Goal: Information Seeking & Learning: Learn about a topic

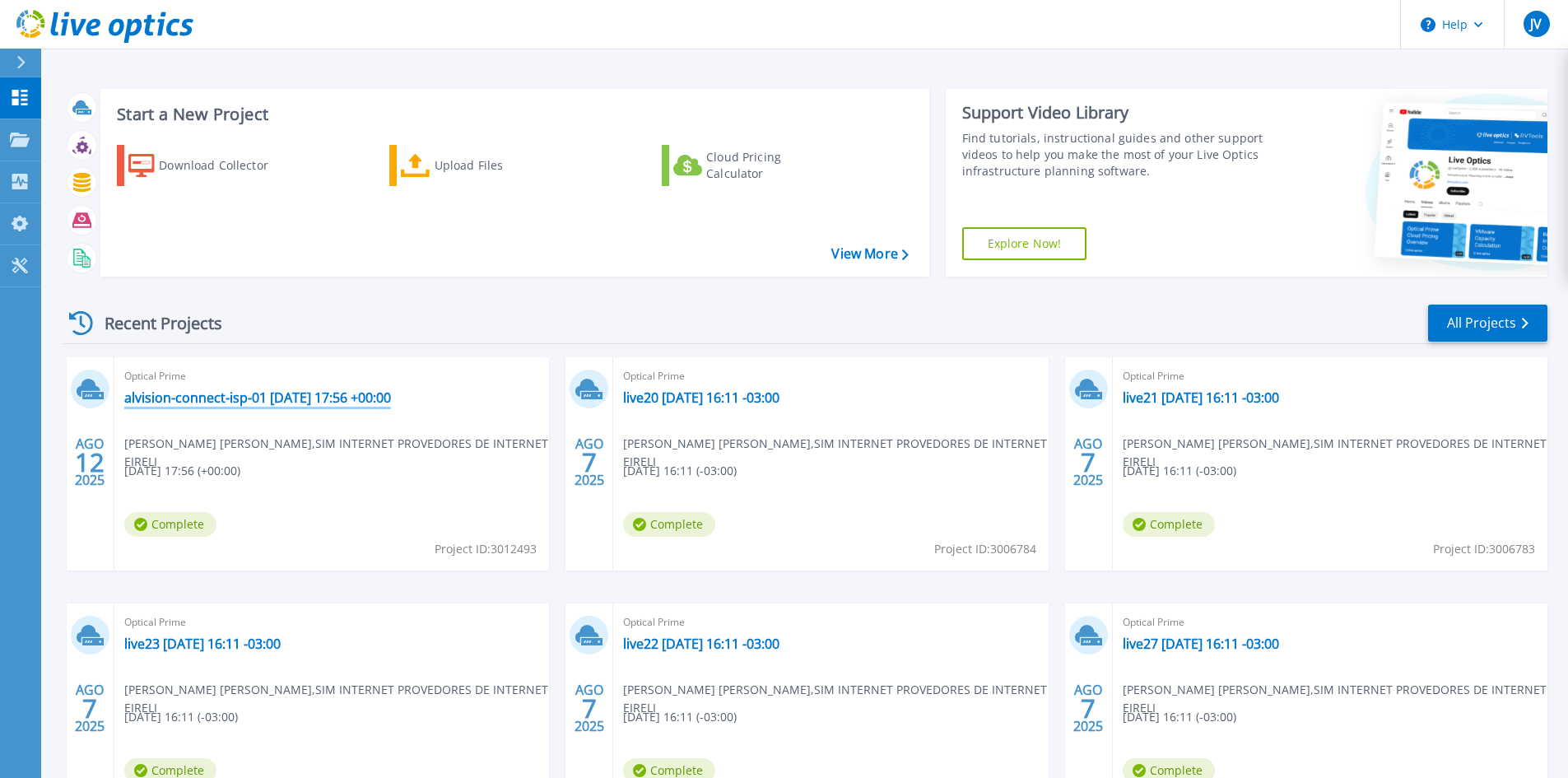
drag, startPoint x: 202, startPoint y: 399, endPoint x: 245, endPoint y: 397, distance: 43.0
click at [202, 399] on link "alvision-connect-isp-01 [DATE] 17:56 +00:00" at bounding box center [258, 398] width 267 height 16
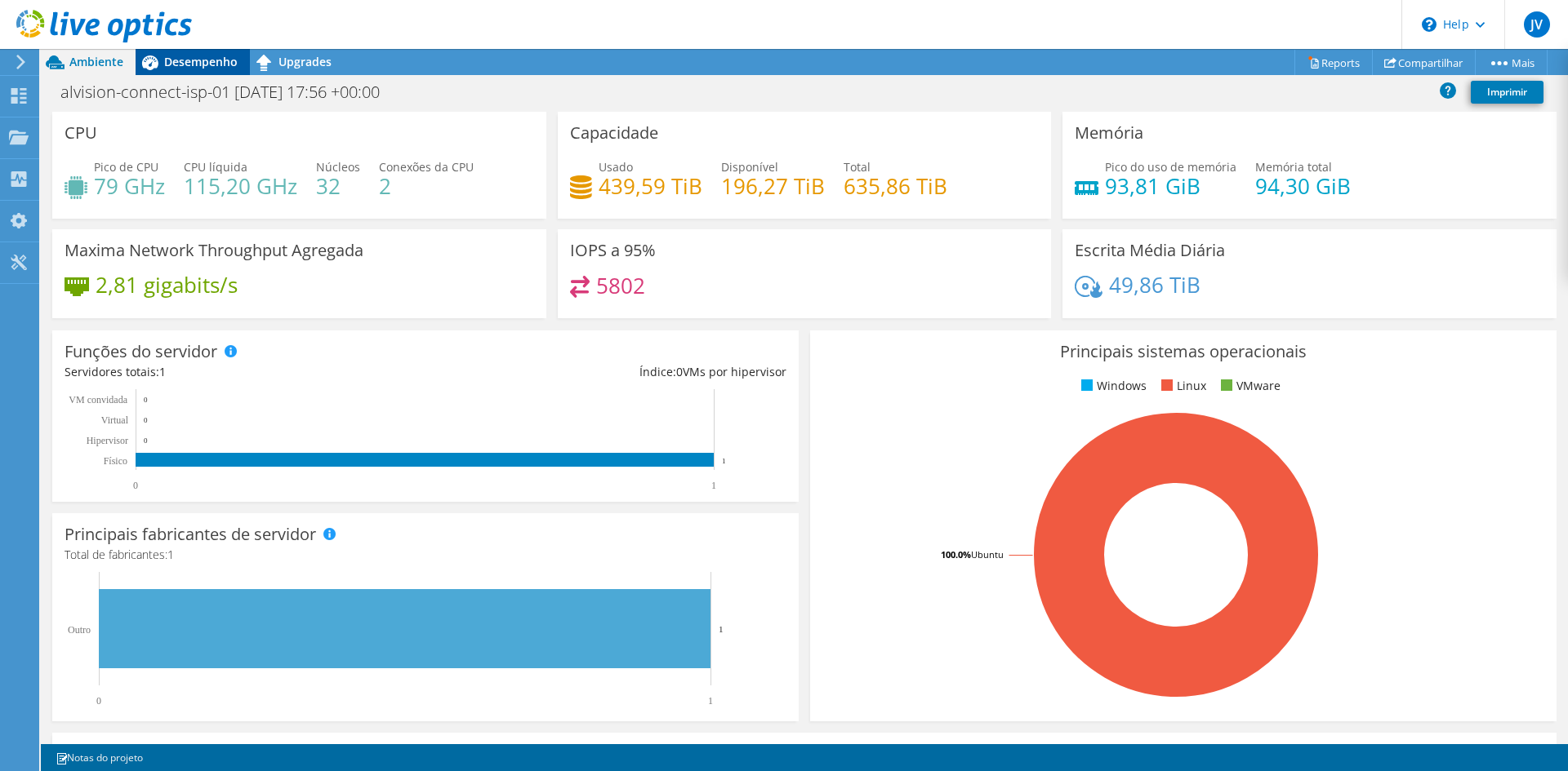
drag, startPoint x: 185, startPoint y: 69, endPoint x: 213, endPoint y: 67, distance: 28.1
click at [185, 68] on div "Desempenho" at bounding box center [193, 61] width 114 height 26
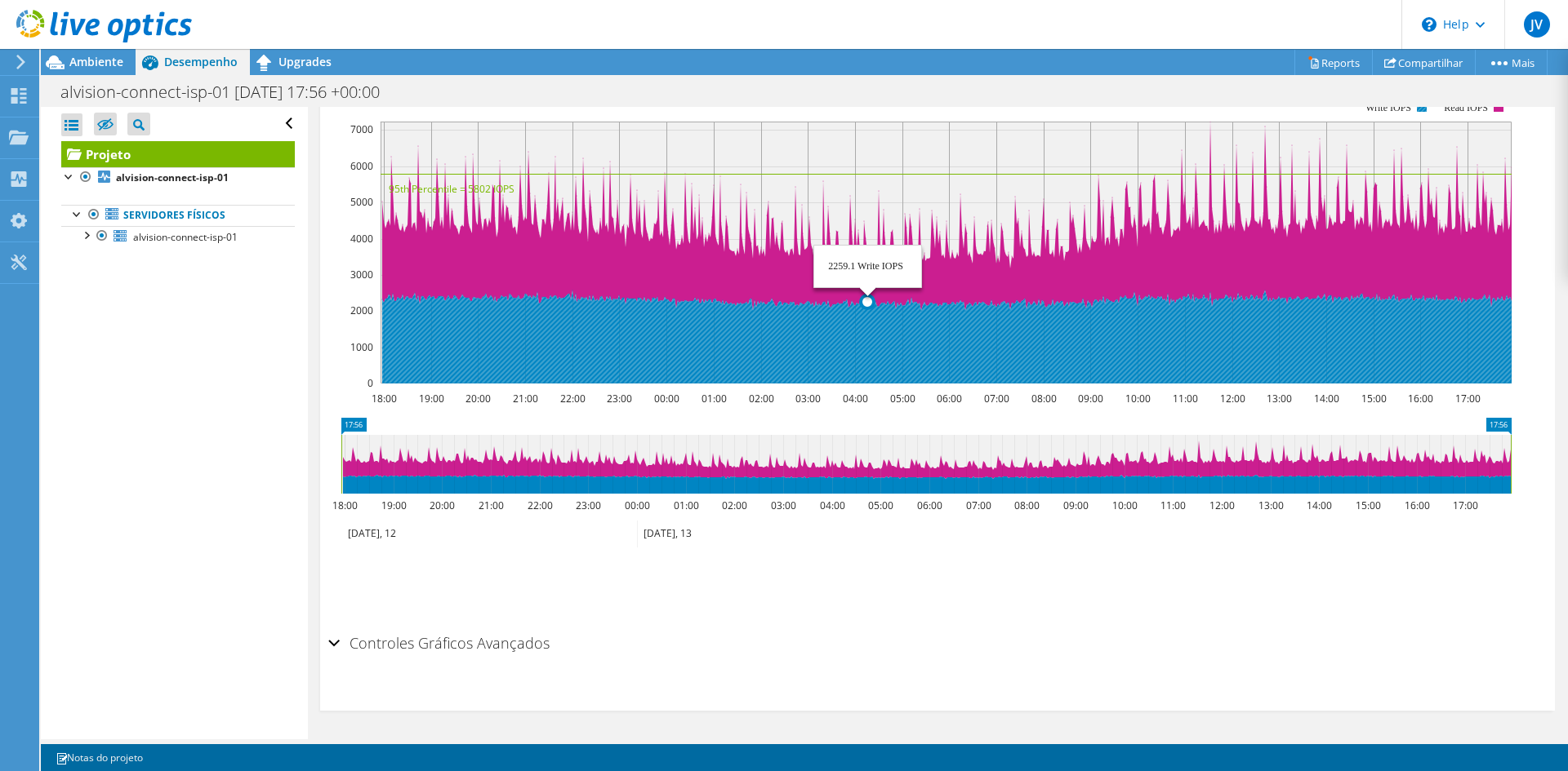
scroll to position [129, 0]
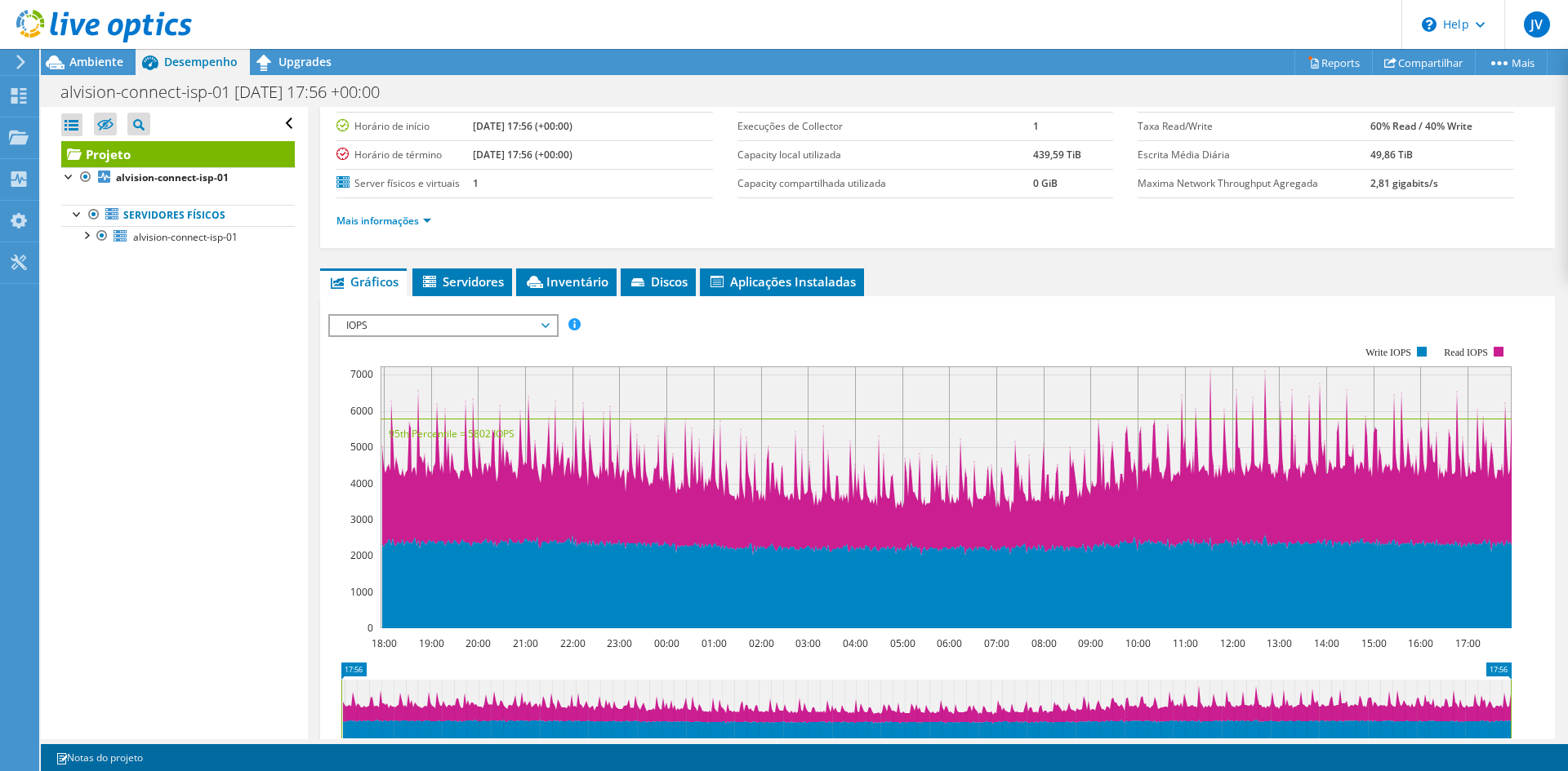
click at [468, 321] on span "IOPS" at bounding box center [443, 326] width 210 height 20
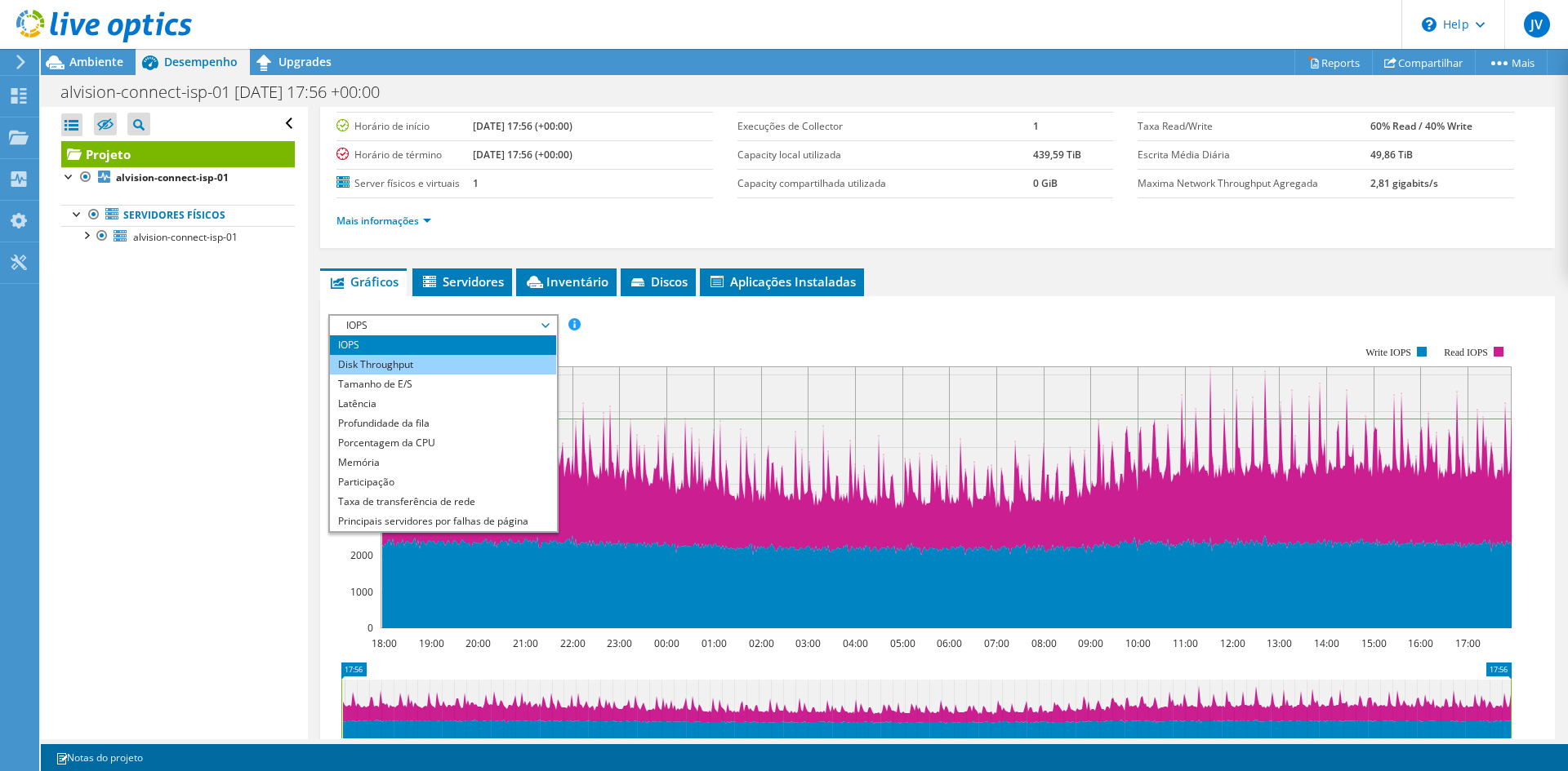
click at [451, 365] on li "Disk Throughput" at bounding box center [443, 365] width 226 height 20
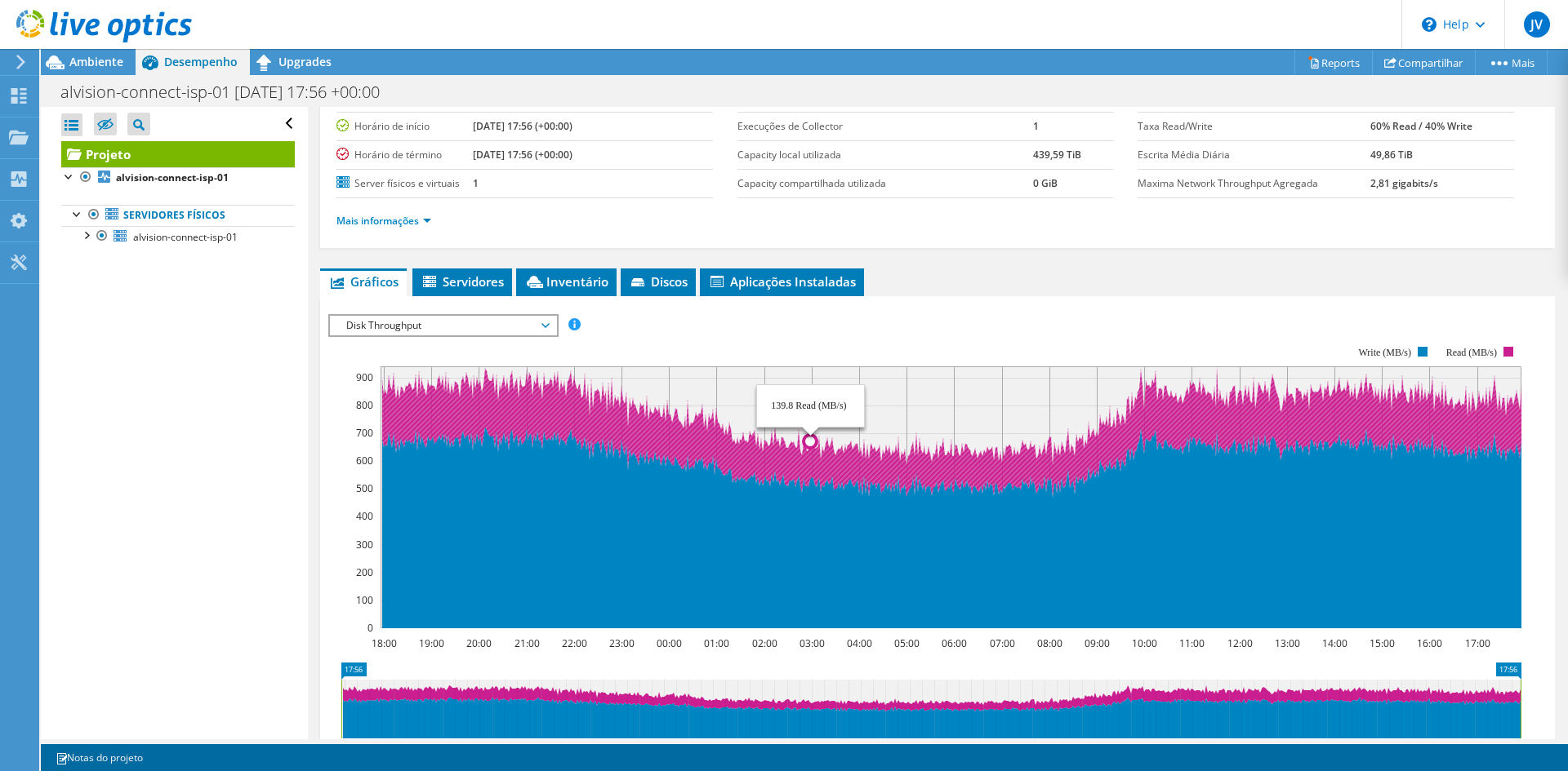
scroll to position [292, 0]
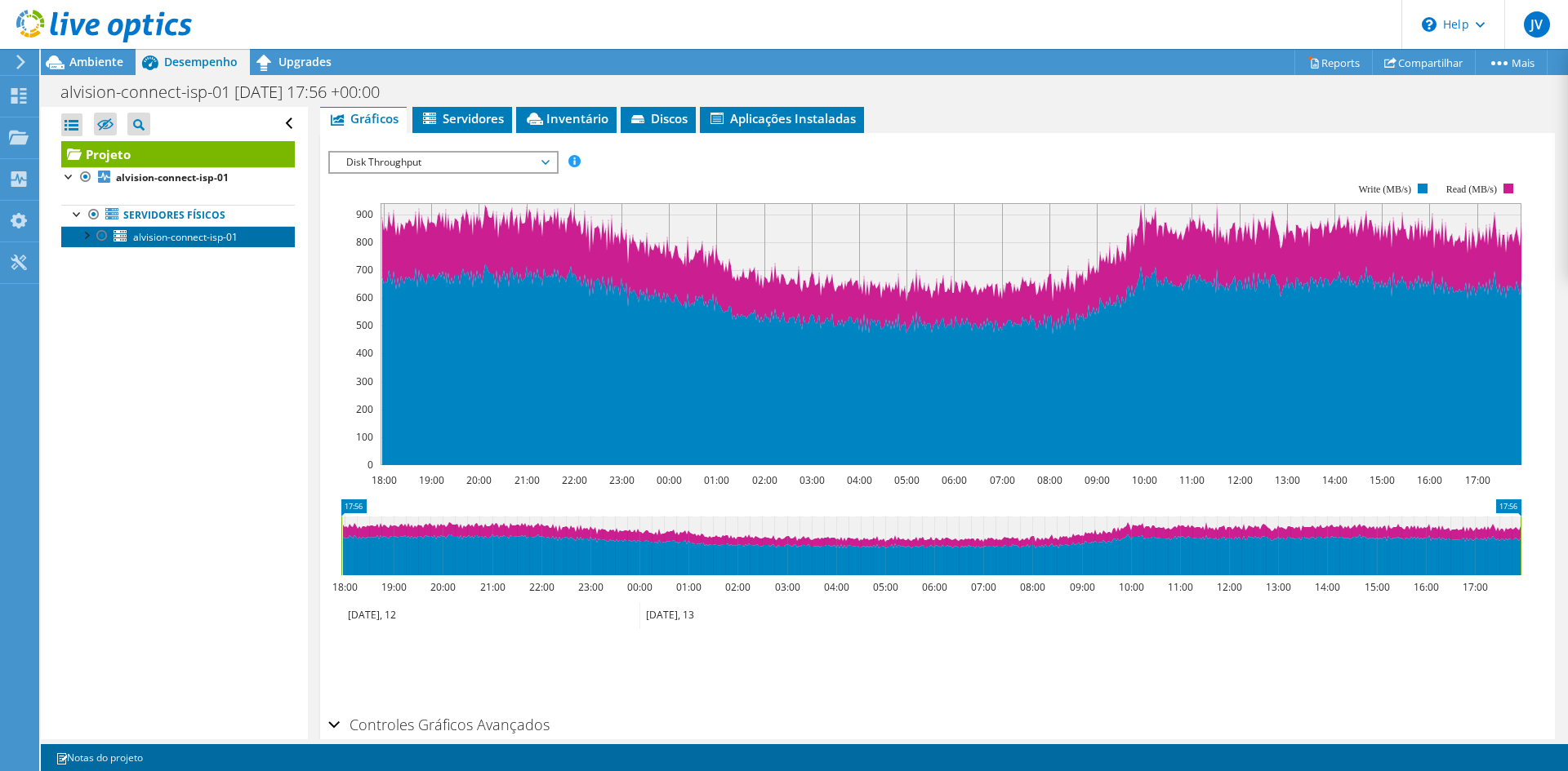
click at [83, 243] on link "alvision-connect-isp-01" at bounding box center [177, 237] width 233 height 22
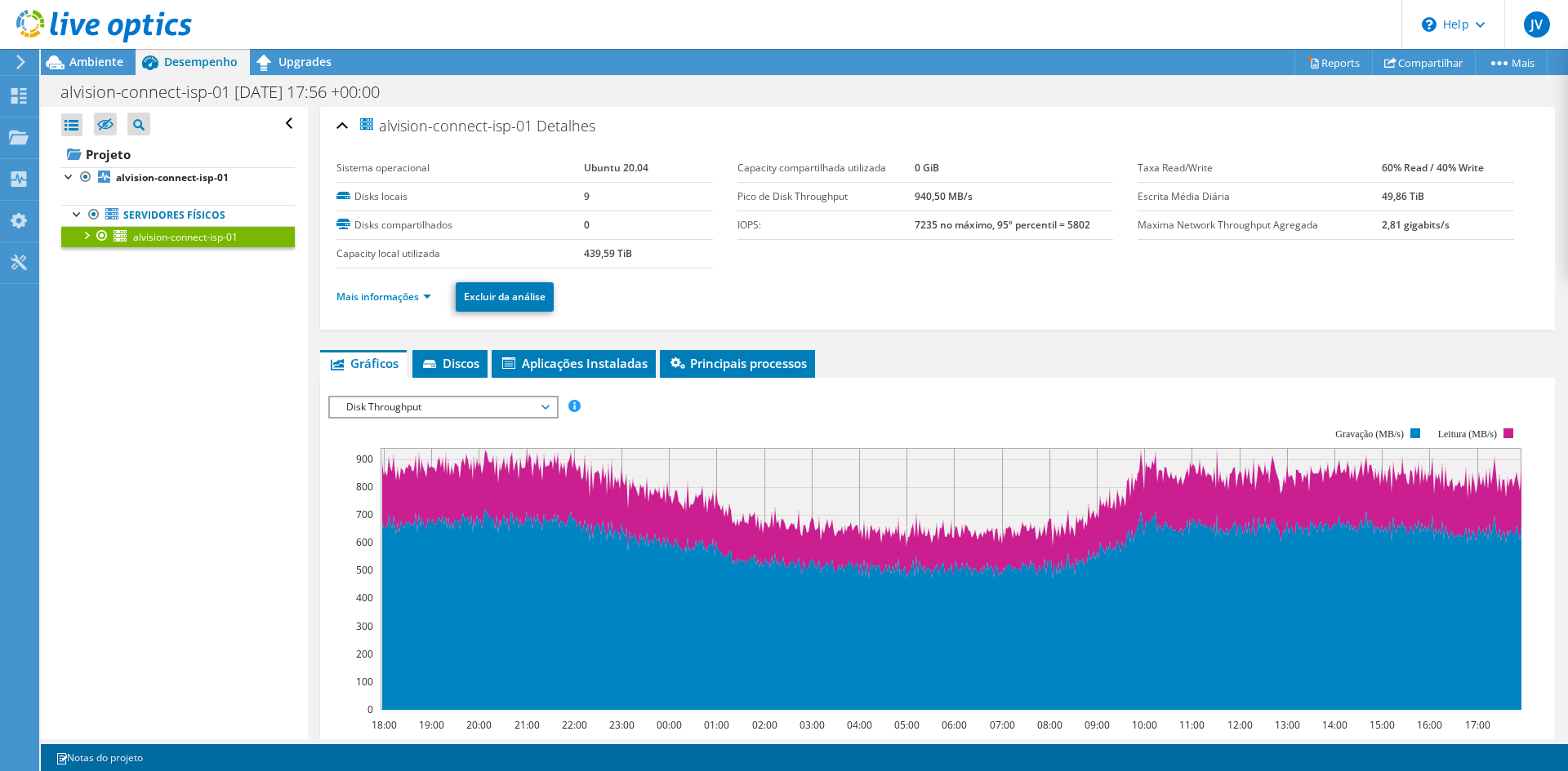
scroll to position [0, 0]
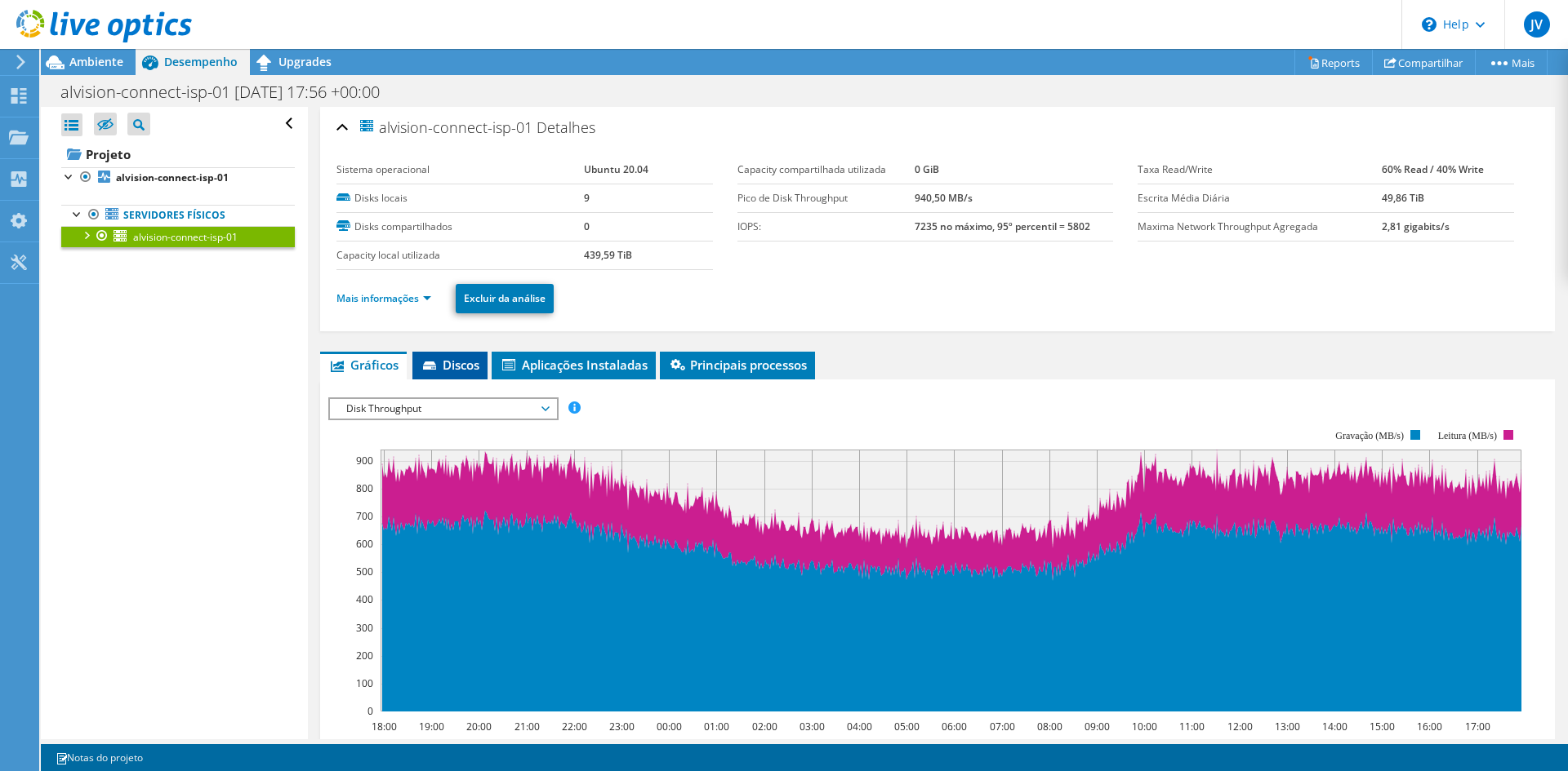
click at [462, 368] on span "Discos" at bounding box center [449, 364] width 59 height 16
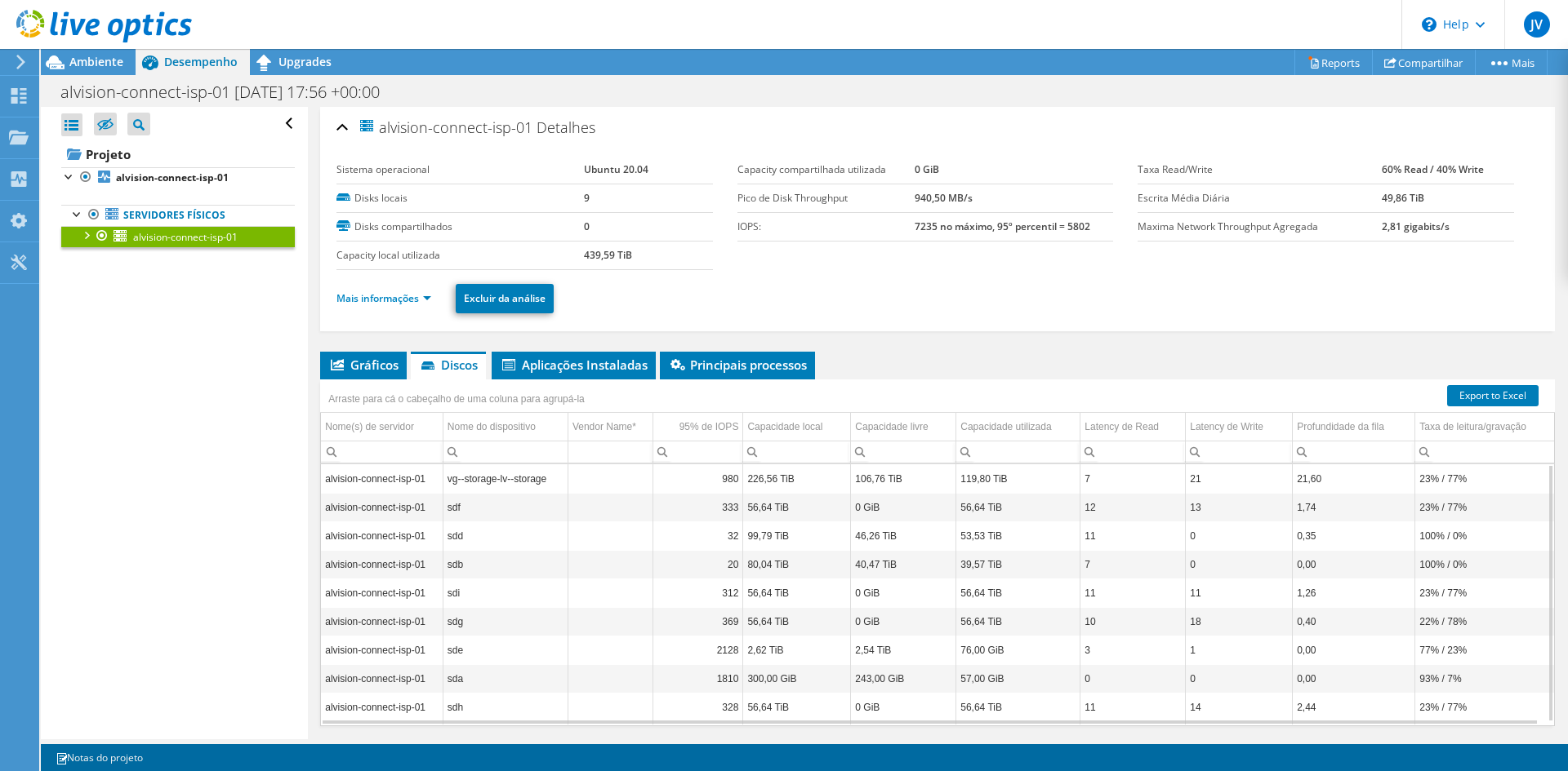
scroll to position [49, 0]
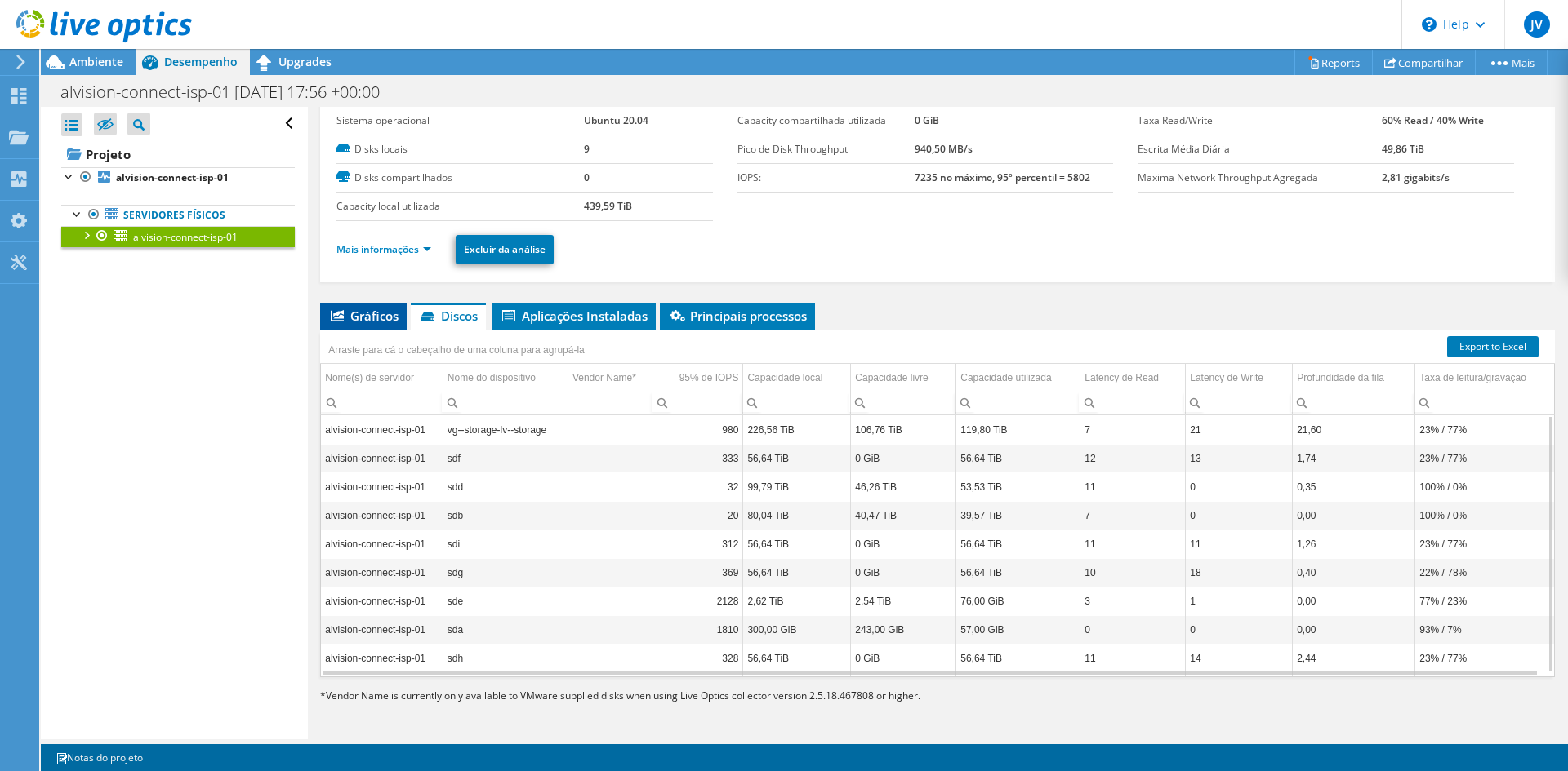
click at [347, 315] on span "Gráficos" at bounding box center [364, 316] width 70 height 16
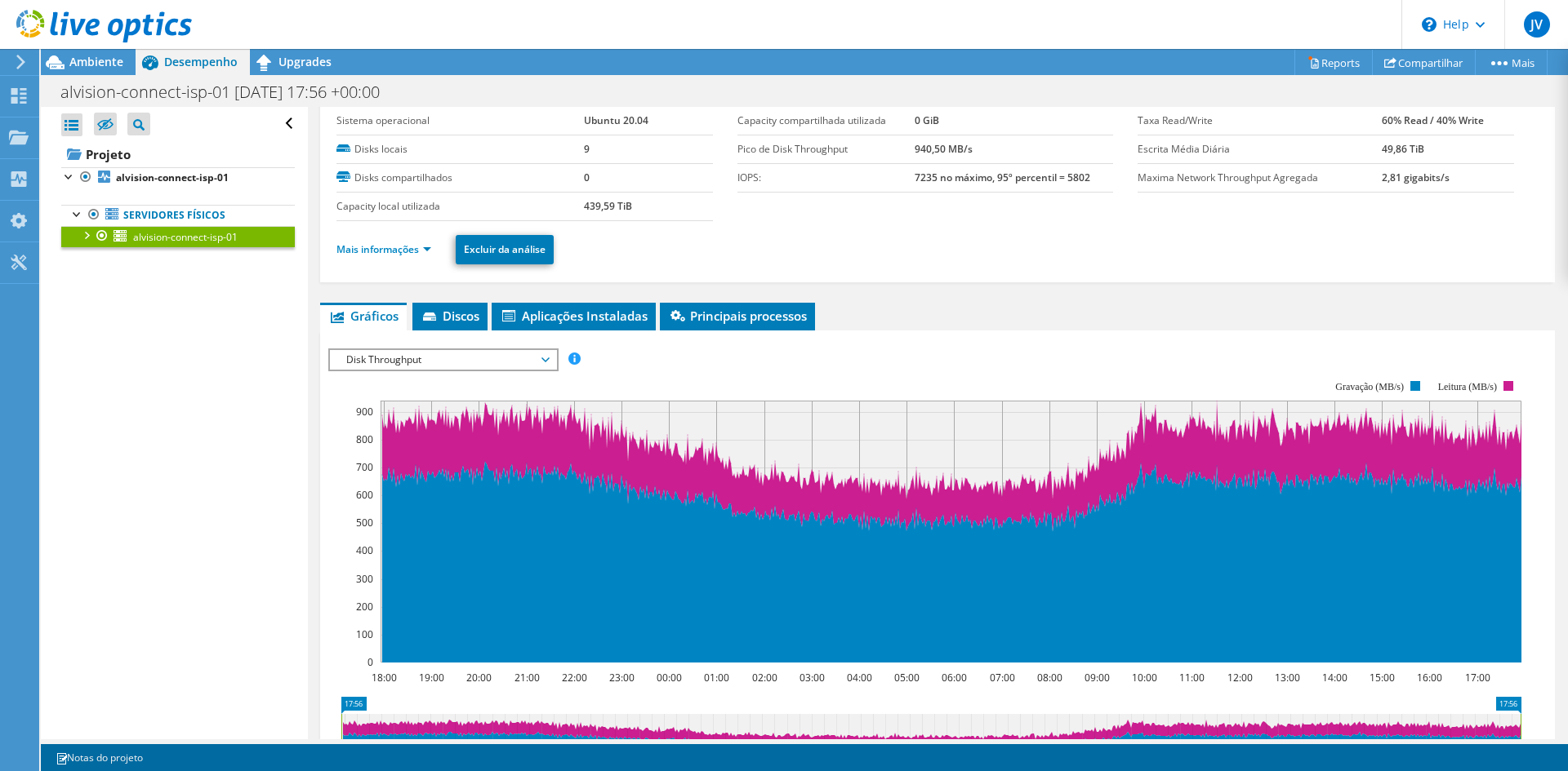
click at [90, 238] on div at bounding box center [86, 234] width 16 height 16
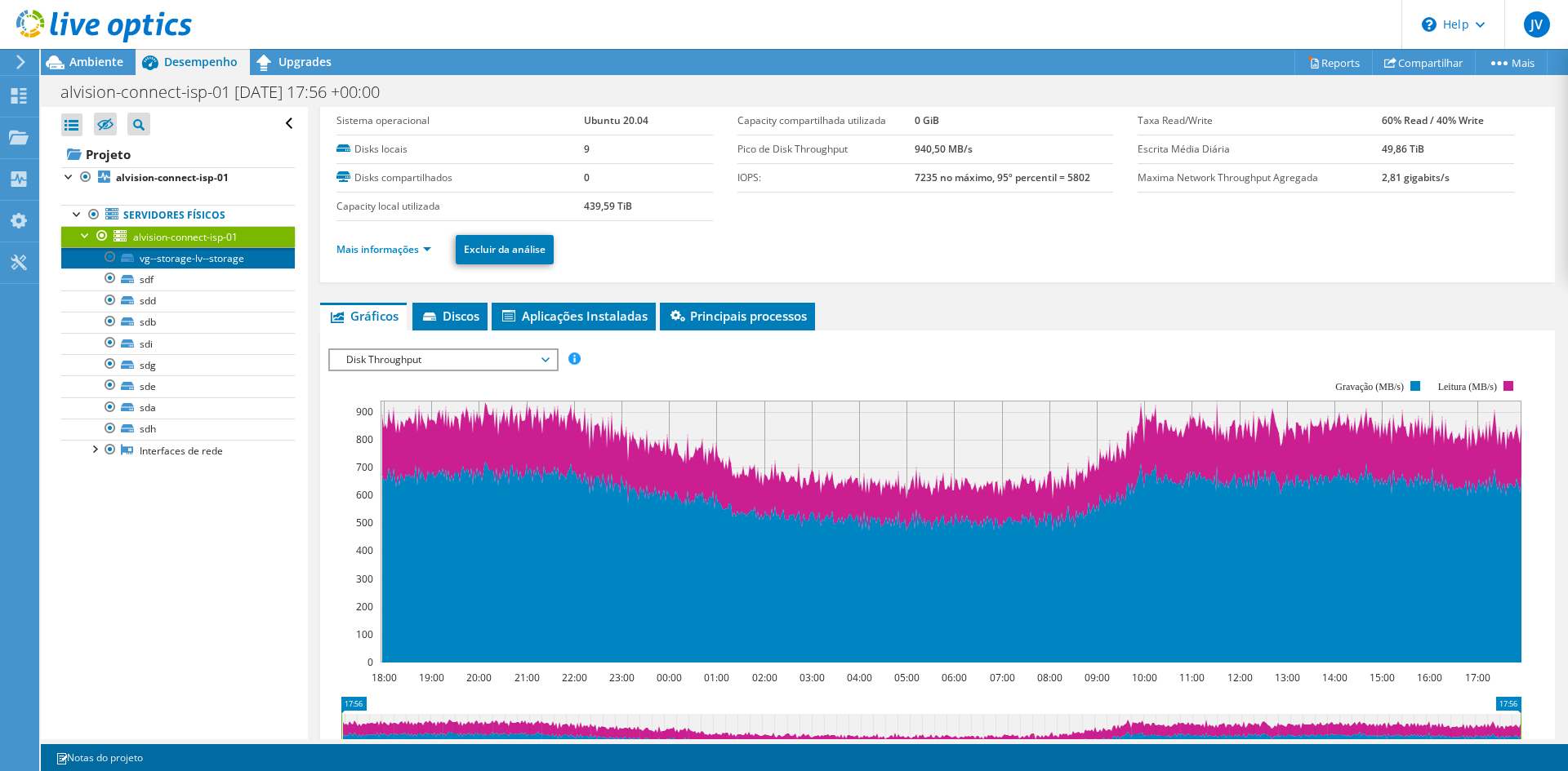
click at [157, 263] on link "vg--storage-lv--storage" at bounding box center [177, 258] width 233 height 22
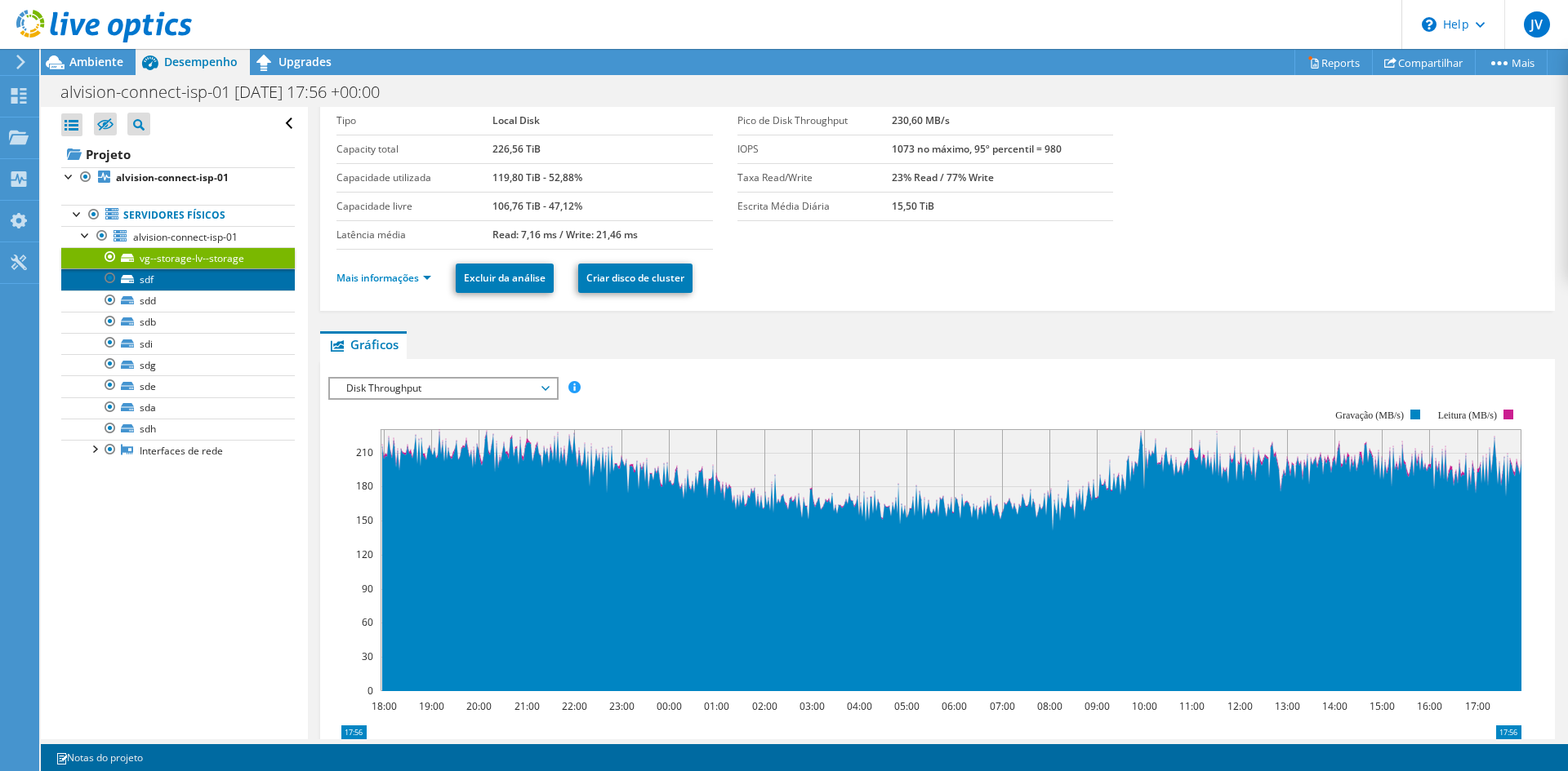
click at [140, 281] on link "sdf" at bounding box center [177, 279] width 233 height 22
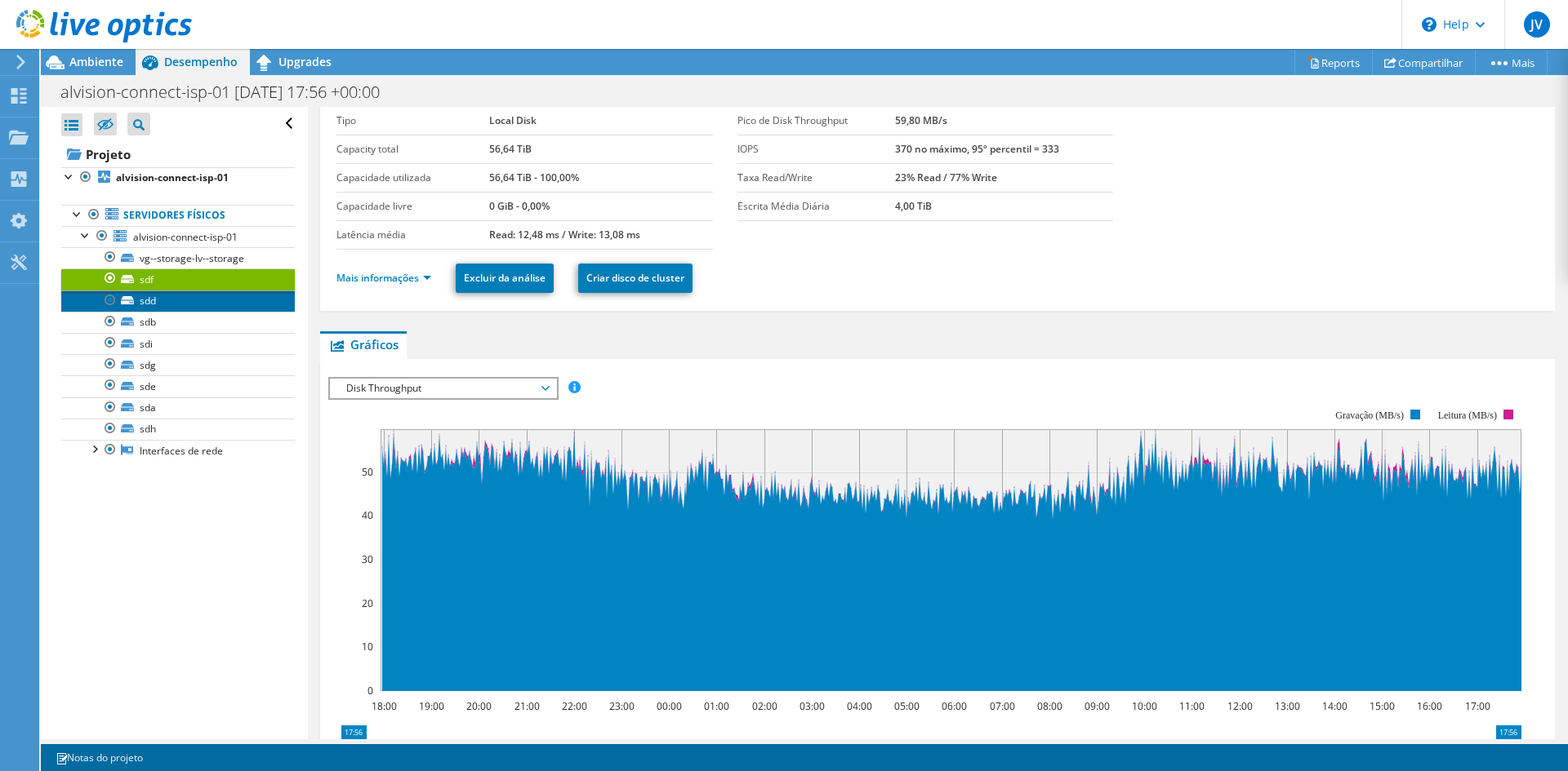
click at [145, 305] on link "sdd" at bounding box center [177, 301] width 233 height 22
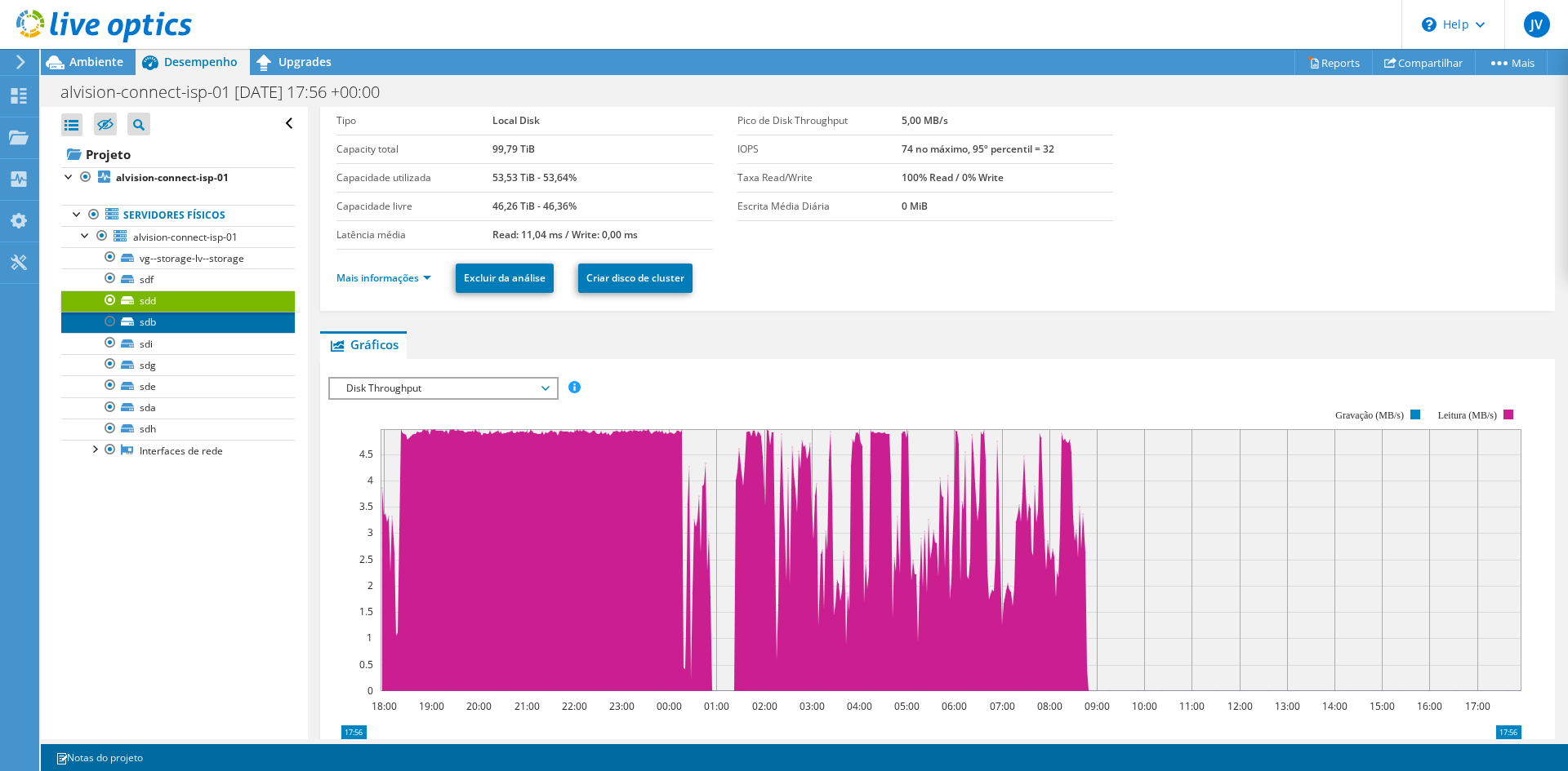
click at [152, 327] on link "sdb" at bounding box center [177, 323] width 233 height 22
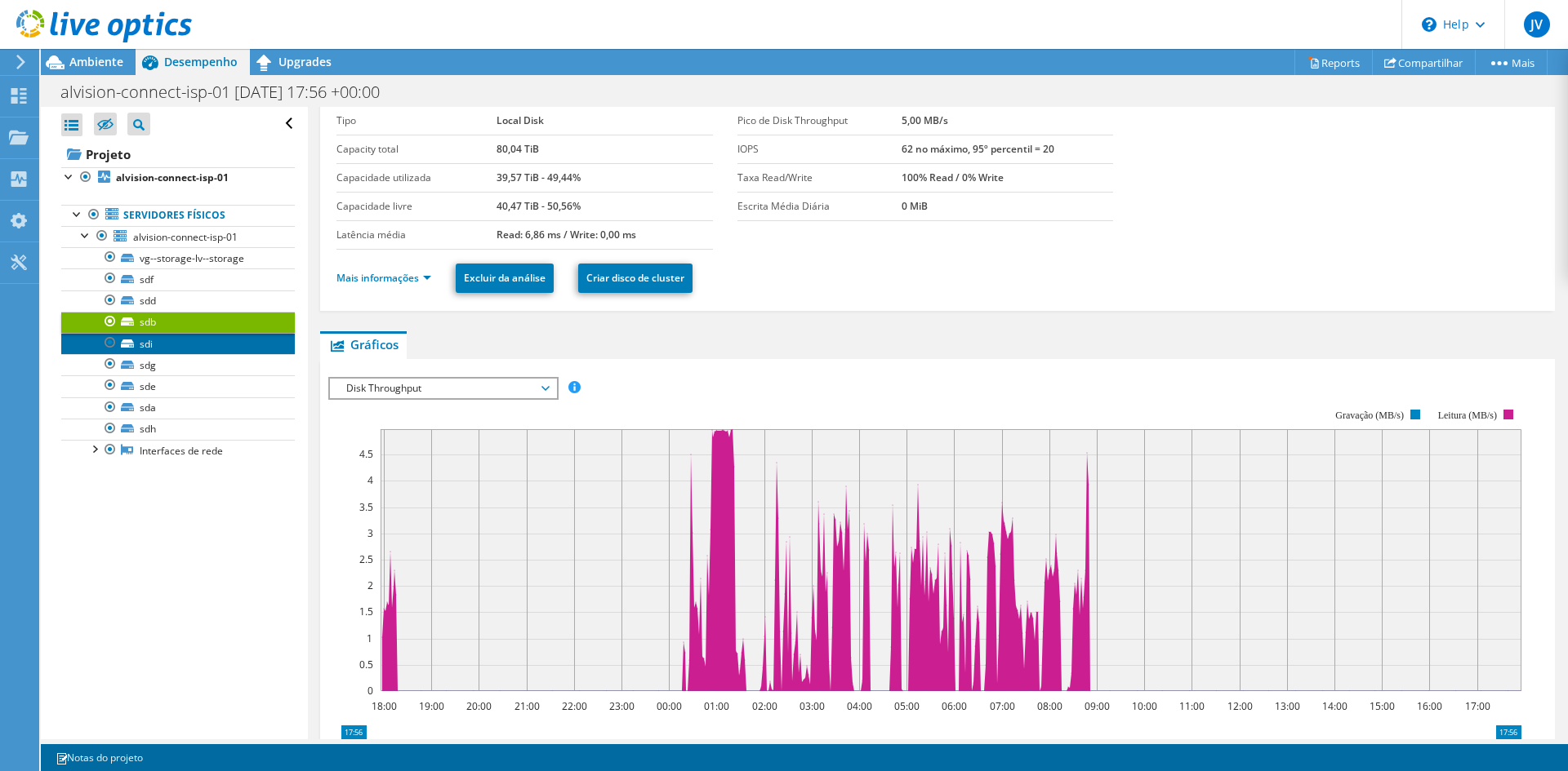
click at [166, 343] on link "sdi" at bounding box center [177, 344] width 233 height 22
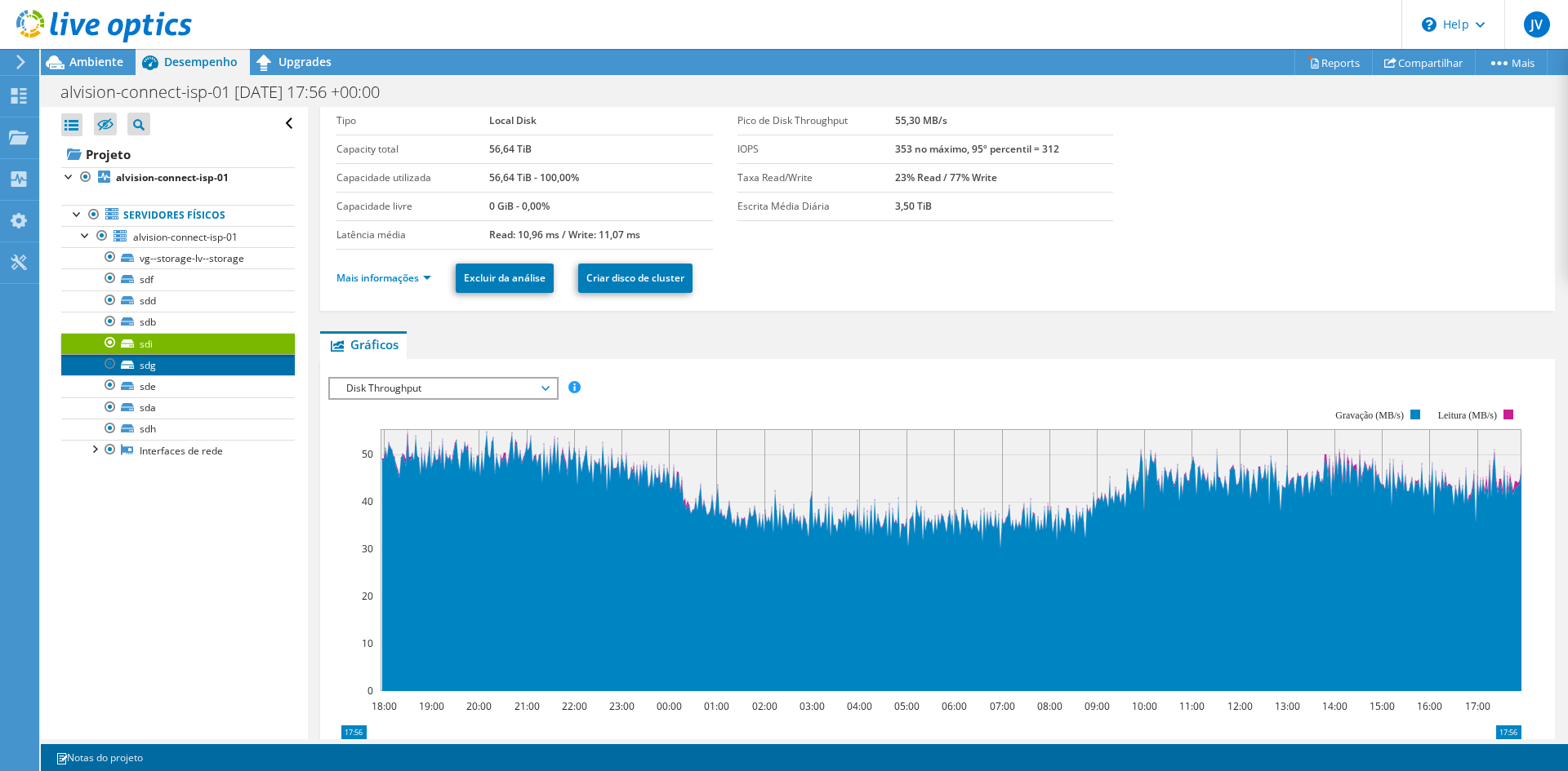
click at [163, 364] on link "sdg" at bounding box center [177, 365] width 233 height 22
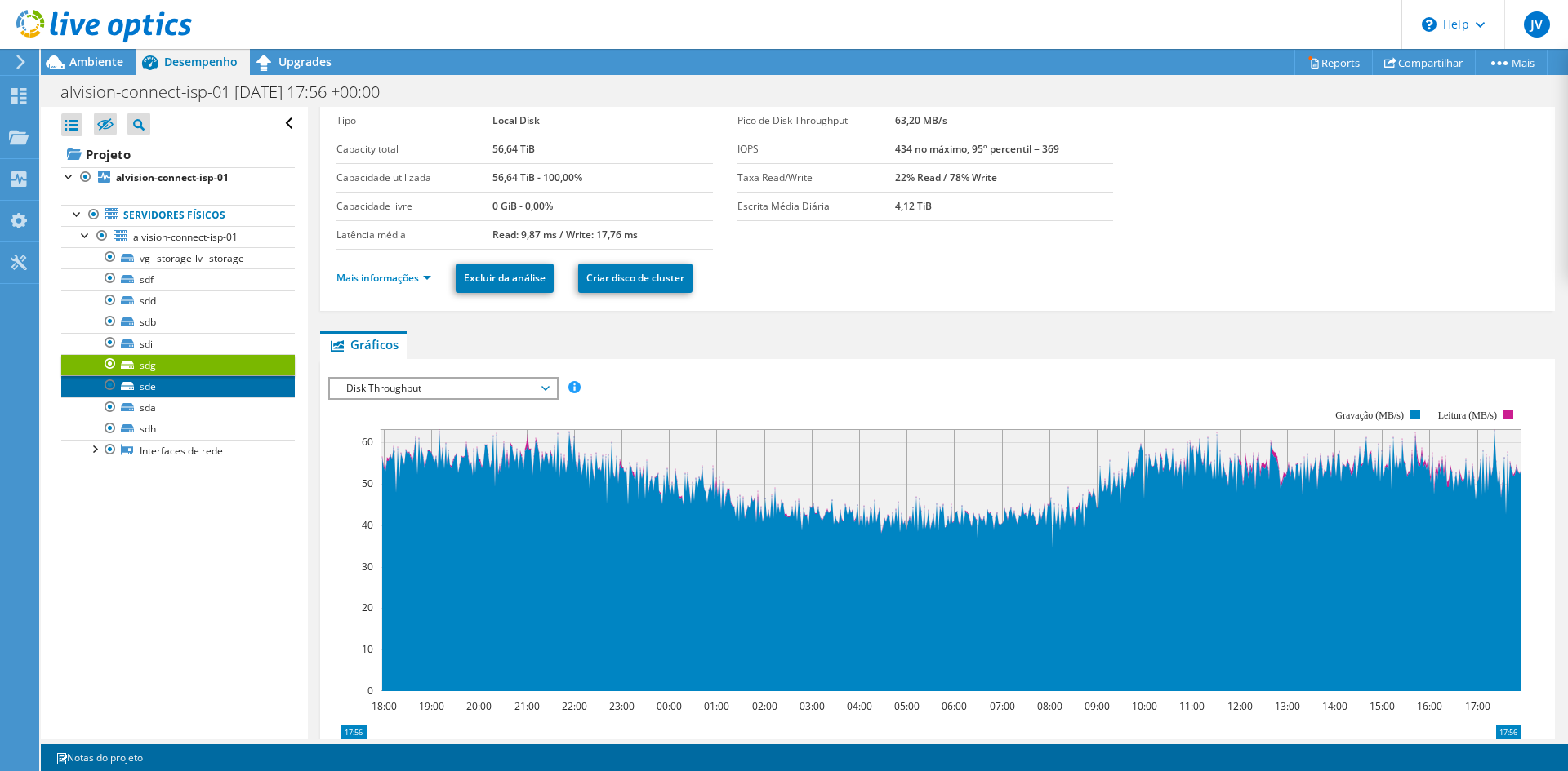
click at [149, 382] on link "sde" at bounding box center [177, 386] width 233 height 22
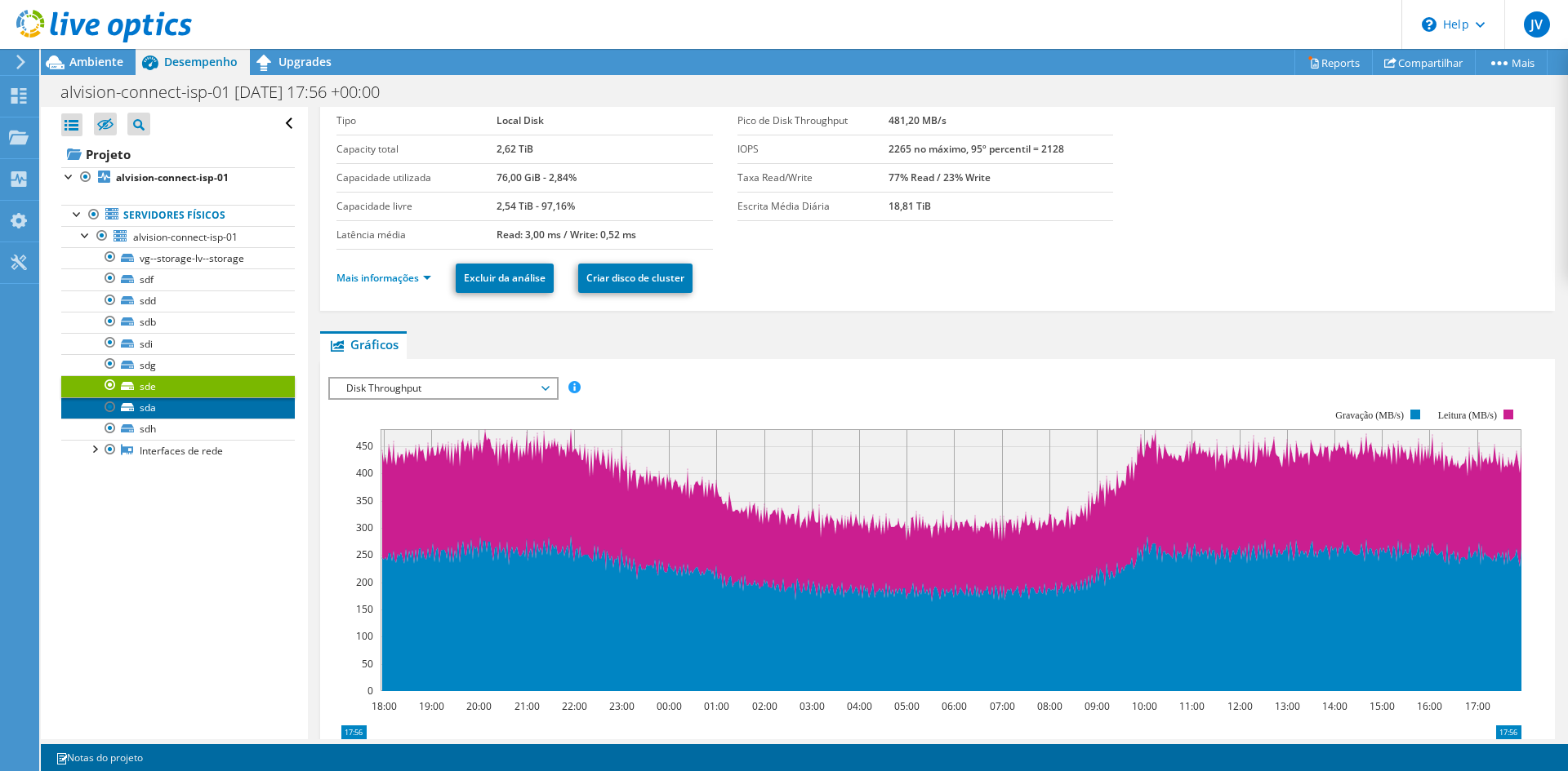
click at [167, 411] on link "sda" at bounding box center [177, 408] width 233 height 22
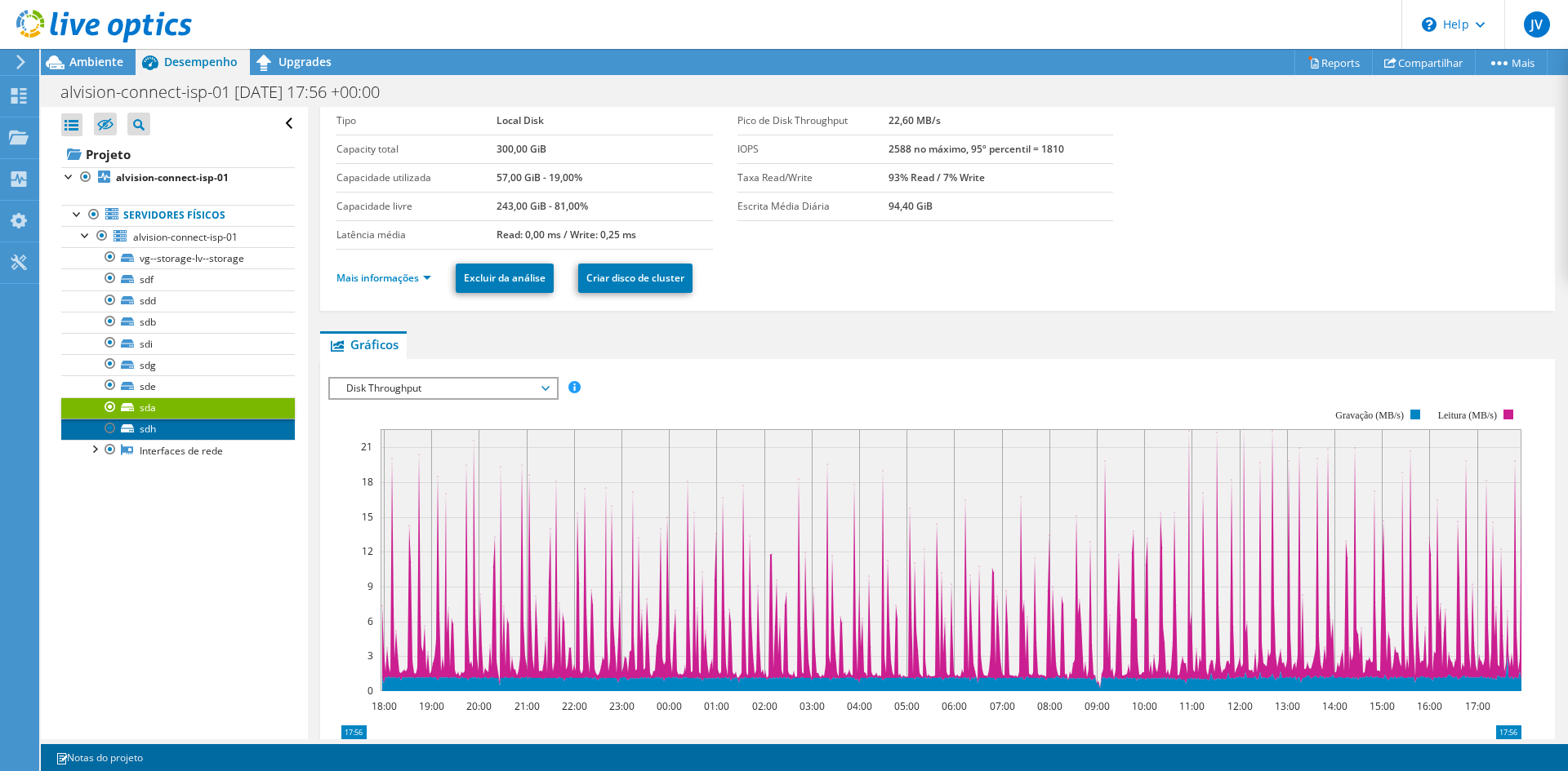
click at [144, 435] on link "sdh" at bounding box center [177, 429] width 233 height 22
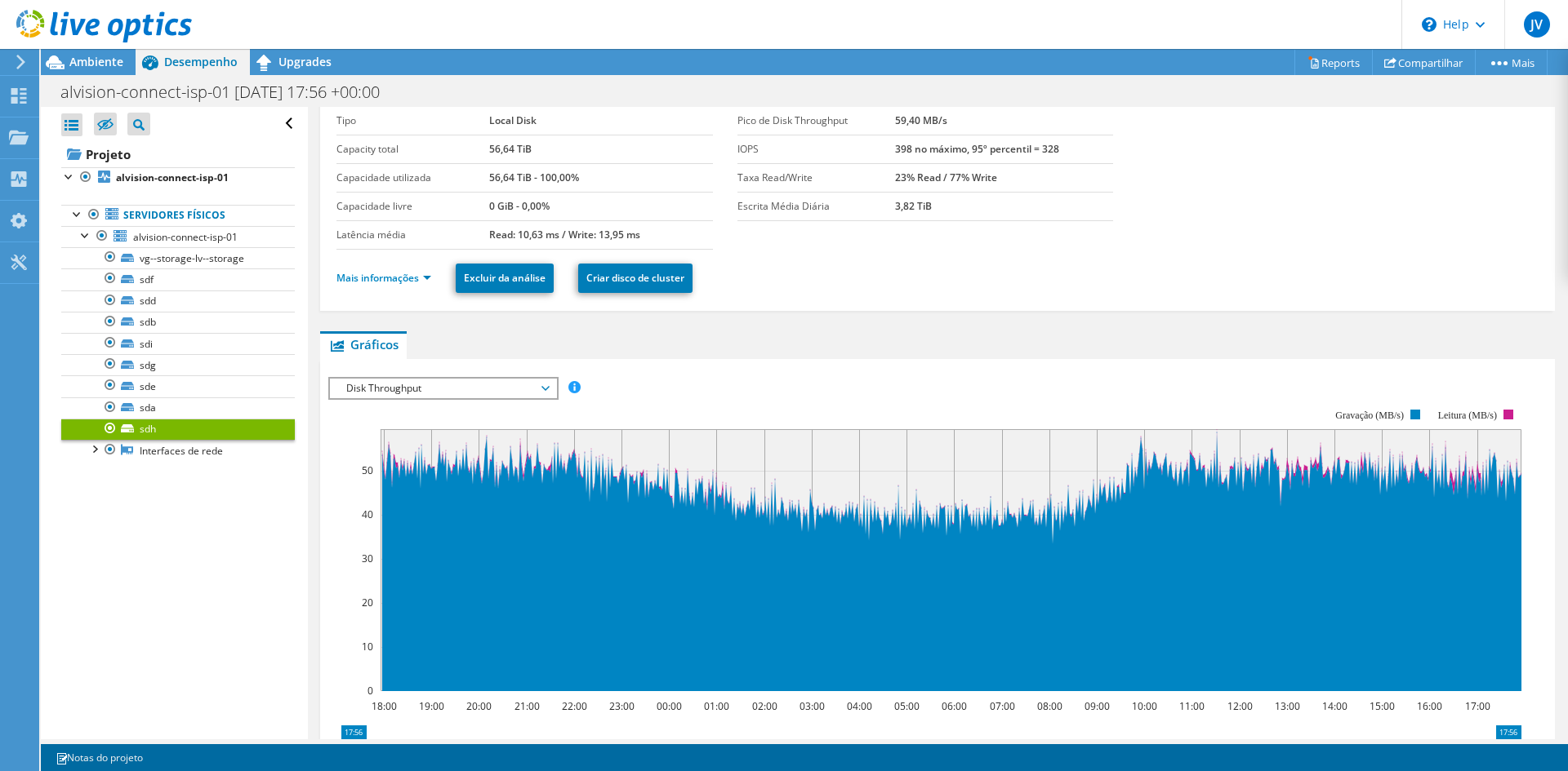
click at [451, 395] on span "Disk Throughput" at bounding box center [443, 389] width 210 height 20
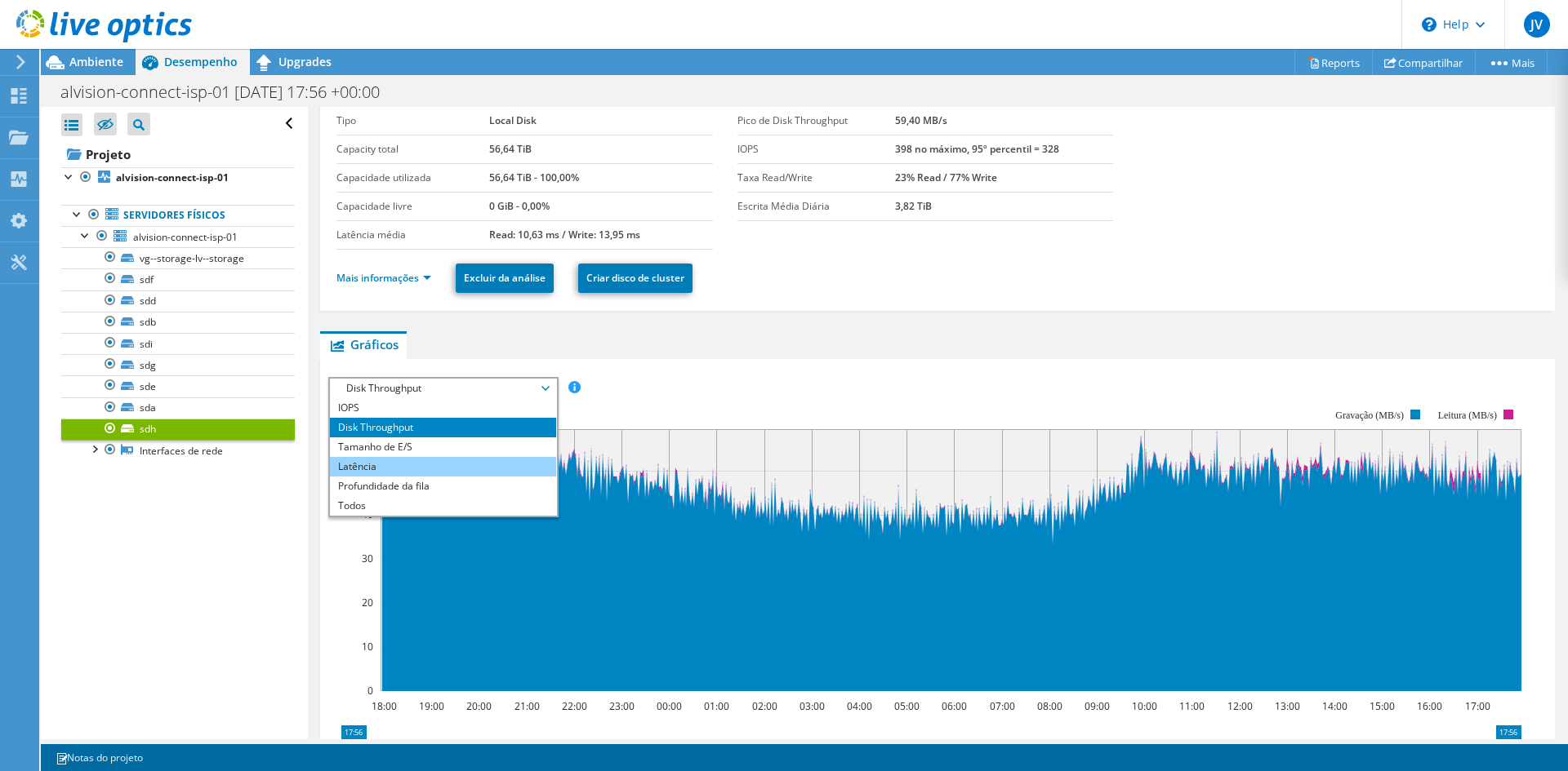
scroll to position [130, 0]
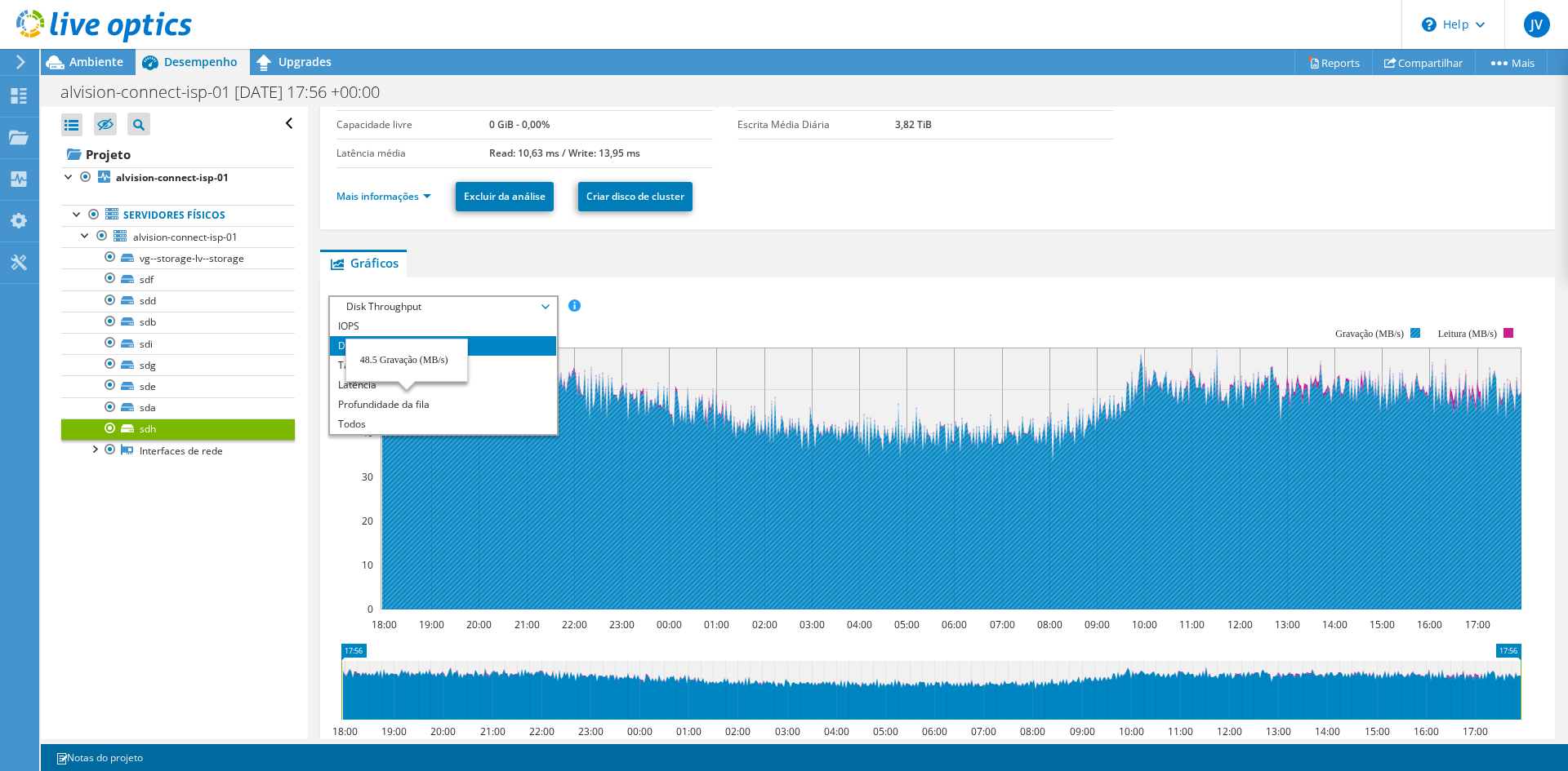
drag, startPoint x: 394, startPoint y: 400, endPoint x: 486, endPoint y: 405, distance: 92.1
click at [397, 400] on li "Profundidade da fila" at bounding box center [443, 405] width 226 height 20
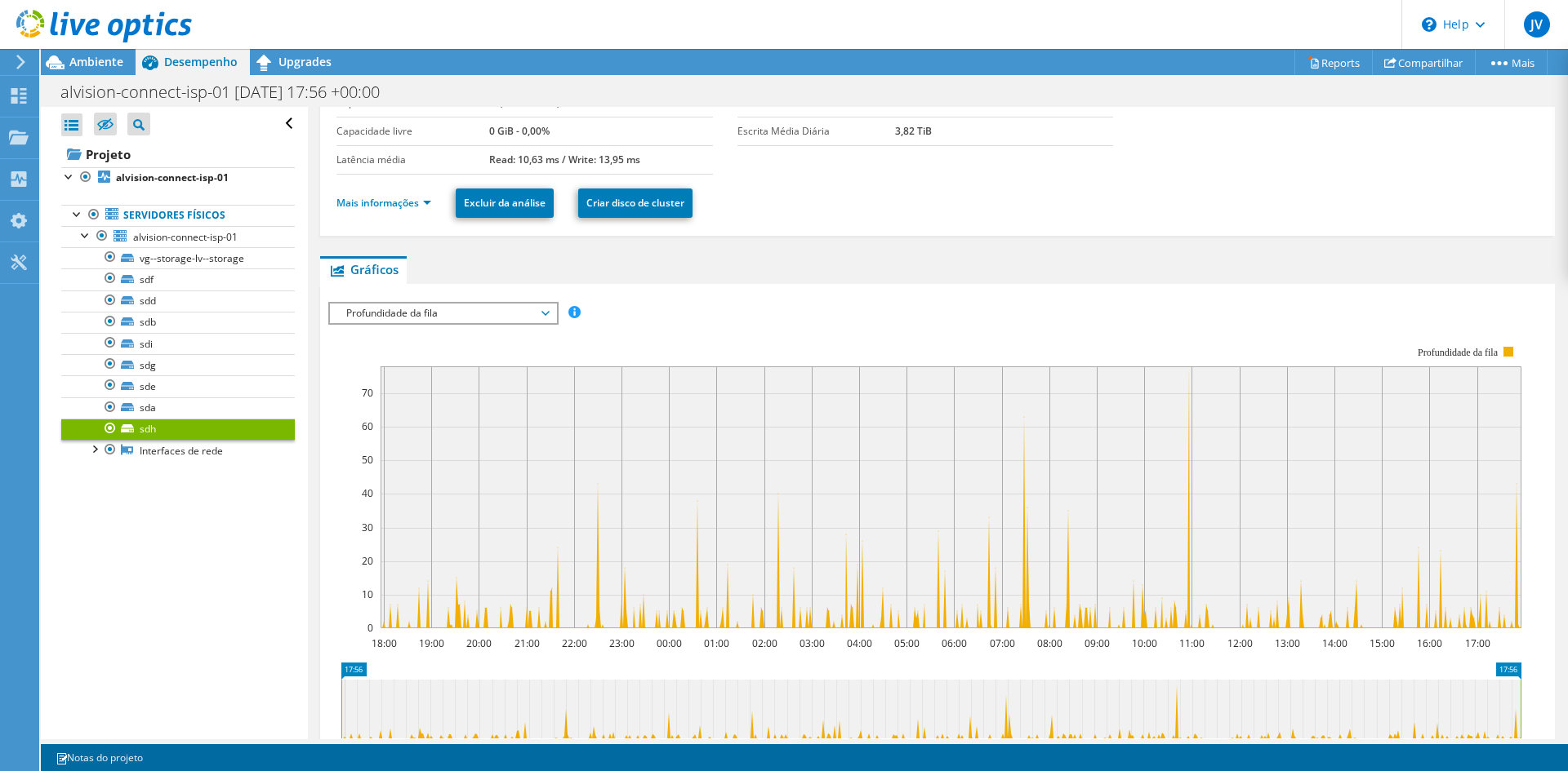
scroll to position [42, 0]
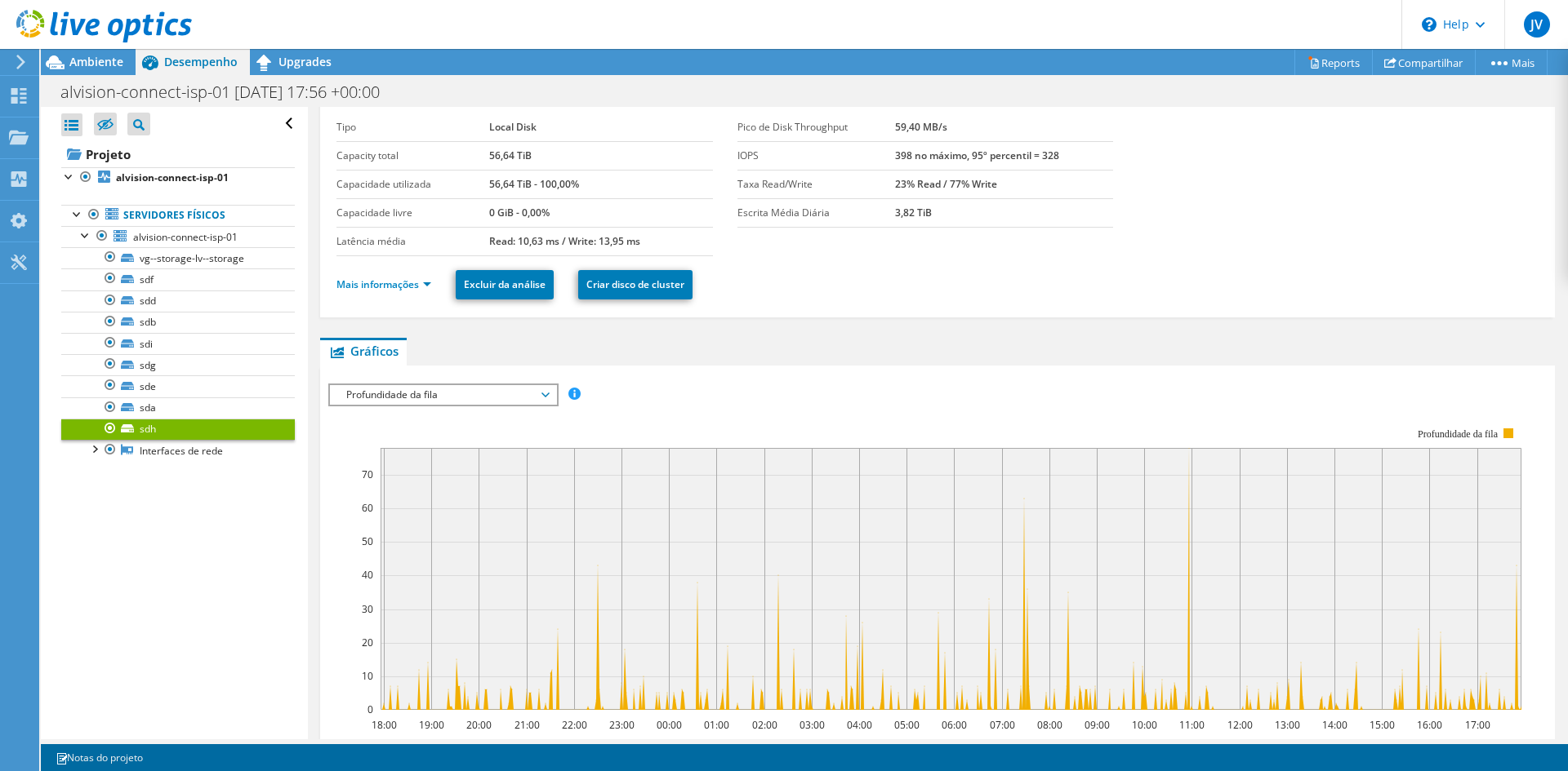
click at [431, 402] on span "Profundidade da fila" at bounding box center [443, 395] width 210 height 20
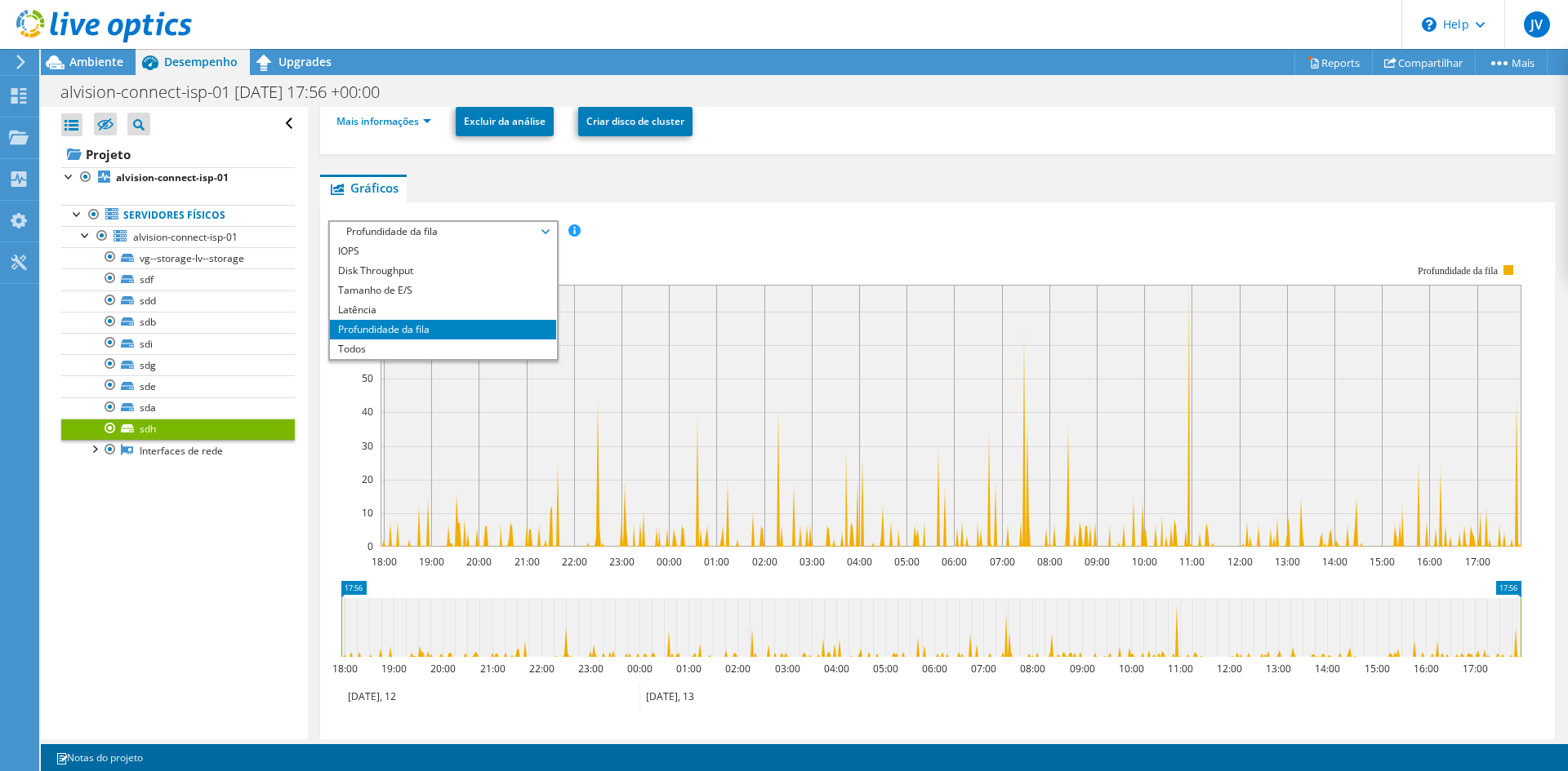
scroll to position [0, 0]
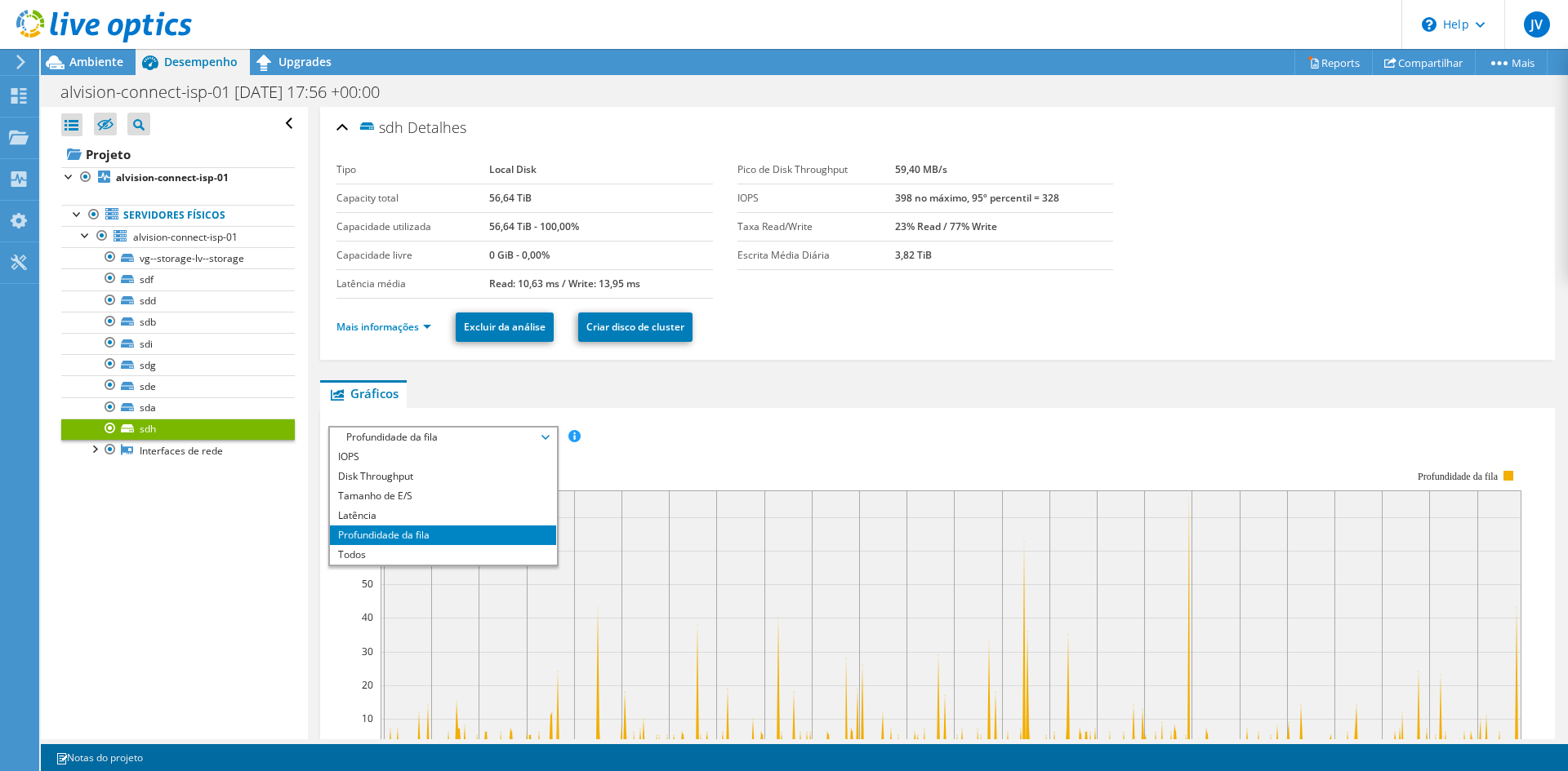
click at [645, 414] on div "IOPS Disk Throughput Tamanho de E/S Latência Profundidade da fila Porcentagem d…" at bounding box center [938, 702] width 1219 height 587
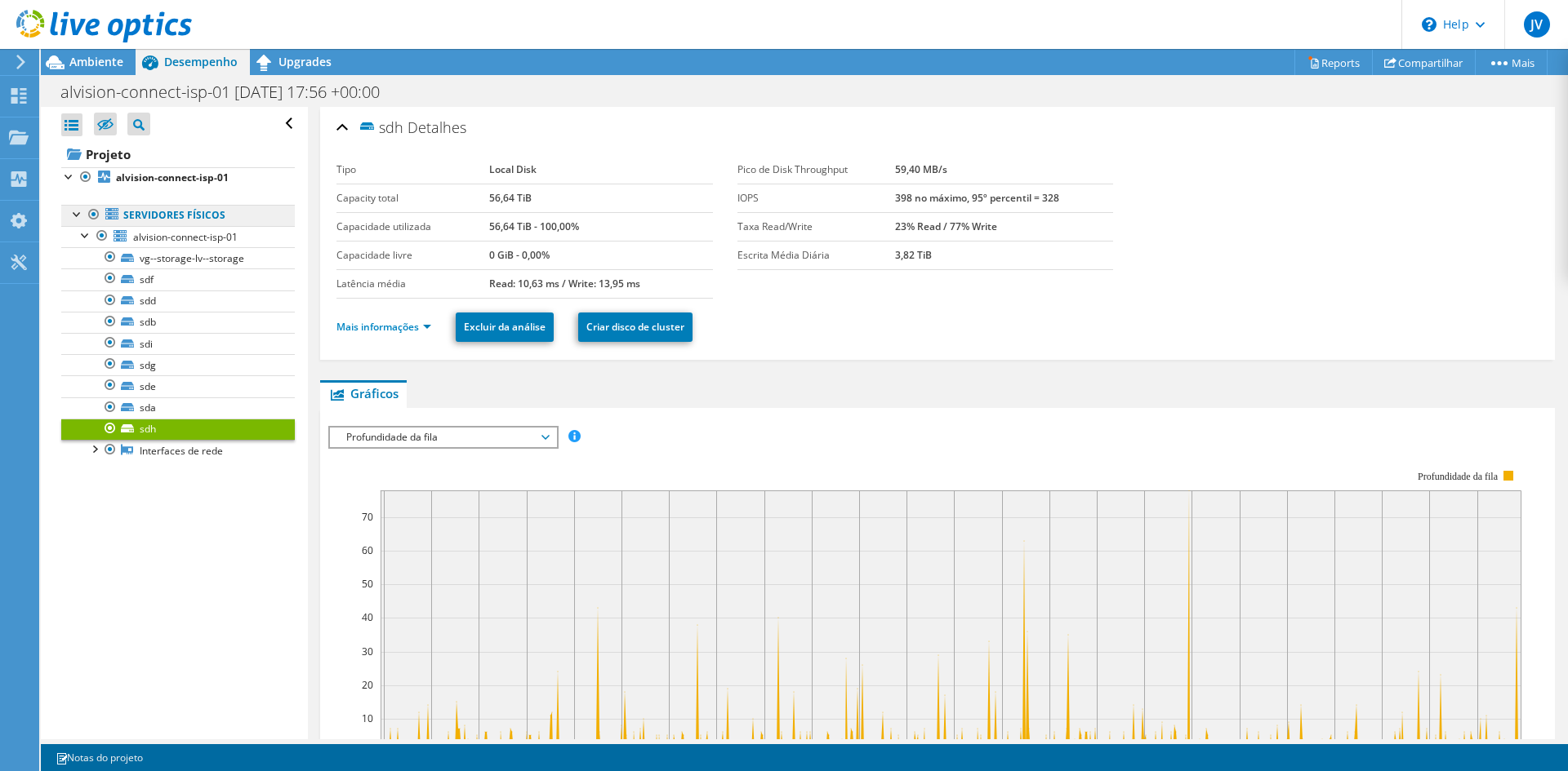
click at [188, 219] on link "Servidores físicos" at bounding box center [177, 216] width 233 height 22
click at [193, 242] on span "alvision-connect-isp-01" at bounding box center [185, 237] width 104 height 13
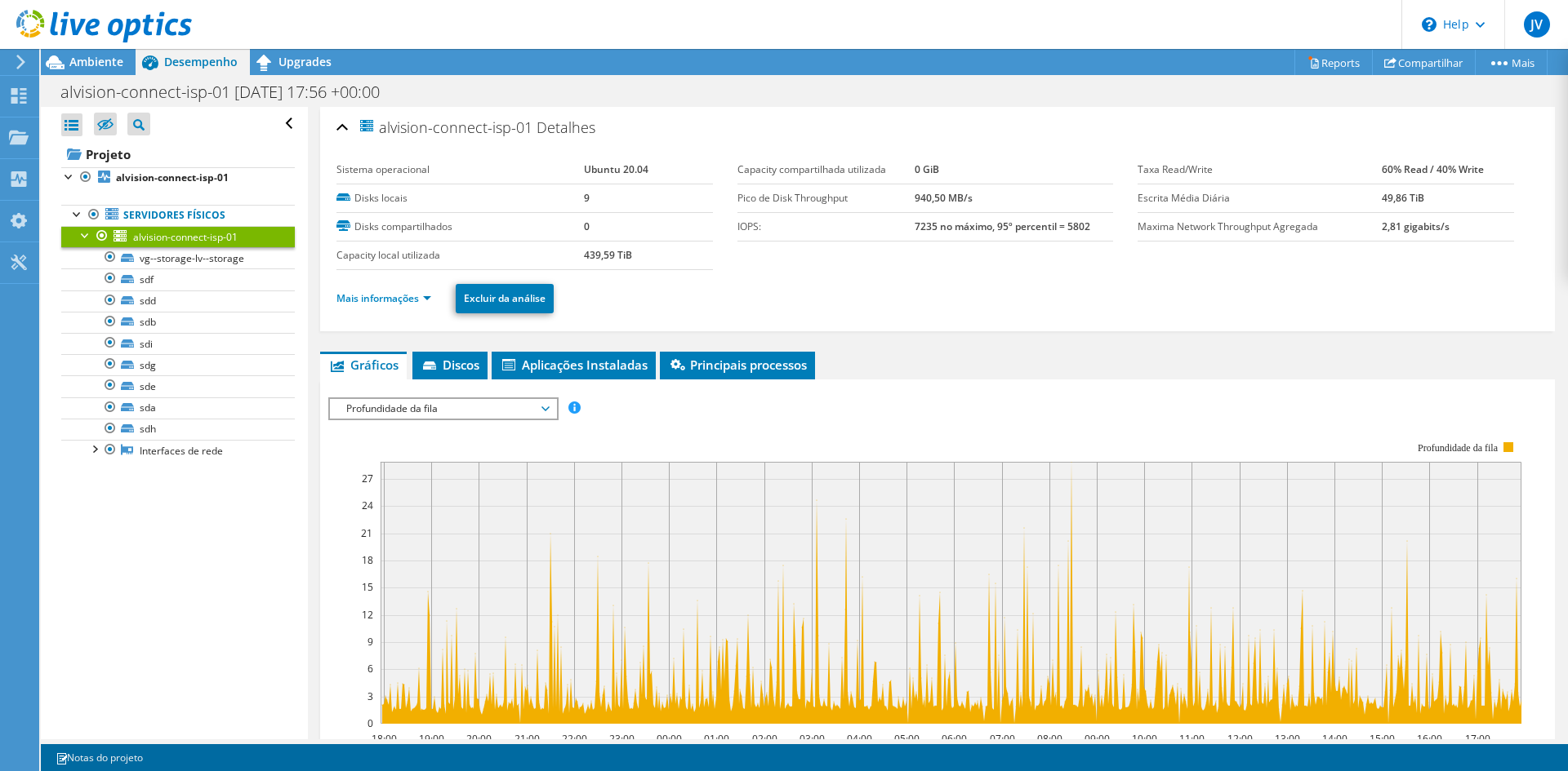
click at [454, 402] on span "Profundidade da fila" at bounding box center [443, 409] width 210 height 20
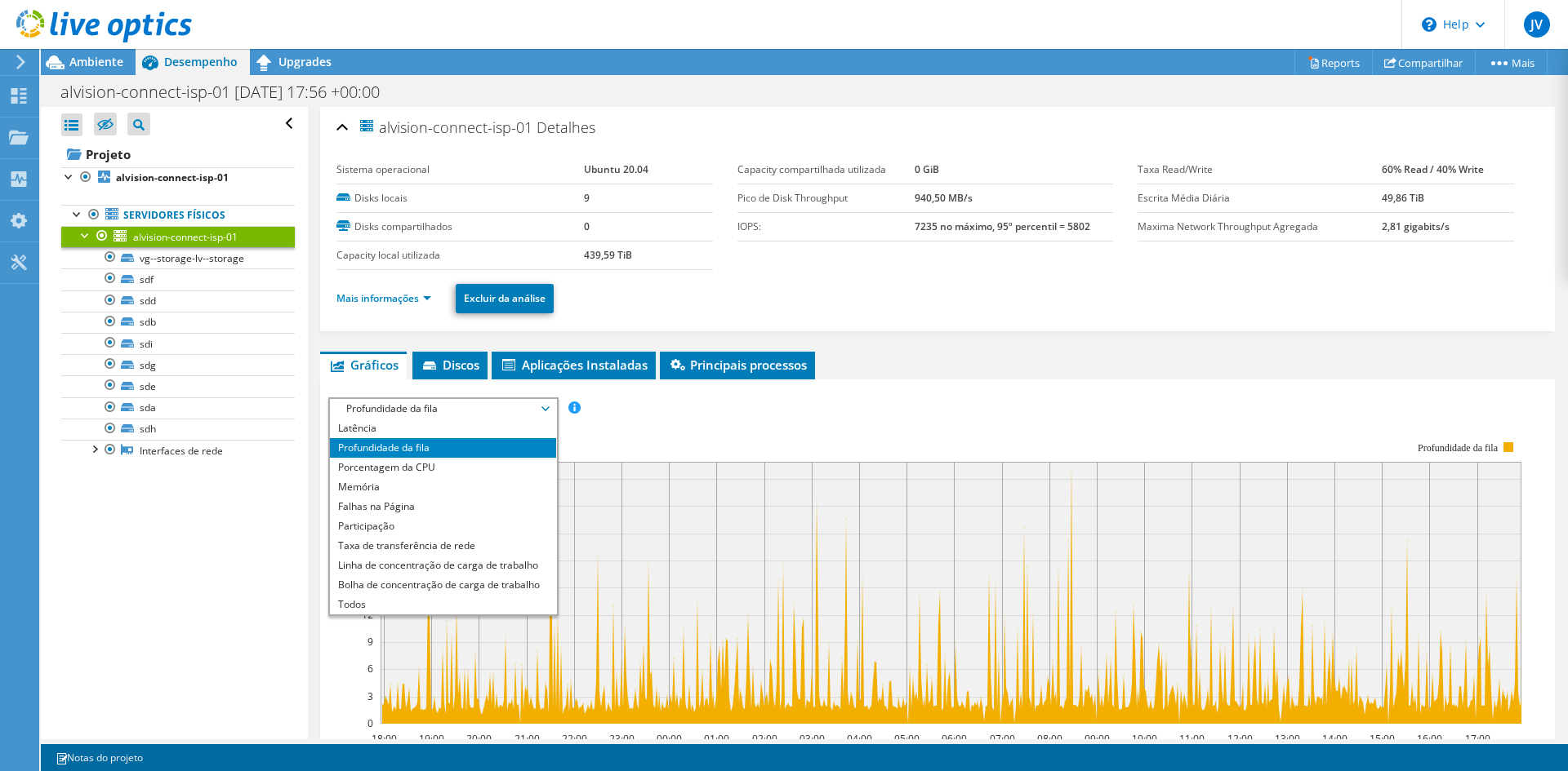
scroll to position [82, 0]
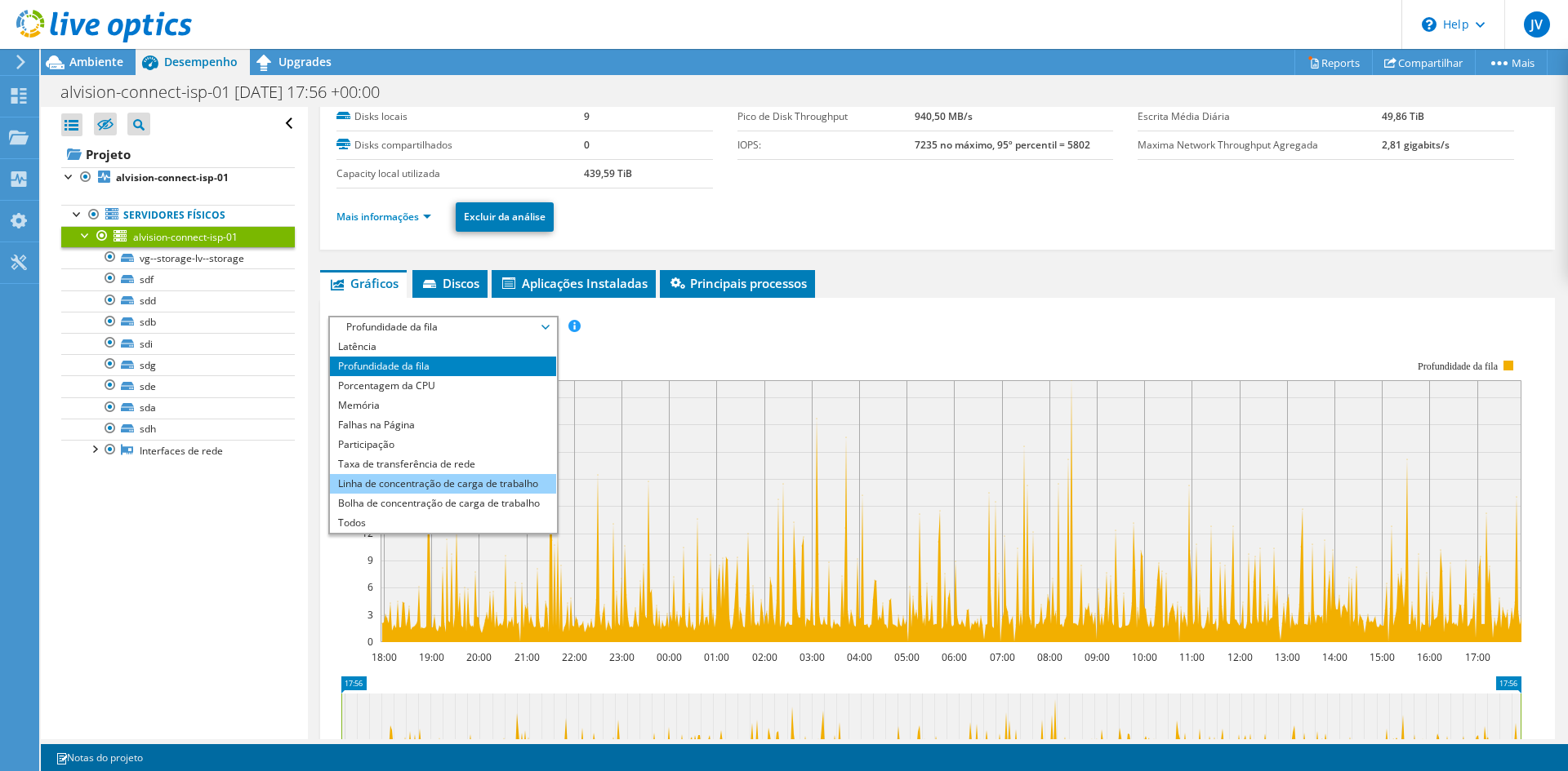
click at [400, 492] on li "Linha de concentração de carga de trabalho" at bounding box center [443, 484] width 226 height 20
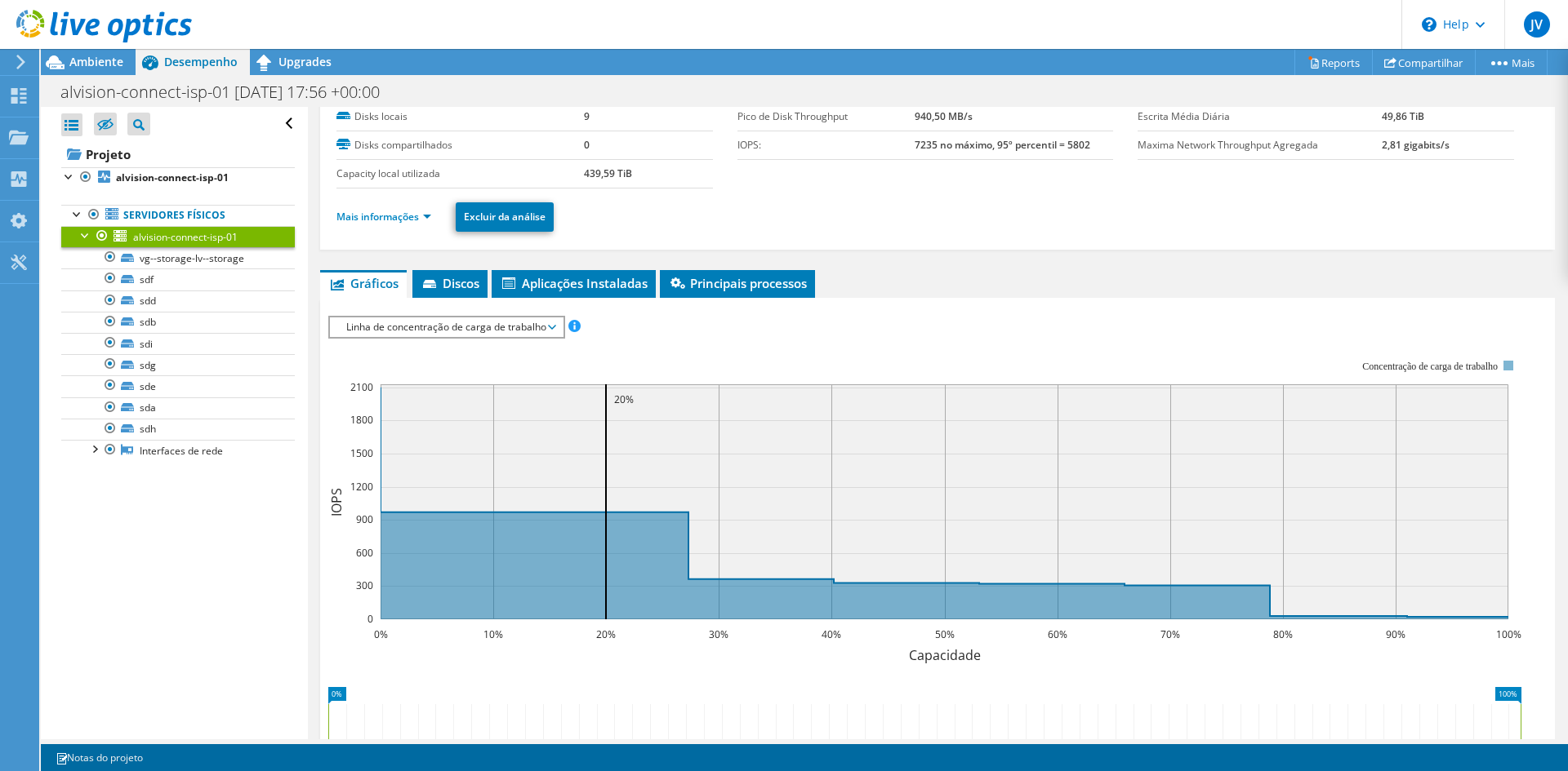
click at [404, 326] on span "Linha de concentração de carga de trabalho" at bounding box center [446, 327] width 216 height 20
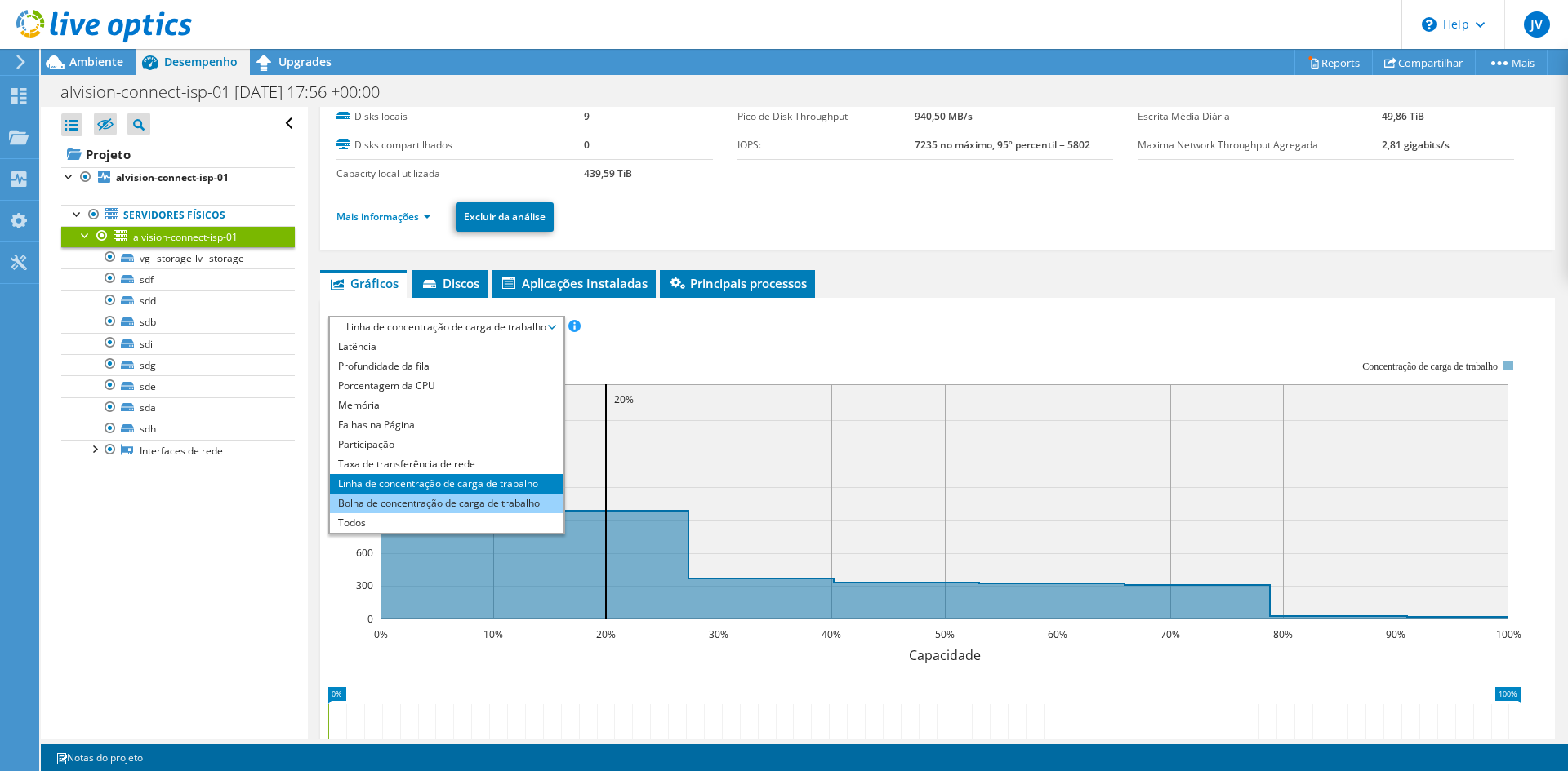
click at [370, 496] on li "Bolha de concentração de carga de trabalho" at bounding box center [446, 504] width 233 height 20
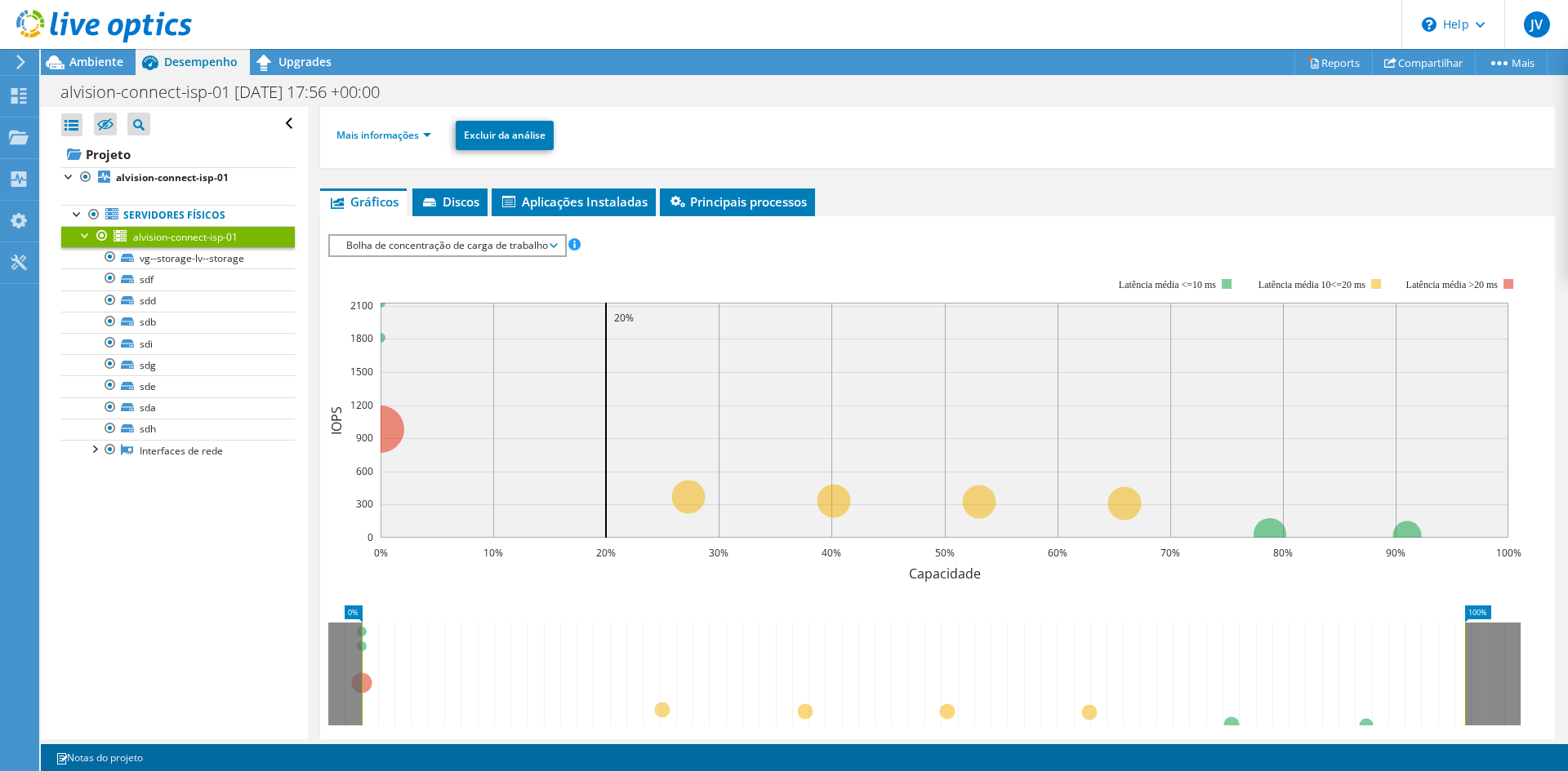
scroll to position [245, 0]
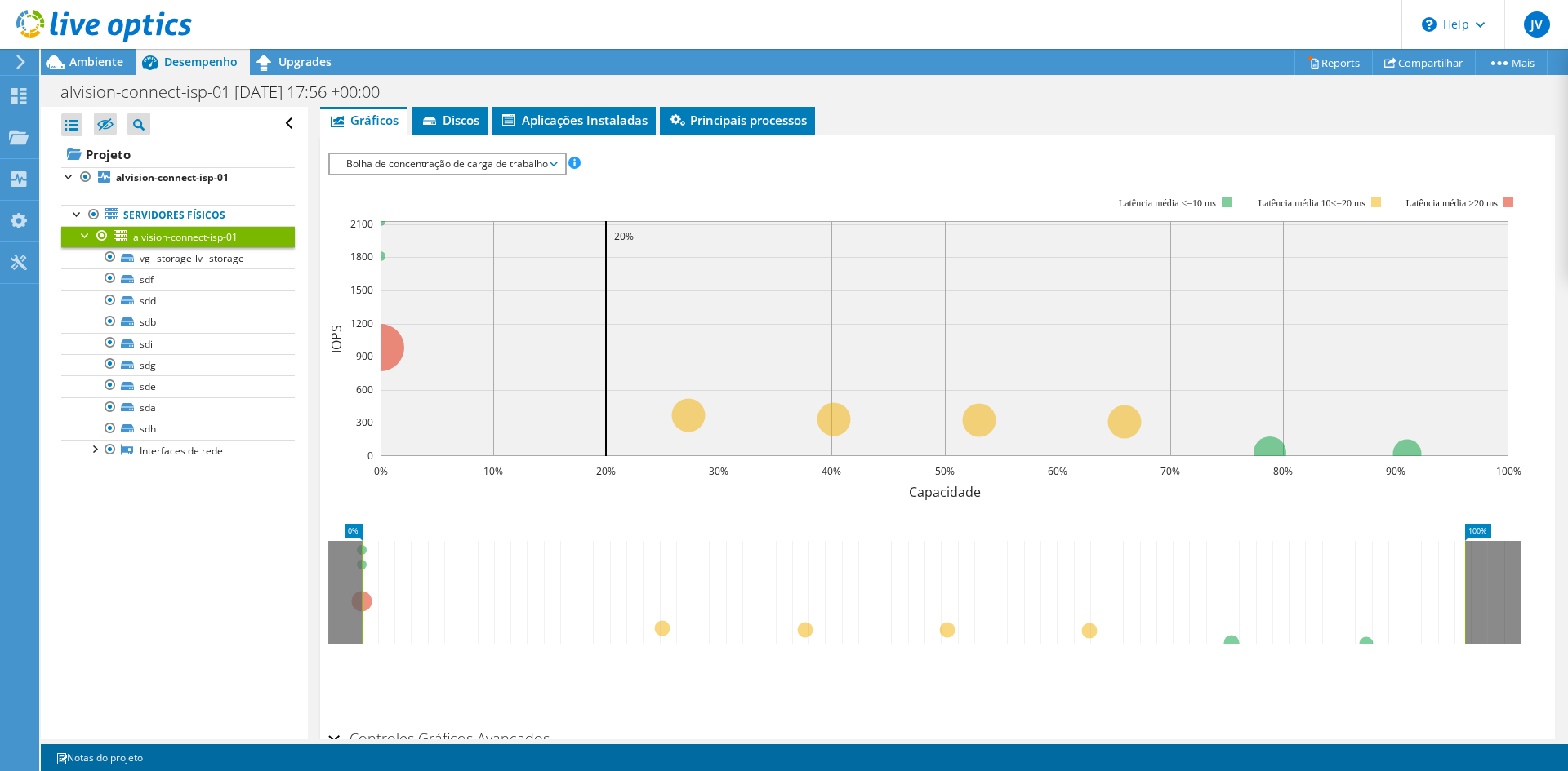
click at [594, 193] on rect at bounding box center [924, 337] width 1193 height 327
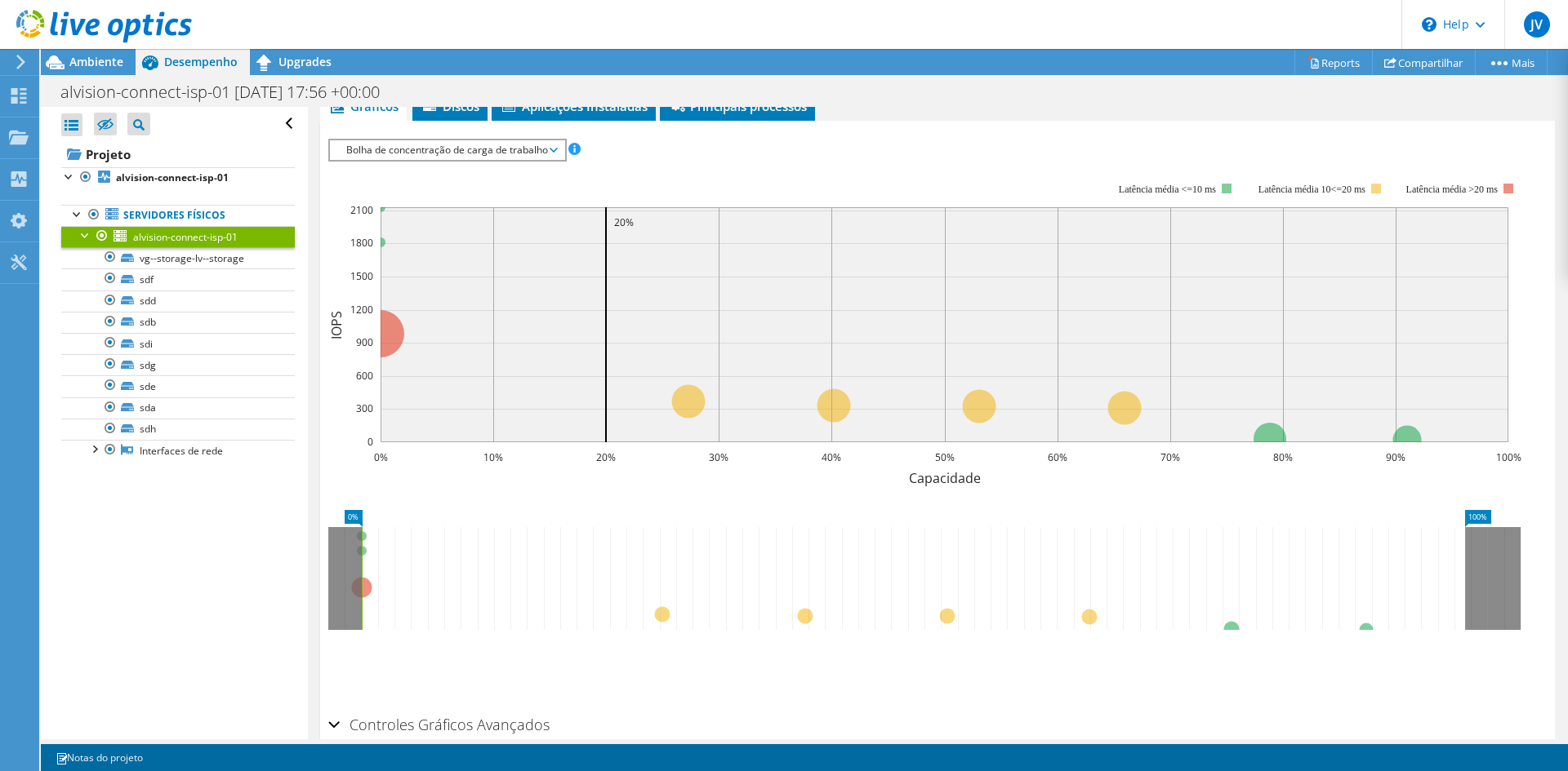
scroll to position [340, 0]
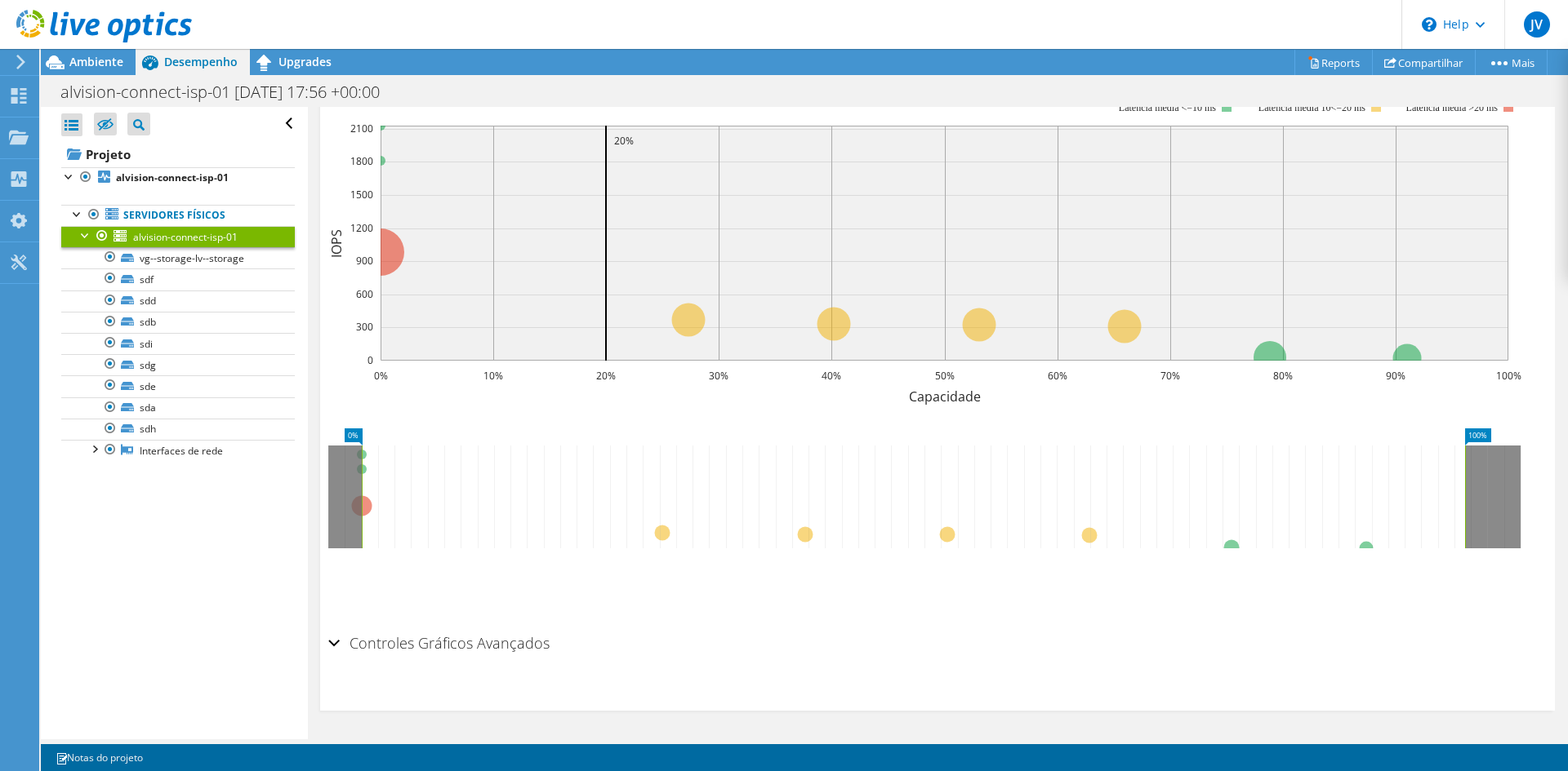
click at [330, 642] on div "Controles Gráficos Avançados" at bounding box center [938, 644] width 1219 height 35
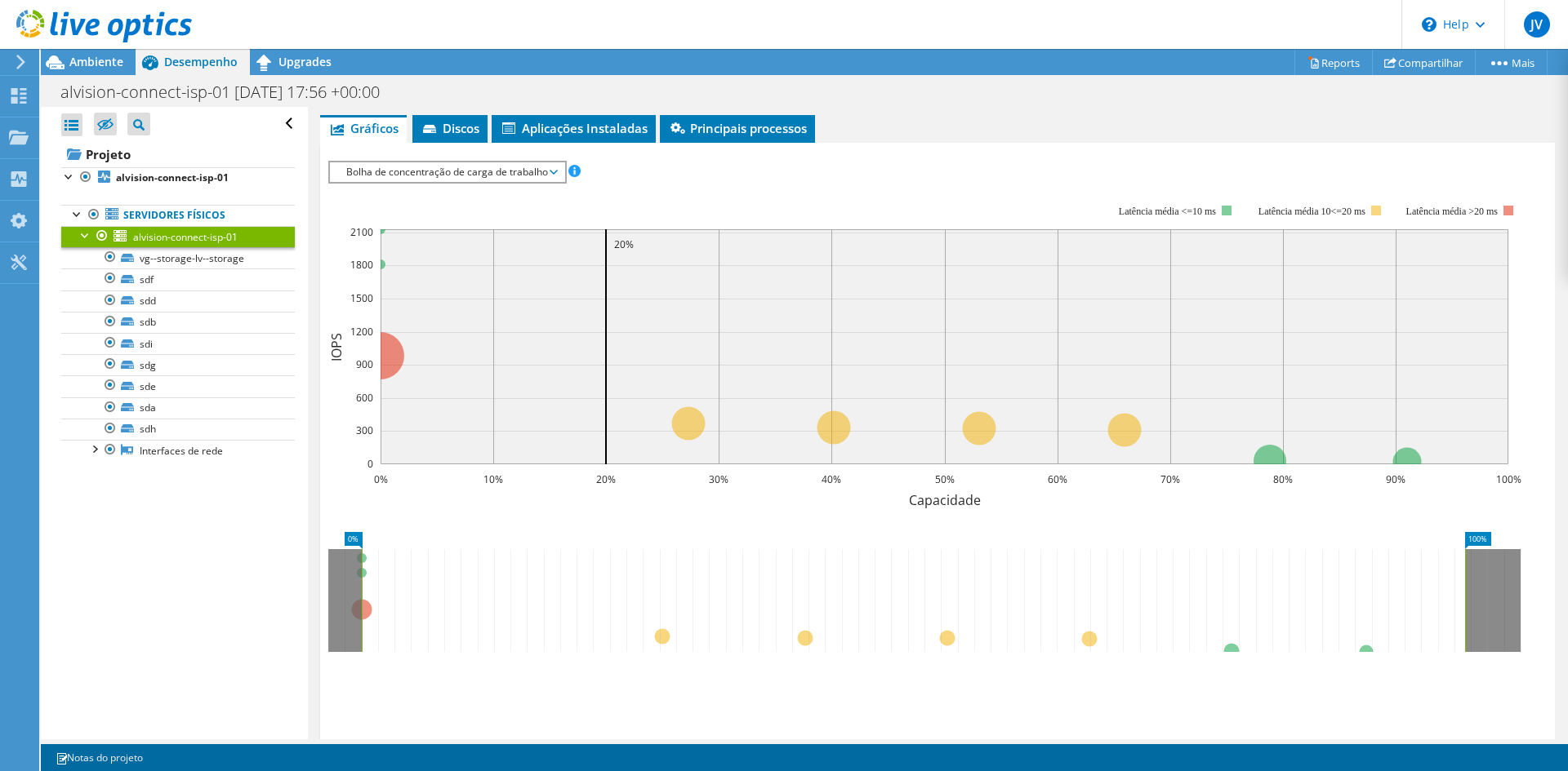
scroll to position [155, 0]
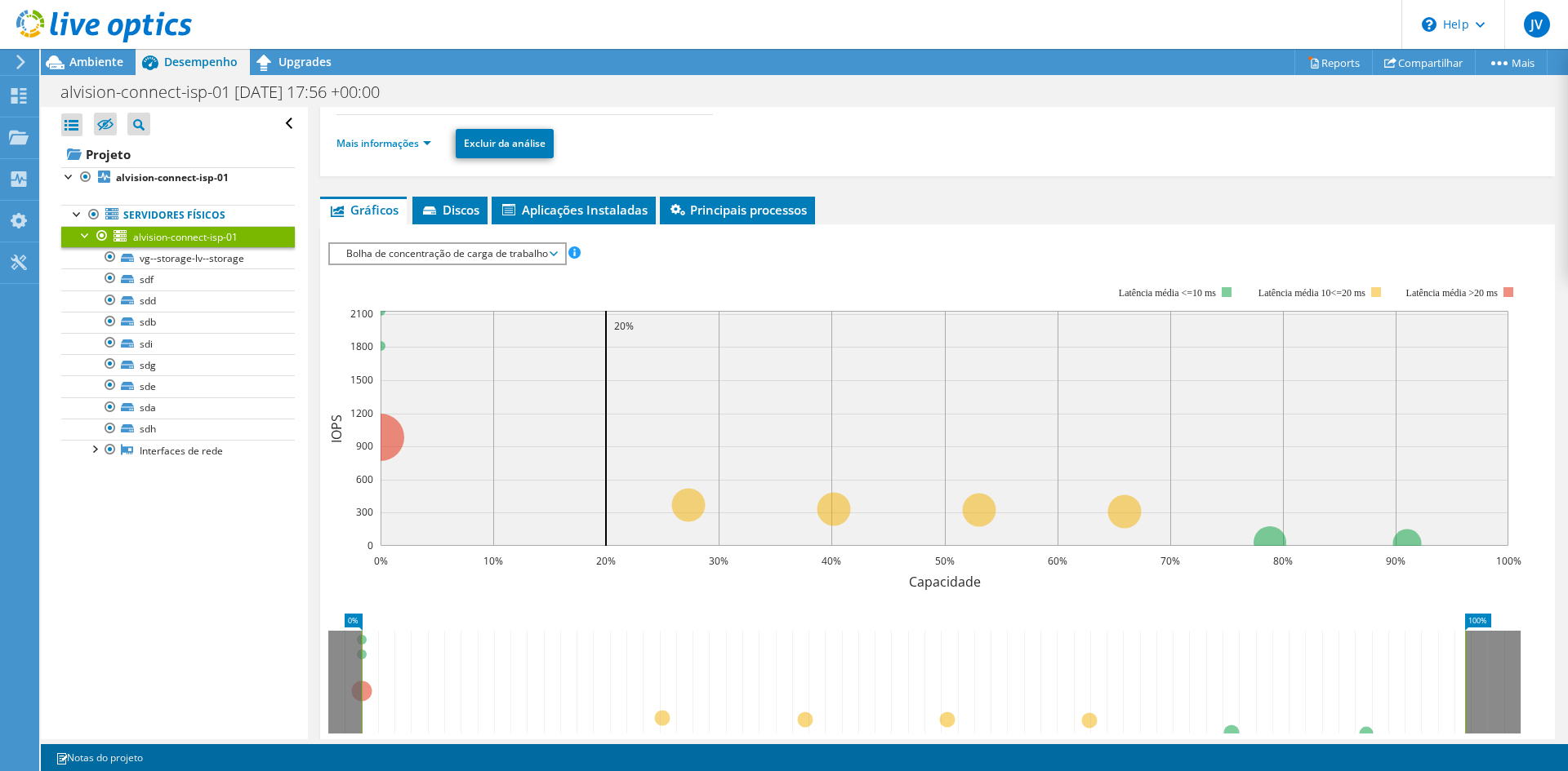
click at [598, 288] on rect at bounding box center [924, 427] width 1193 height 327
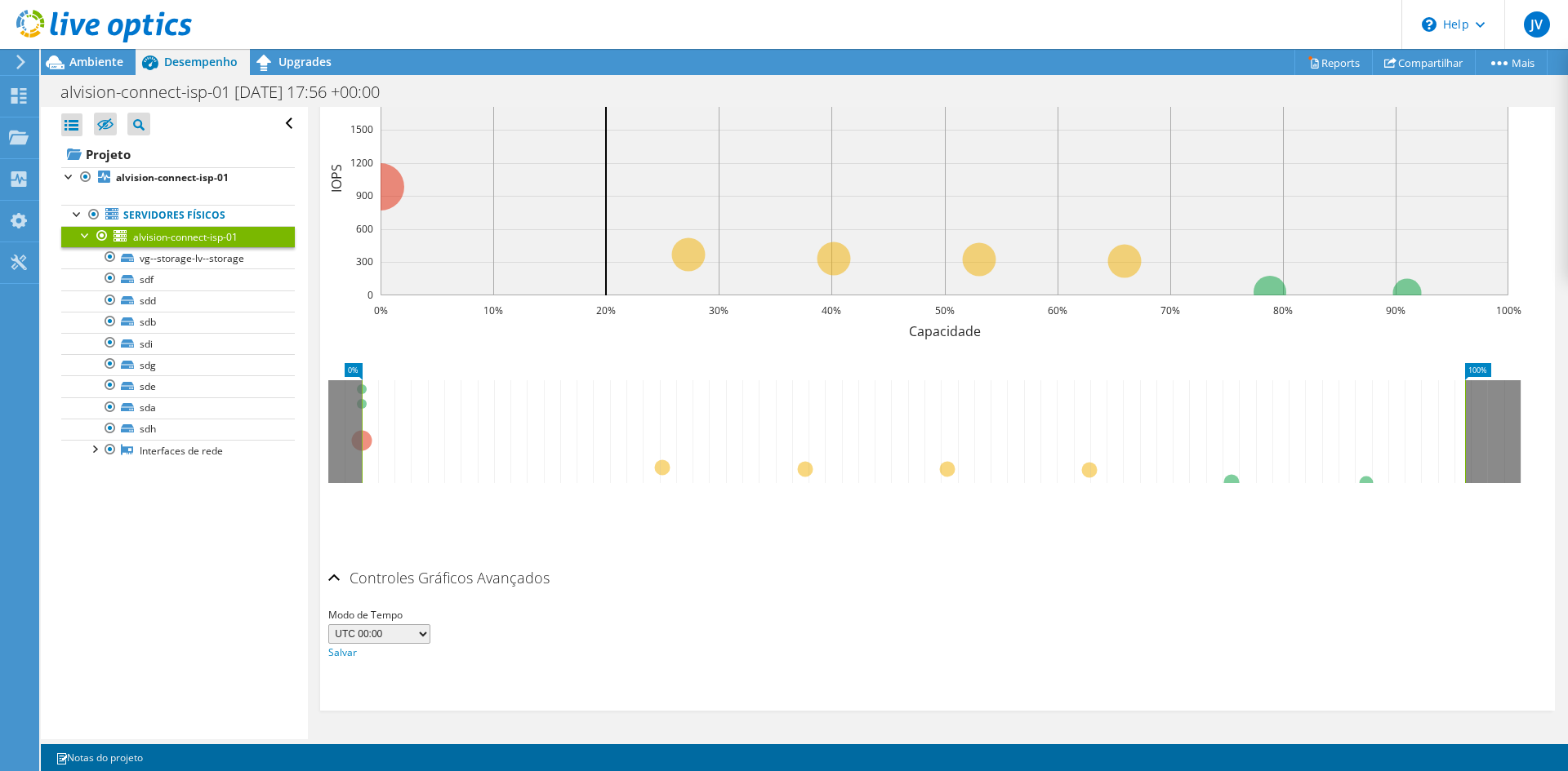
scroll to position [0, 0]
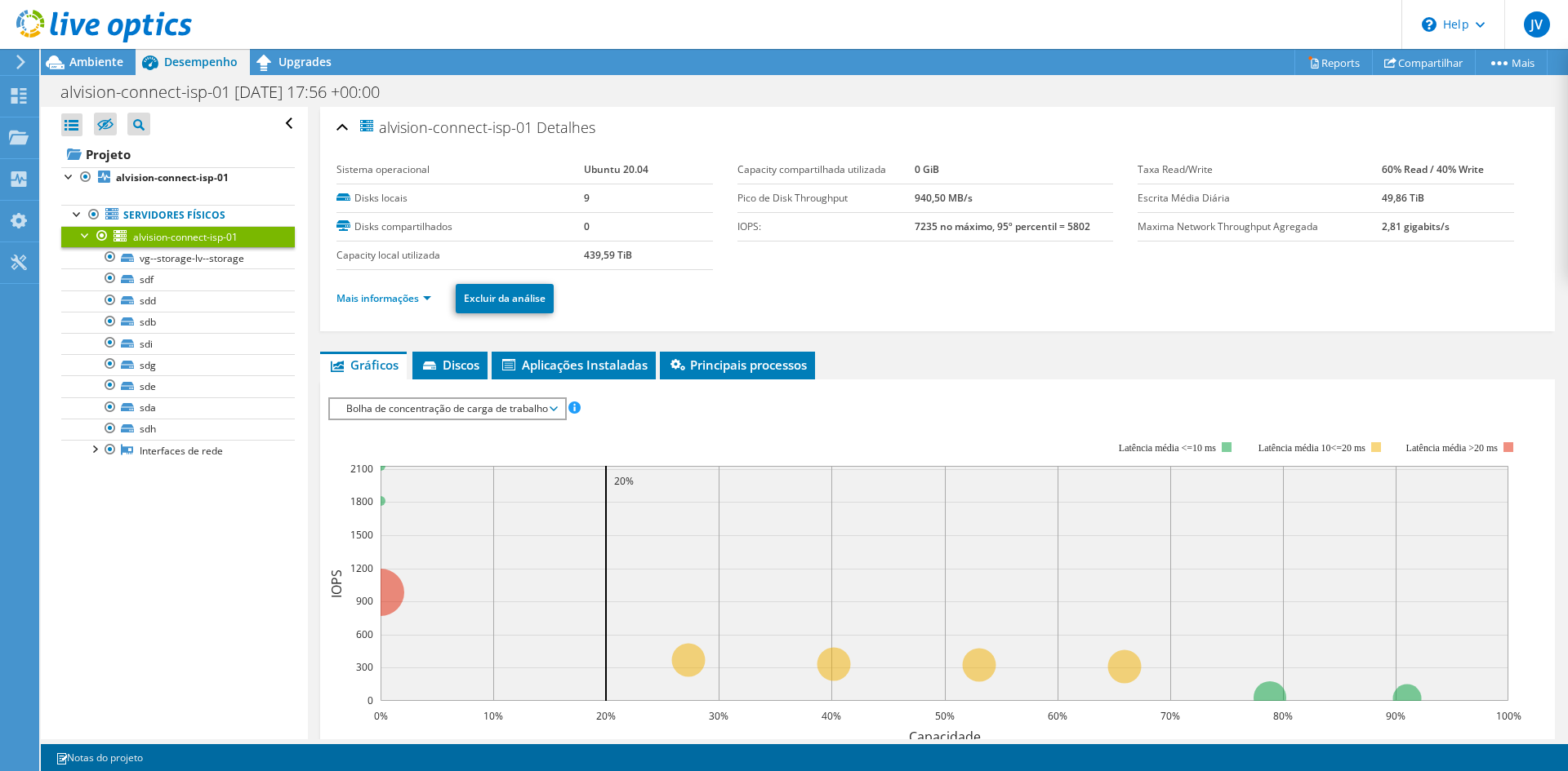
click at [416, 406] on span "Bolha de concentração de carga de trabalho" at bounding box center [447, 409] width 218 height 20
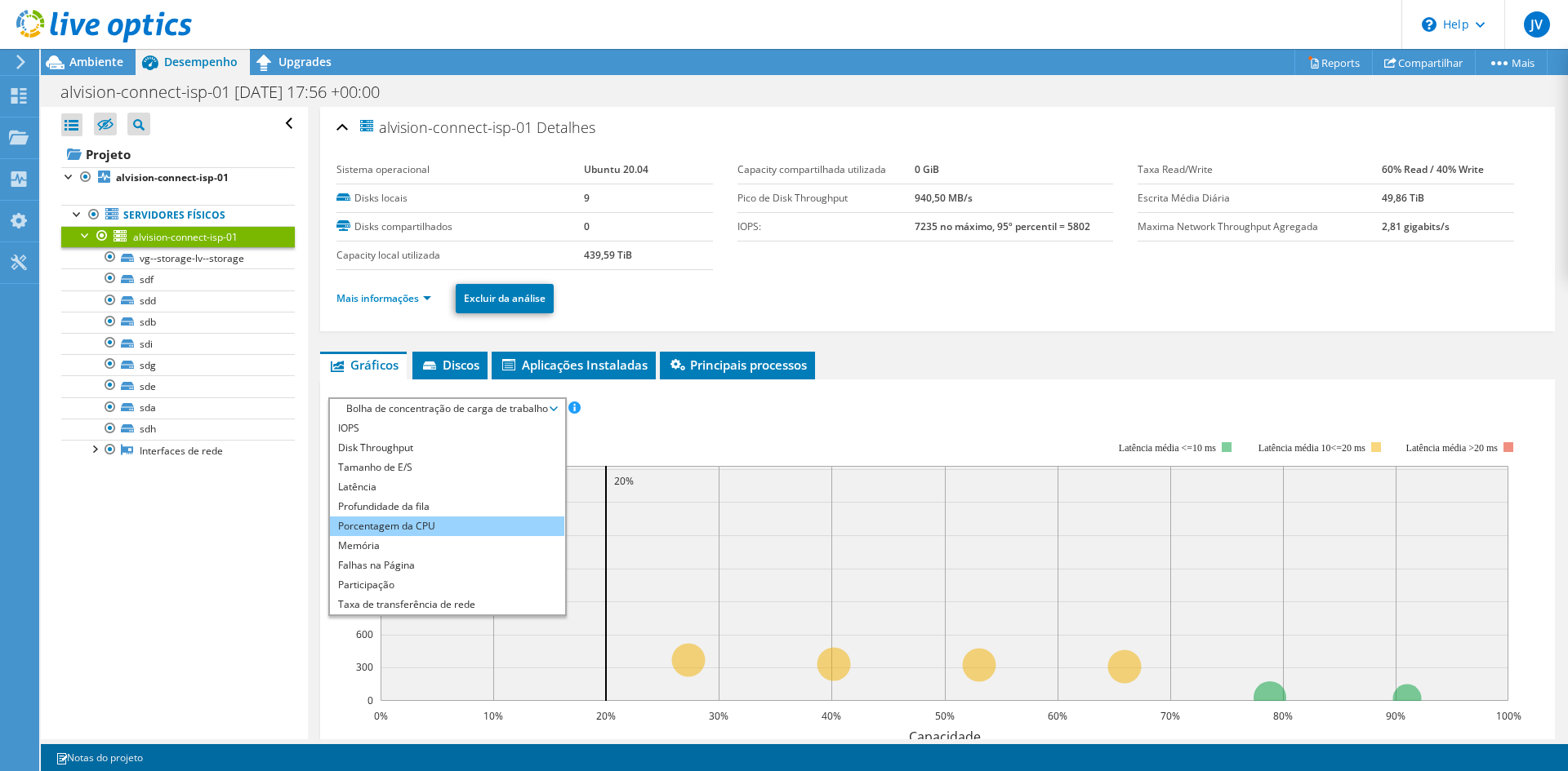
click at [405, 532] on li "Porcentagem da CPU" at bounding box center [447, 526] width 234 height 20
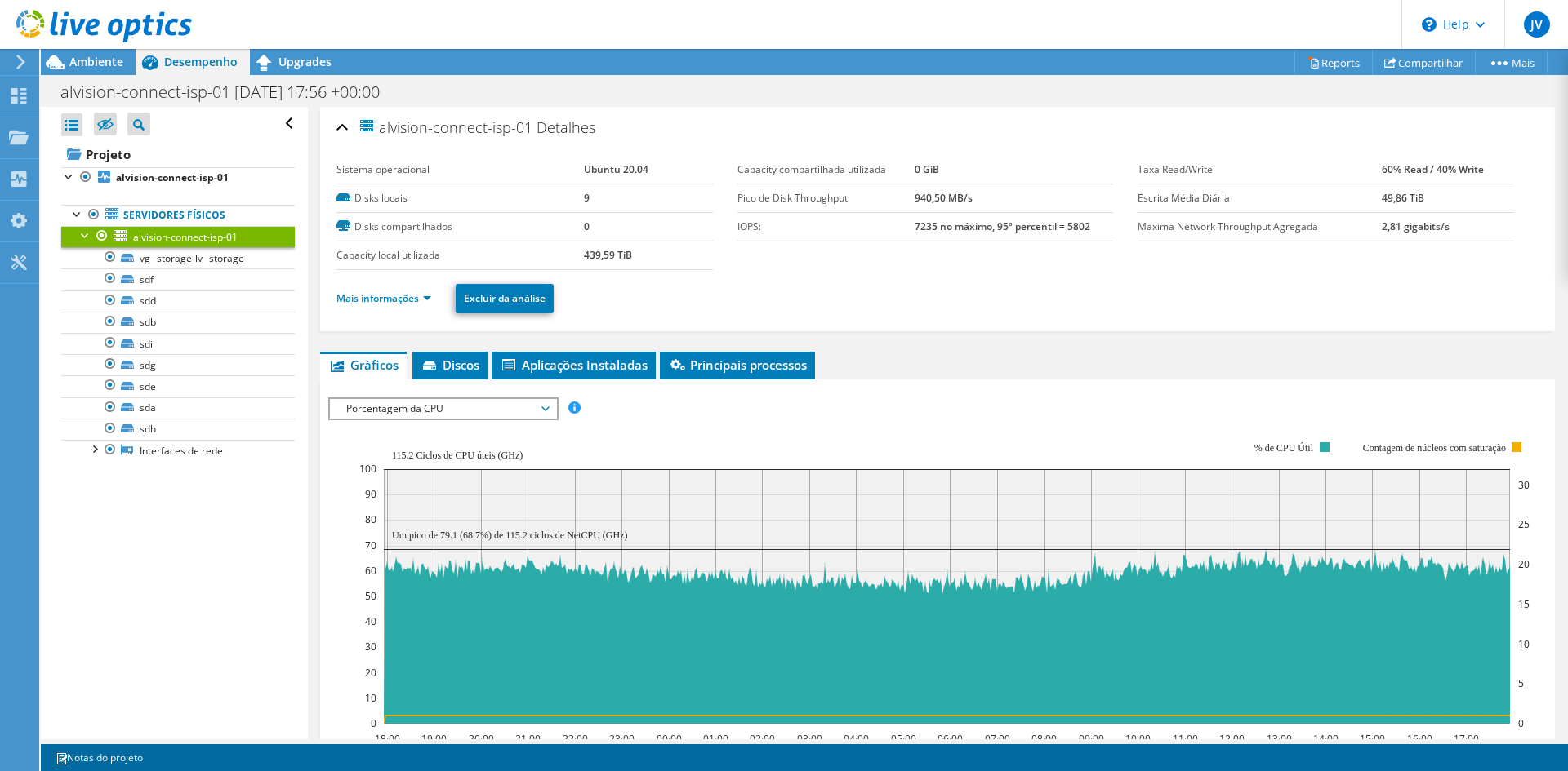
drag, startPoint x: 1368, startPoint y: 166, endPoint x: 1480, endPoint y: 166, distance: 112.0
click at [1480, 166] on tr "Taxa Read/Write 60% Read / 40% Write" at bounding box center [1326, 170] width 376 height 29
click at [420, 299] on link "Mais informações" at bounding box center [383, 298] width 95 height 13
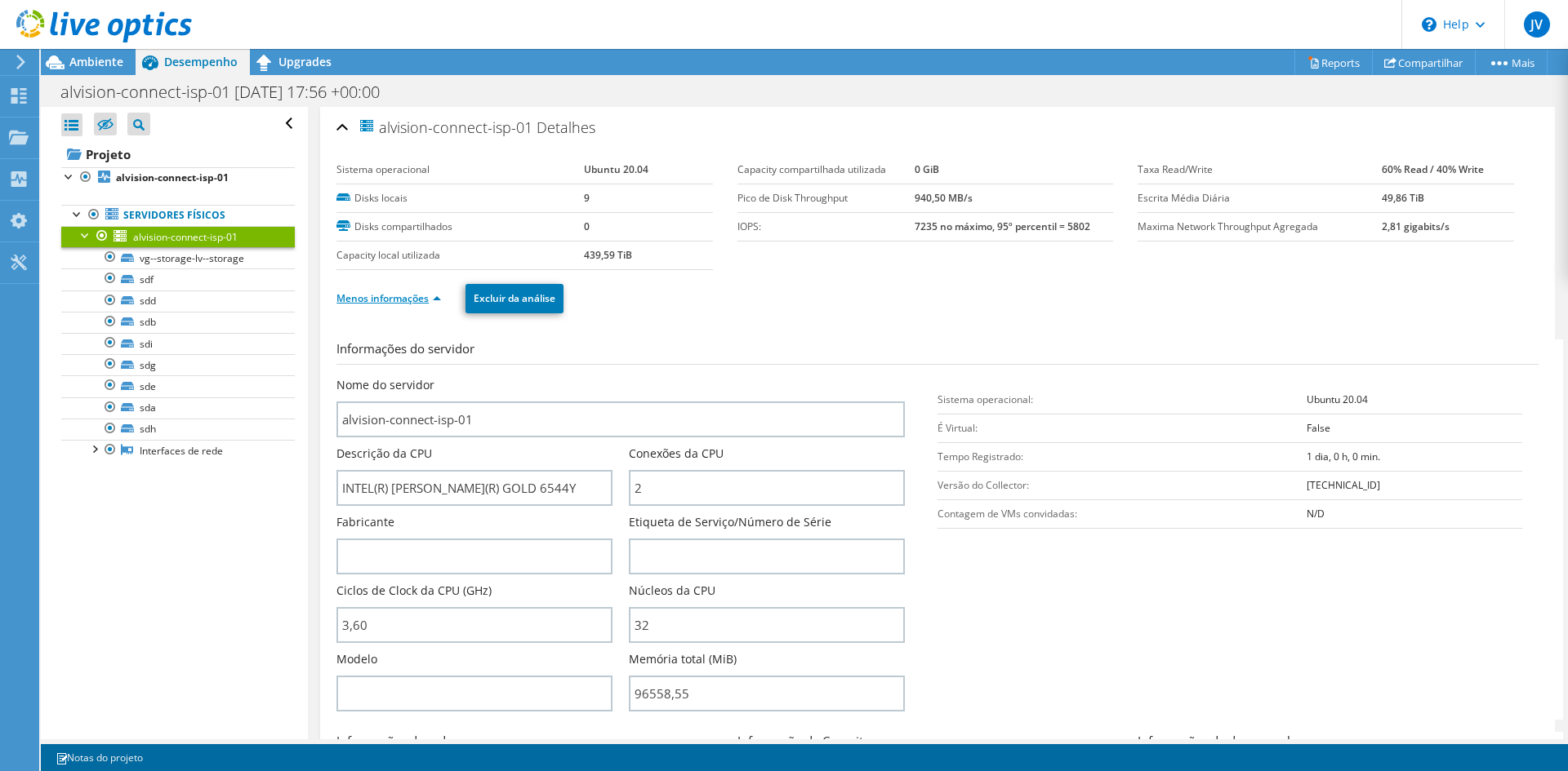
click at [420, 299] on link "Menos informações" at bounding box center [389, 298] width 104 height 13
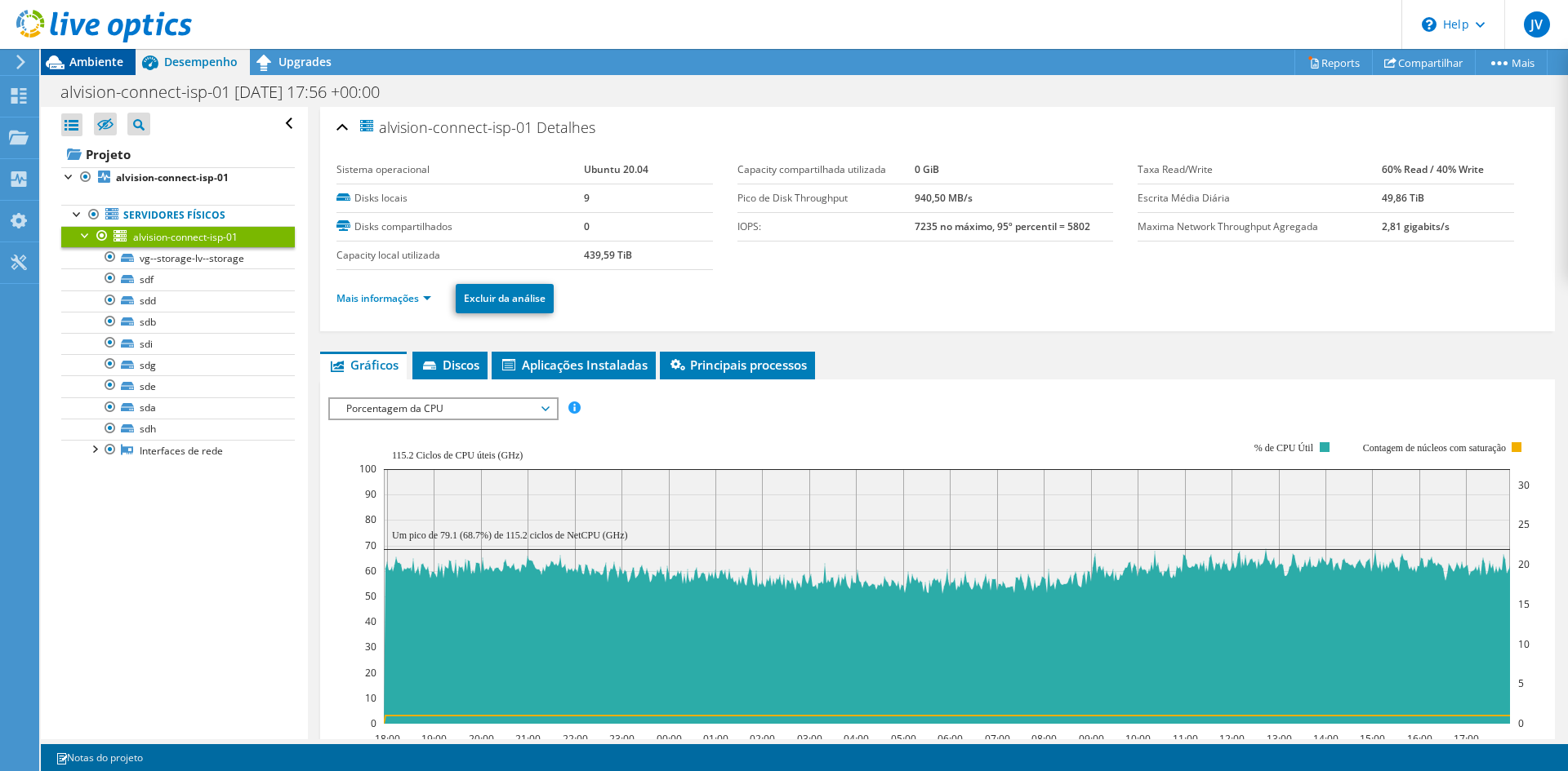
click at [102, 62] on span "Ambiente" at bounding box center [96, 61] width 54 height 15
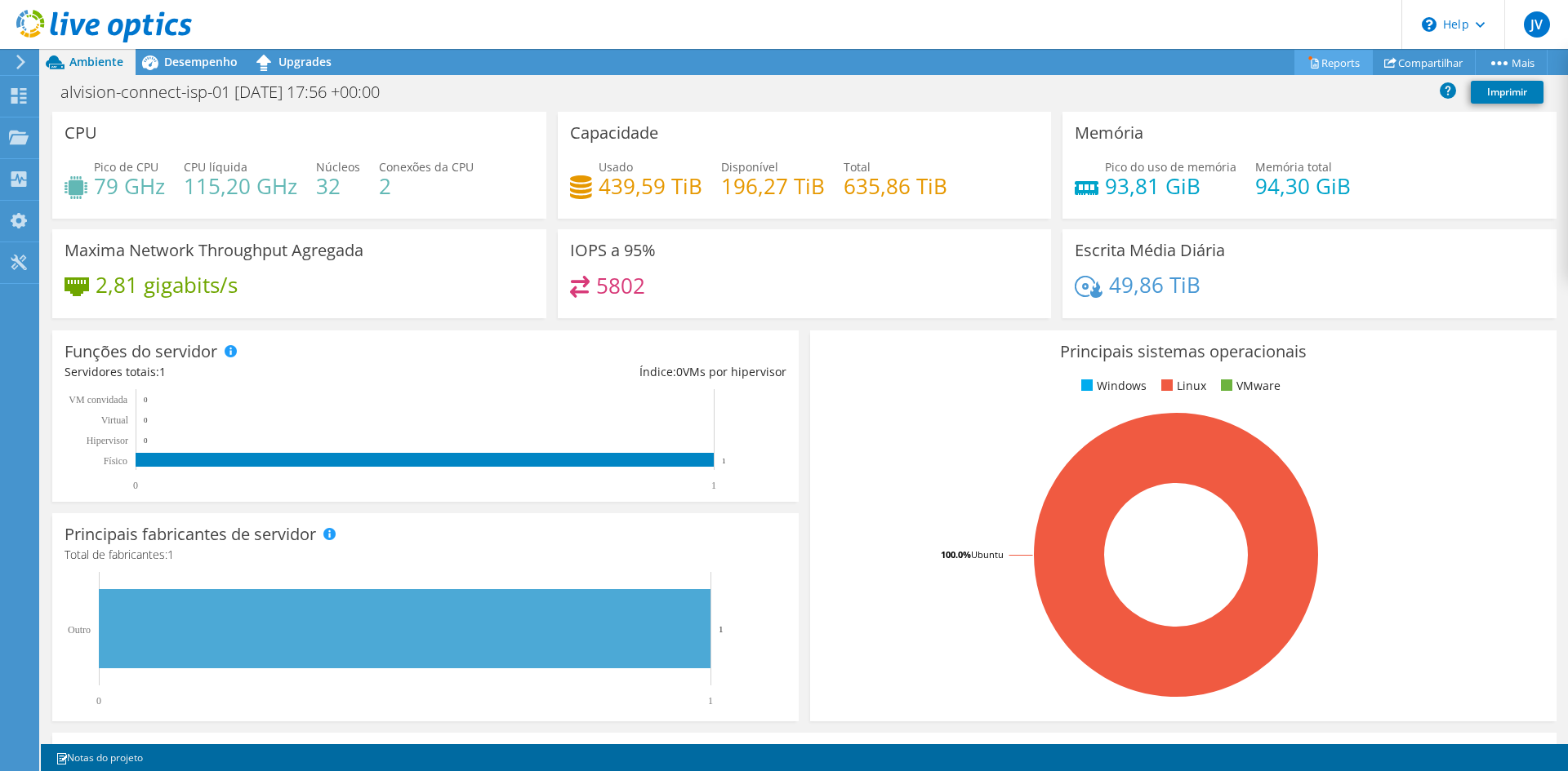
click at [1311, 61] on link "Reports" at bounding box center [1333, 62] width 78 height 25
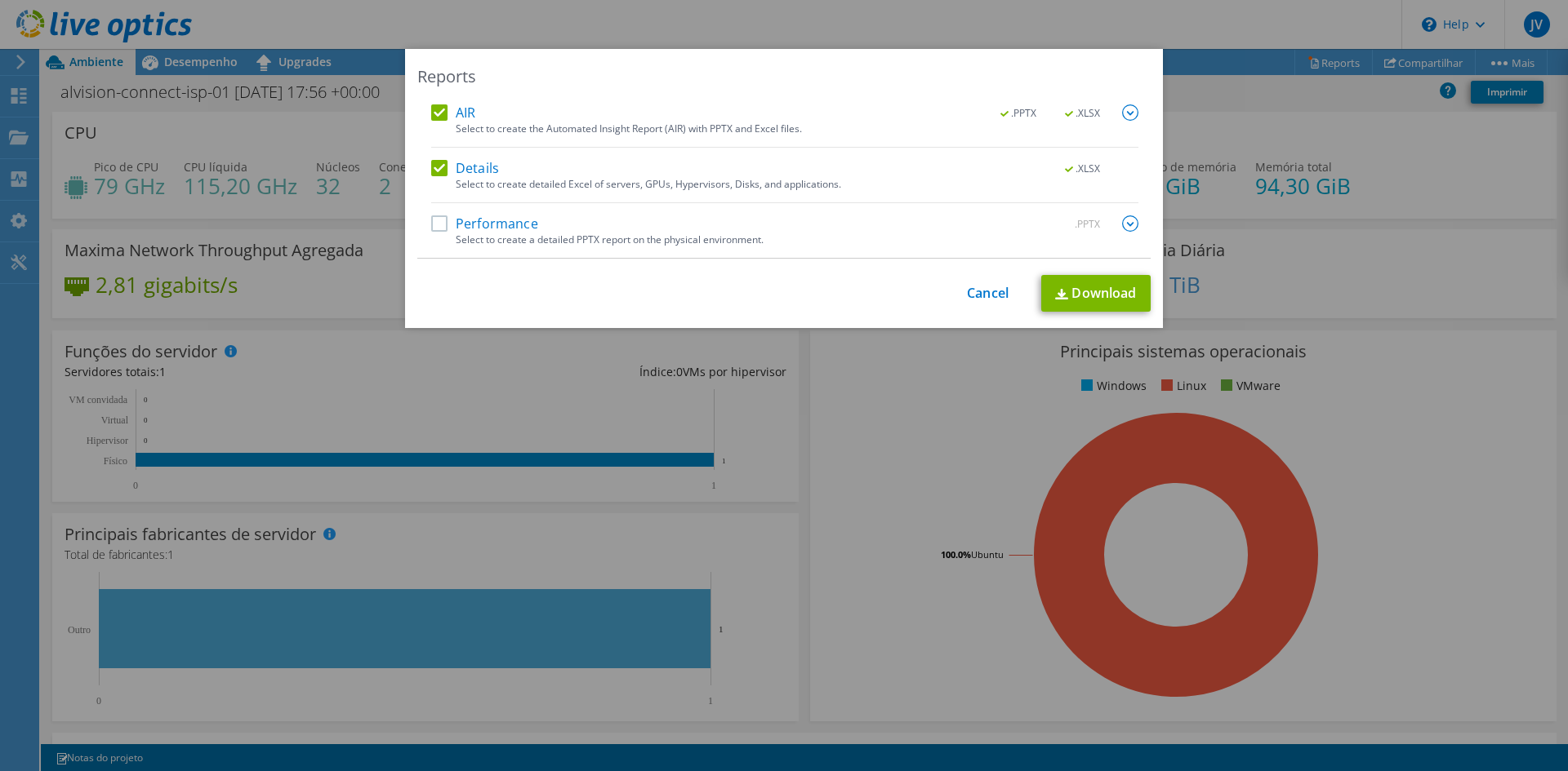
click at [487, 221] on label "Performance" at bounding box center [484, 224] width 107 height 16
click at [0, 0] on input "Performance" at bounding box center [0, 0] width 0 height 0
click at [1081, 295] on link "Download" at bounding box center [1096, 293] width 110 height 37
click at [996, 291] on link "Cancel" at bounding box center [987, 293] width 41 height 15
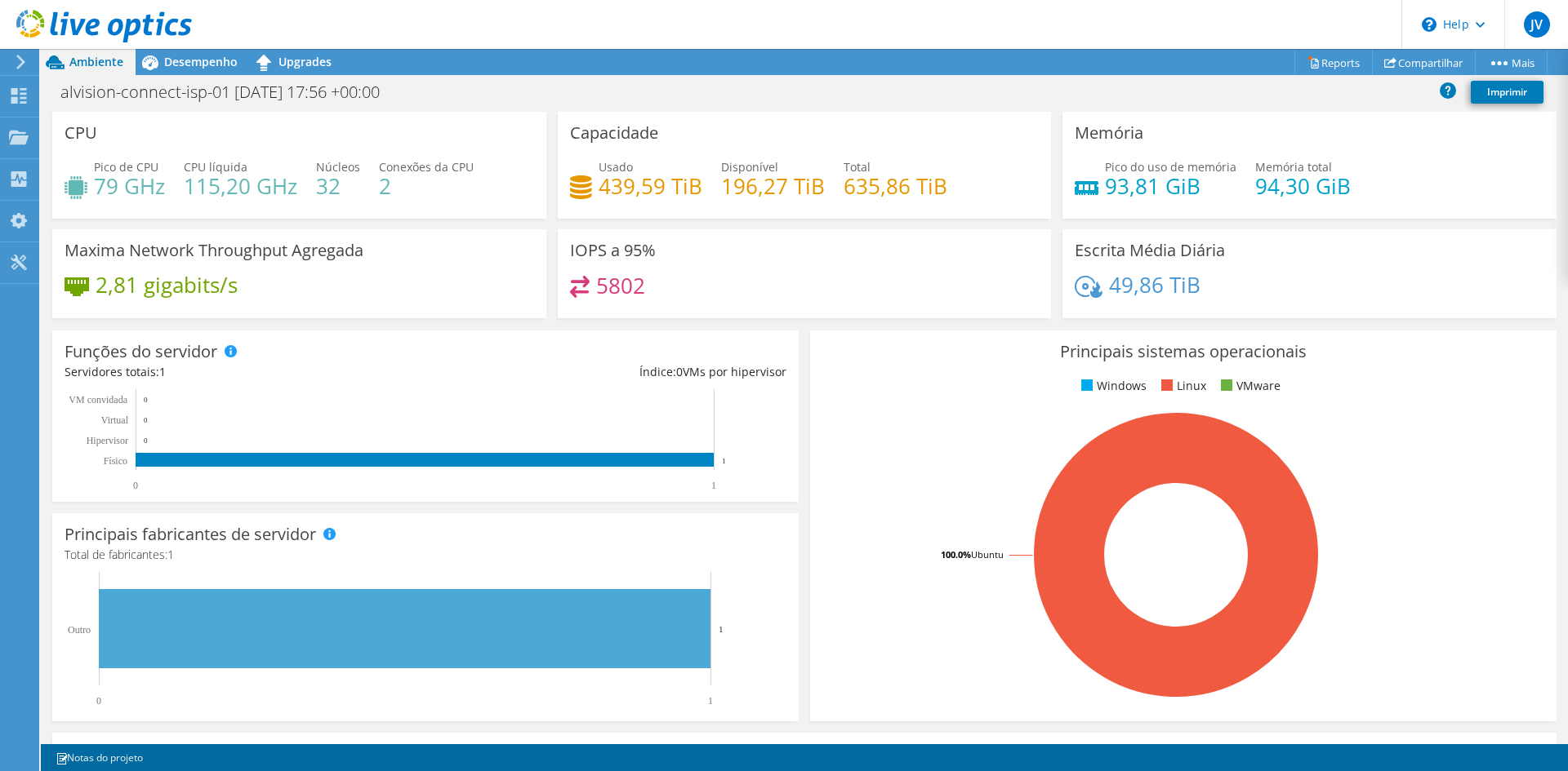
click at [899, 476] on rect at bounding box center [1176, 555] width 707 height 286
click at [193, 63] on span "Desempenho" at bounding box center [201, 61] width 74 height 15
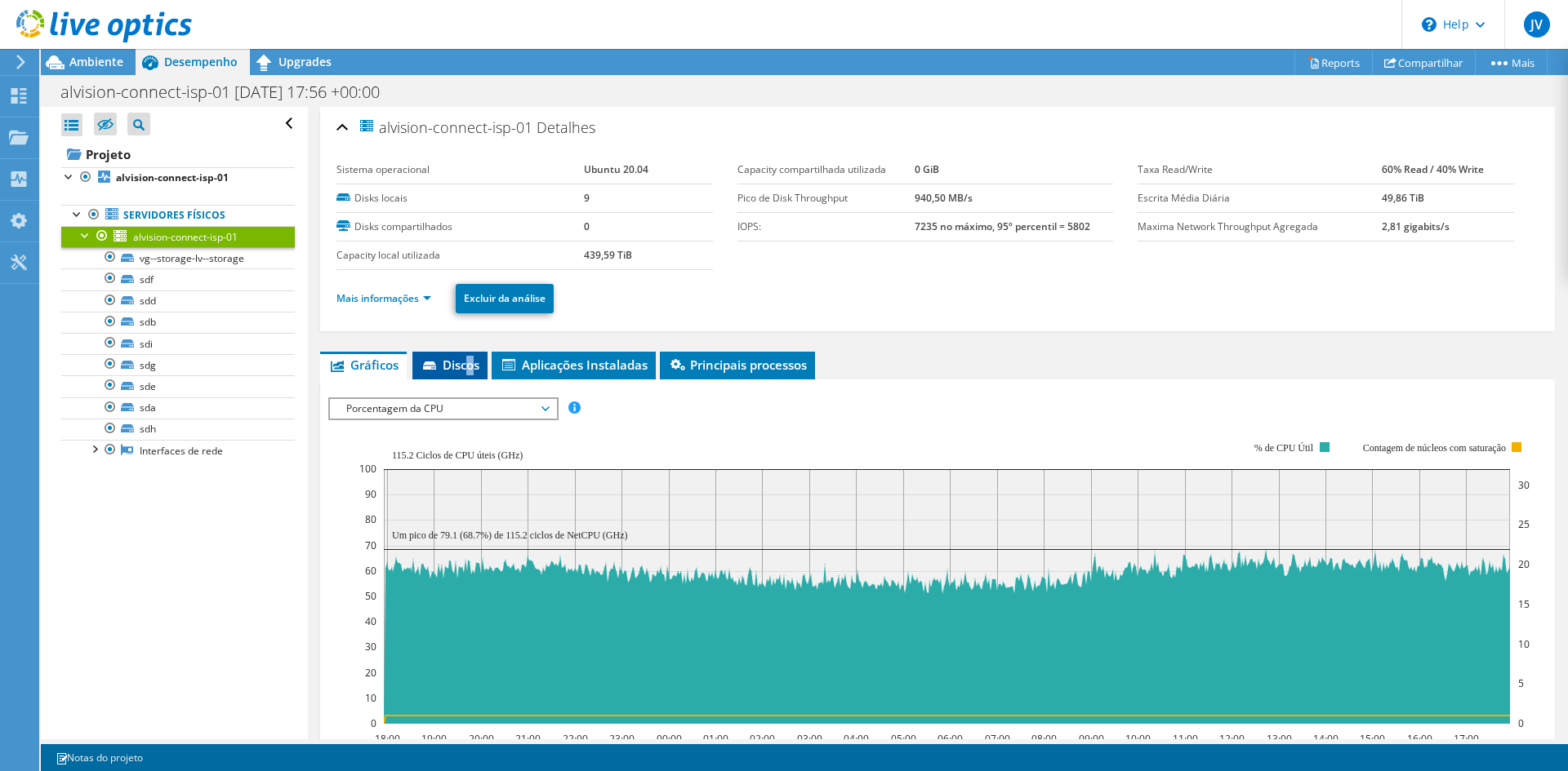
click at [471, 357] on span "Discos" at bounding box center [449, 364] width 59 height 16
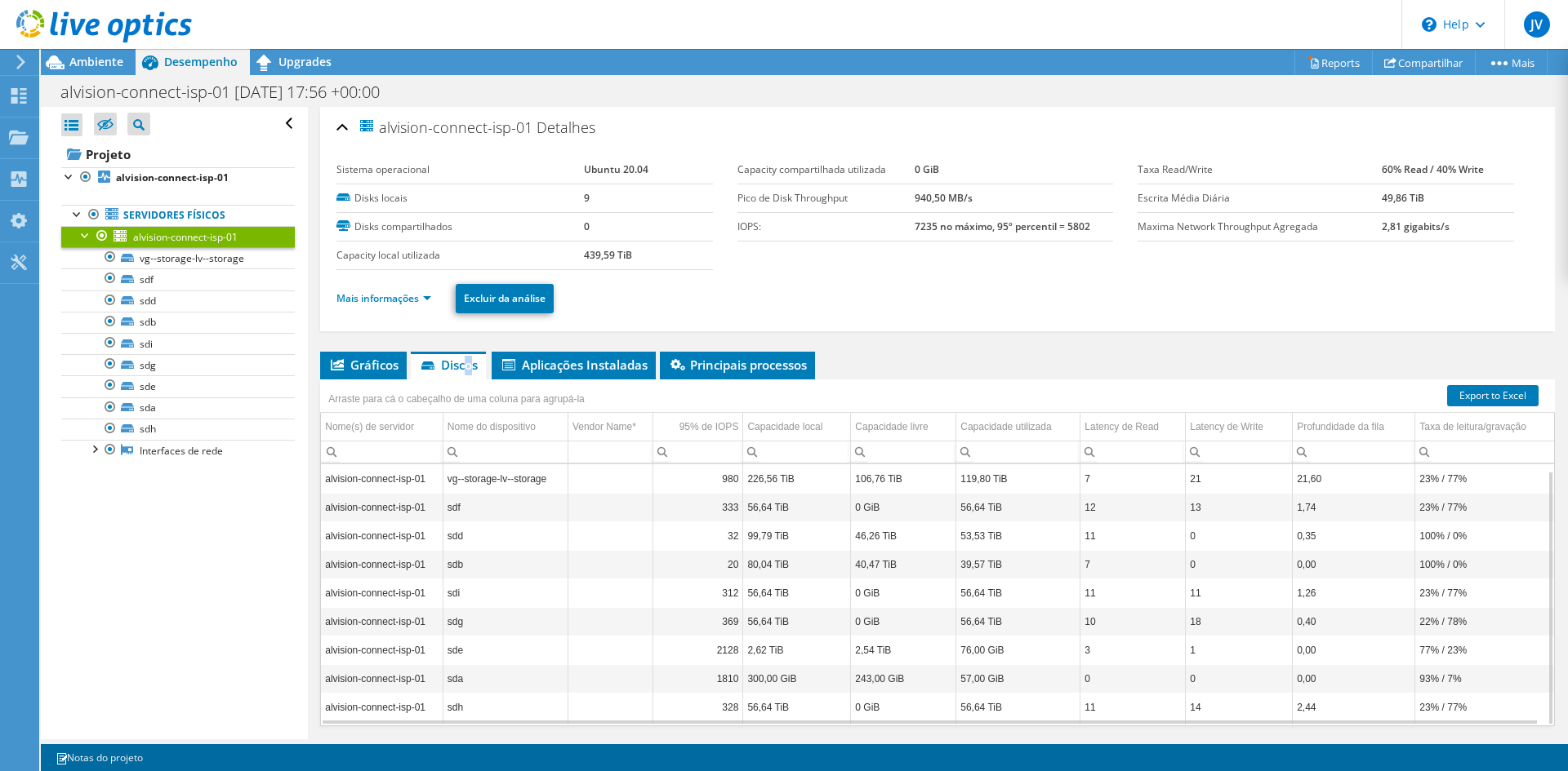
scroll to position [49, 0]
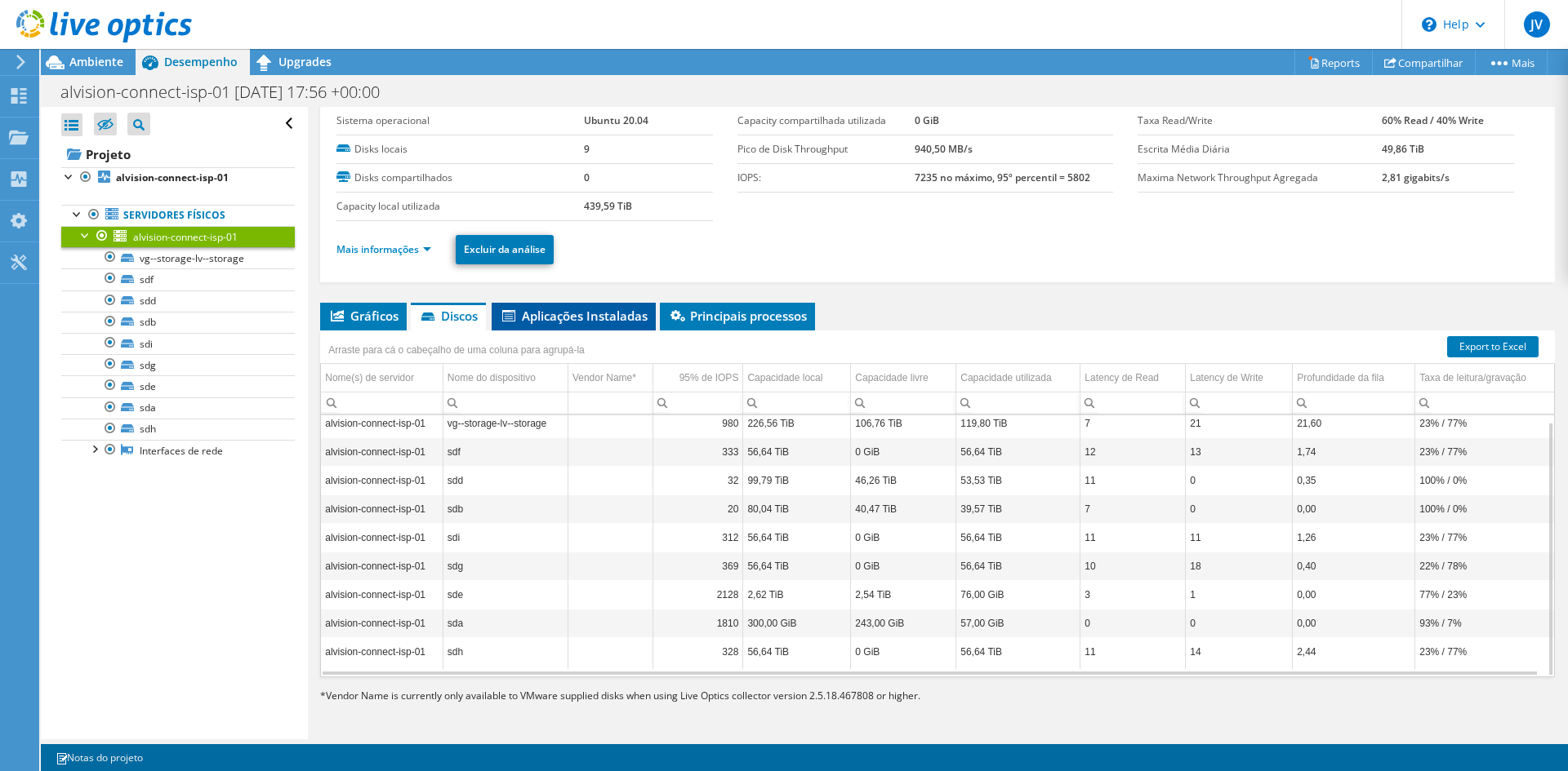
click at [616, 321] on span "Aplicações Instaladas" at bounding box center [573, 316] width 148 height 16
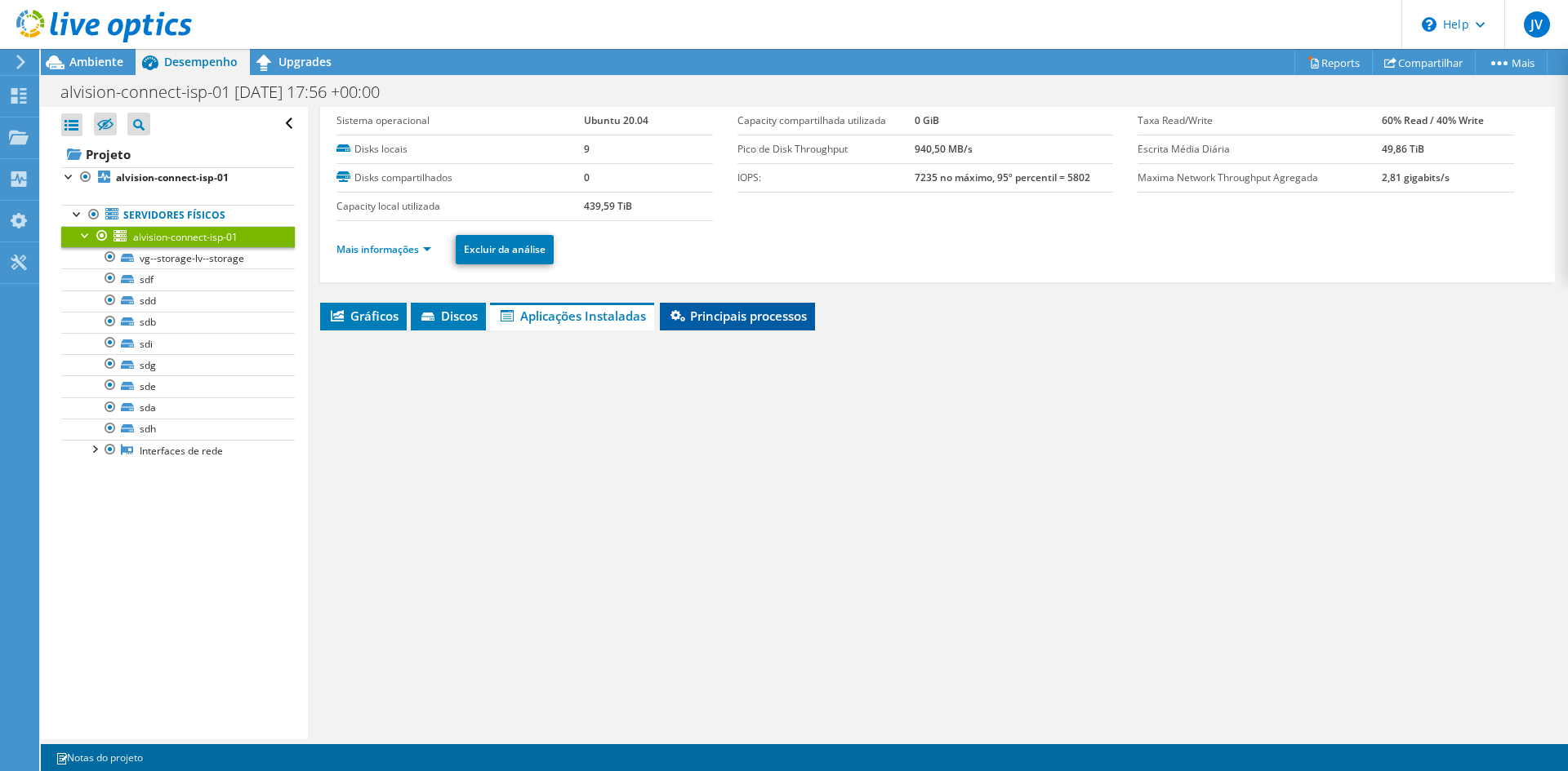
click at [716, 318] on span "Principais processos" at bounding box center [737, 316] width 139 height 16
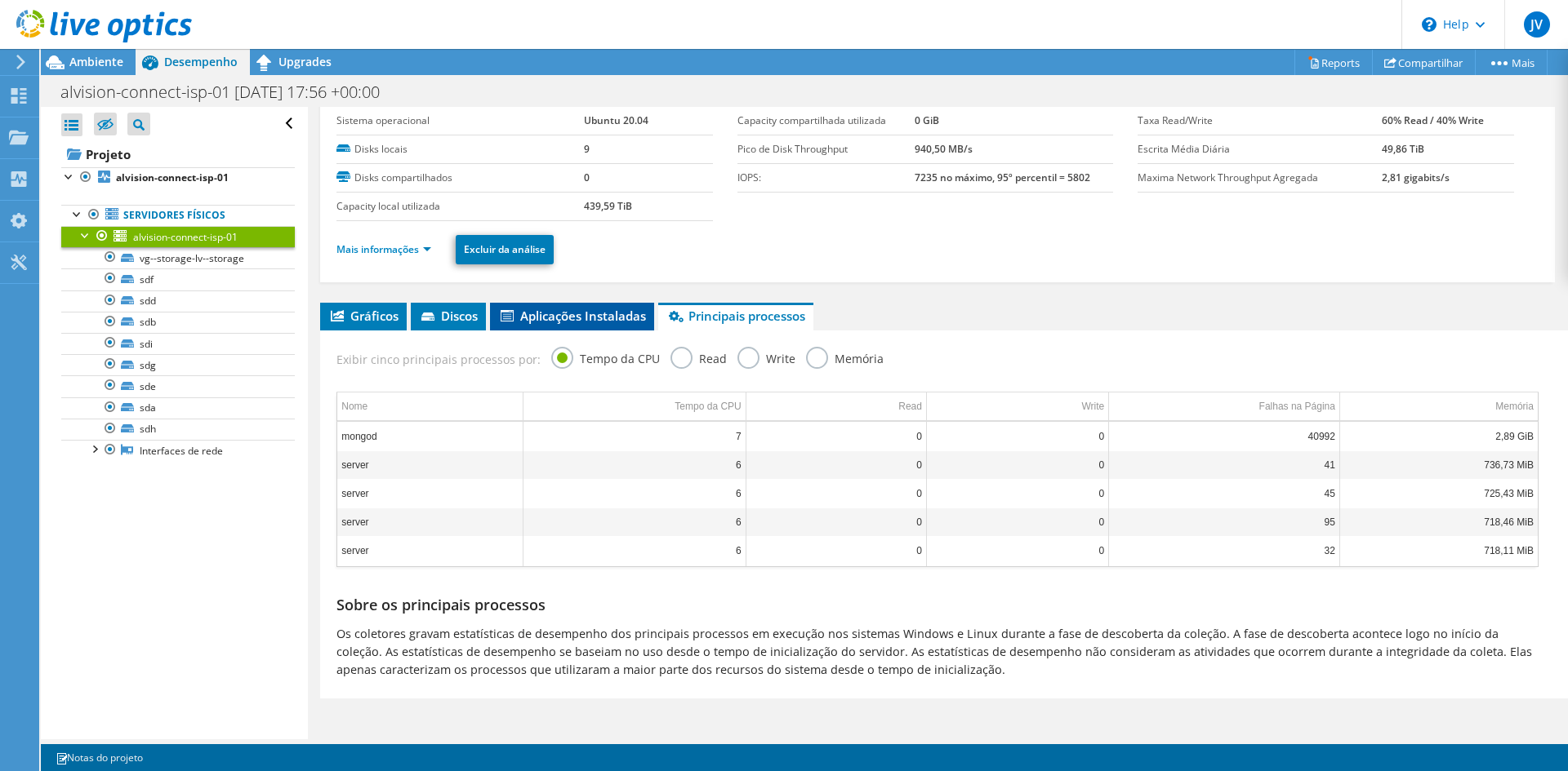
click at [584, 320] on span "Aplicações Instaladas" at bounding box center [572, 316] width 148 height 16
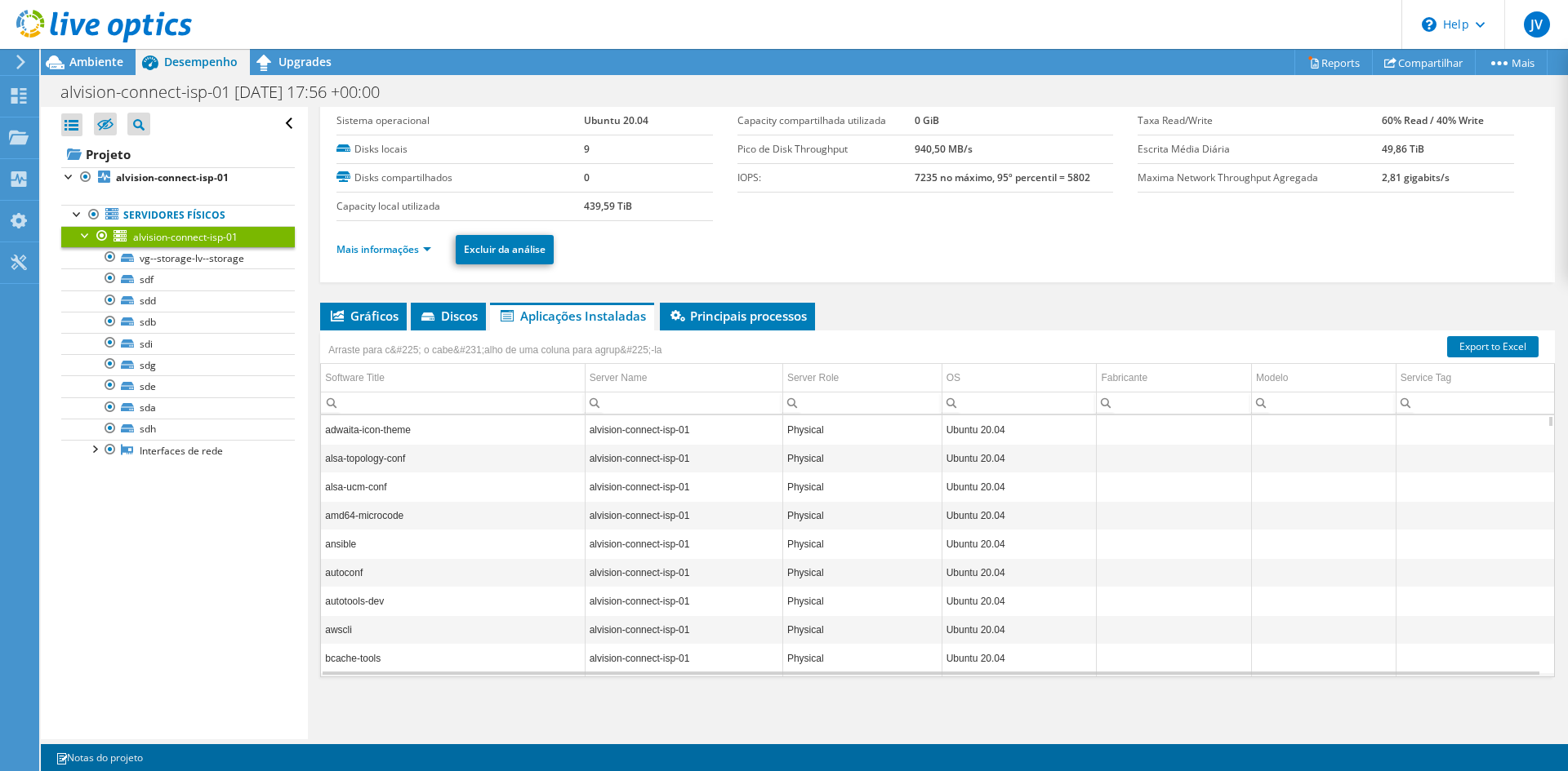
scroll to position [0, 0]
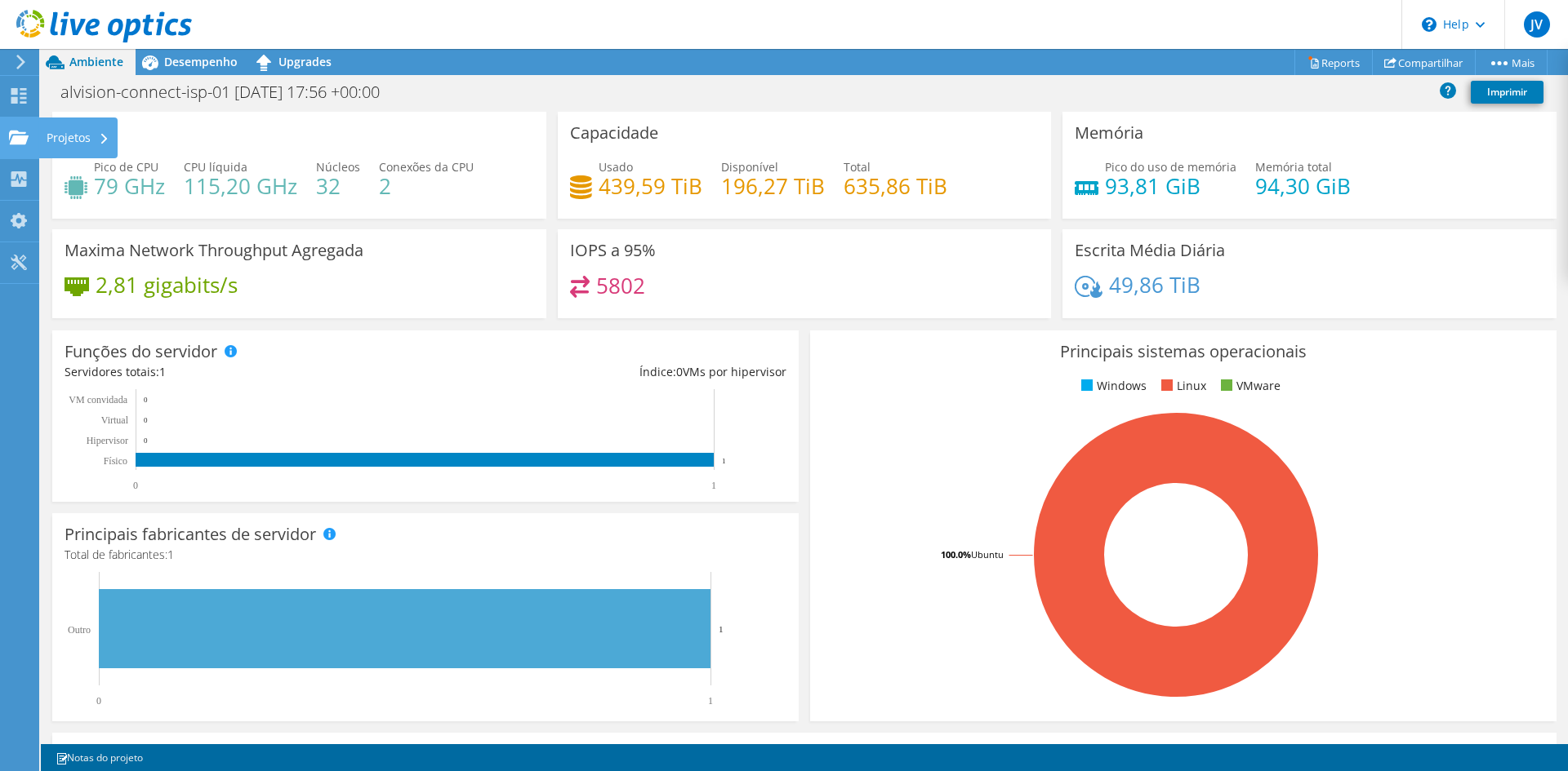
click at [20, 139] on use at bounding box center [19, 136] width 20 height 13
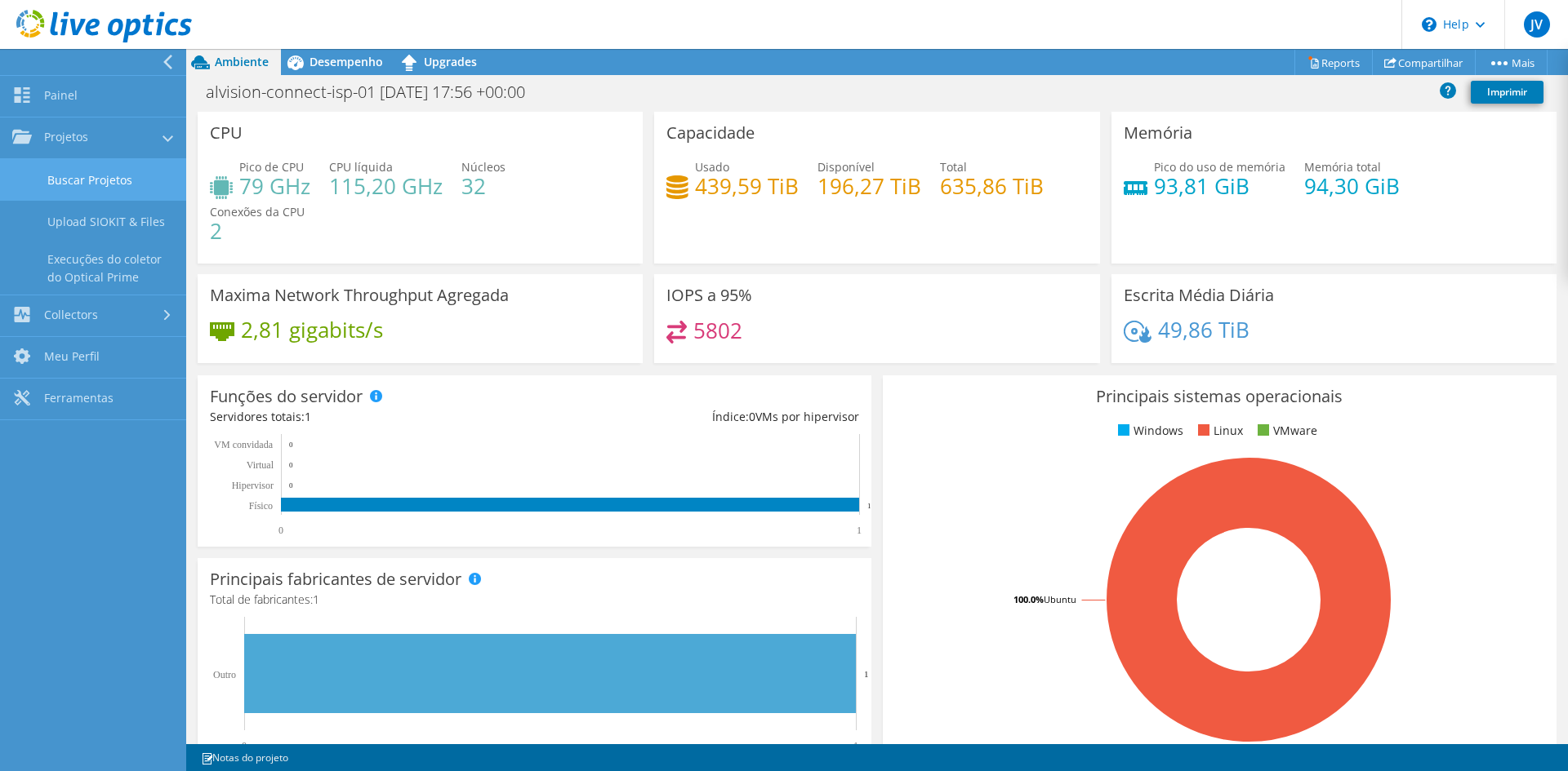
click at [73, 181] on link "Buscar Projetos" at bounding box center [93, 180] width 186 height 41
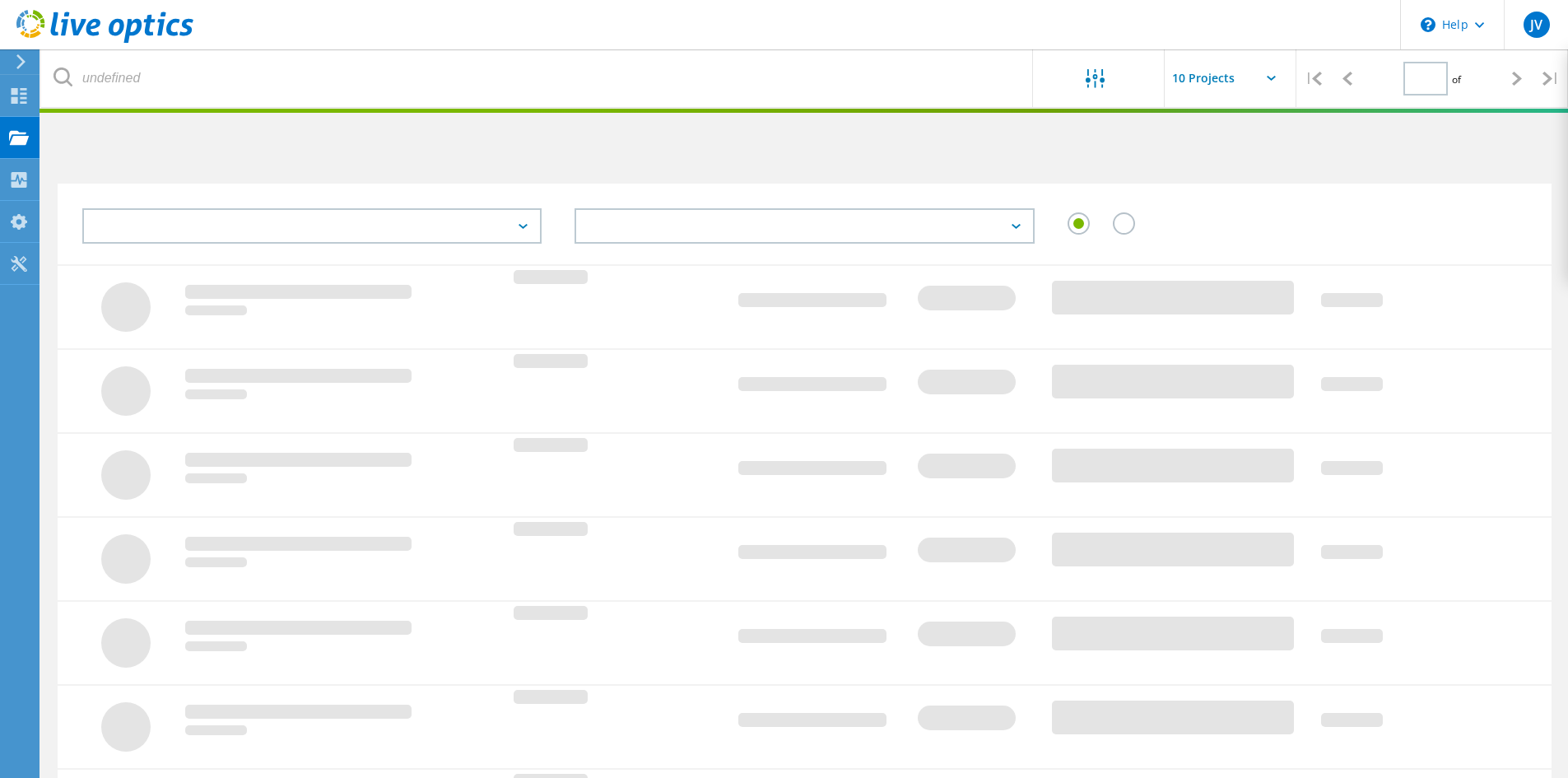
type input "2"
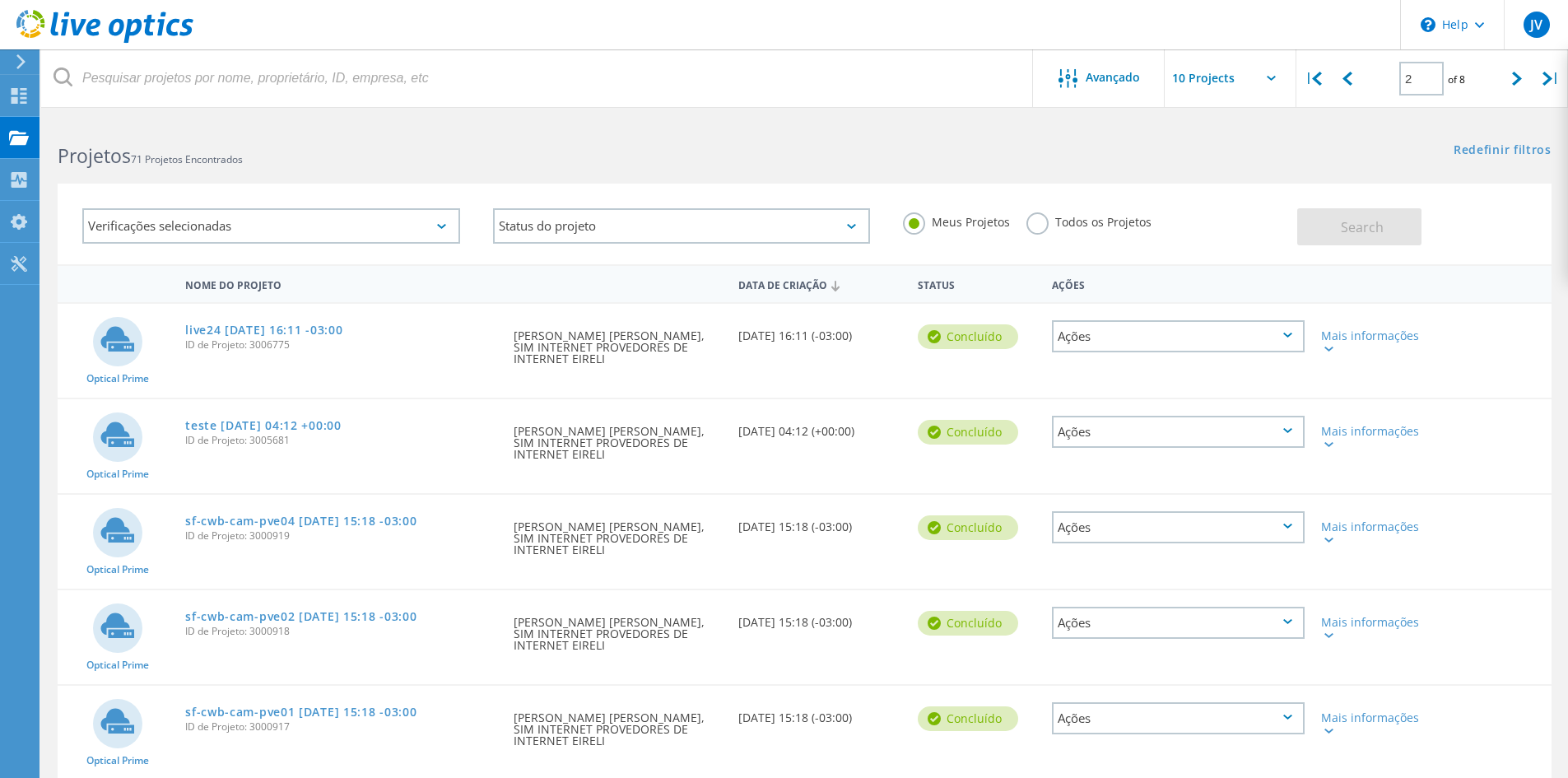
click at [1248, 74] on input "text" at bounding box center [1247, 78] width 164 height 58
click at [1234, 205] on div "Show 40 Projects" at bounding box center [1248, 203] width 163 height 27
type input "Show 40 Projects"
click at [1354, 84] on div at bounding box center [1347, 78] width 34 height 58
type input "1"
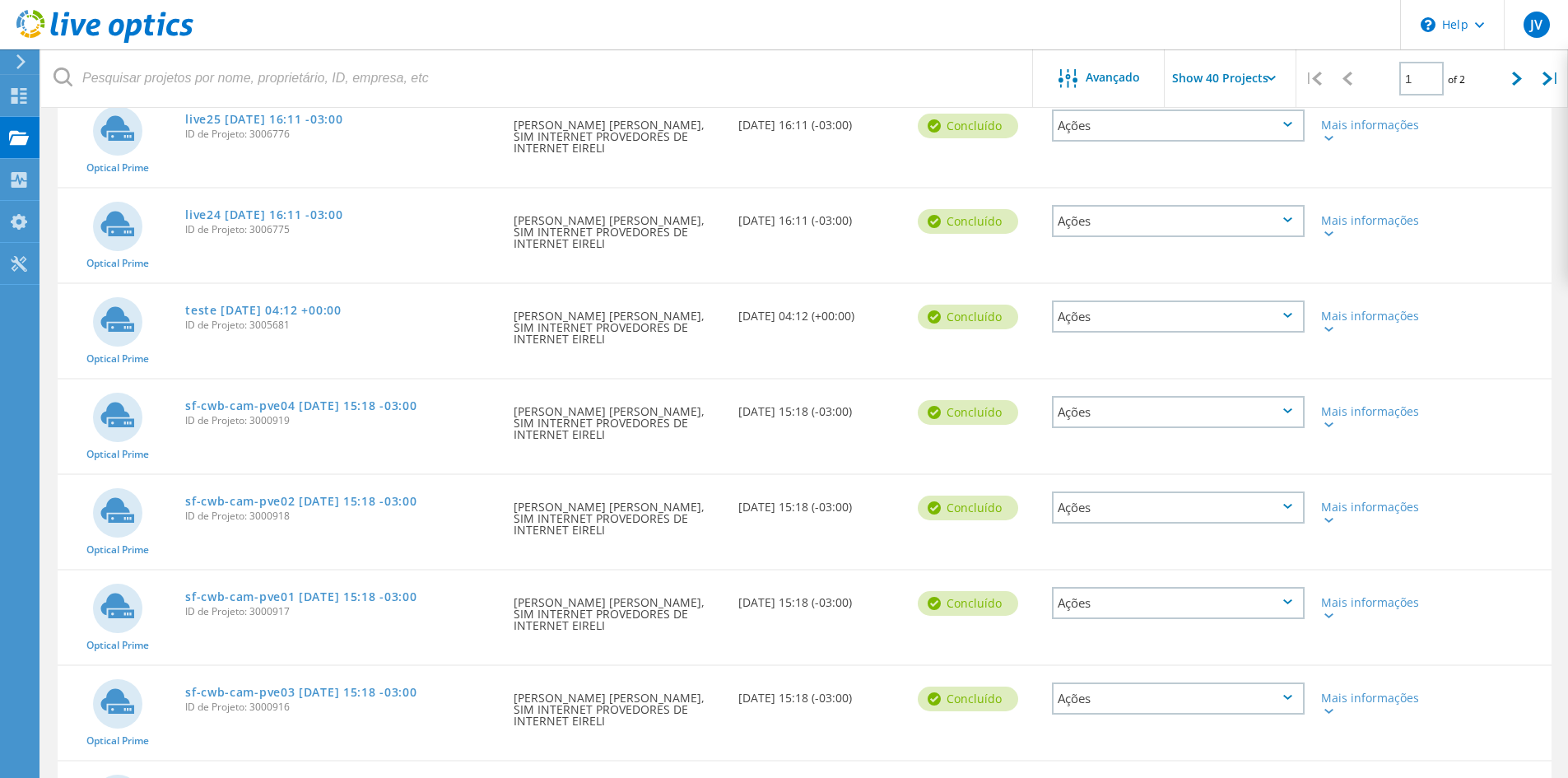
scroll to position [1236, 0]
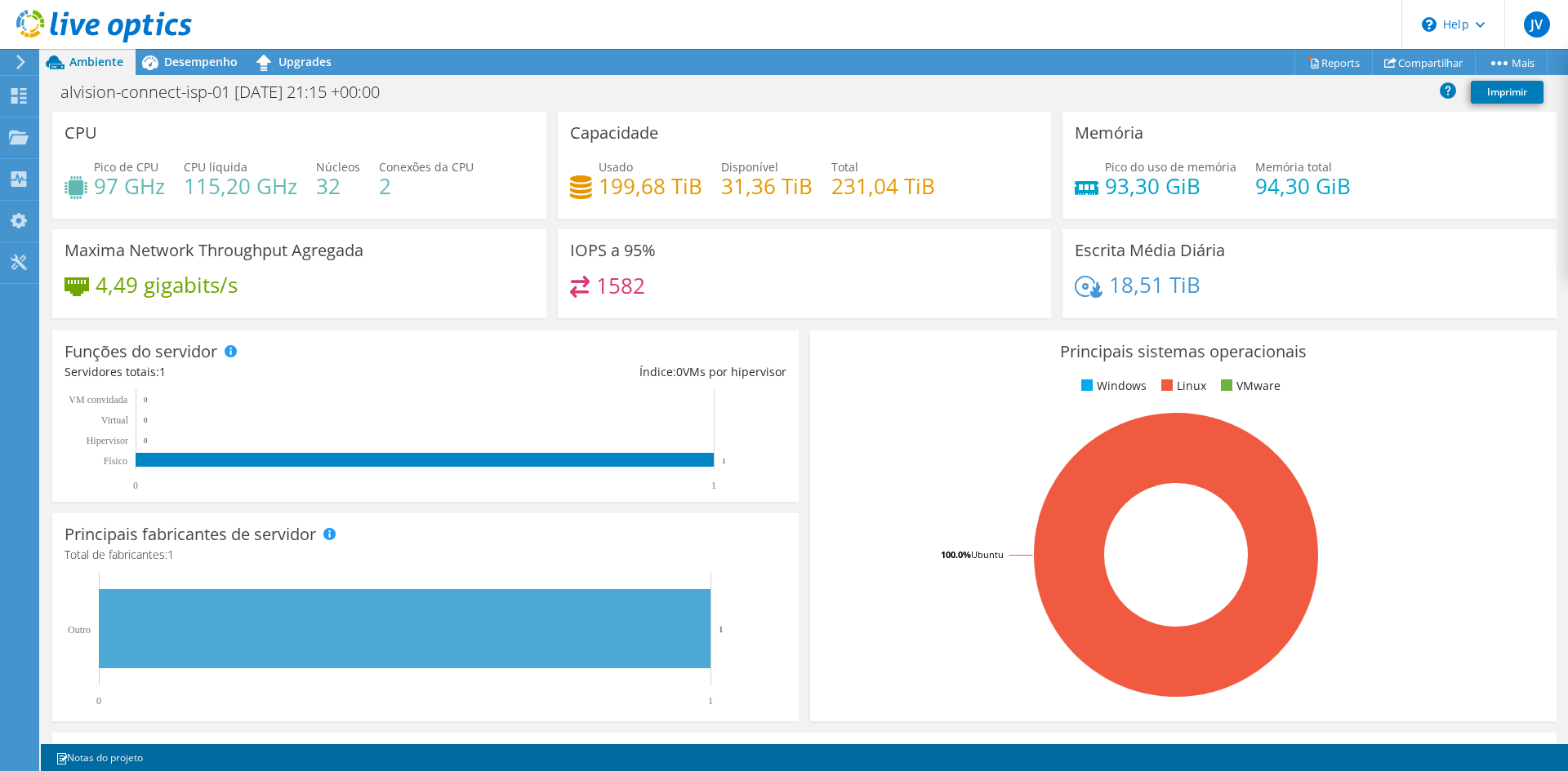
drag, startPoint x: 199, startPoint y: 68, endPoint x: 211, endPoint y: 76, distance: 14.4
click at [199, 68] on span "Desempenho" at bounding box center [201, 61] width 74 height 15
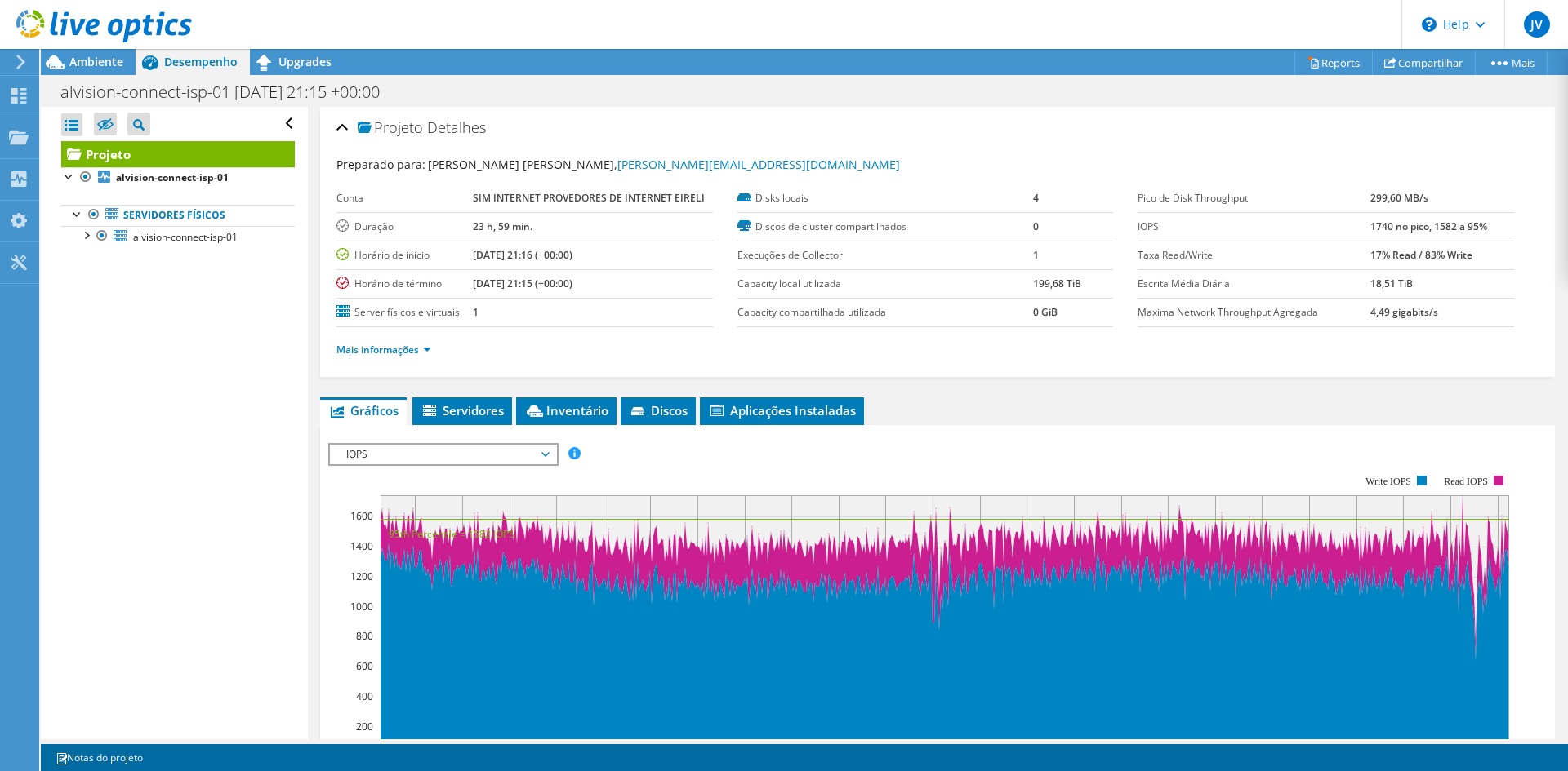
click at [391, 453] on span "IOPS" at bounding box center [443, 454] width 210 height 20
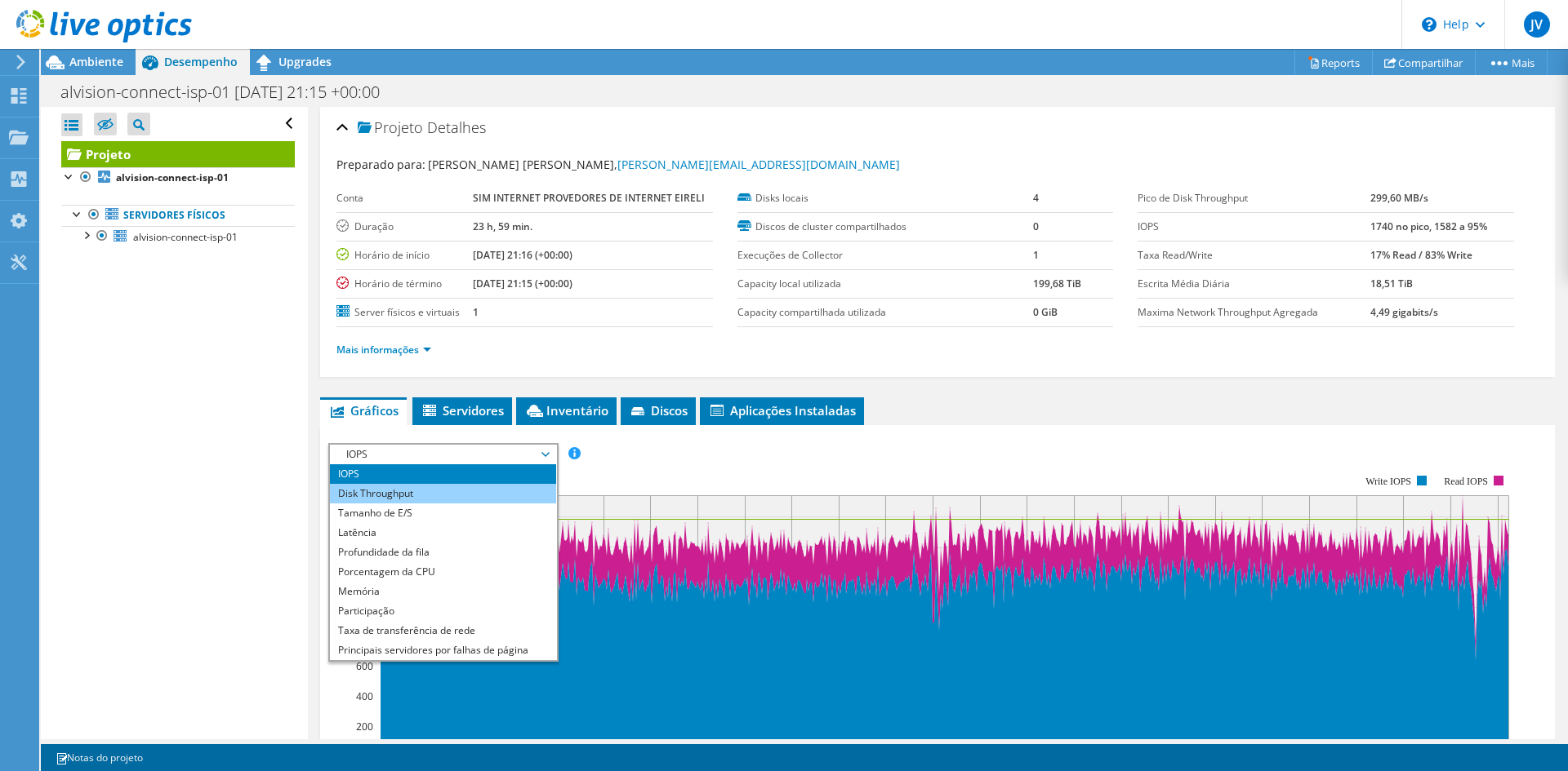
click at [400, 496] on li "Disk Throughput" at bounding box center [443, 494] width 226 height 20
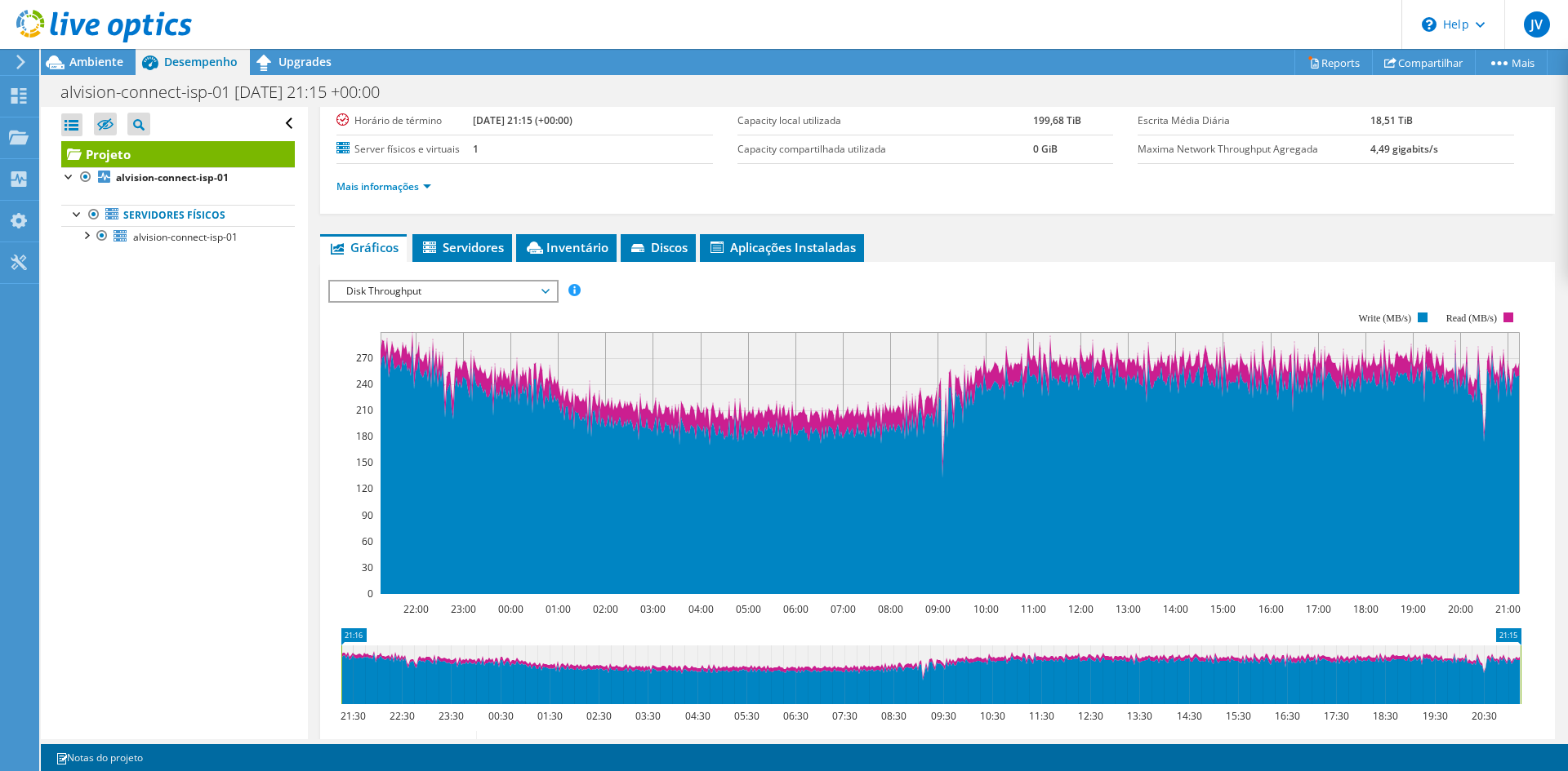
scroll to position [374, 0]
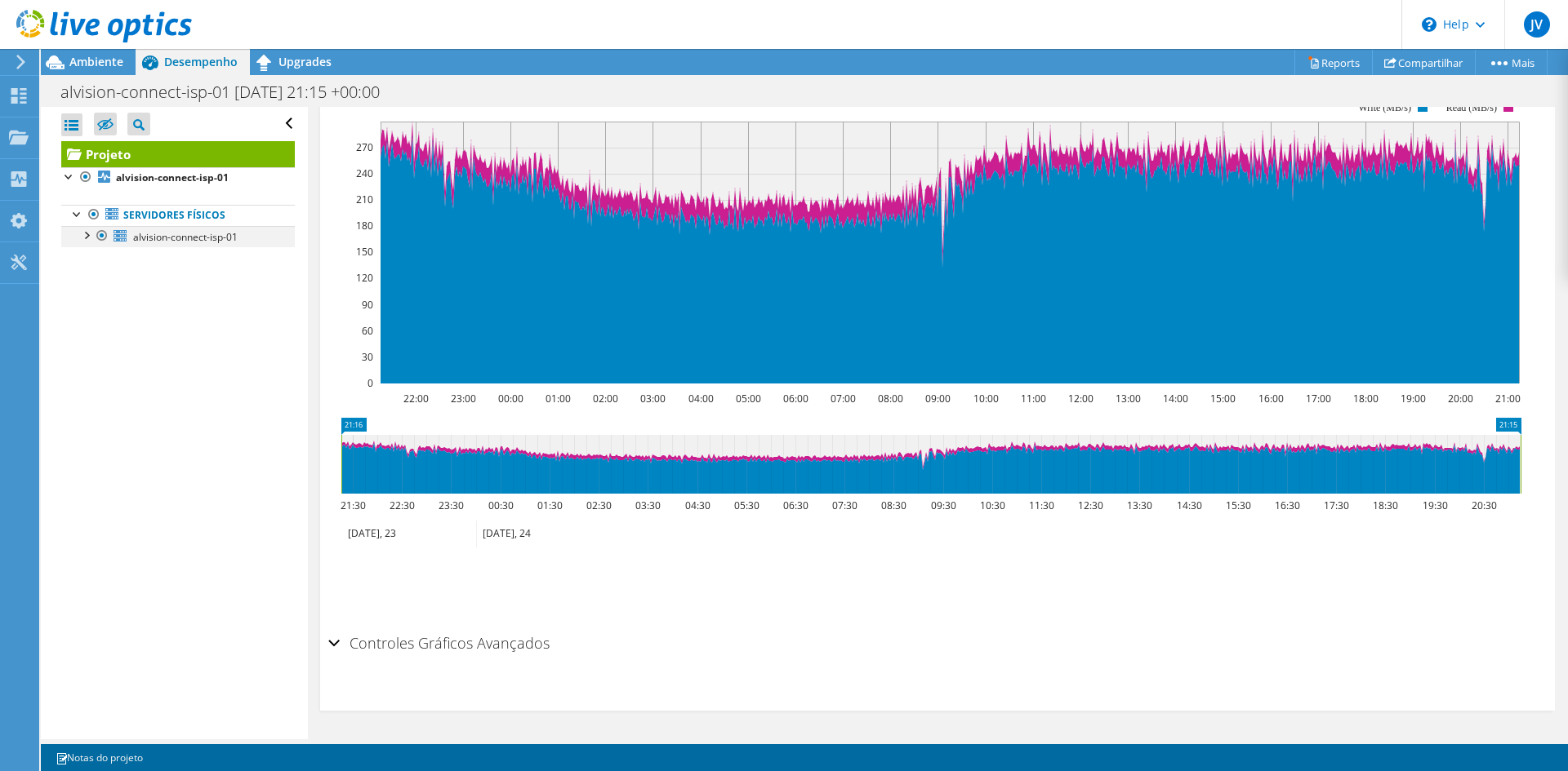
click at [81, 235] on div at bounding box center [86, 234] width 16 height 16
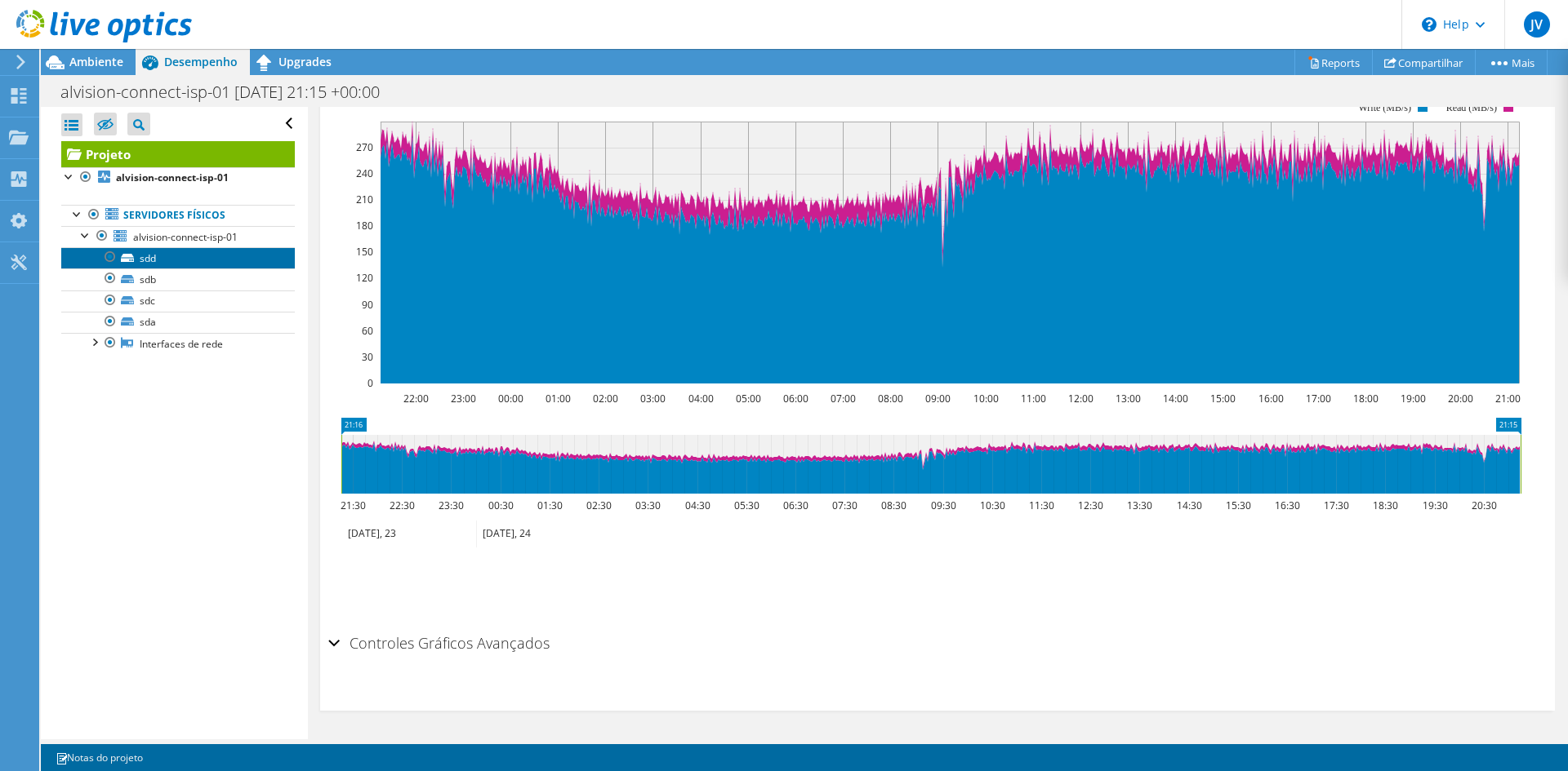
click at [147, 257] on link "sdd" at bounding box center [177, 258] width 233 height 22
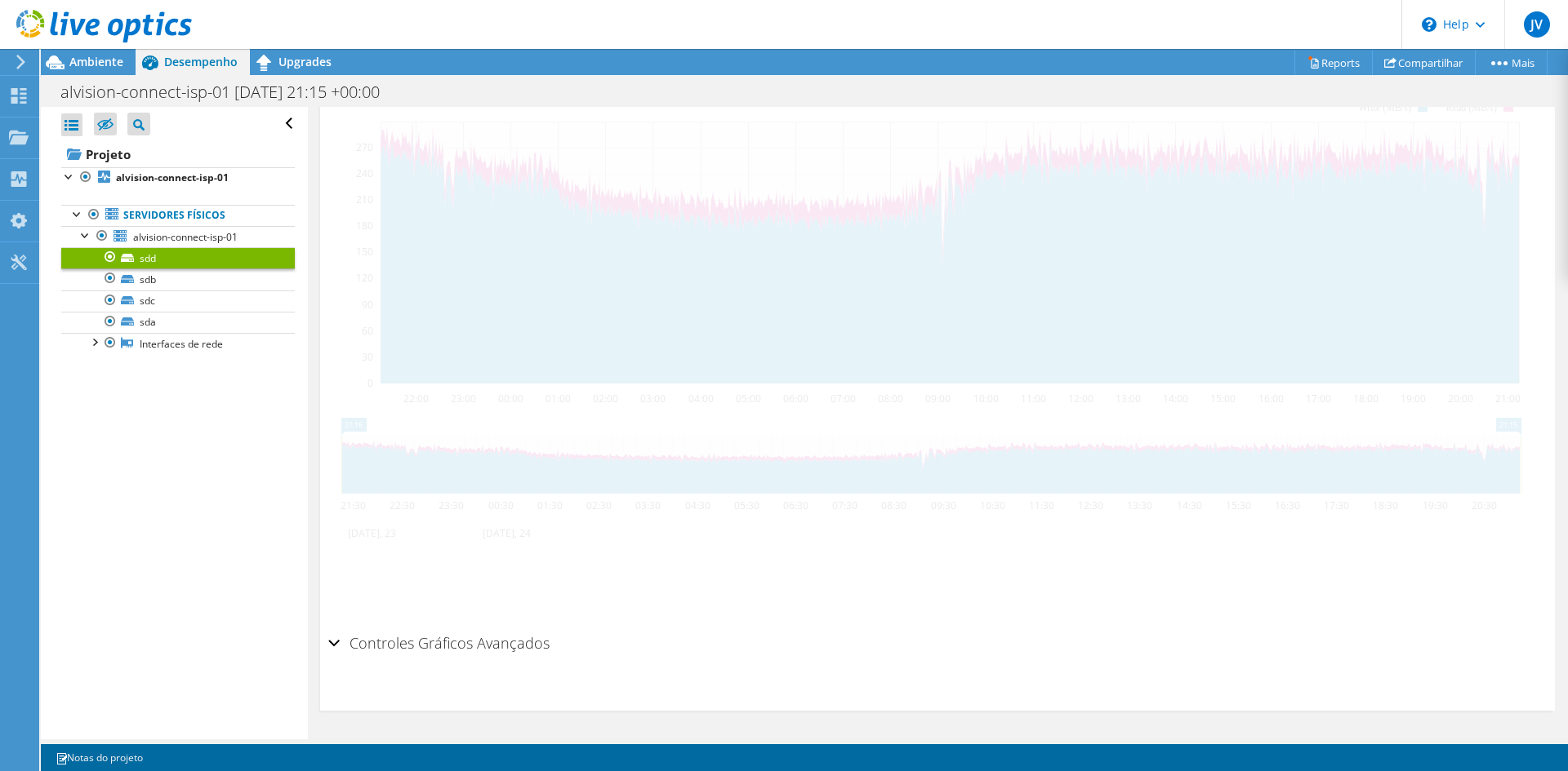
scroll to position [356, 0]
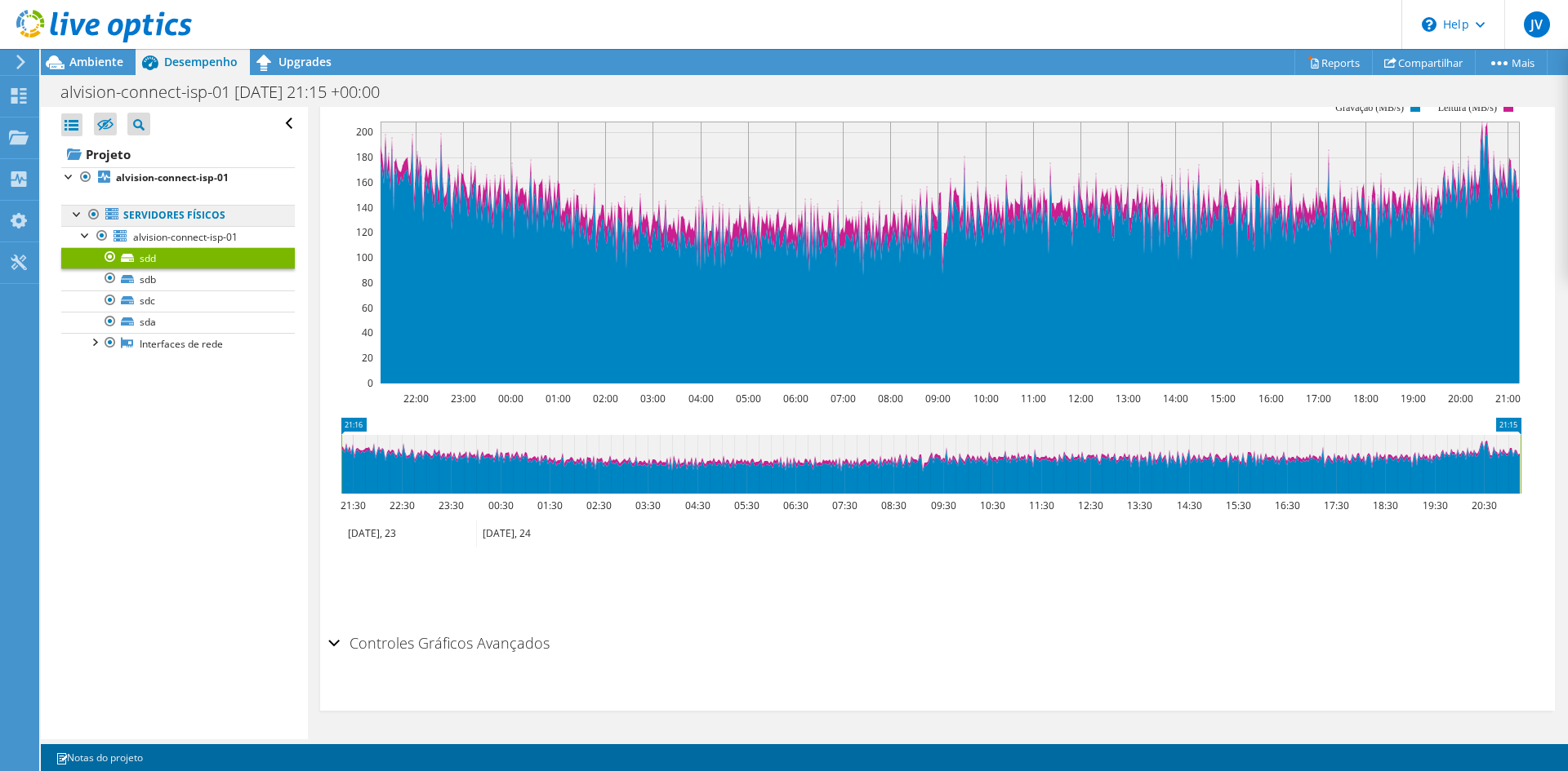
click at [169, 219] on link "Servidores físicos" at bounding box center [177, 216] width 233 height 22
click at [164, 237] on span "alvision-connect-isp-01" at bounding box center [185, 237] width 104 height 13
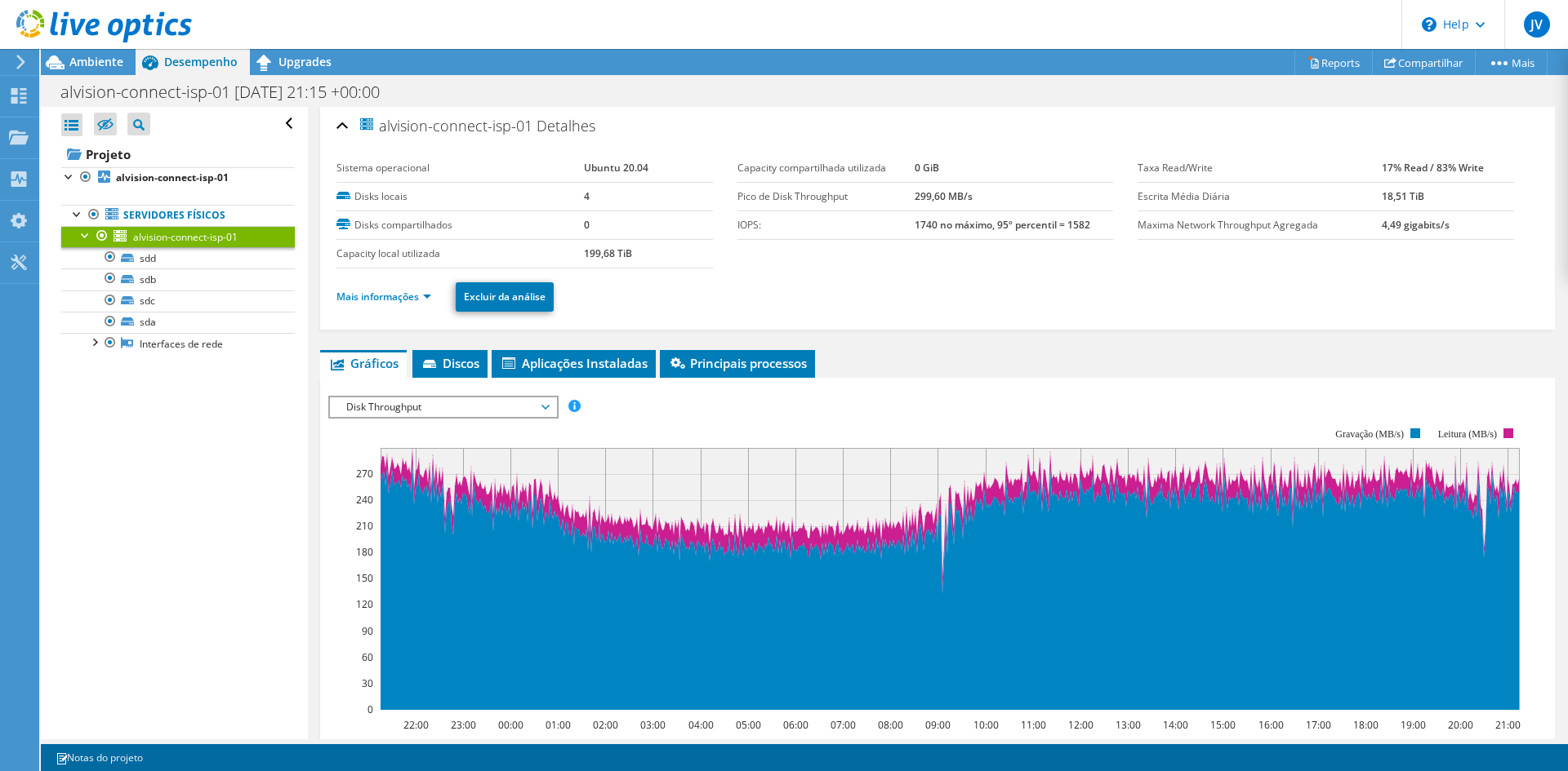
scroll to position [0, 0]
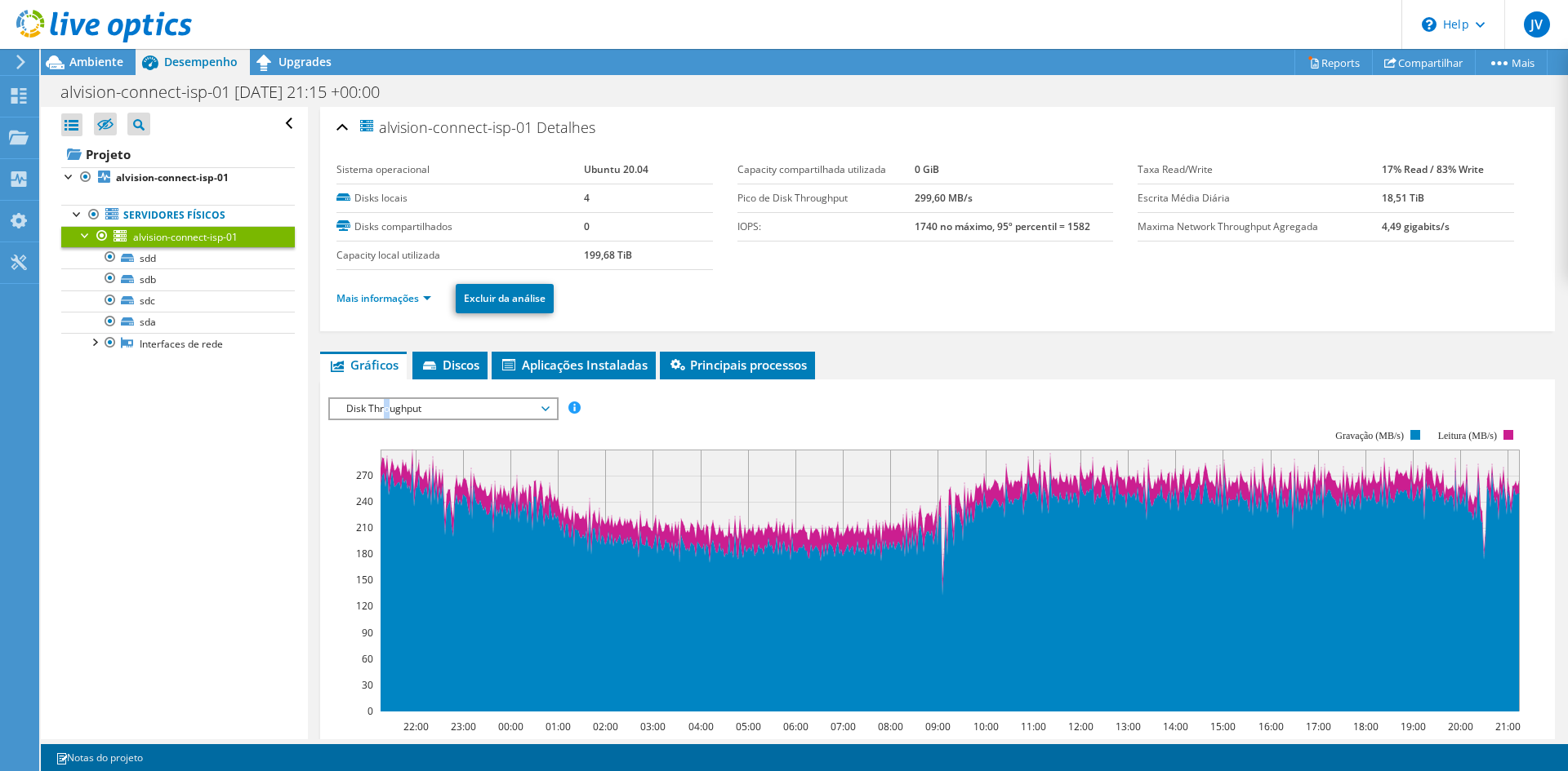
drag, startPoint x: 386, startPoint y: 407, endPoint x: 419, endPoint y: 400, distance: 33.7
click at [389, 408] on span "Disk Throughput" at bounding box center [443, 409] width 210 height 20
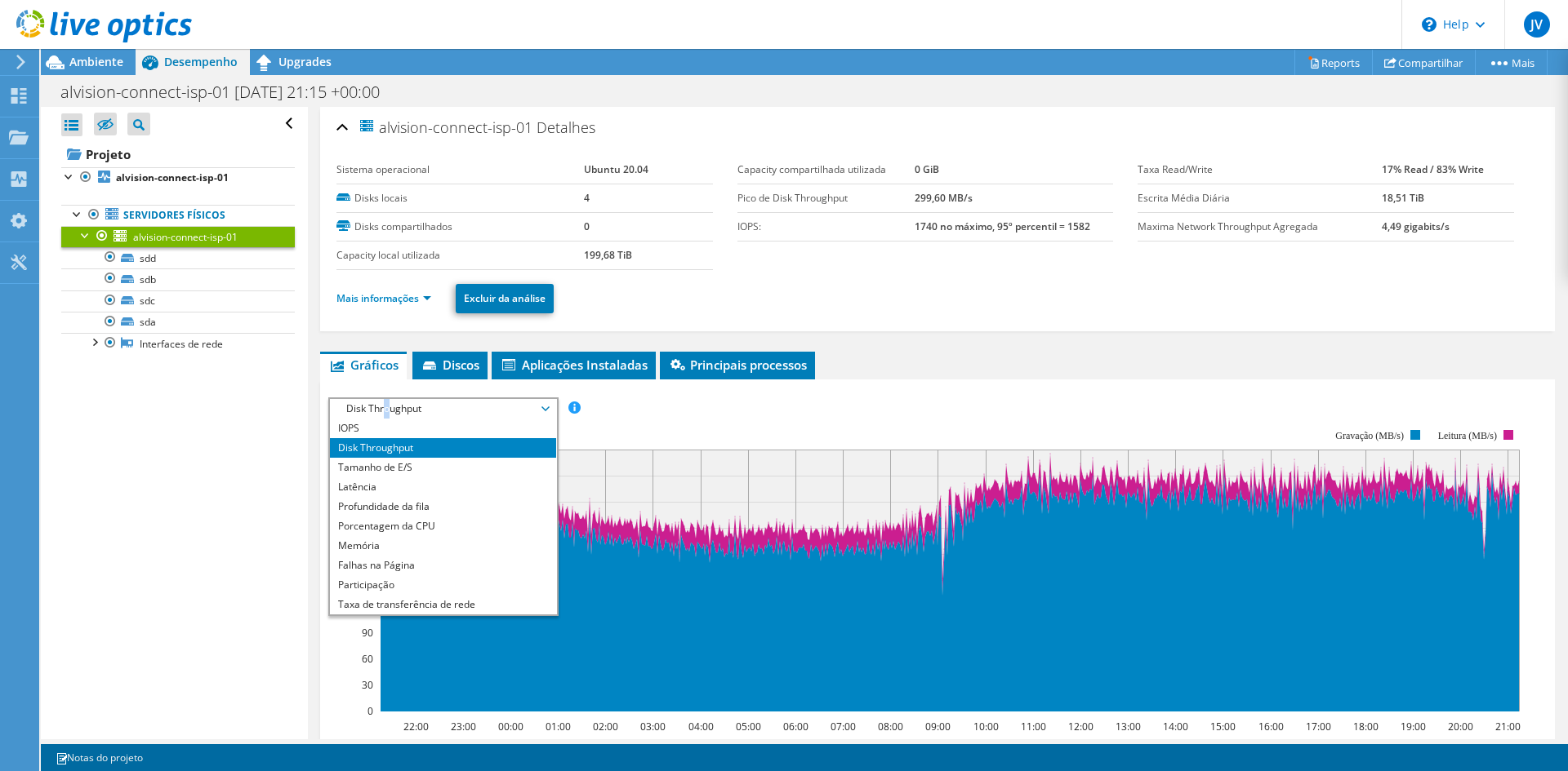
scroll to position [58, 0]
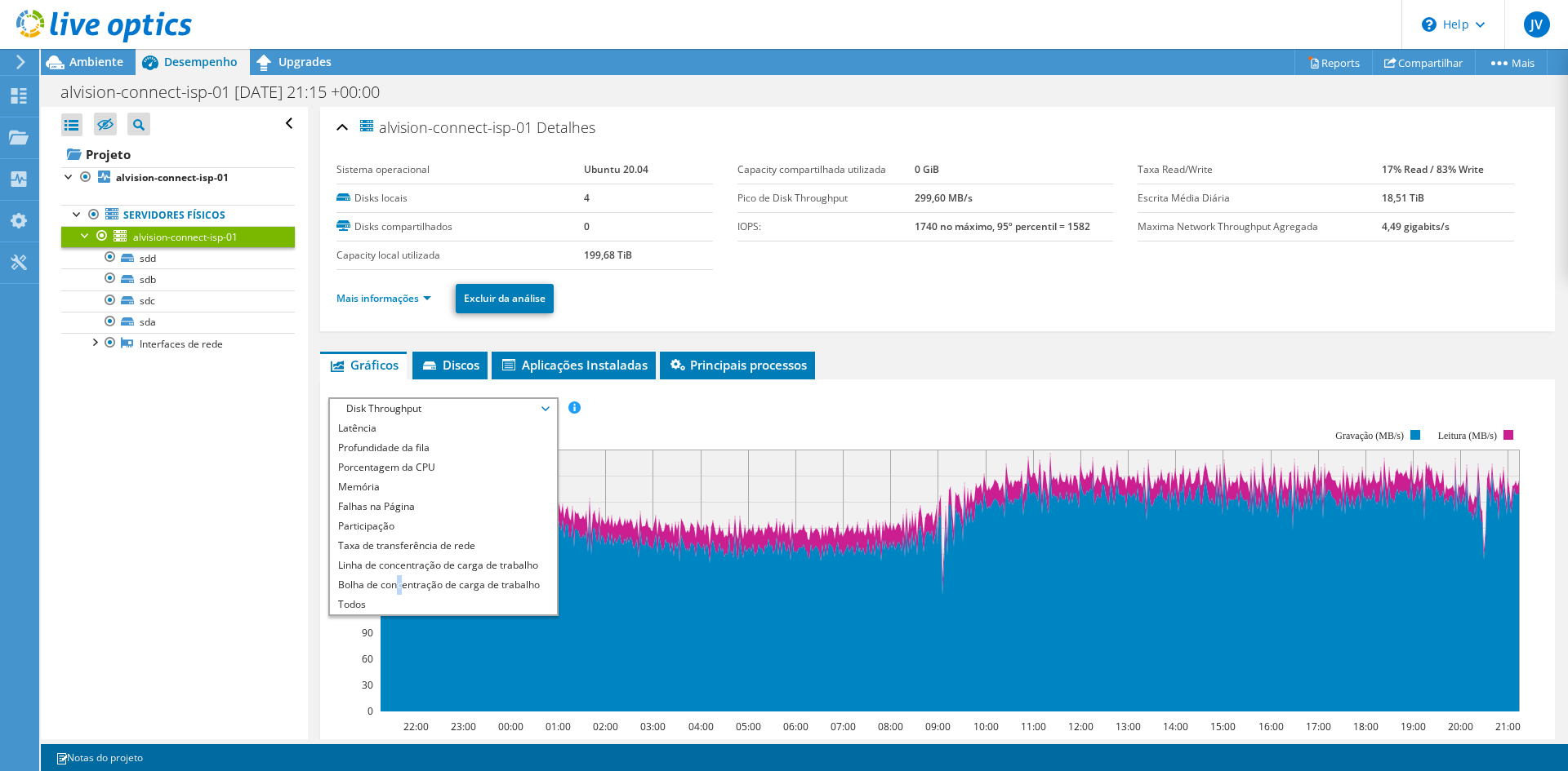
drag, startPoint x: 400, startPoint y: 580, endPoint x: 479, endPoint y: 584, distance: 79.1
click at [402, 580] on li "Bolha de concentração de carga de trabalho" at bounding box center [443, 586] width 226 height 20
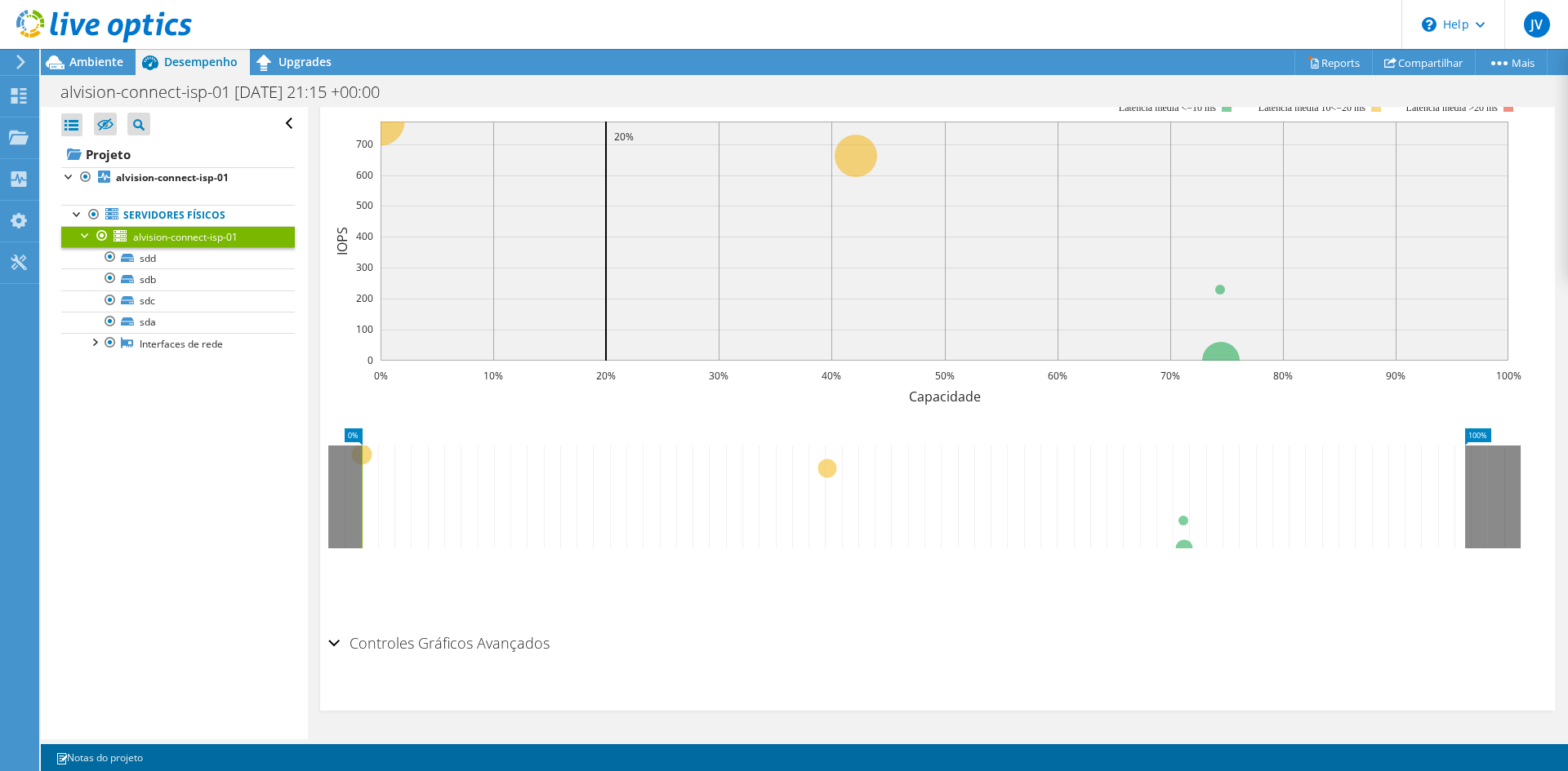
scroll to position [95, 0]
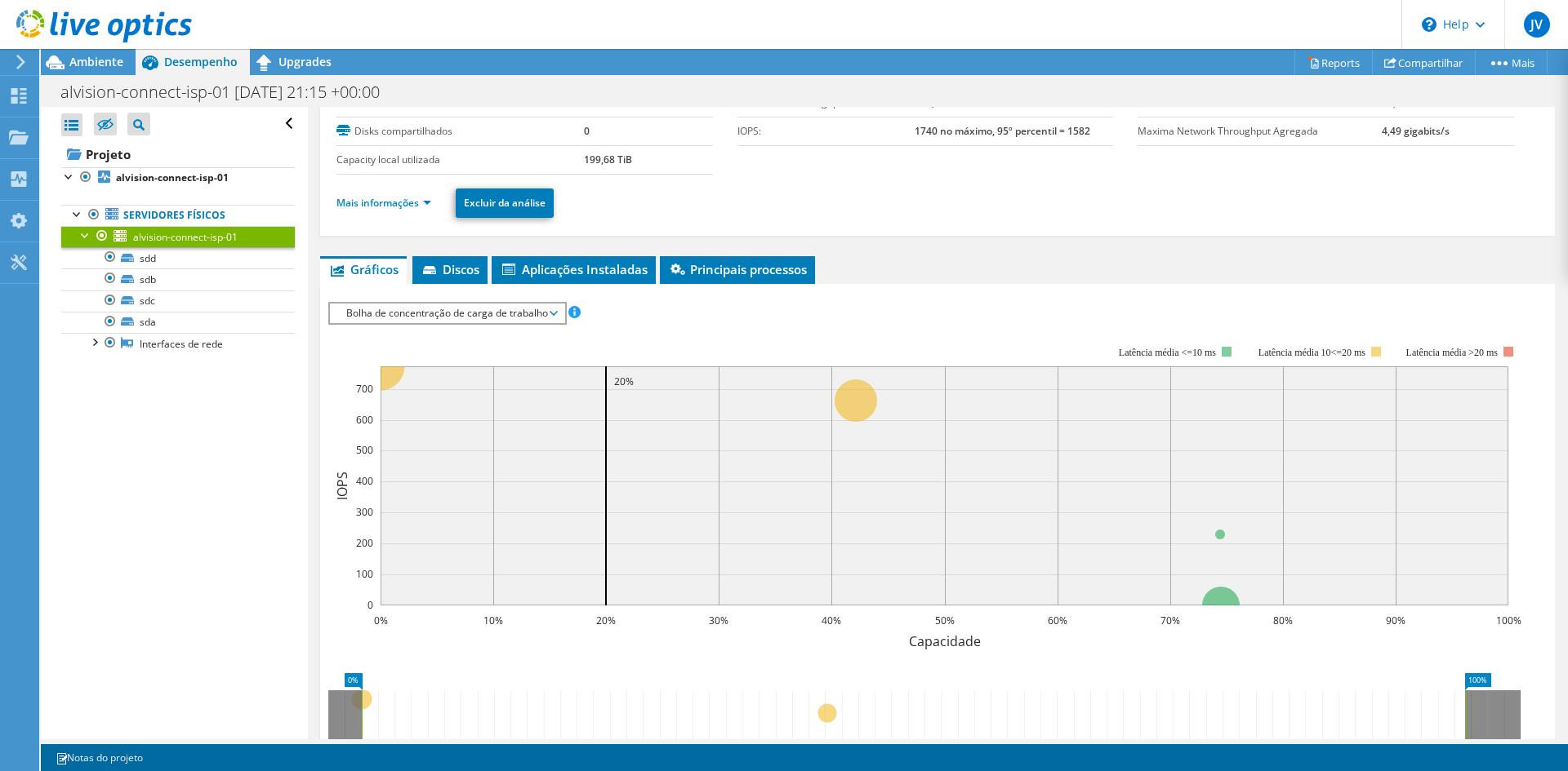
click at [392, 321] on span "Bolha de concentração de carga de trabalho" at bounding box center [447, 313] width 218 height 20
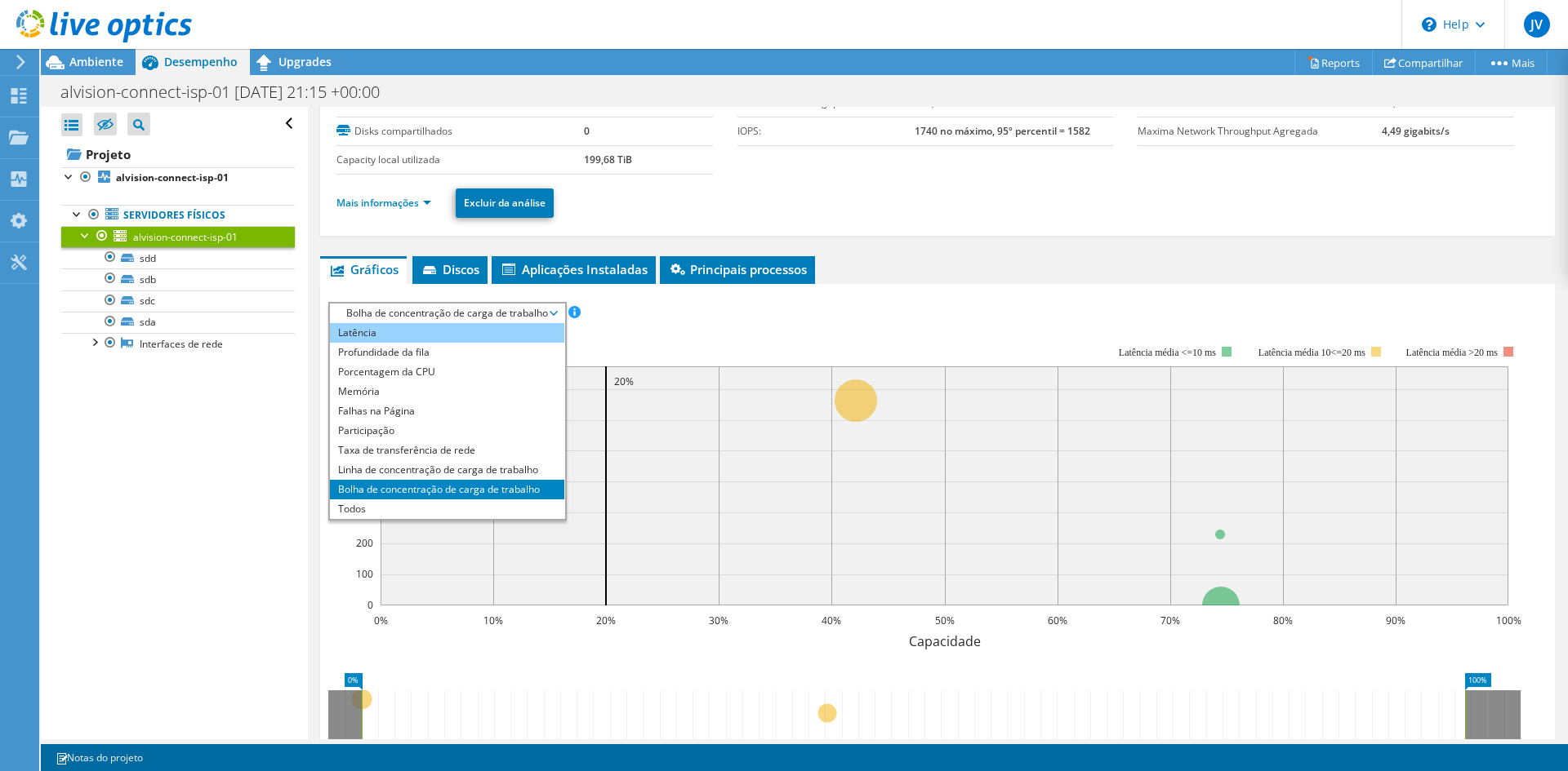
scroll to position [0, 0]
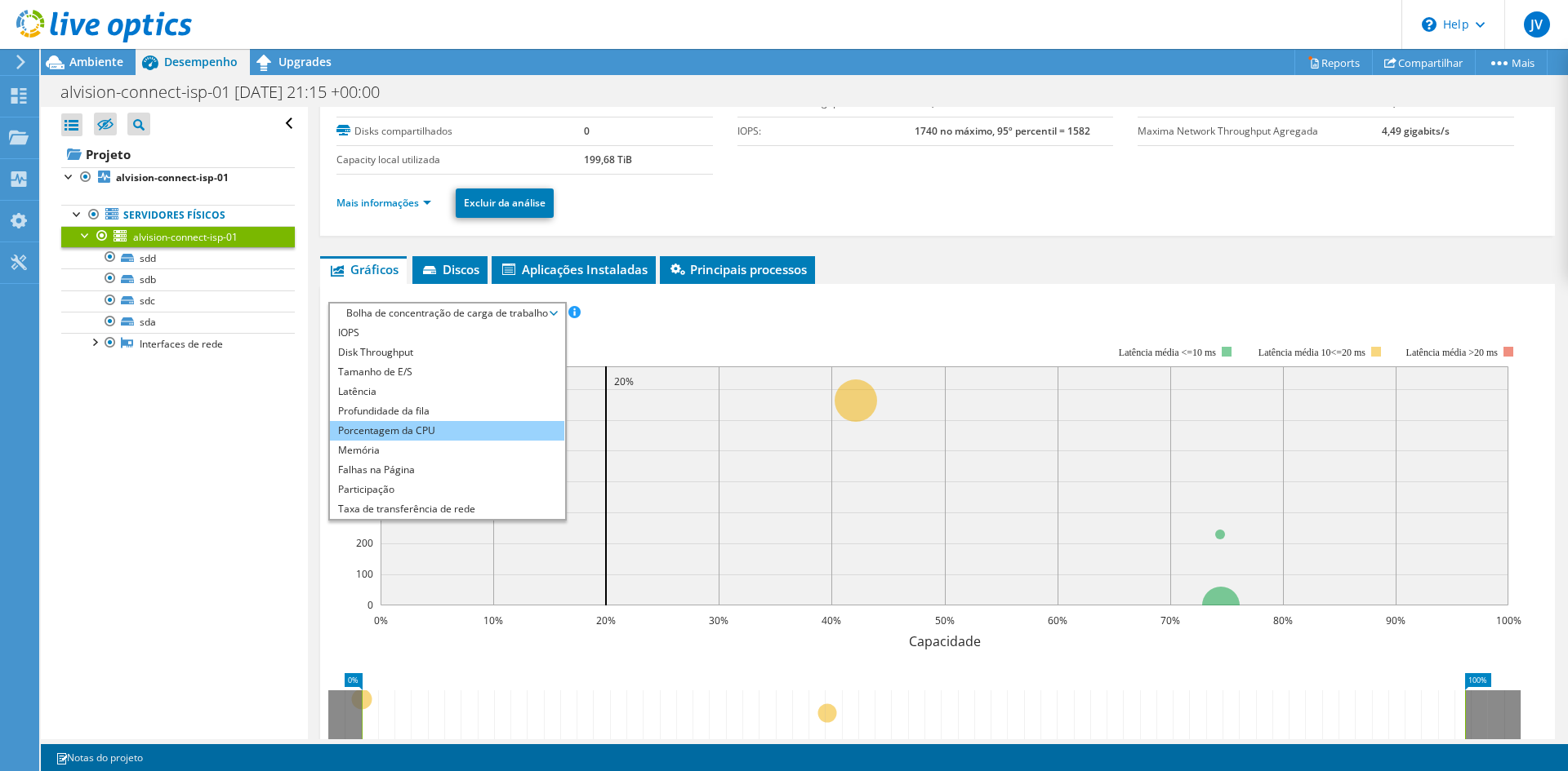
click at [419, 430] on li "Porcentagem da CPU" at bounding box center [447, 431] width 234 height 20
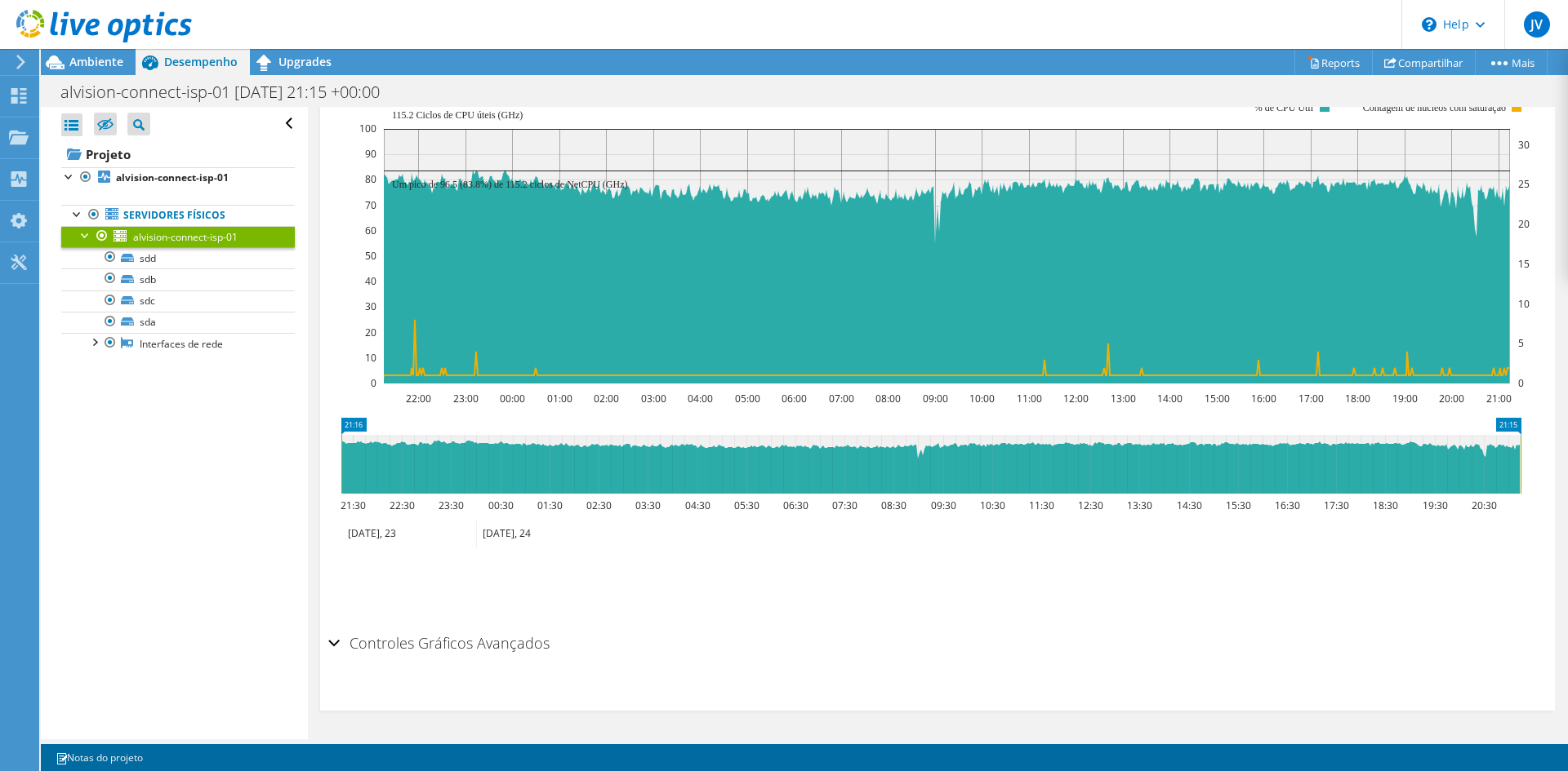
scroll to position [13, 0]
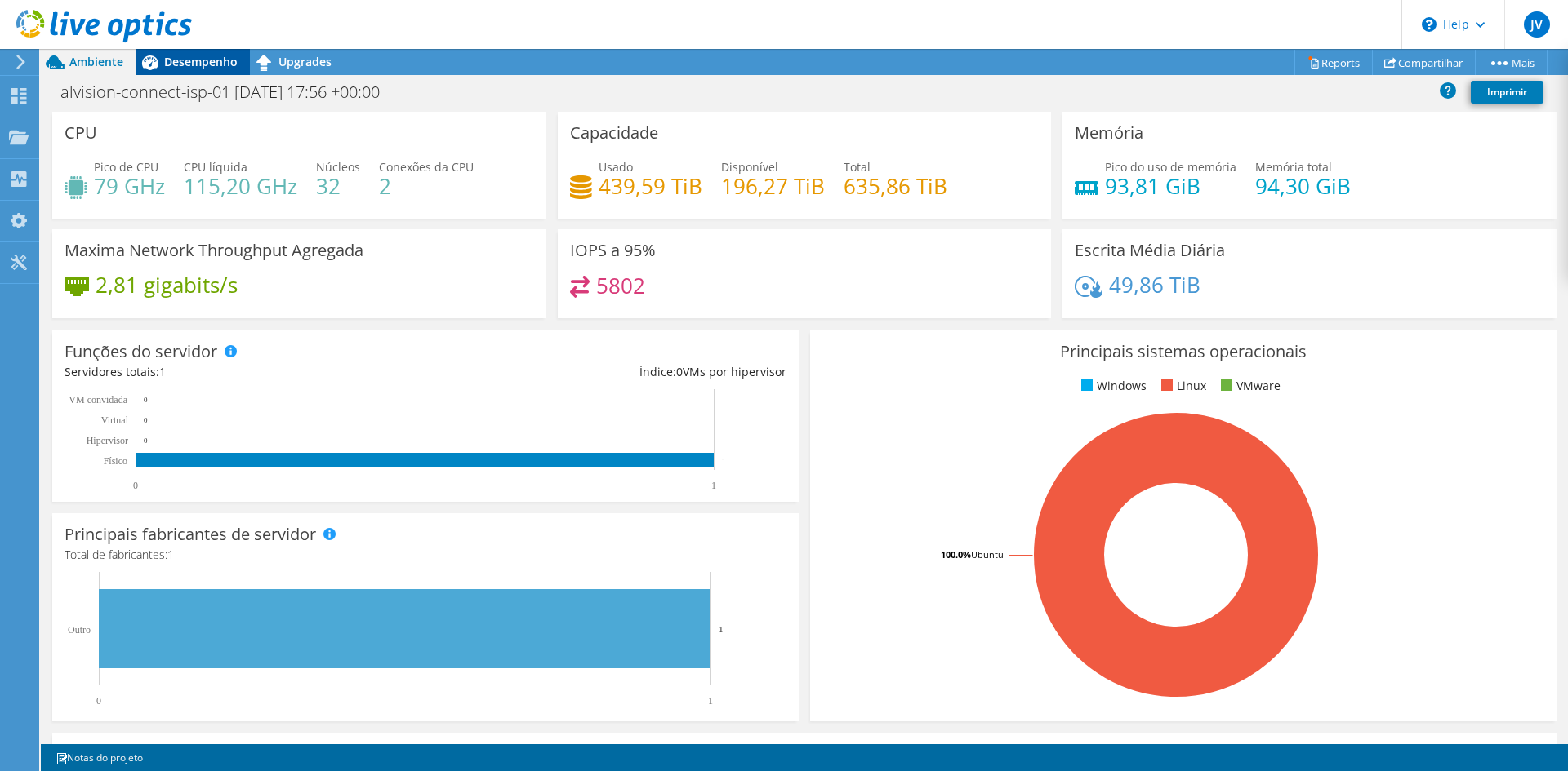
click at [217, 59] on span "Desempenho" at bounding box center [201, 61] width 74 height 15
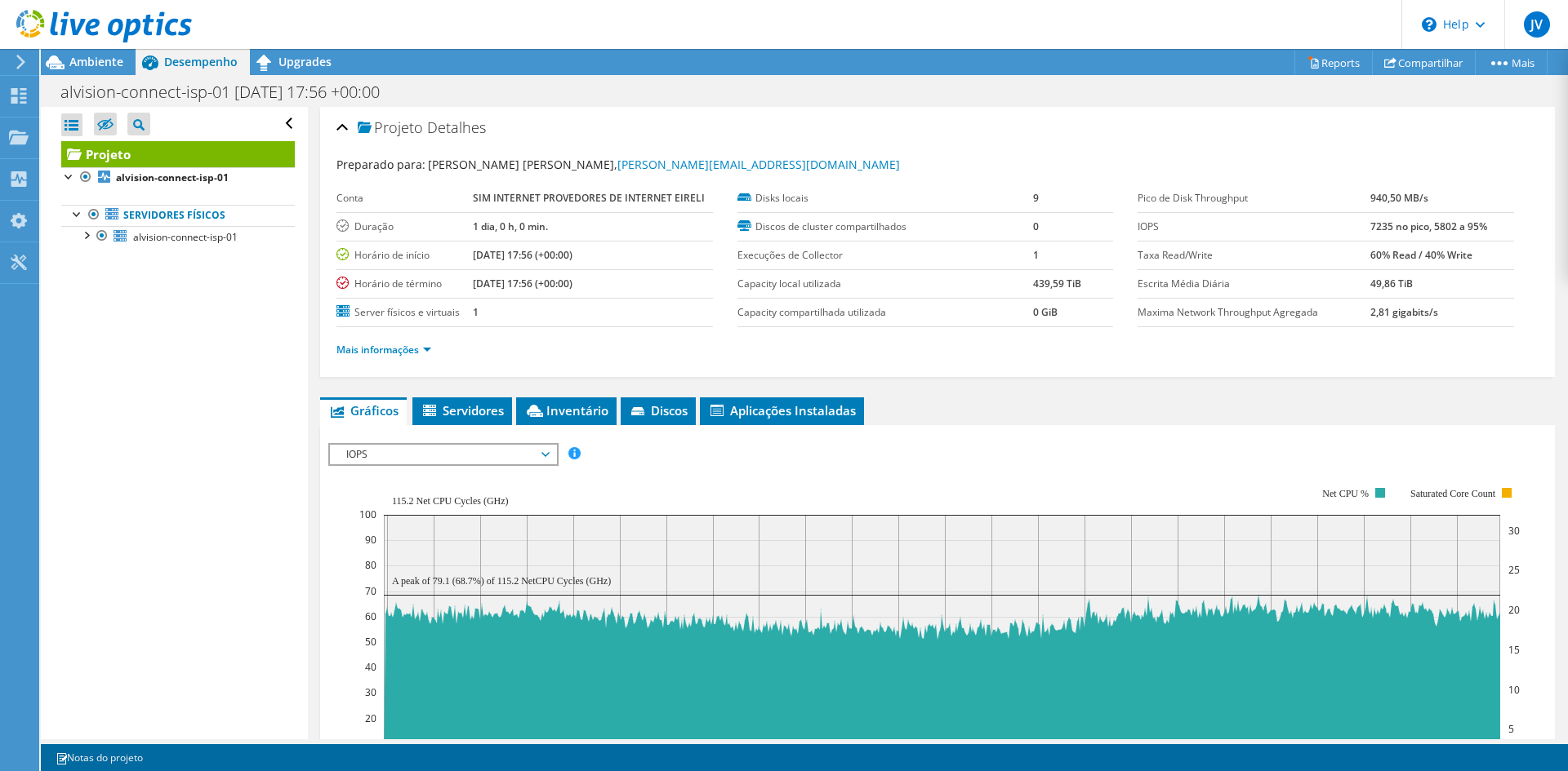
click at [201, 514] on div "Abrir Todos Fechar Todos Ocultar nós excluídos Filtro de árvore do projeto" at bounding box center [174, 423] width 266 height 632
click at [374, 458] on span "IOPS" at bounding box center [443, 454] width 210 height 20
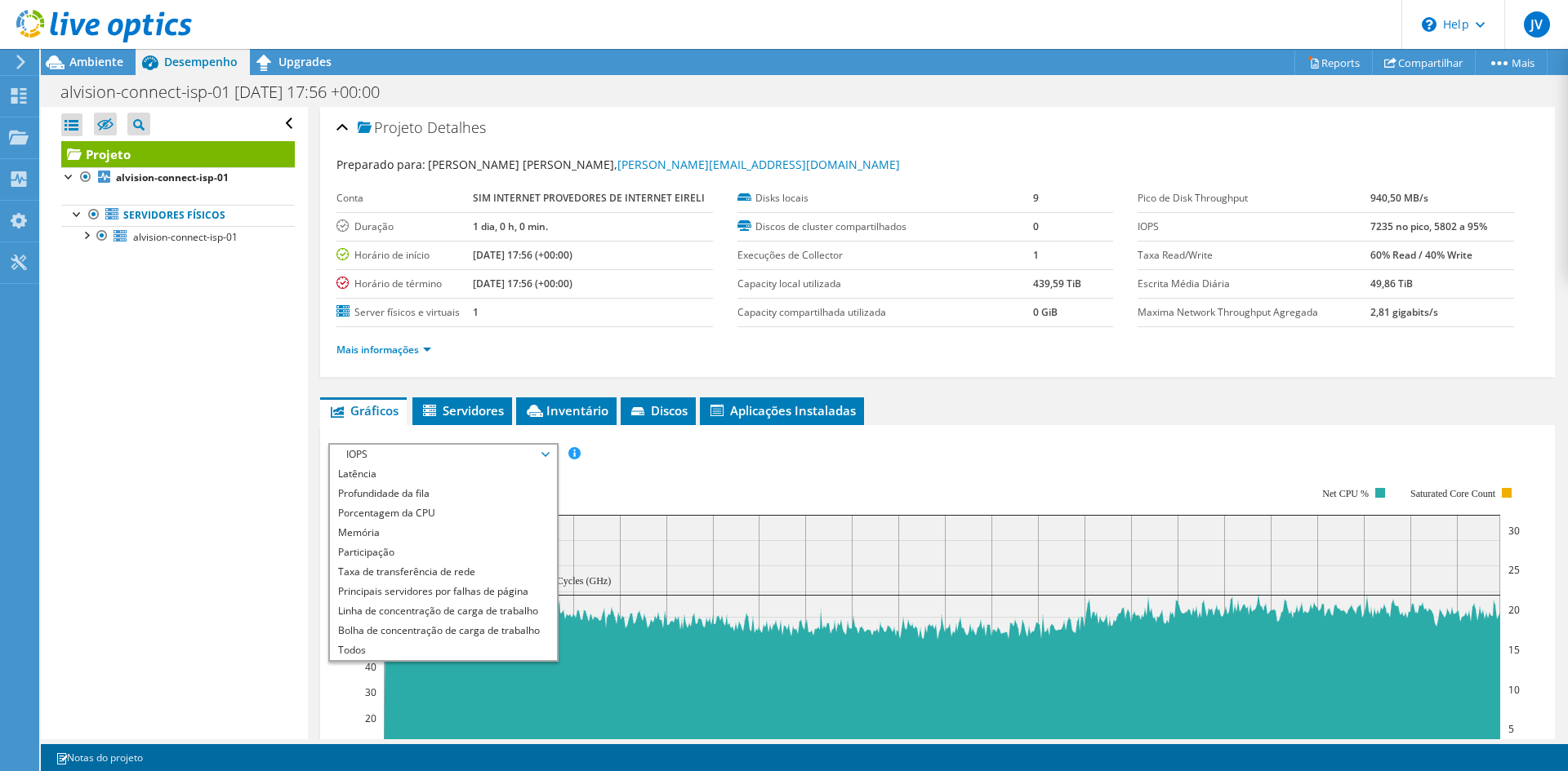
scroll to position [82, 0]
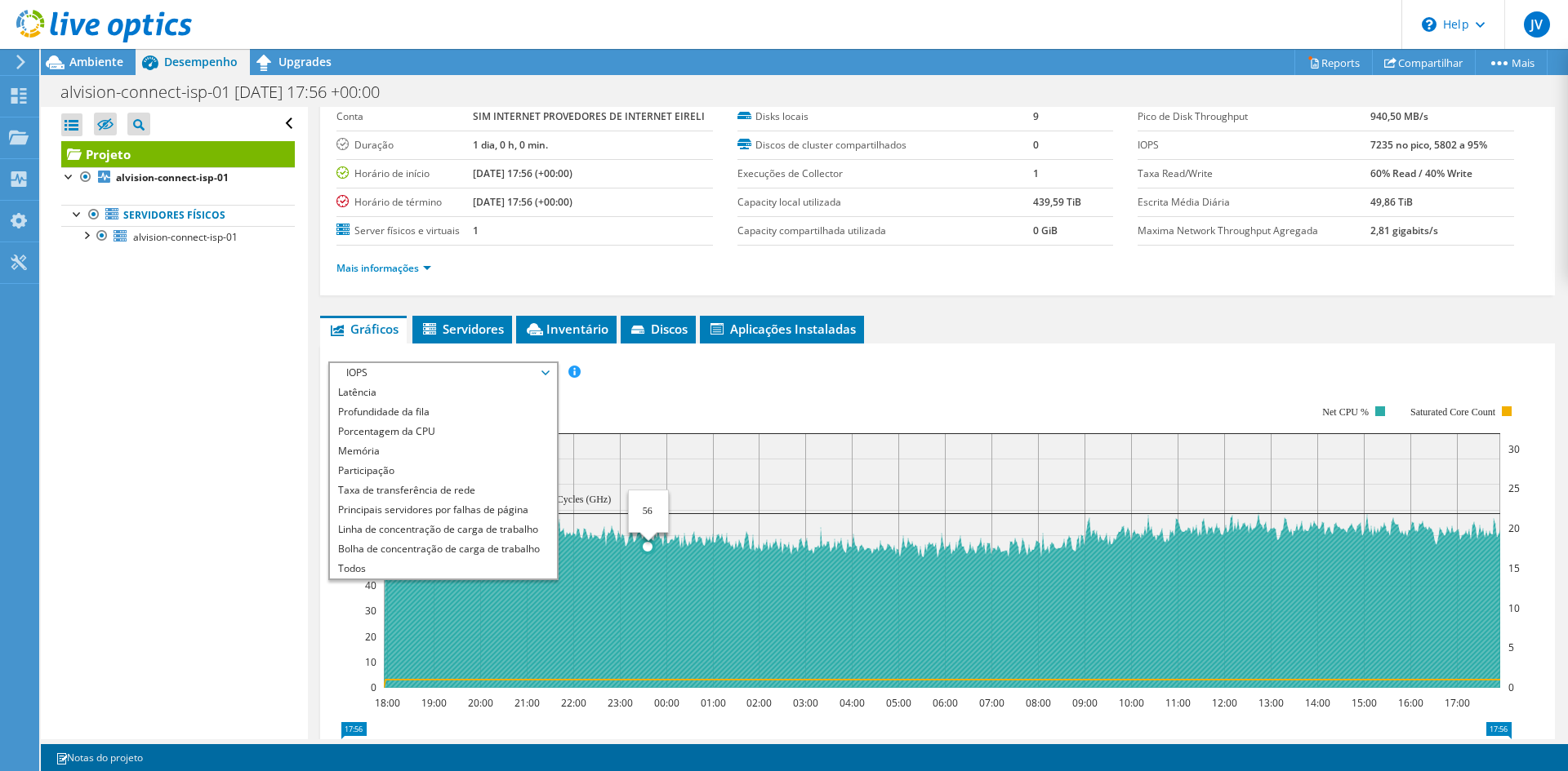
click at [684, 437] on rect at bounding box center [942, 560] width 1116 height 255
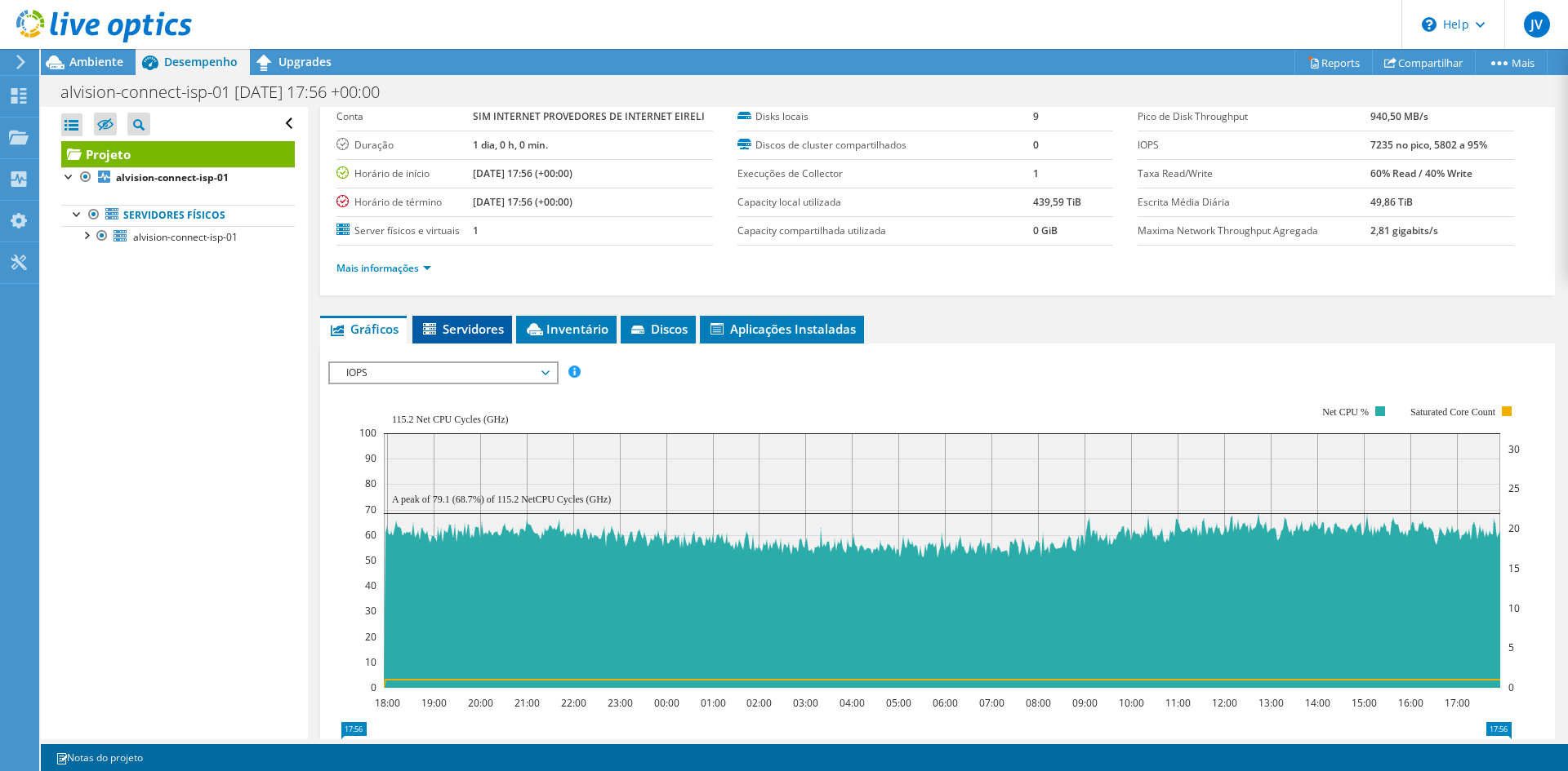
click at [455, 321] on span "Servidores" at bounding box center [462, 329] width 84 height 16
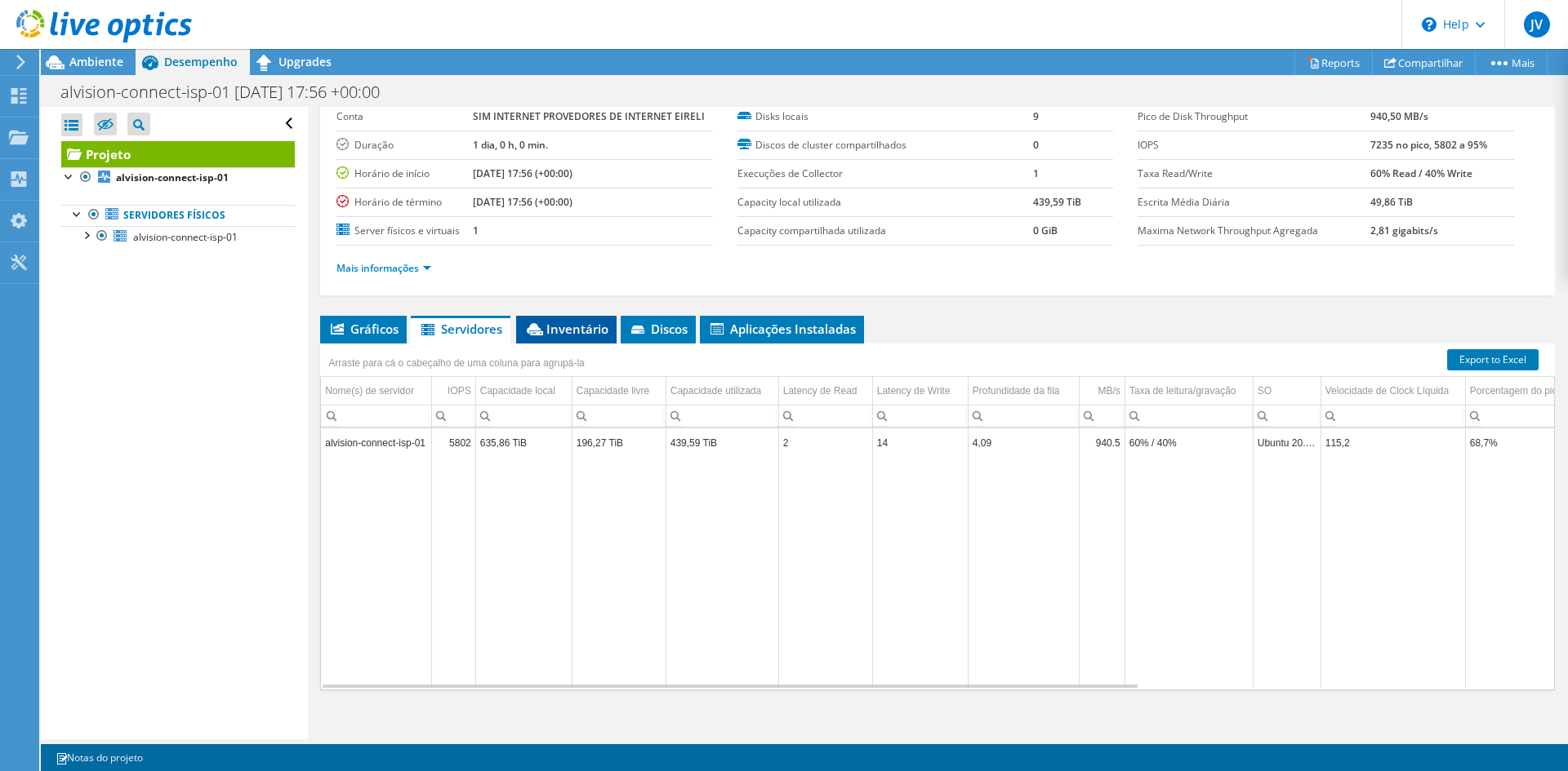
click at [554, 333] on span "Inventário" at bounding box center [565, 329] width 84 height 16
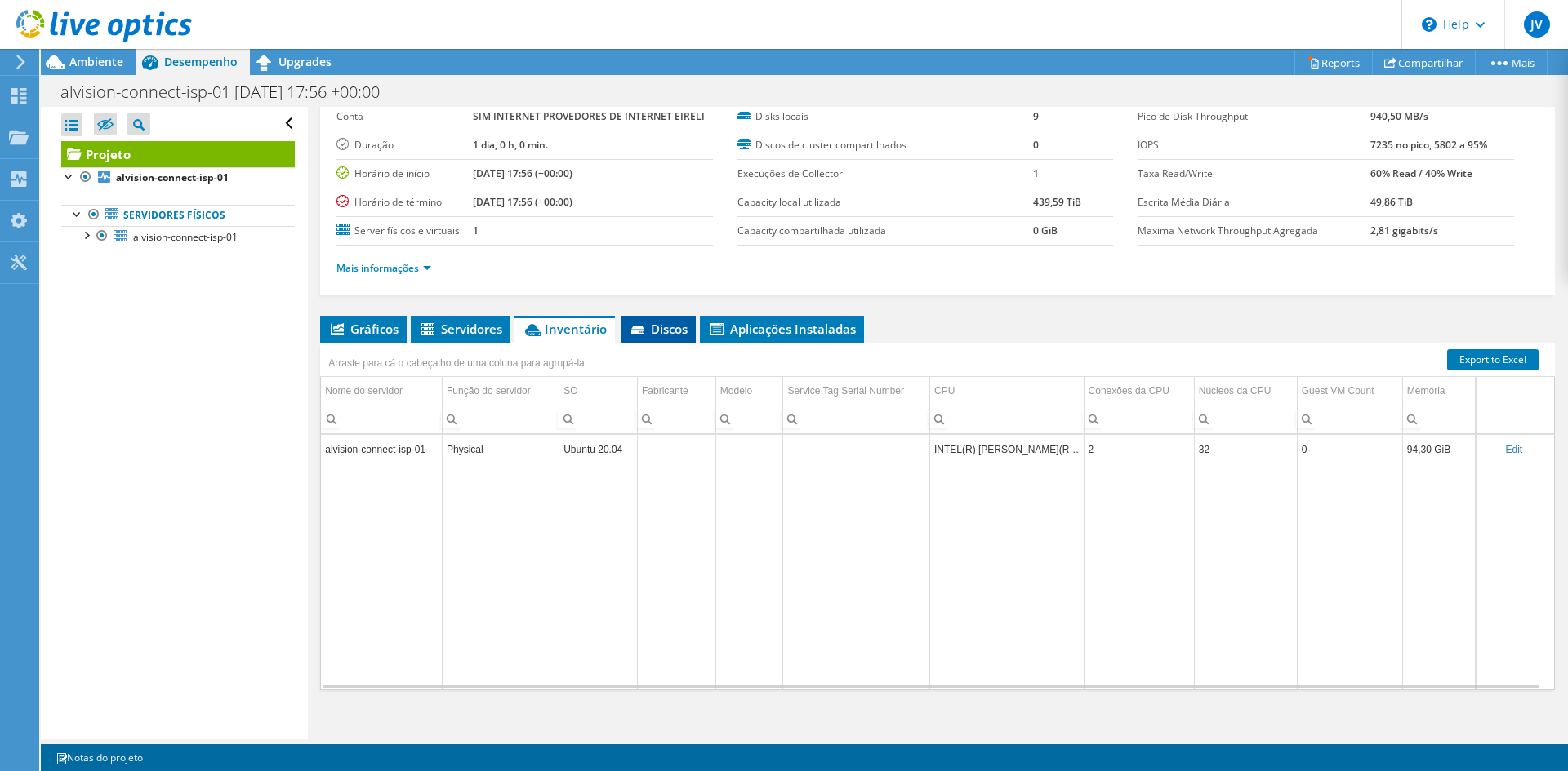
click at [647, 332] on icon at bounding box center [639, 331] width 16 height 11
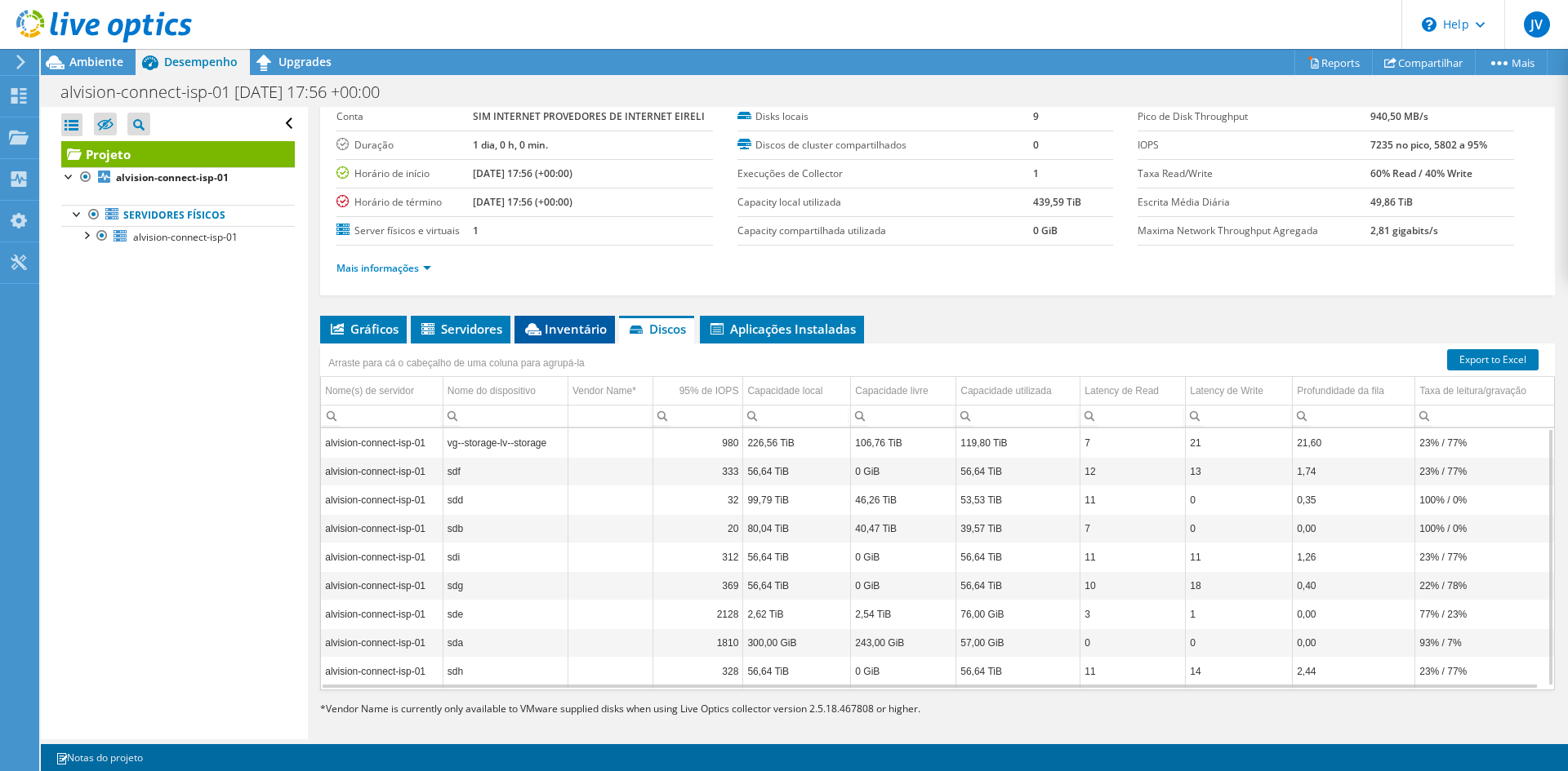
click at [575, 327] on span "Inventário" at bounding box center [564, 329] width 84 height 16
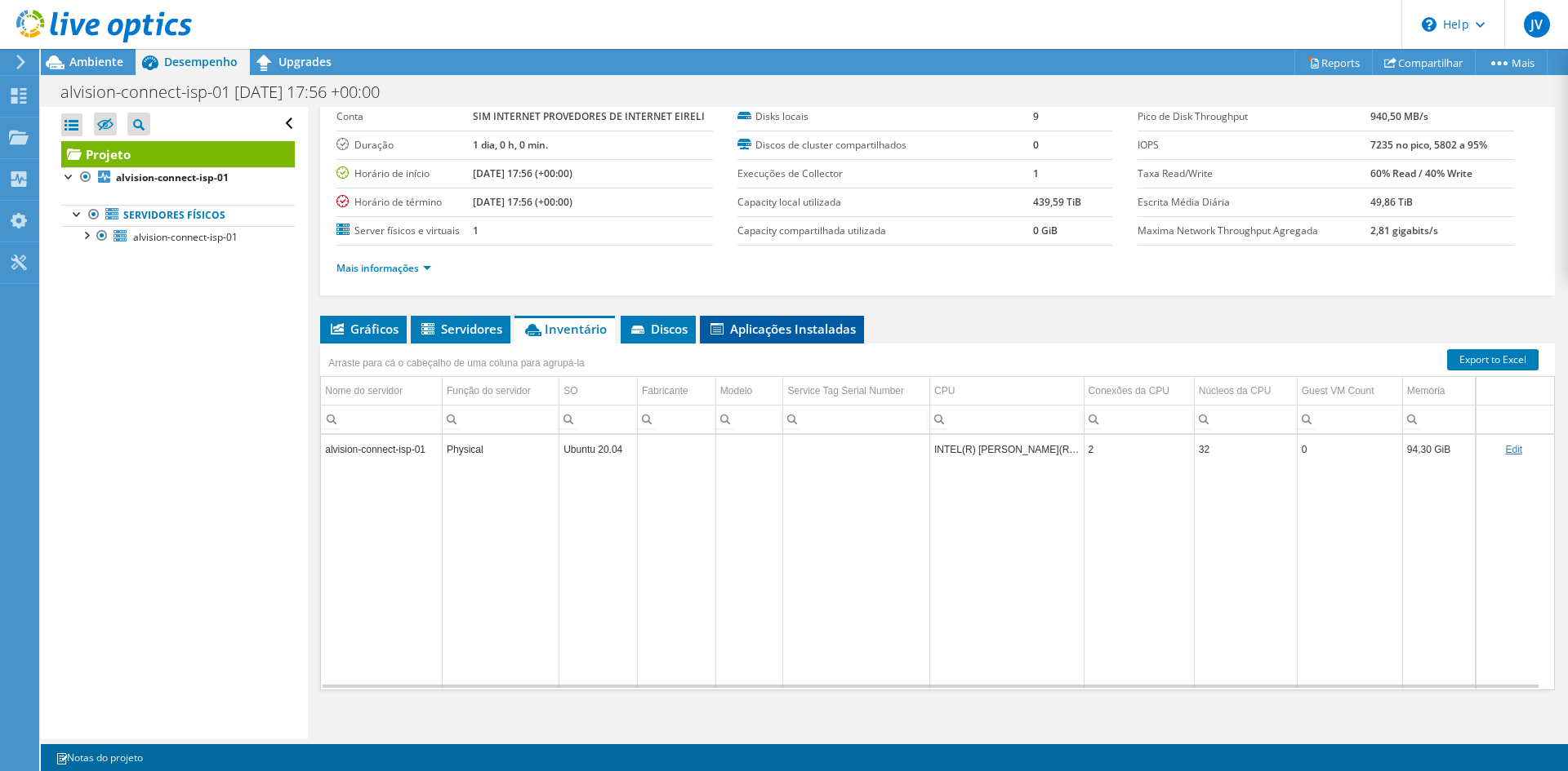
click at [770, 331] on span "Aplicações Instaladas" at bounding box center [782, 329] width 148 height 16
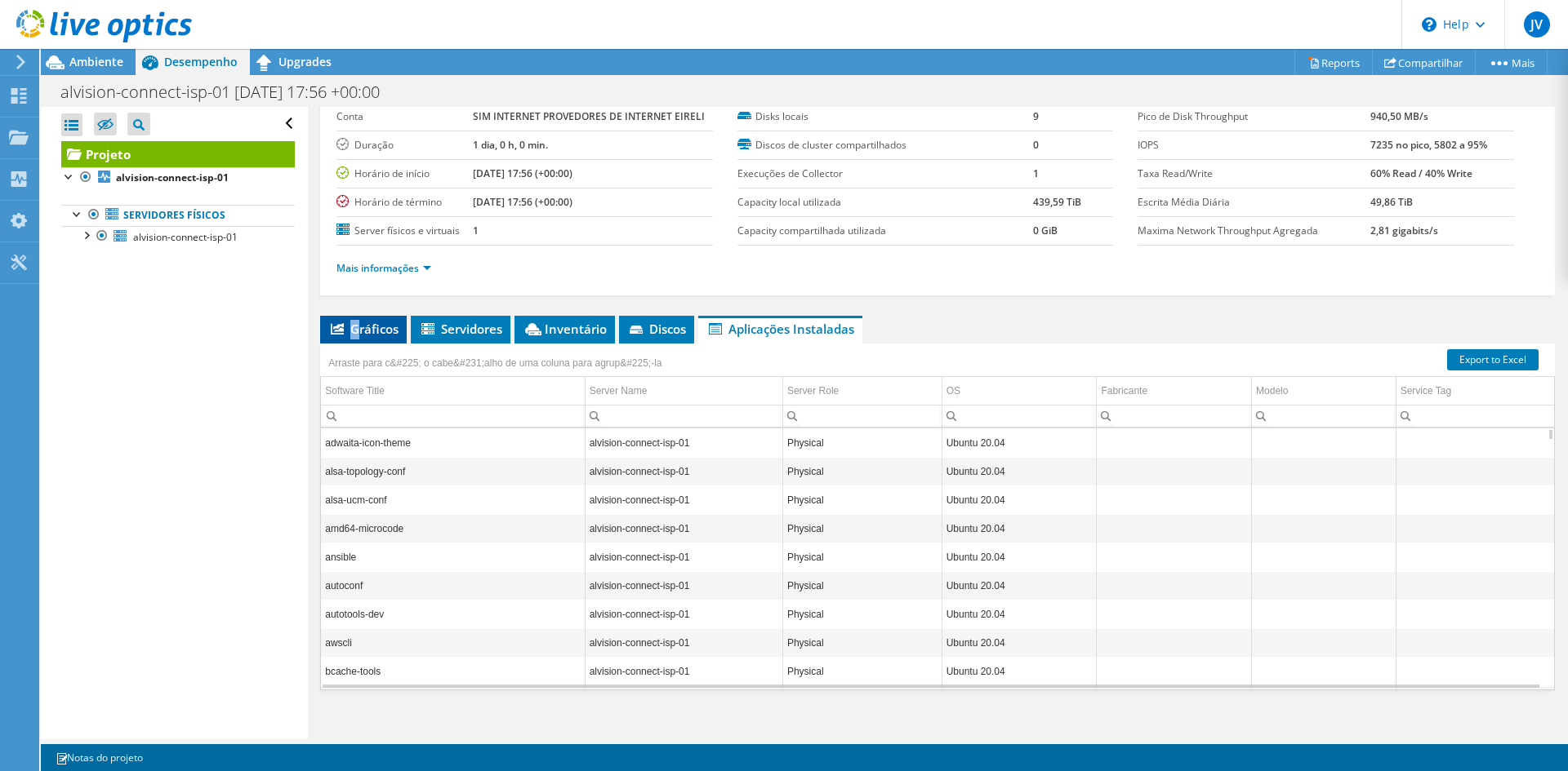
drag, startPoint x: 353, startPoint y: 316, endPoint x: 365, endPoint y: 316, distance: 12.0
click at [357, 316] on li "Gráficos" at bounding box center [364, 329] width 86 height 28
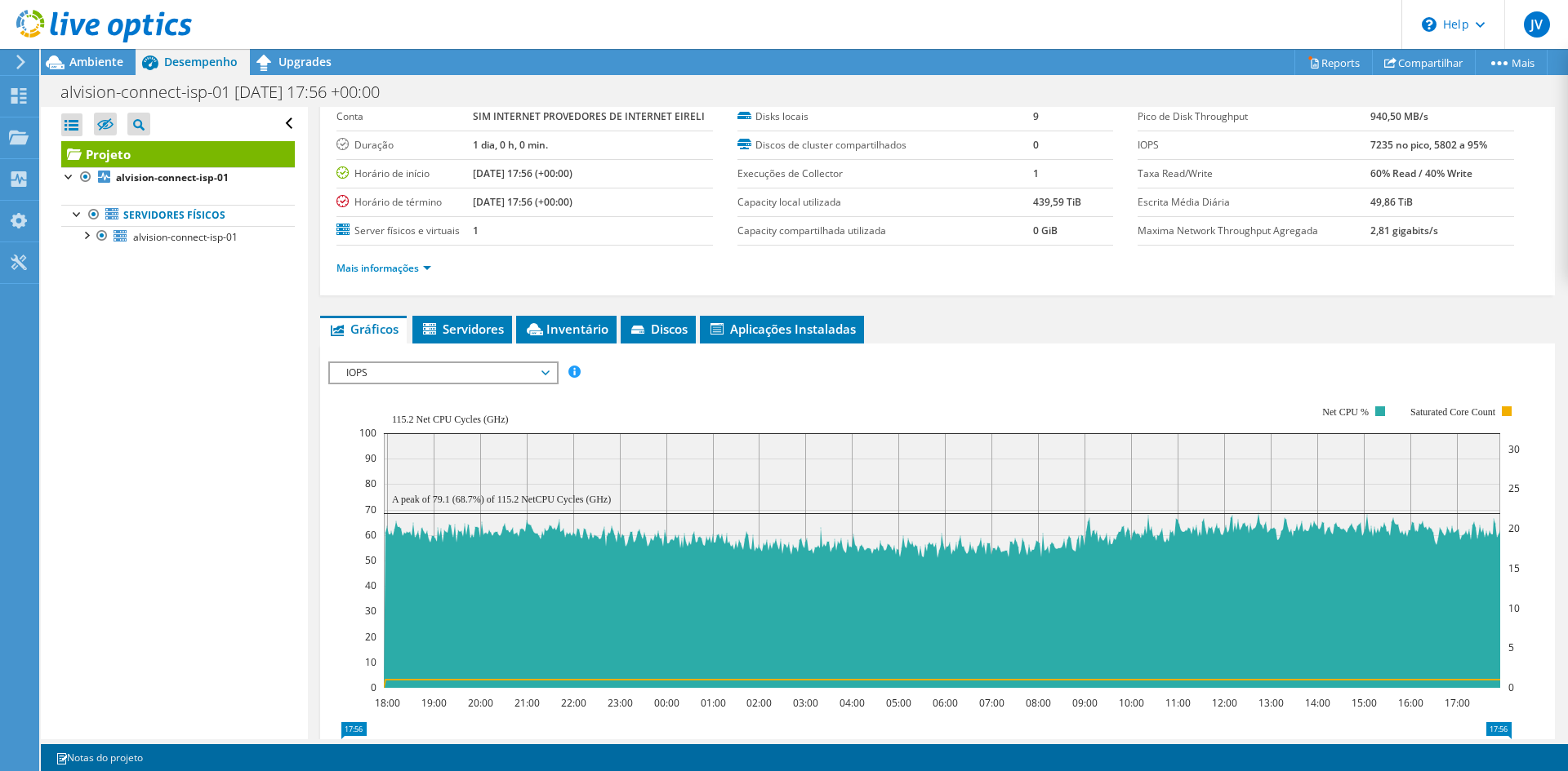
click at [188, 547] on div "Abrir Todos Fechar Todos Ocultar nós excluídos Filtro de árvore do projeto" at bounding box center [174, 423] width 266 height 632
click at [78, 238] on div at bounding box center [86, 234] width 16 height 16
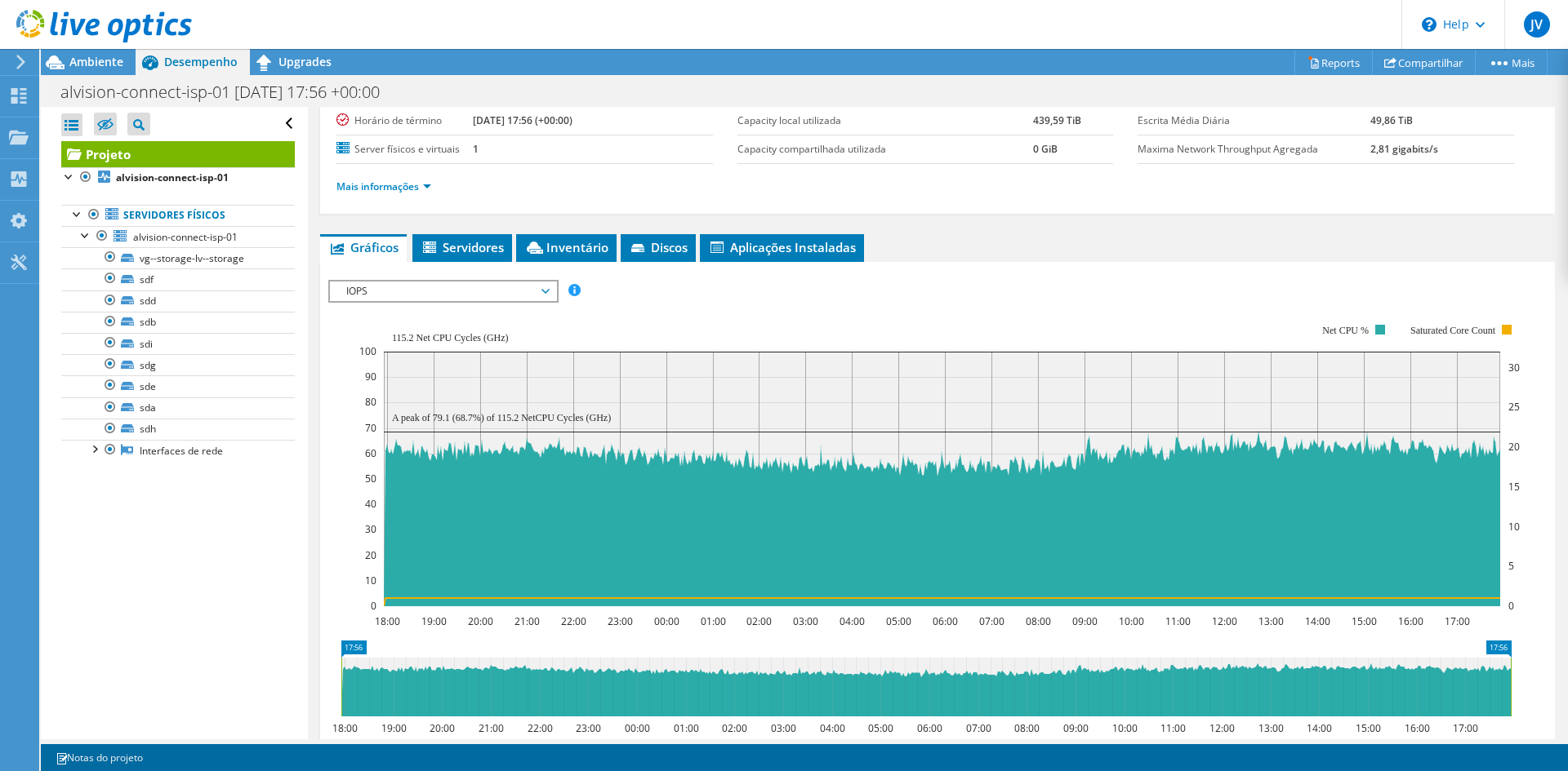
click at [394, 282] on span "IOPS" at bounding box center [443, 291] width 210 height 20
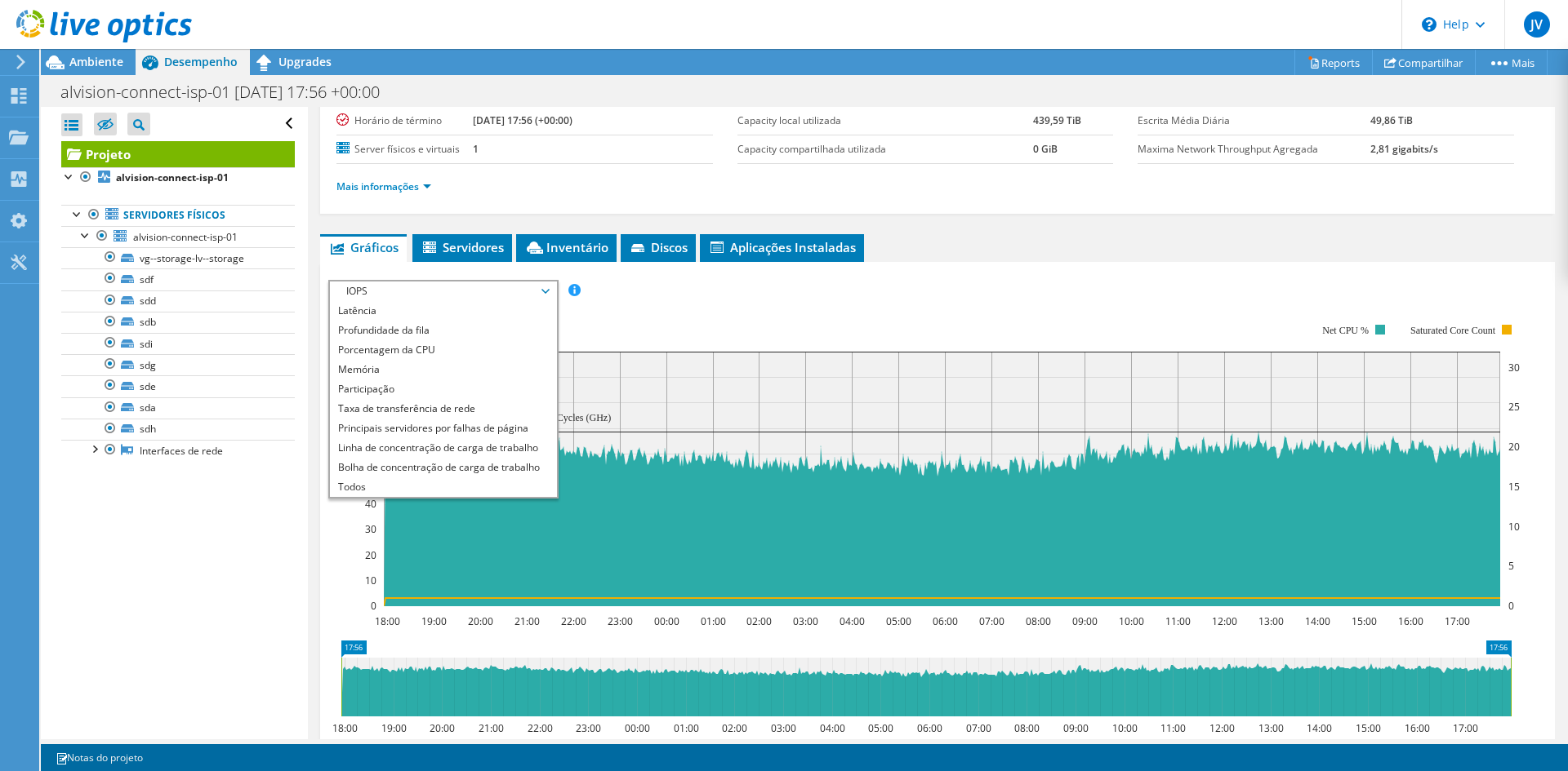
scroll to position [0, 0]
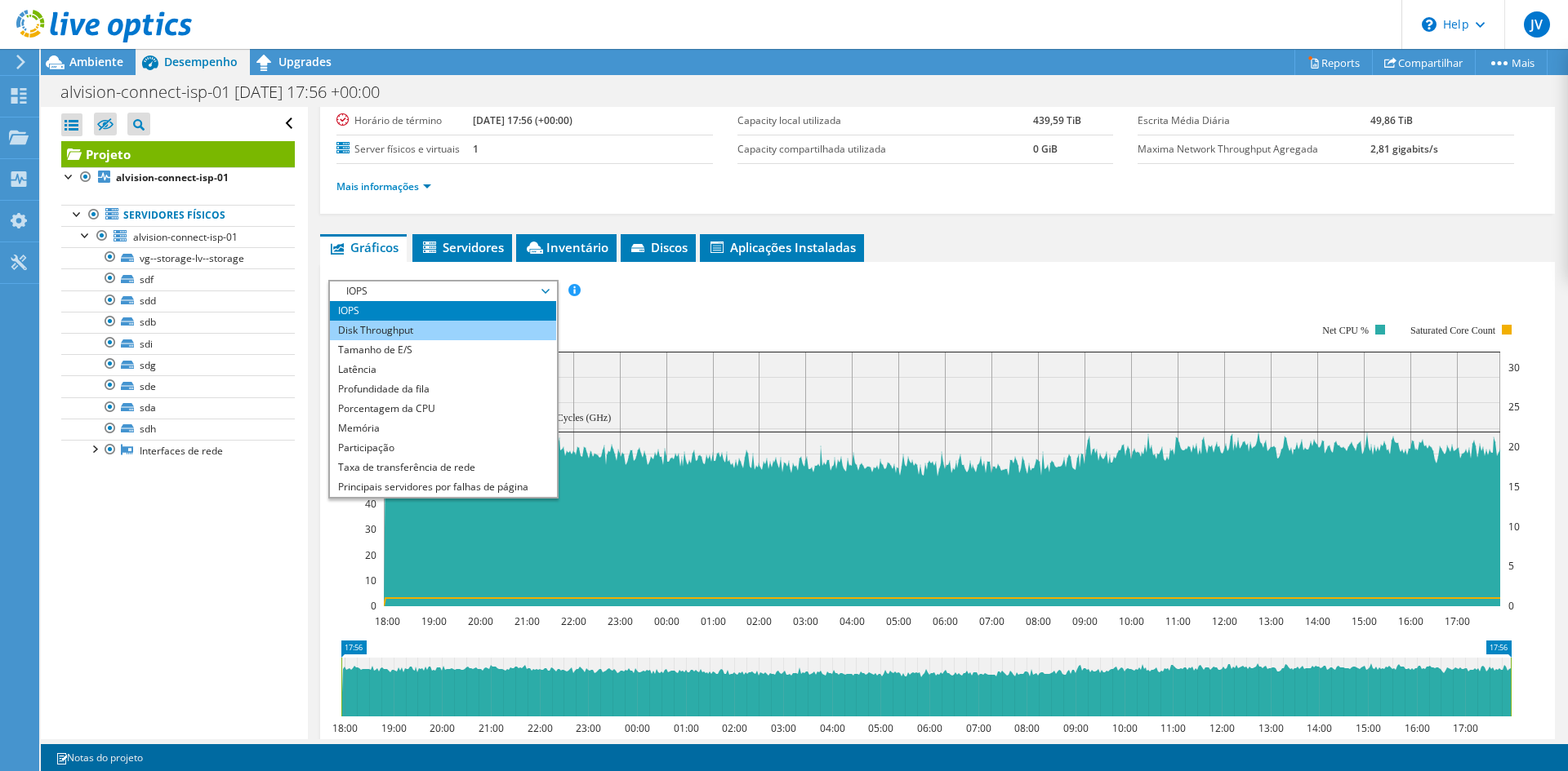
click at [409, 329] on li "Disk Throughput" at bounding box center [443, 331] width 226 height 20
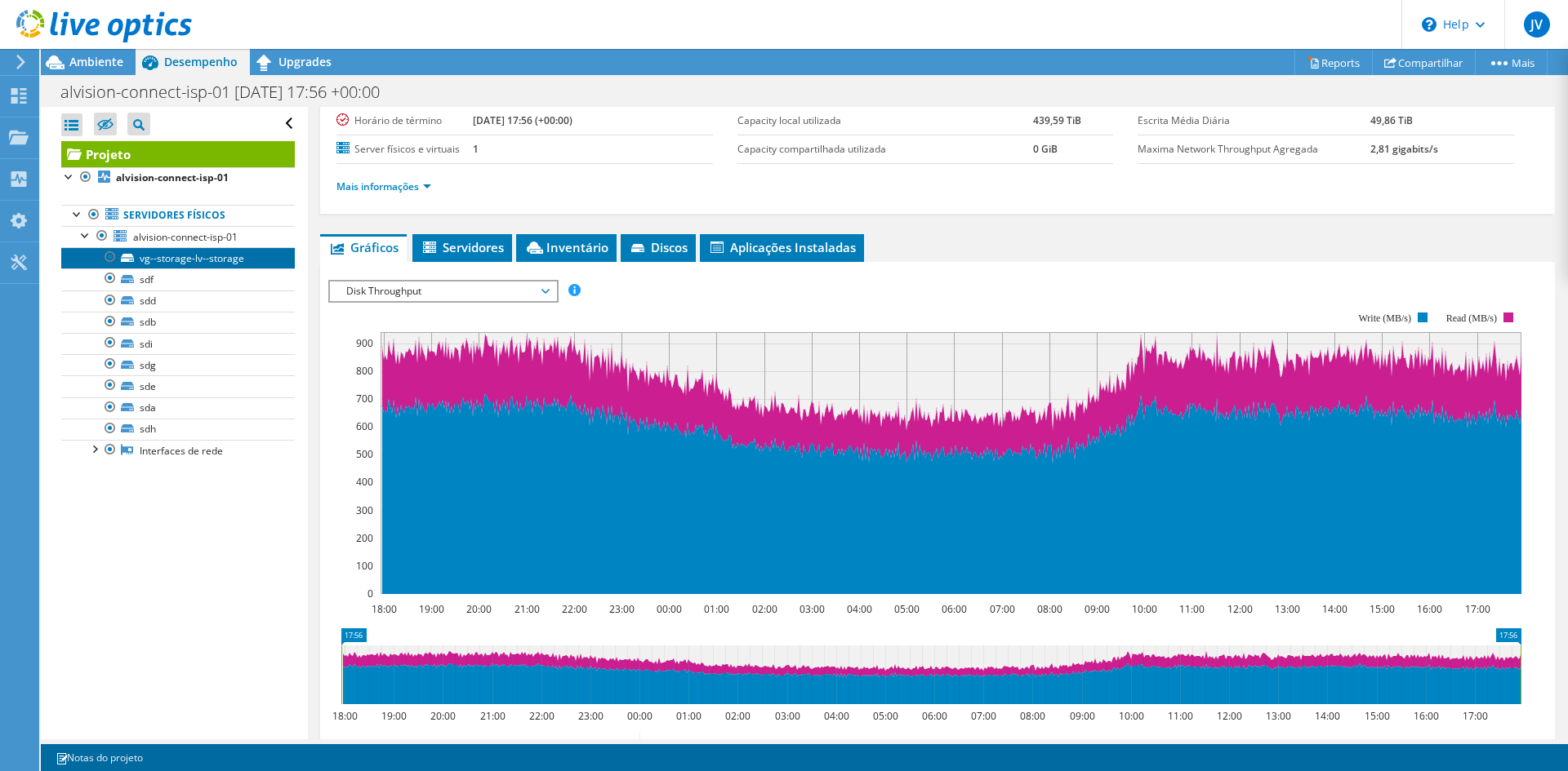
click at [248, 259] on link "vg--storage-lv--storage" at bounding box center [177, 258] width 233 height 22
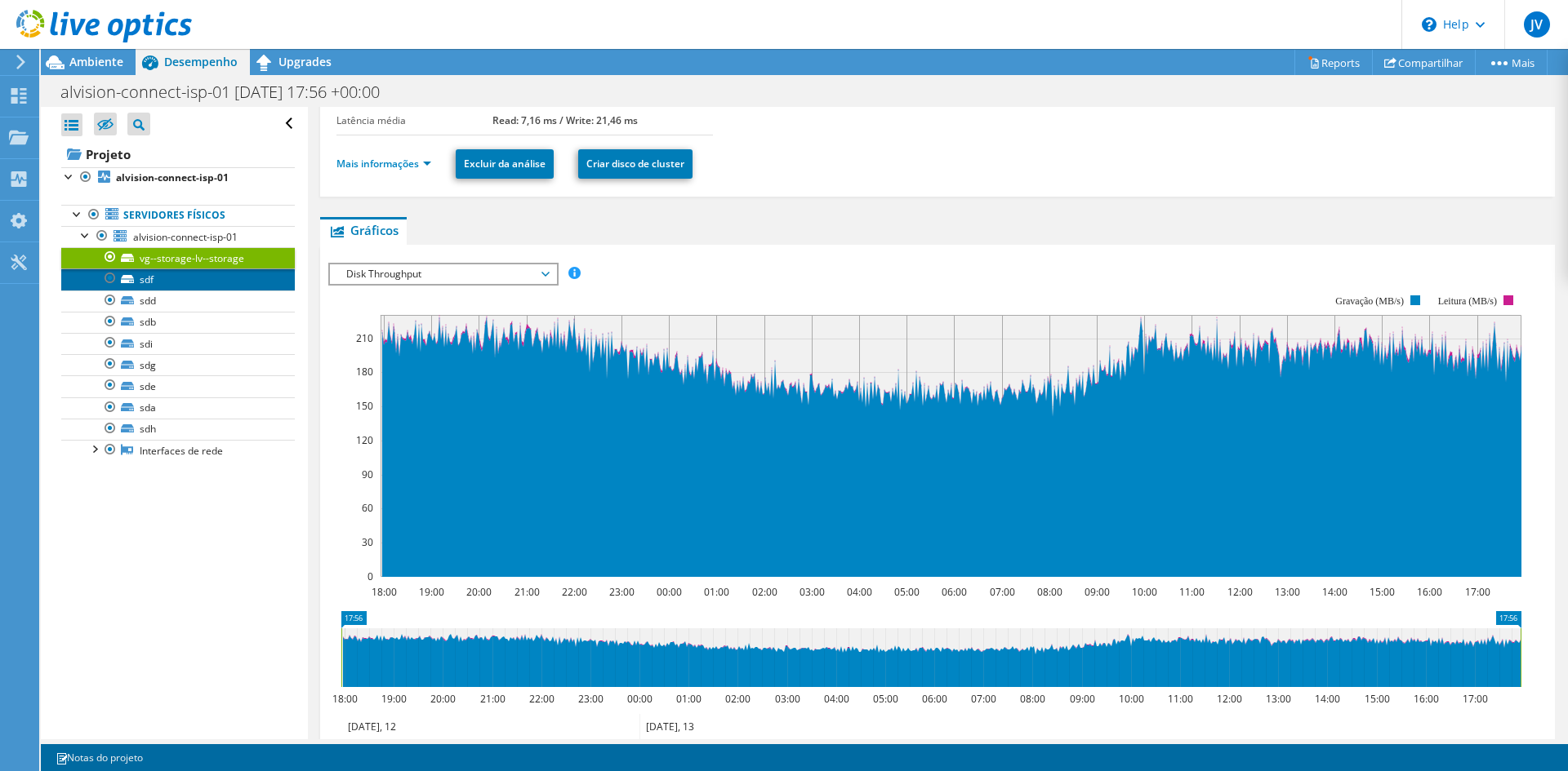
click at [197, 286] on link "sdf" at bounding box center [177, 279] width 233 height 22
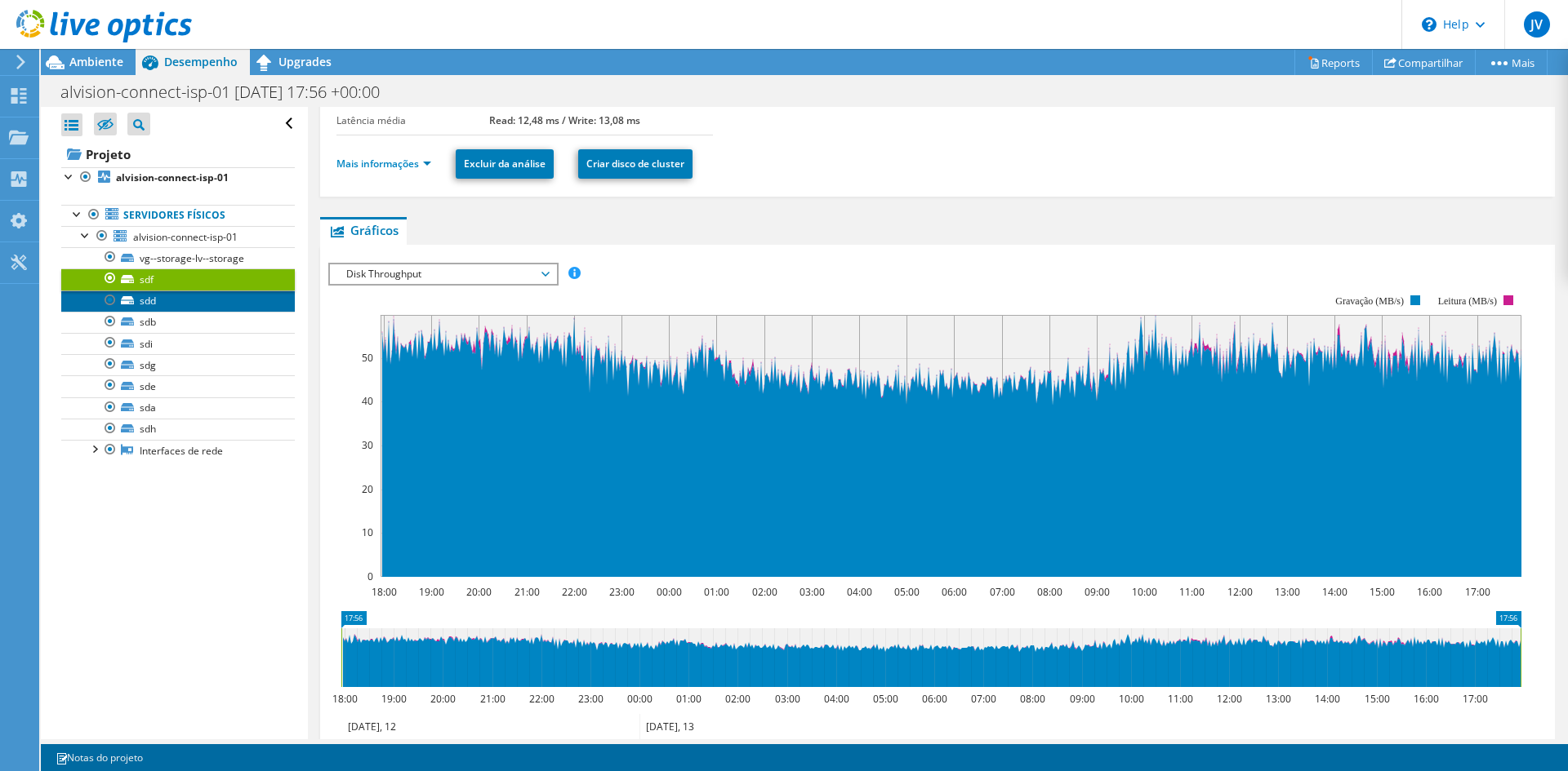
click at [171, 304] on link "sdd" at bounding box center [177, 301] width 233 height 22
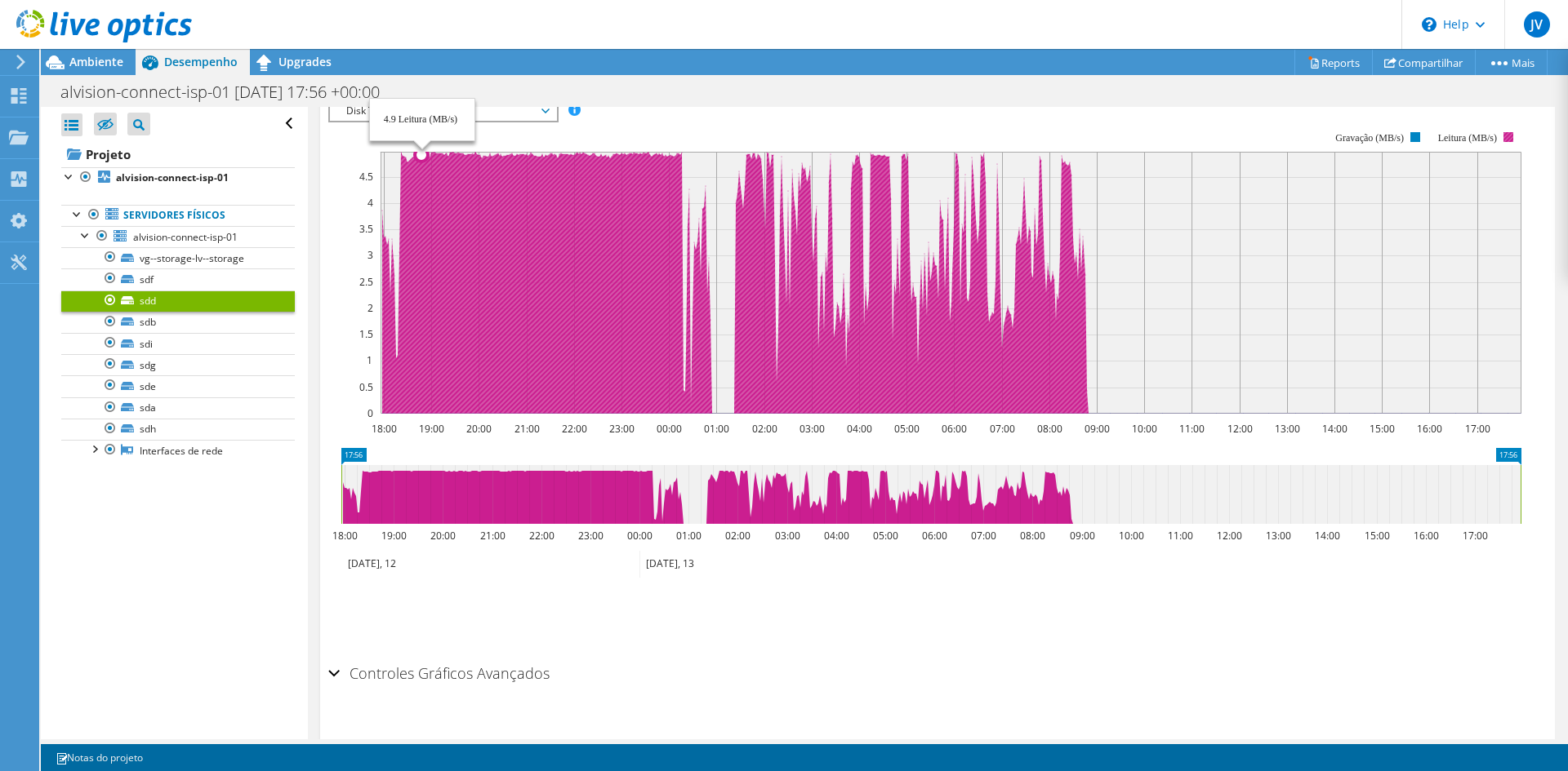
scroll to position [356, 0]
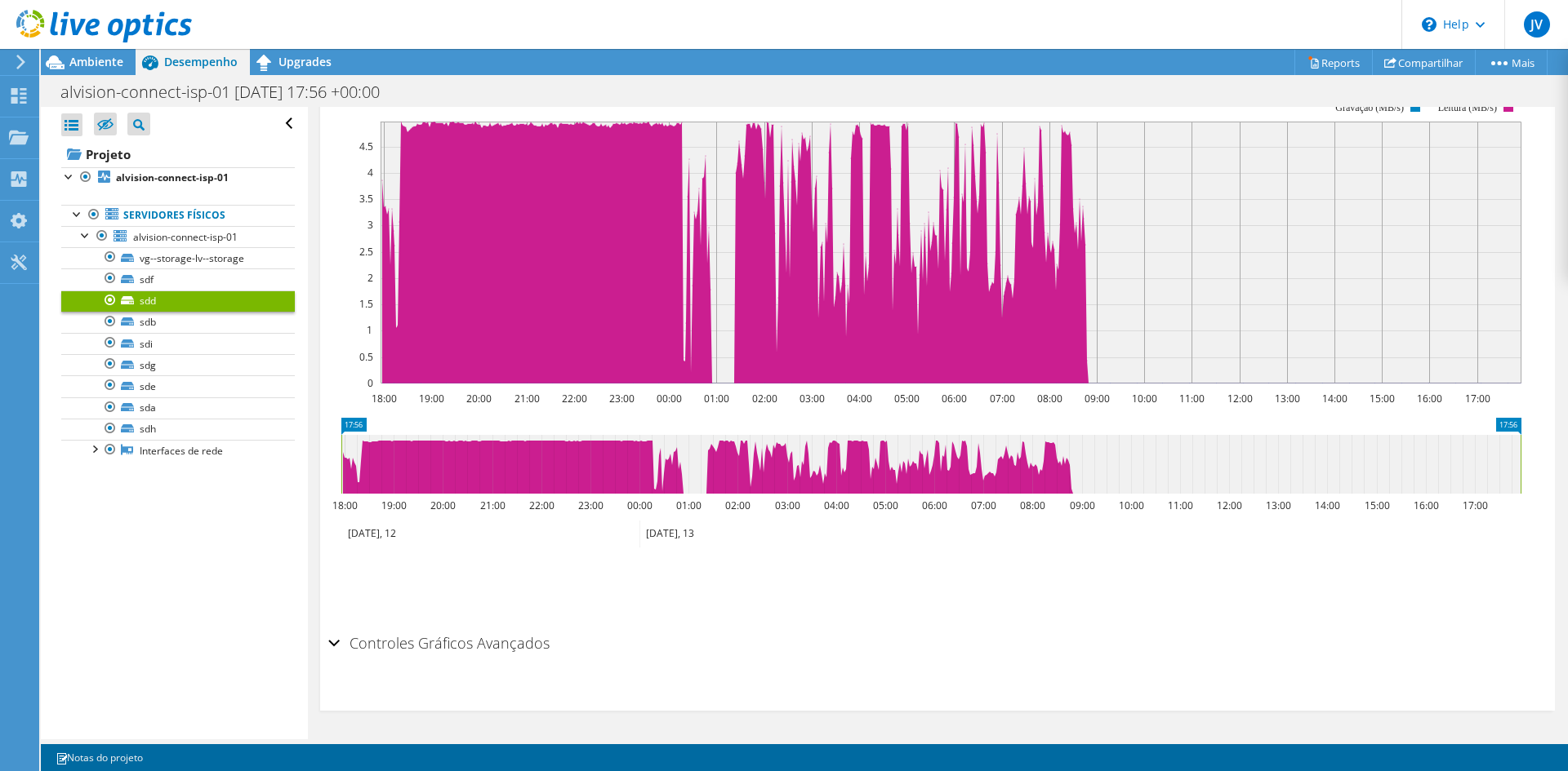
click at [332, 641] on div "Controles Gráficos Avançados" at bounding box center [938, 644] width 1219 height 35
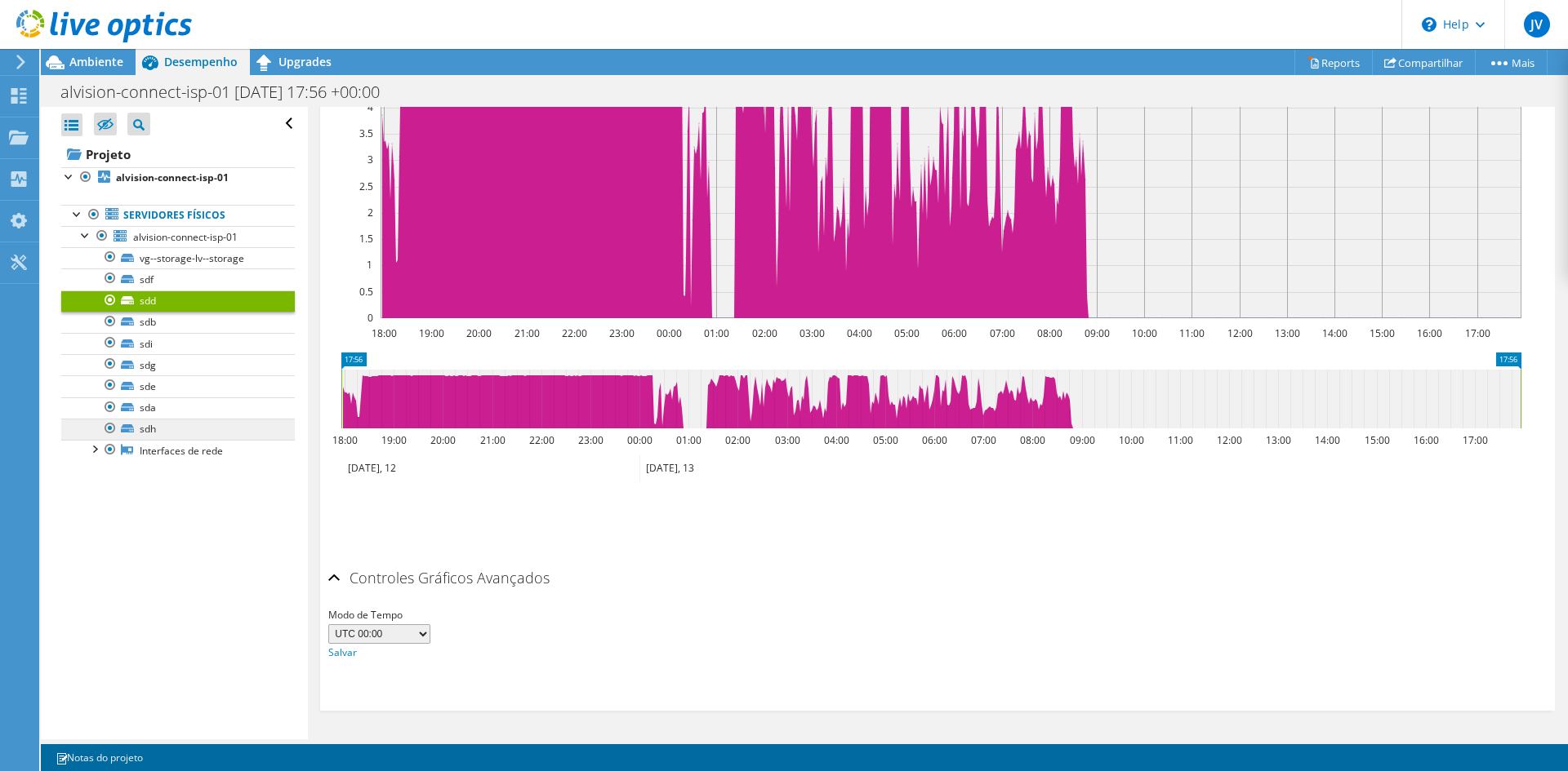
scroll to position [177, 0]
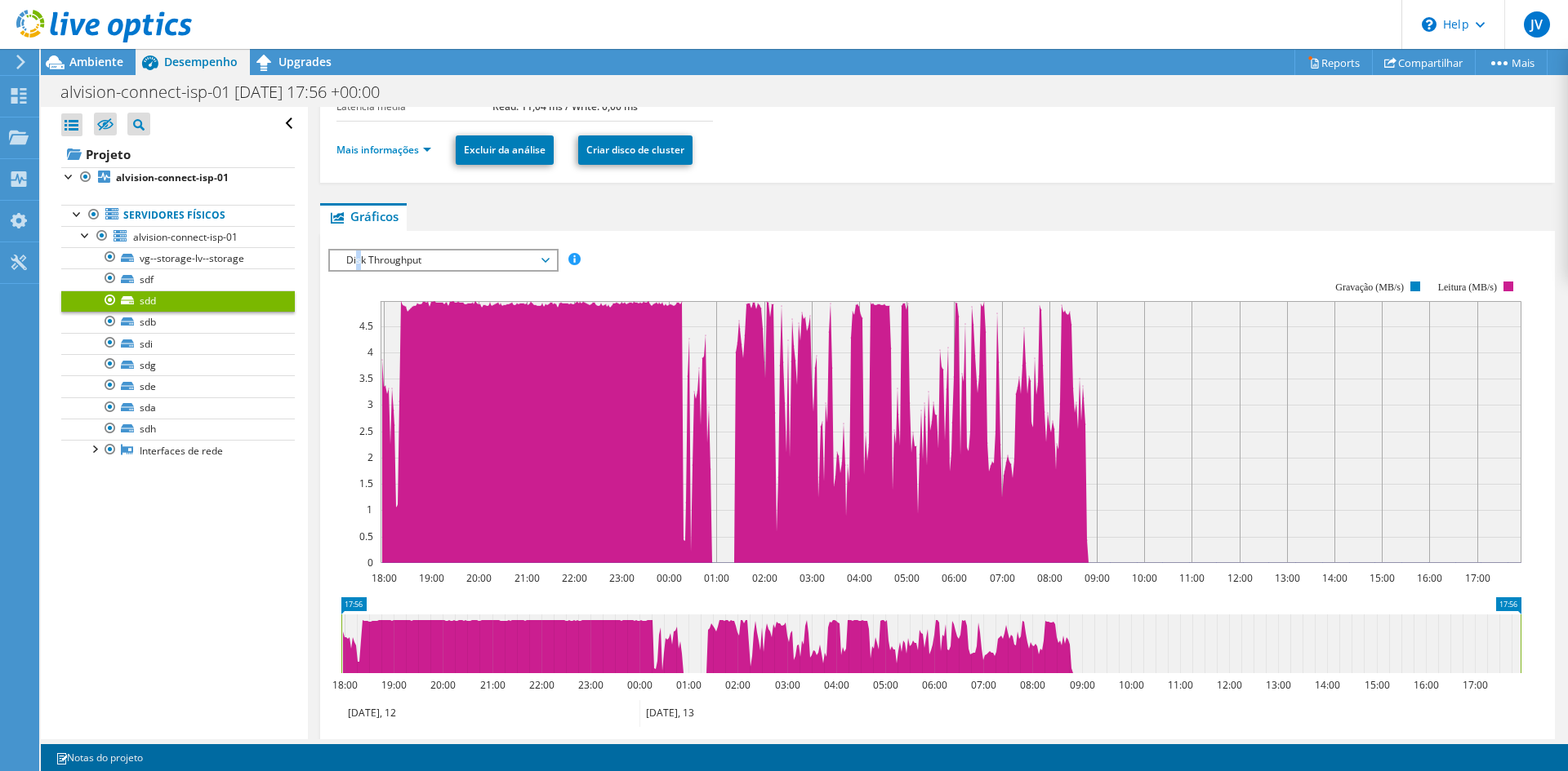
click at [360, 257] on span "Disk Throughput" at bounding box center [443, 261] width 210 height 20
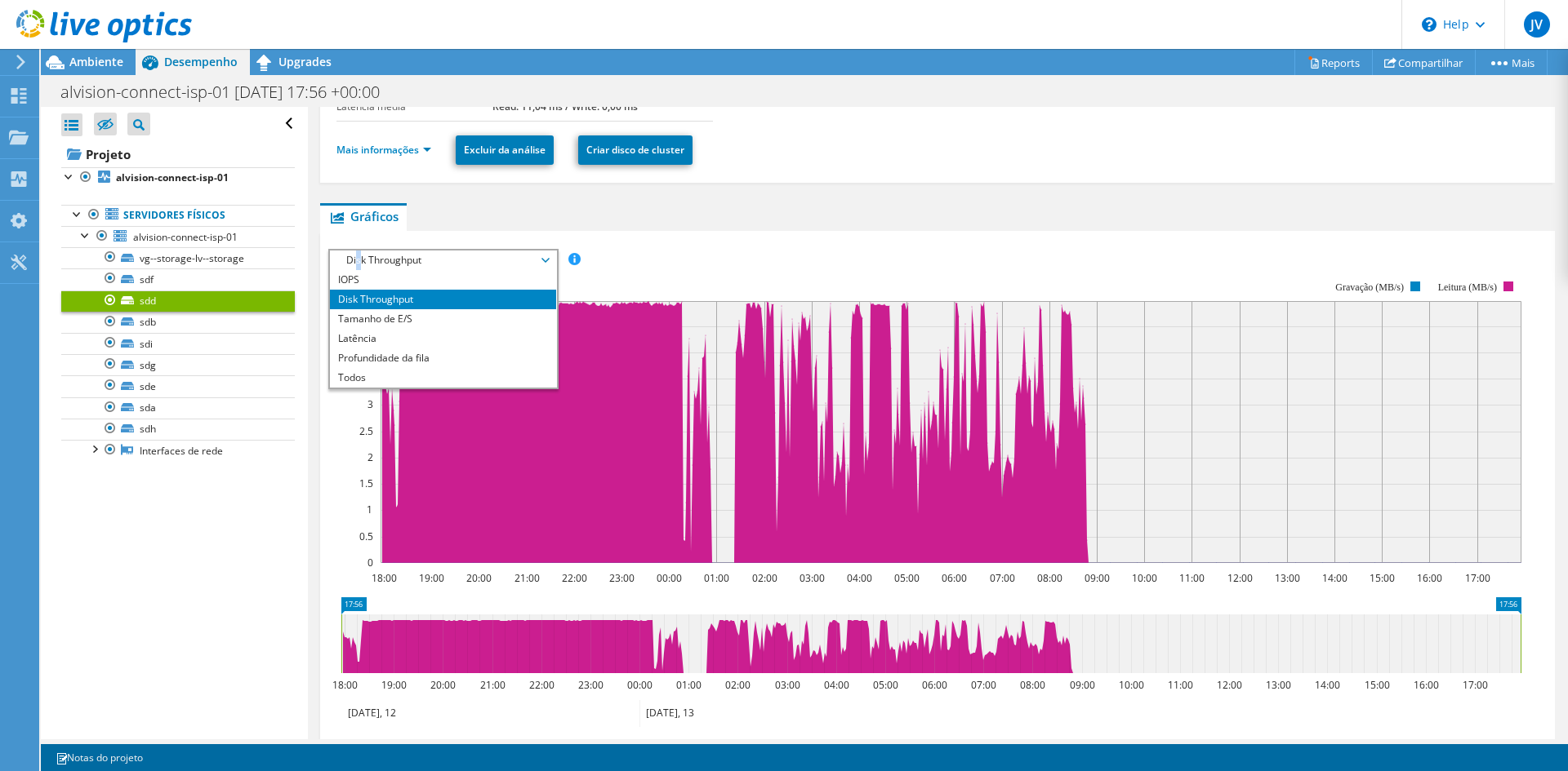
click at [361, 257] on span "Disk Throughput" at bounding box center [443, 261] width 210 height 20
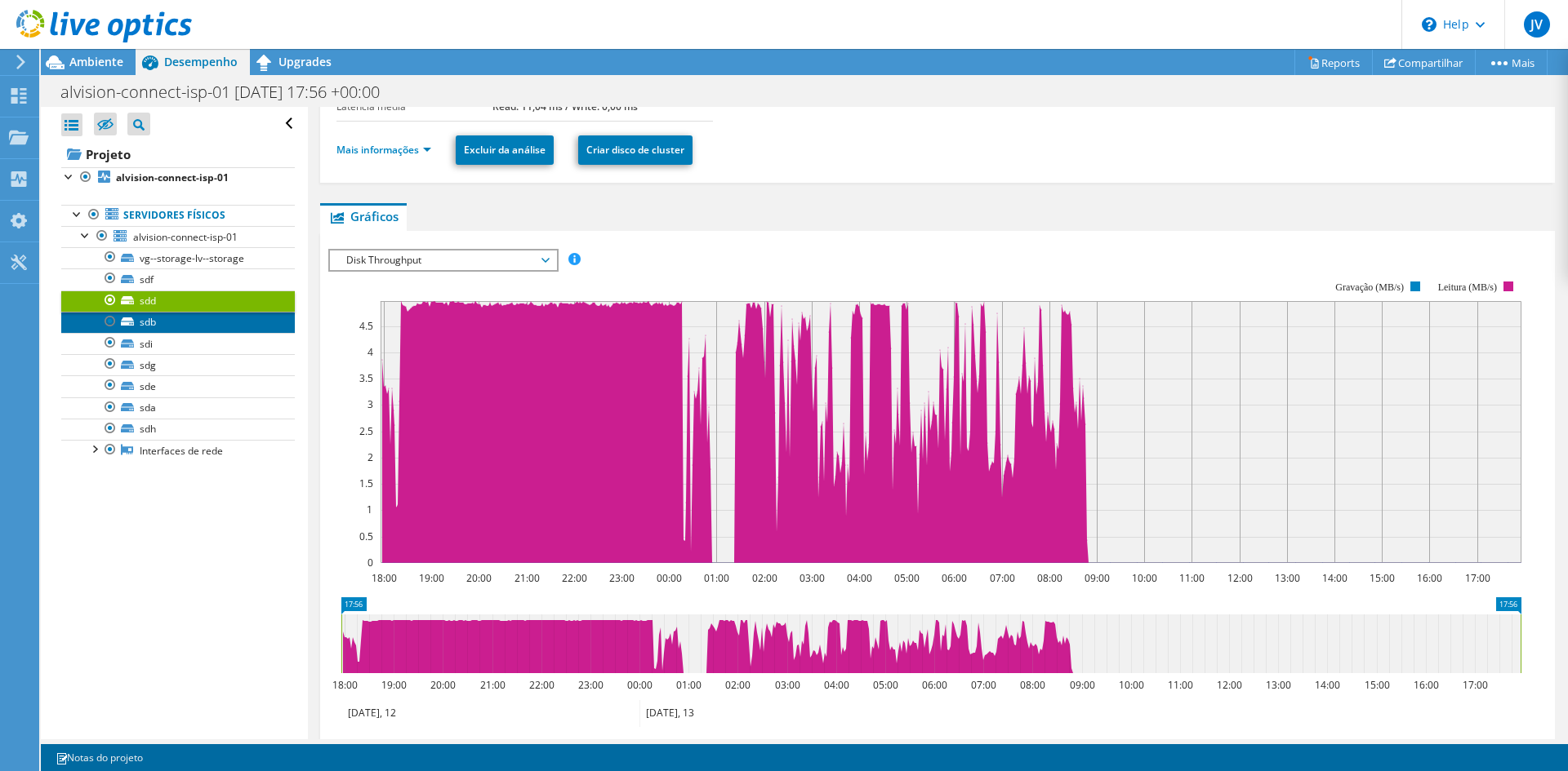
click at [162, 331] on link "sdb" at bounding box center [177, 323] width 233 height 22
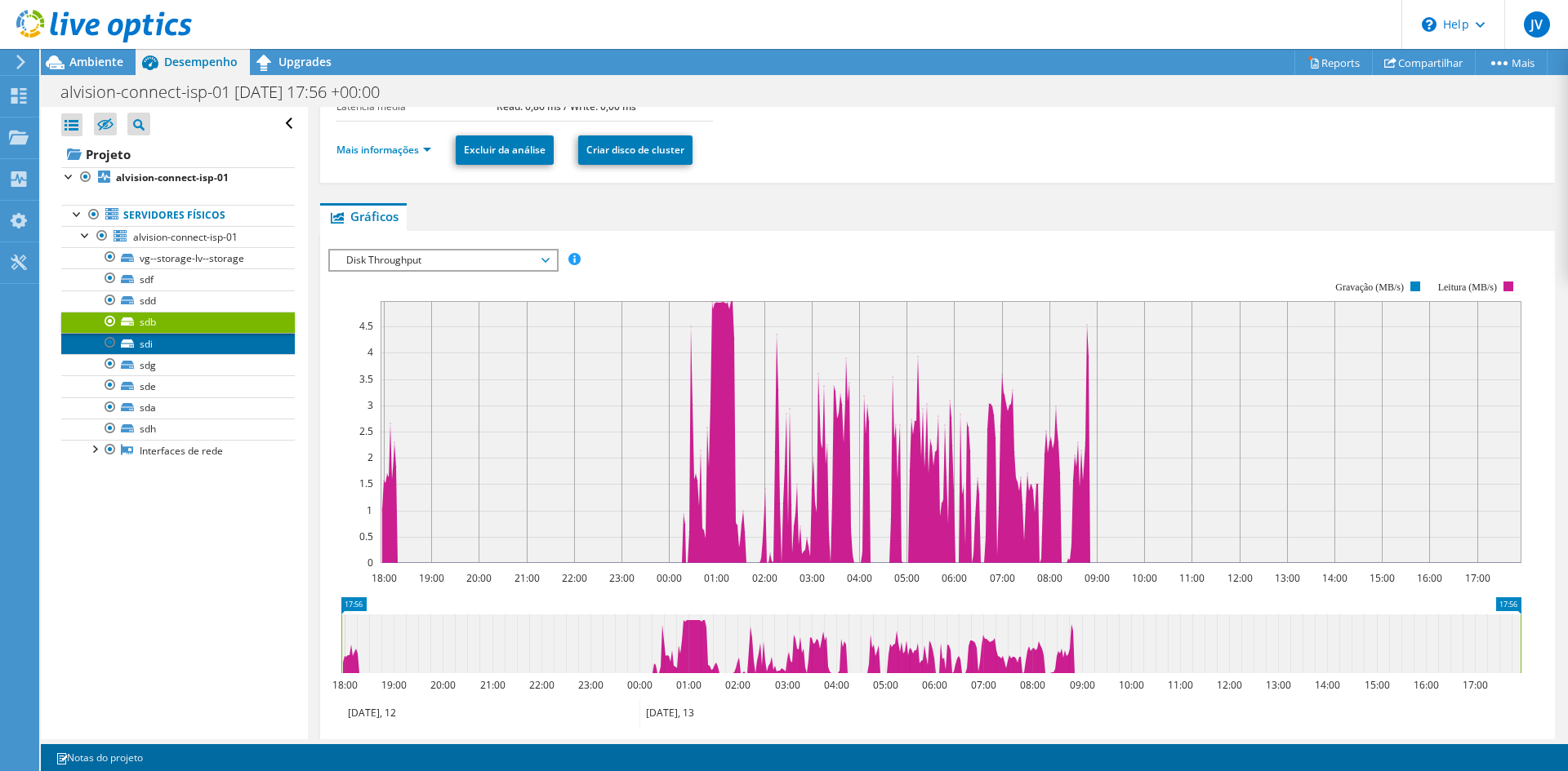
click at [179, 344] on link "sdi" at bounding box center [177, 344] width 233 height 22
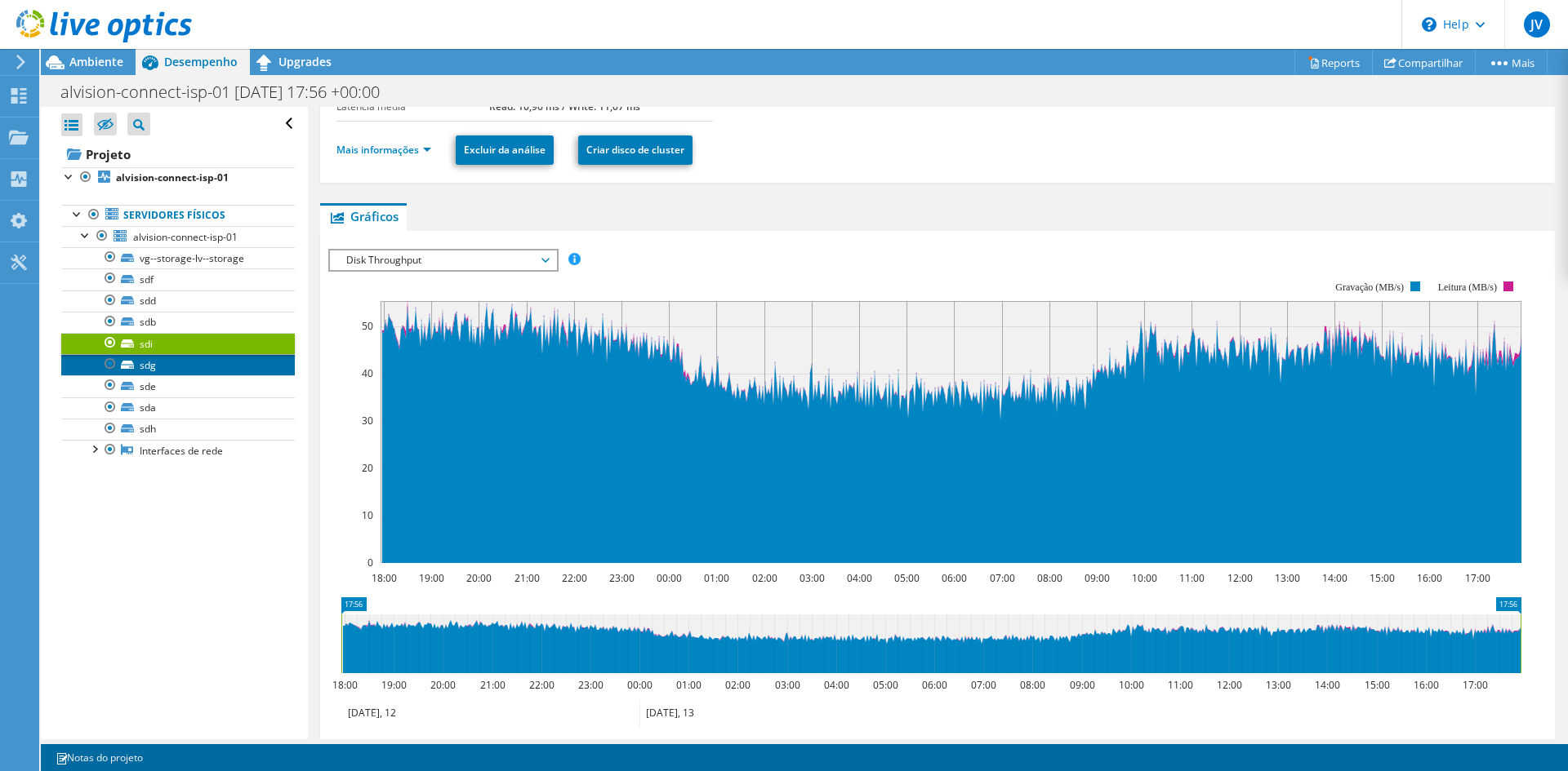
click at [163, 367] on link "sdg" at bounding box center [177, 365] width 233 height 22
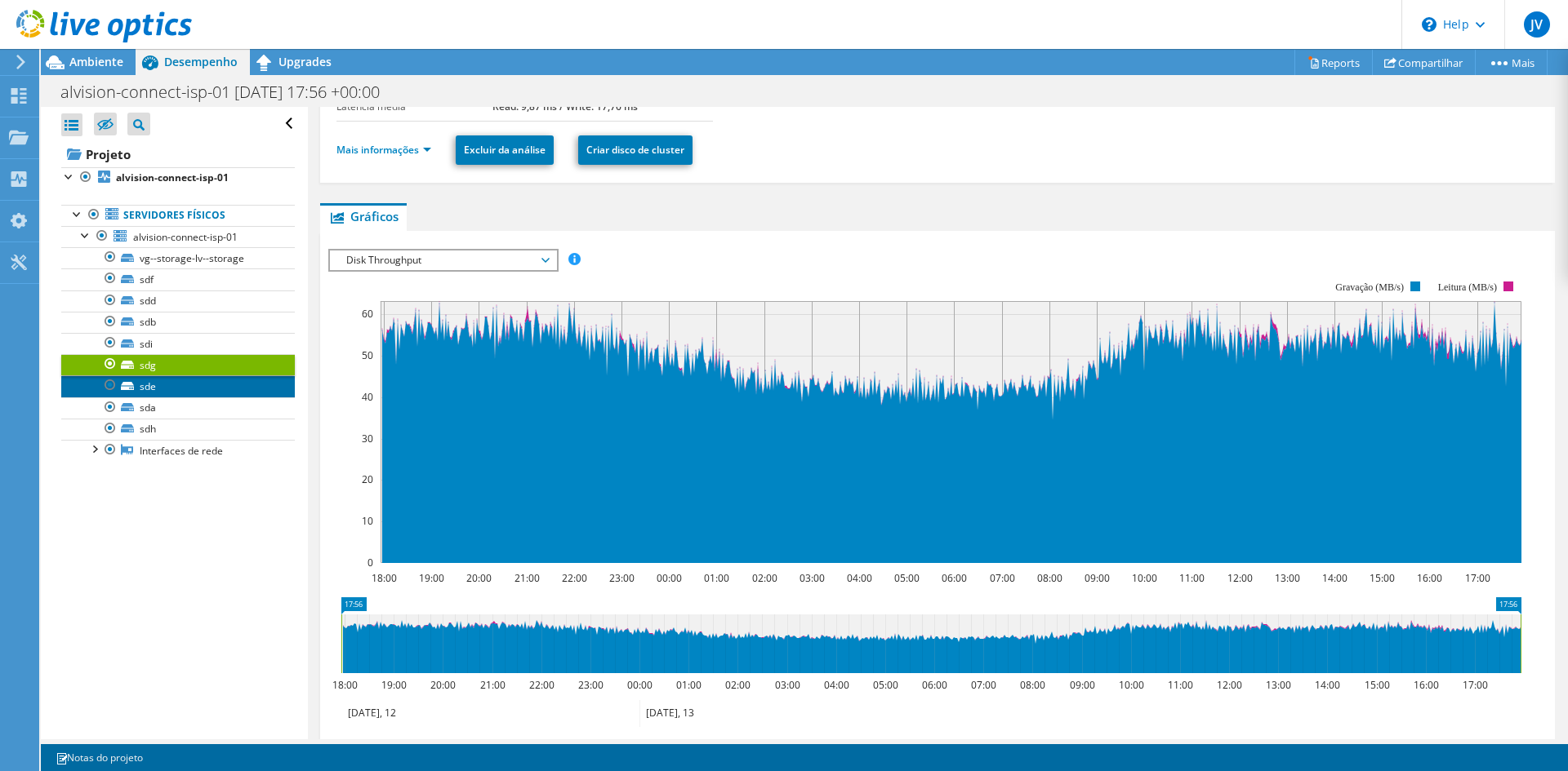
click at [158, 382] on link "sde" at bounding box center [177, 386] width 233 height 22
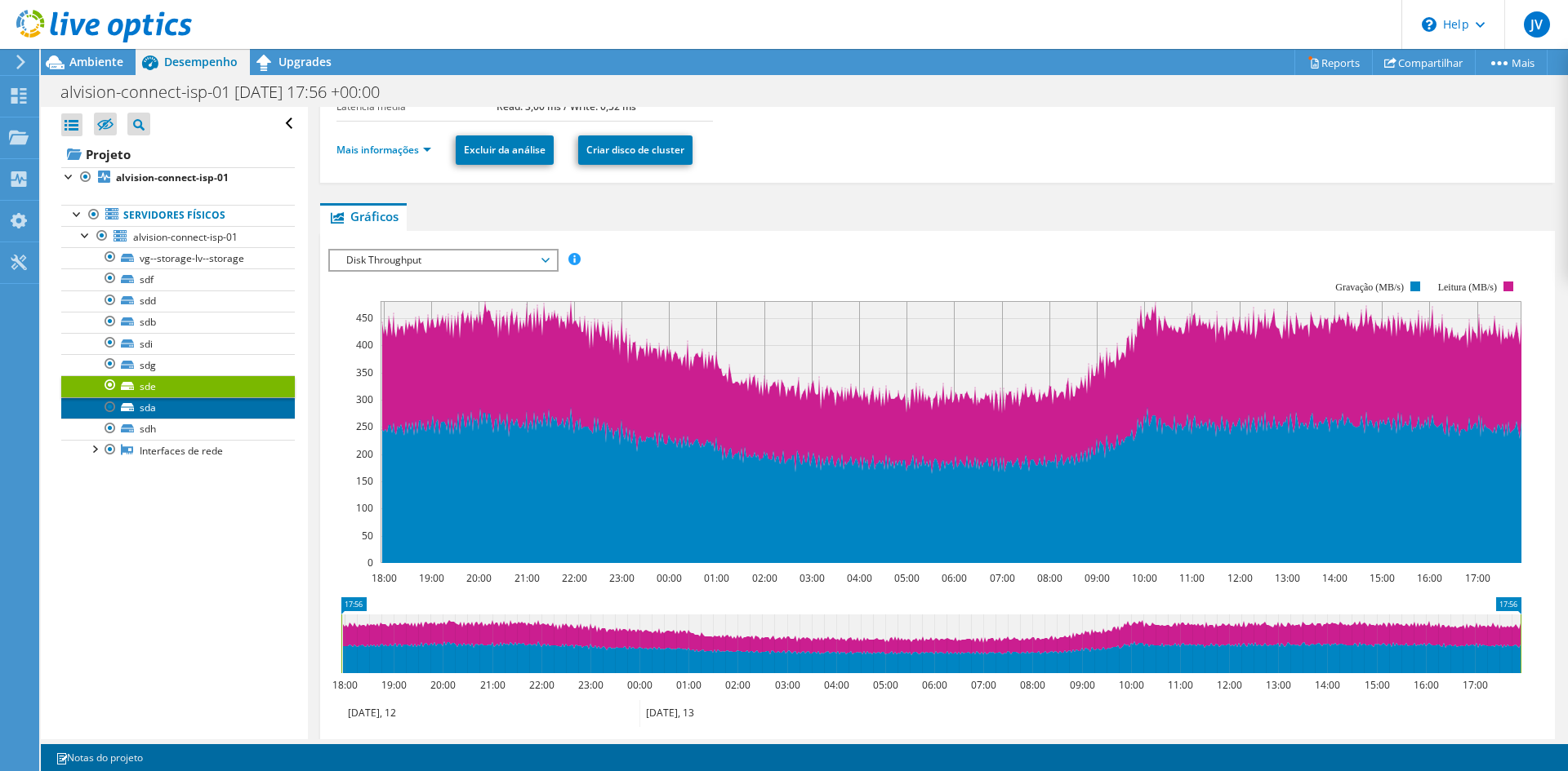
click at [164, 415] on link "sda" at bounding box center [177, 408] width 233 height 22
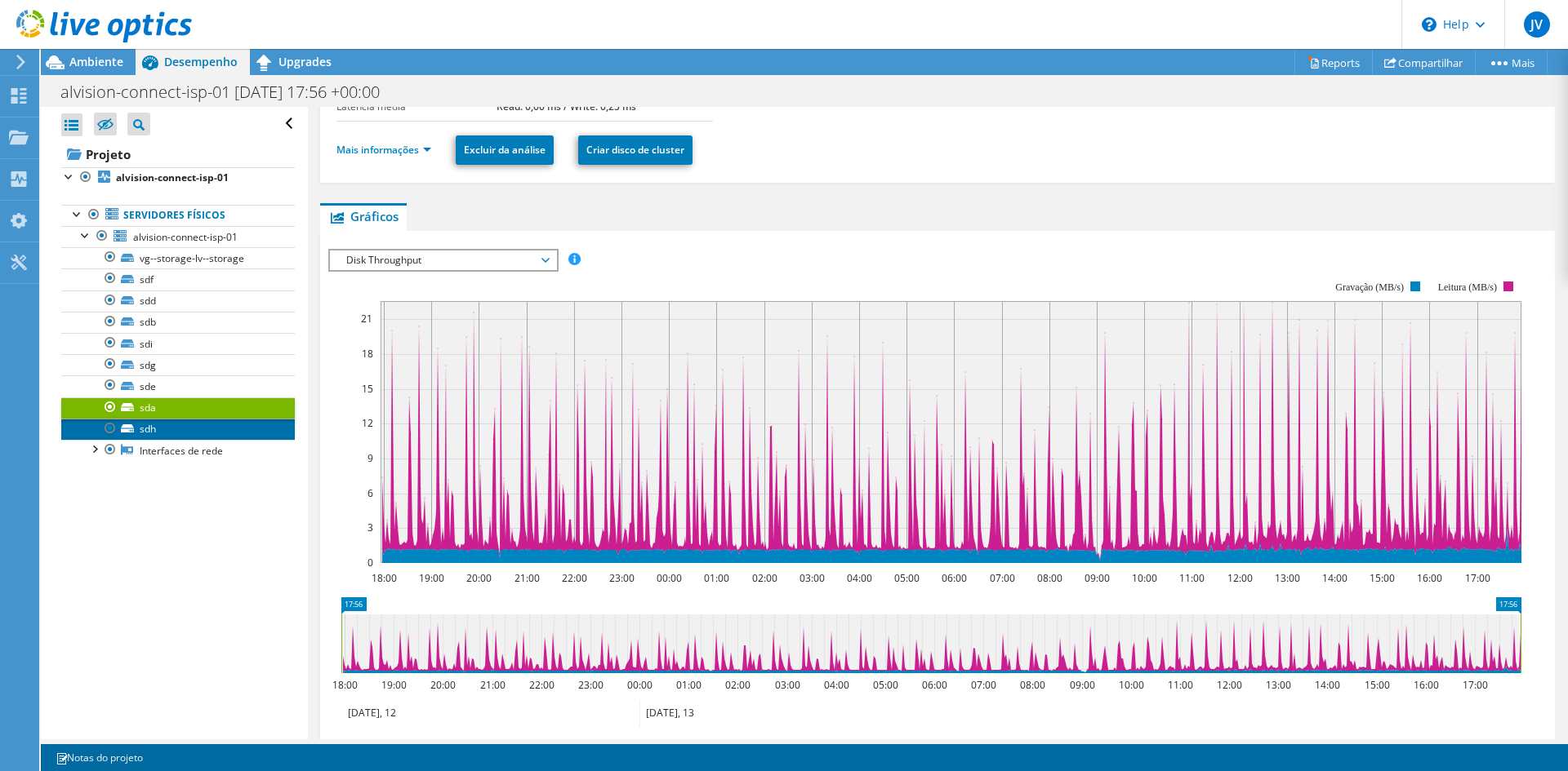
click at [178, 434] on link "sdh" at bounding box center [177, 429] width 233 height 22
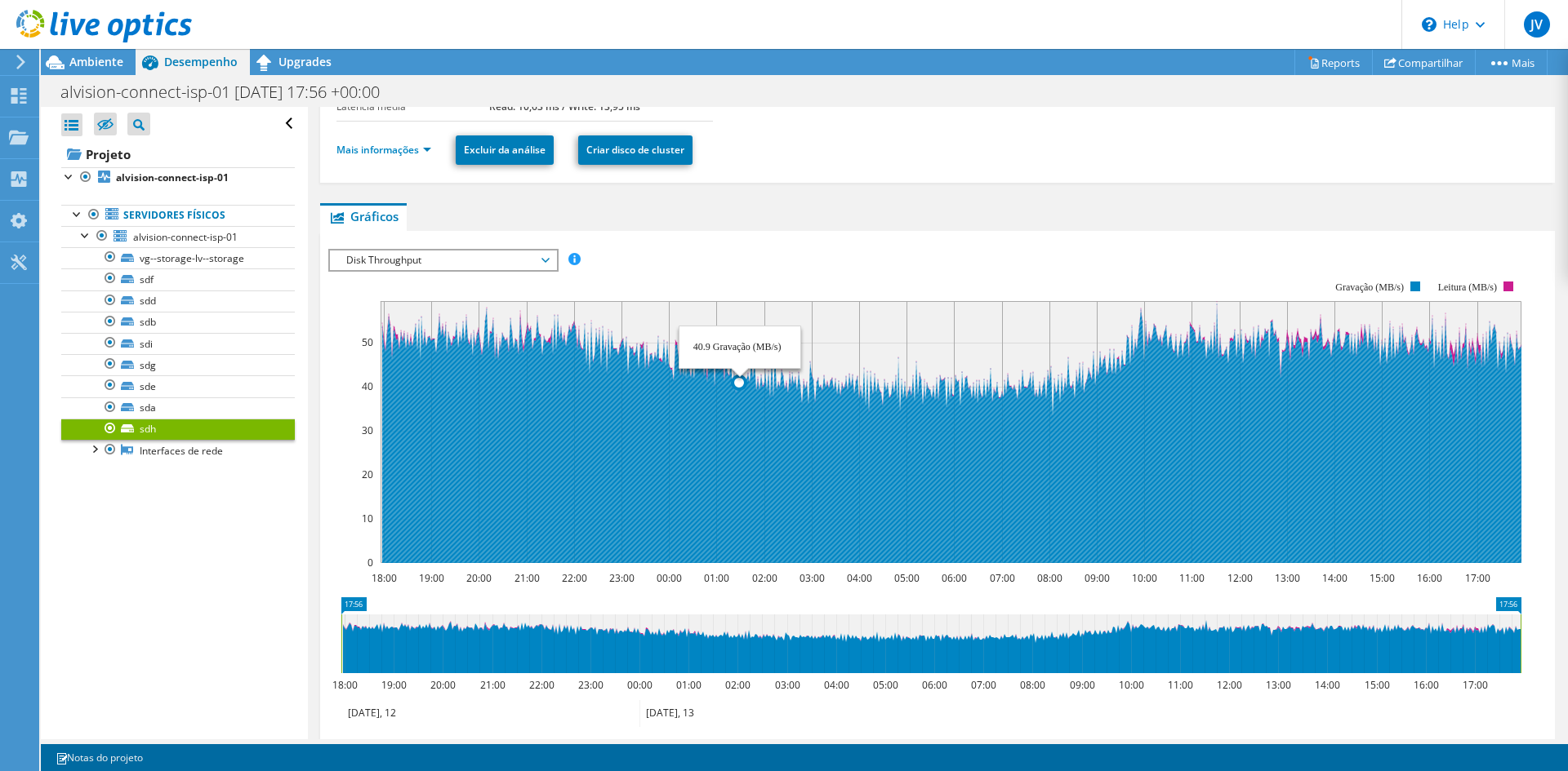
scroll to position [422, 0]
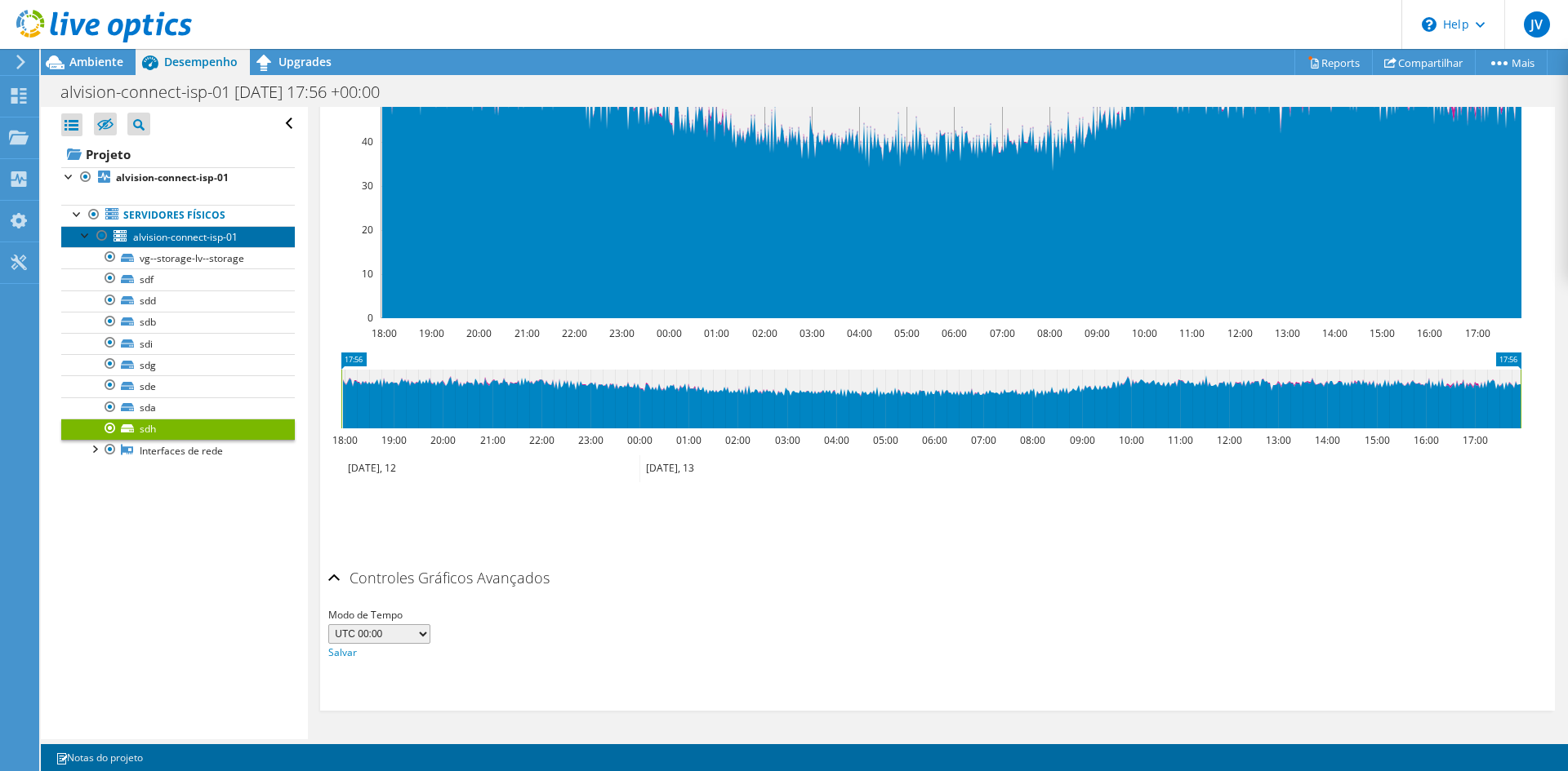
click at [158, 233] on span "alvision-connect-isp-01" at bounding box center [185, 237] width 104 height 13
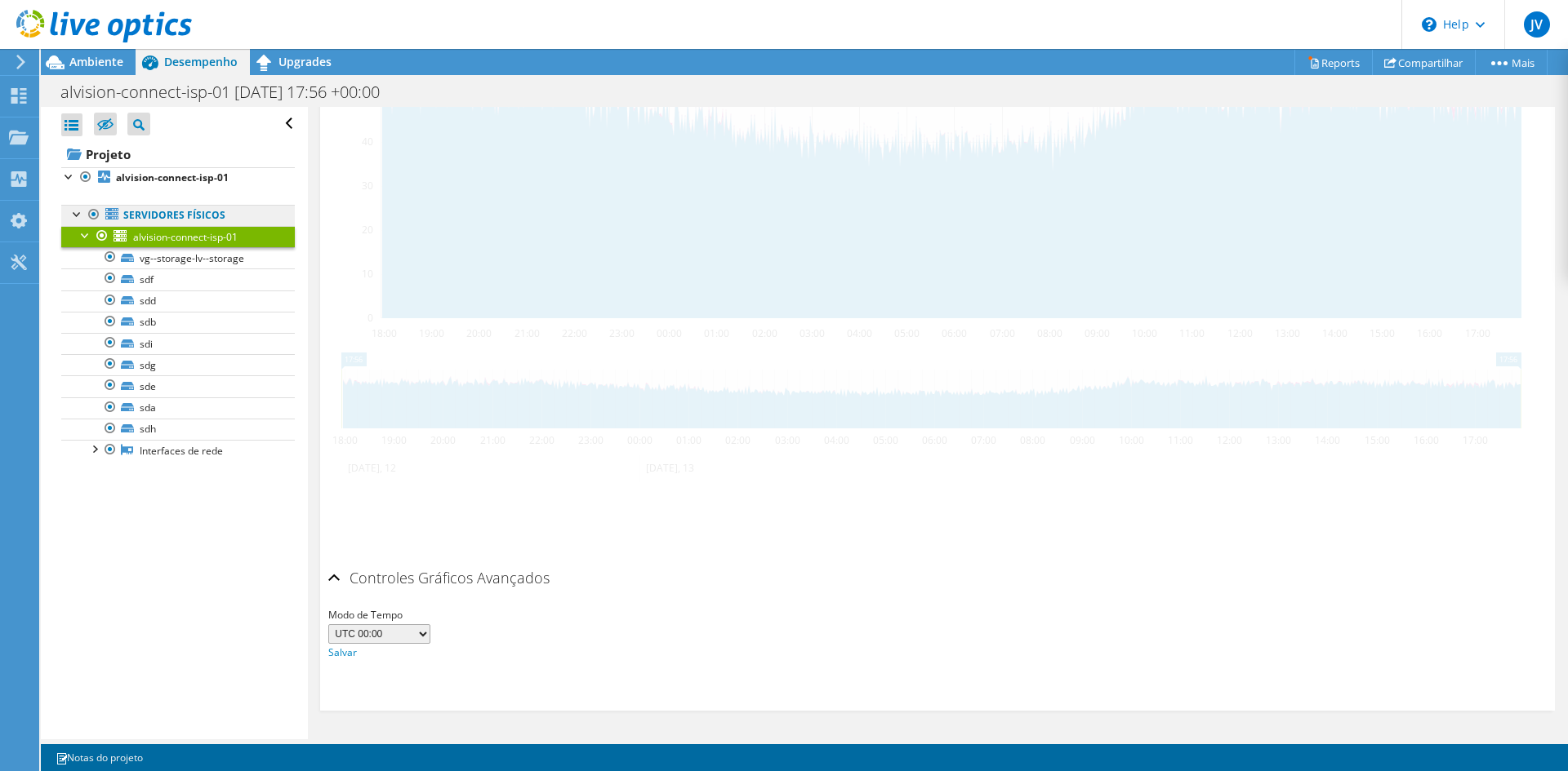
scroll to position [393, 0]
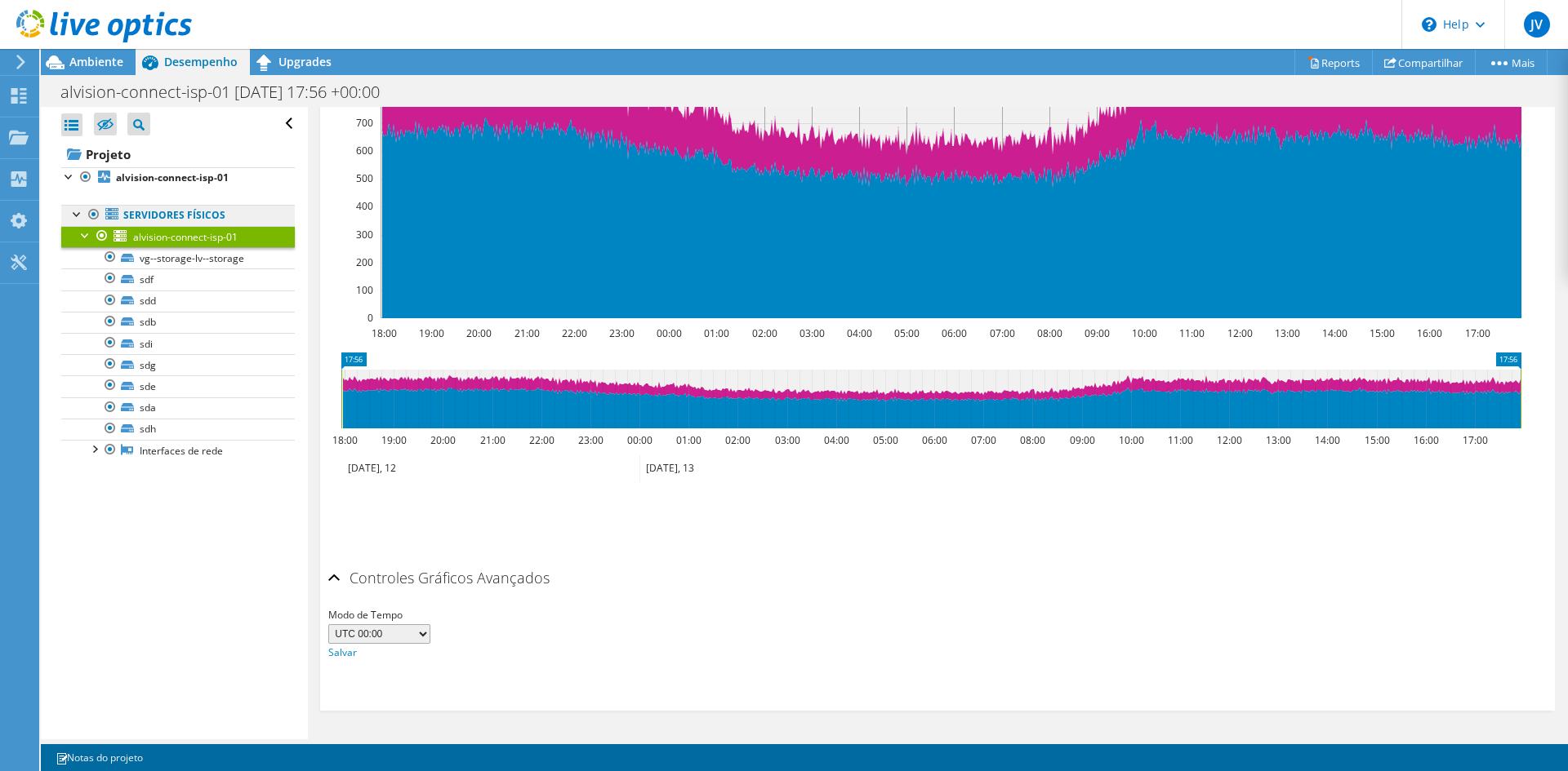
click at [156, 216] on link "Servidores físicos" at bounding box center [177, 216] width 233 height 22
click at [180, 407] on link "sda" at bounding box center [177, 408] width 233 height 22
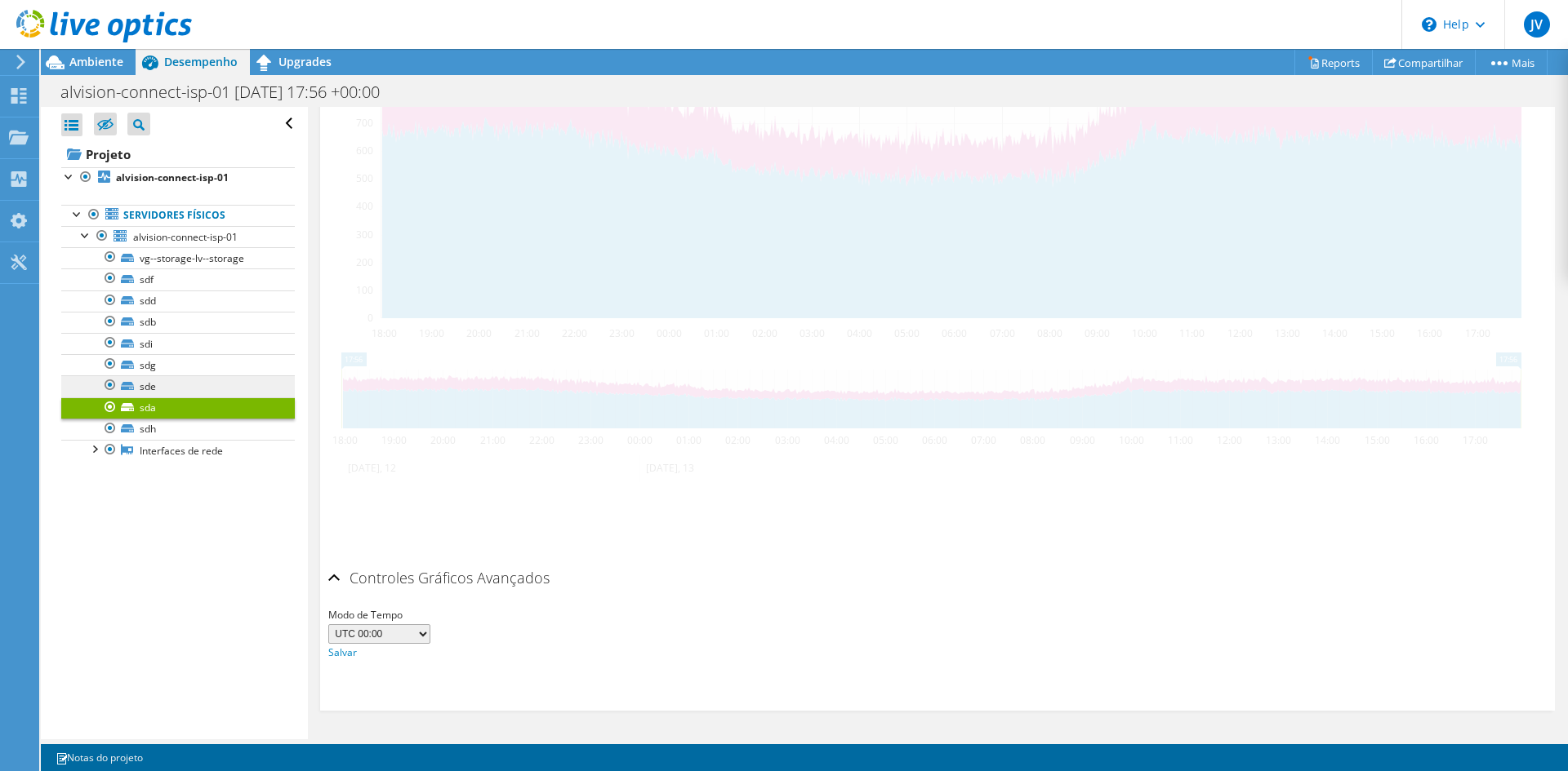
scroll to position [422, 0]
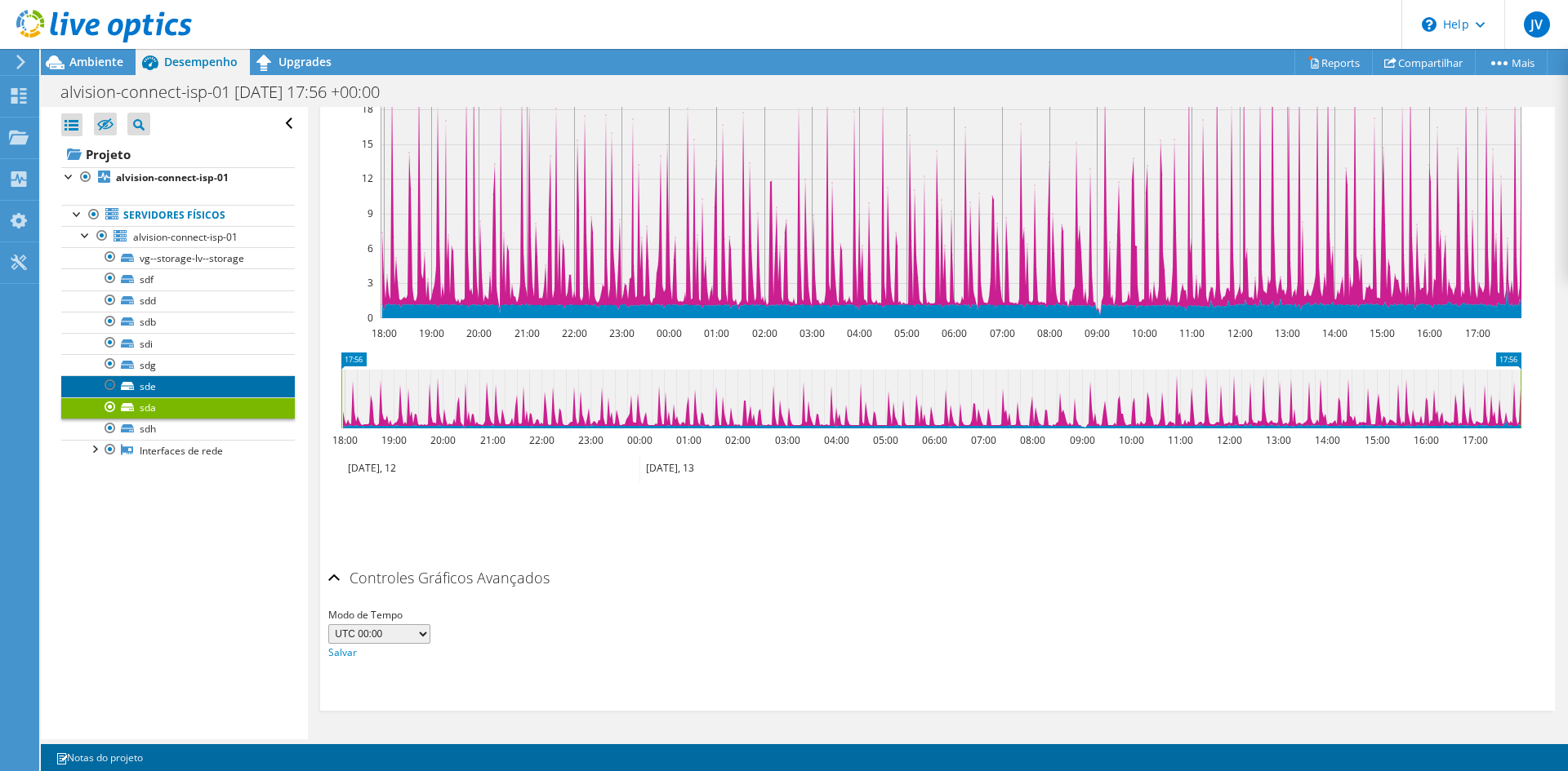
click at [180, 389] on link "sde" at bounding box center [177, 386] width 233 height 22
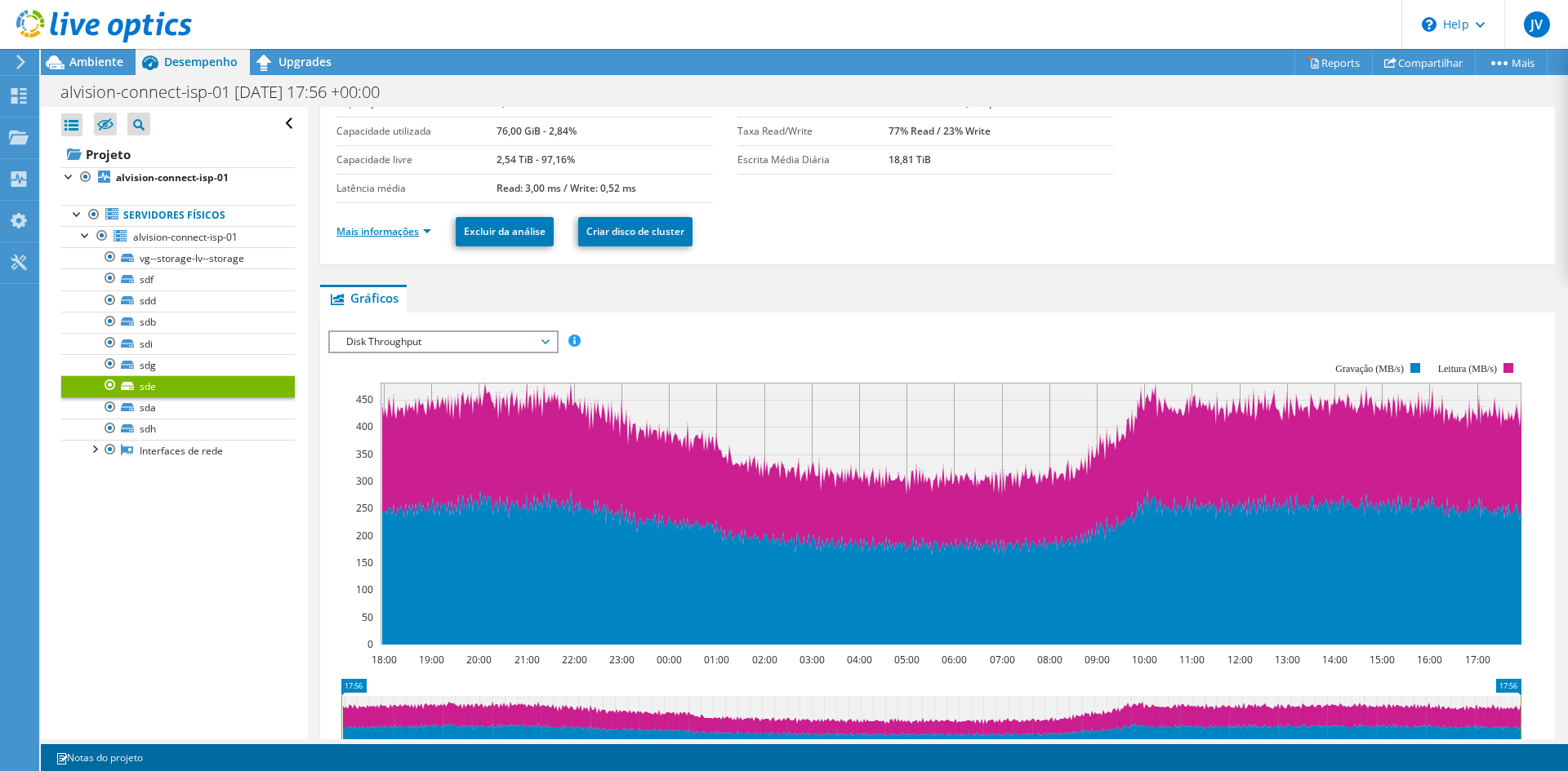
scroll to position [13, 0]
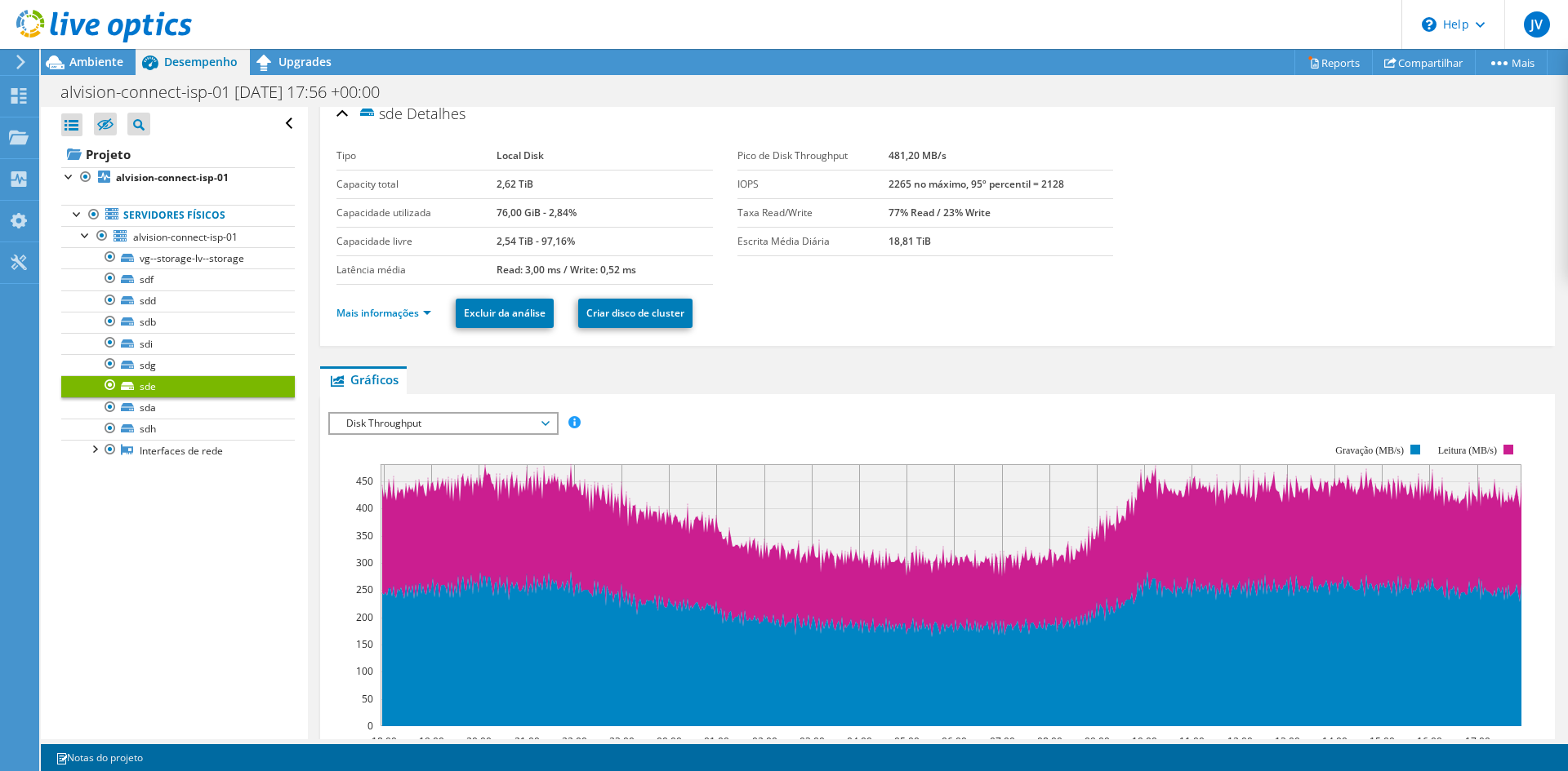
click at [384, 417] on span "Disk Throughput" at bounding box center [443, 424] width 210 height 20
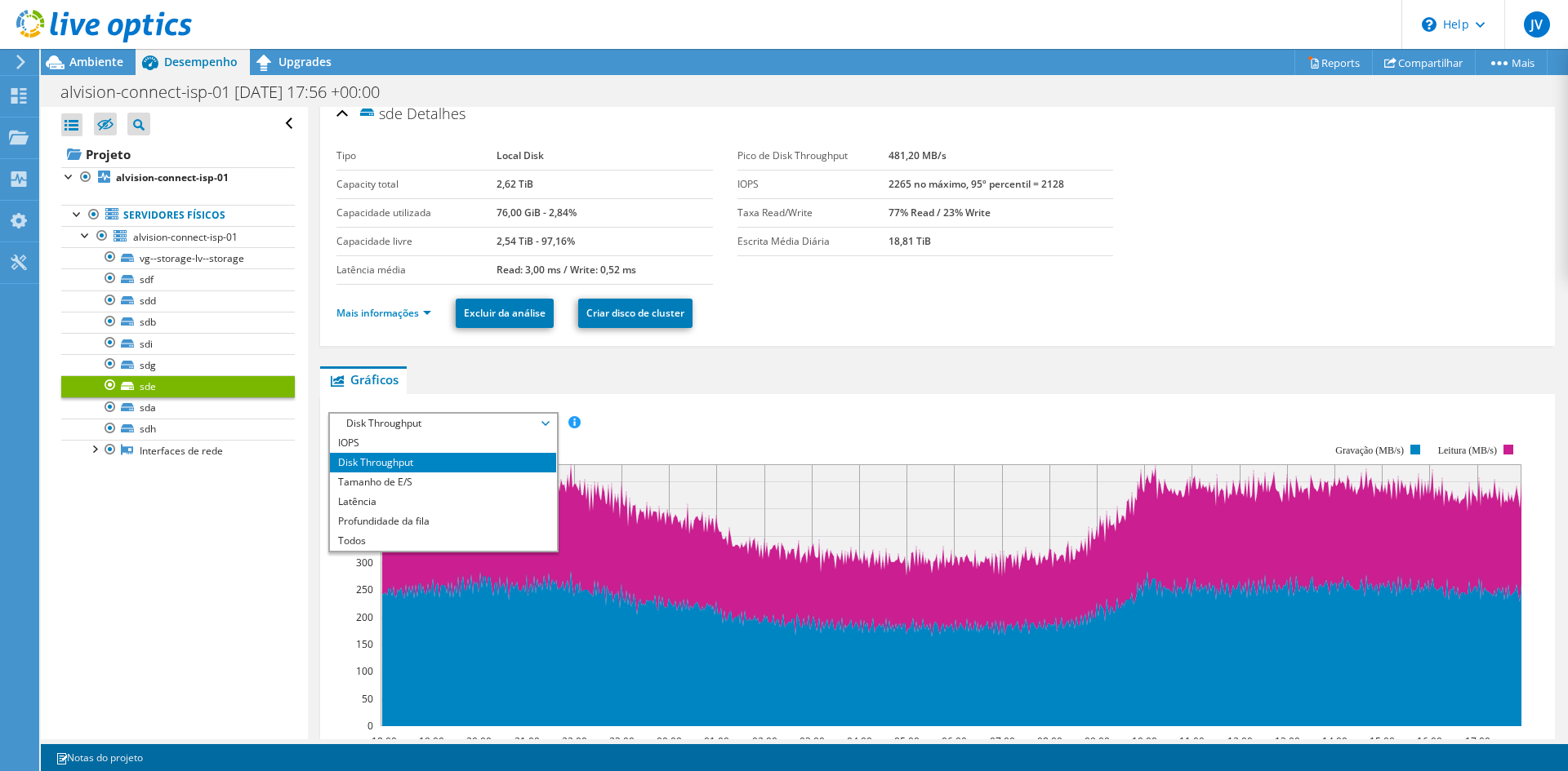
click at [481, 380] on ul "Gráficos Servidores Inventário Hipervisor Discos Discos de cluster Aplicações I…" at bounding box center [938, 380] width 1235 height 28
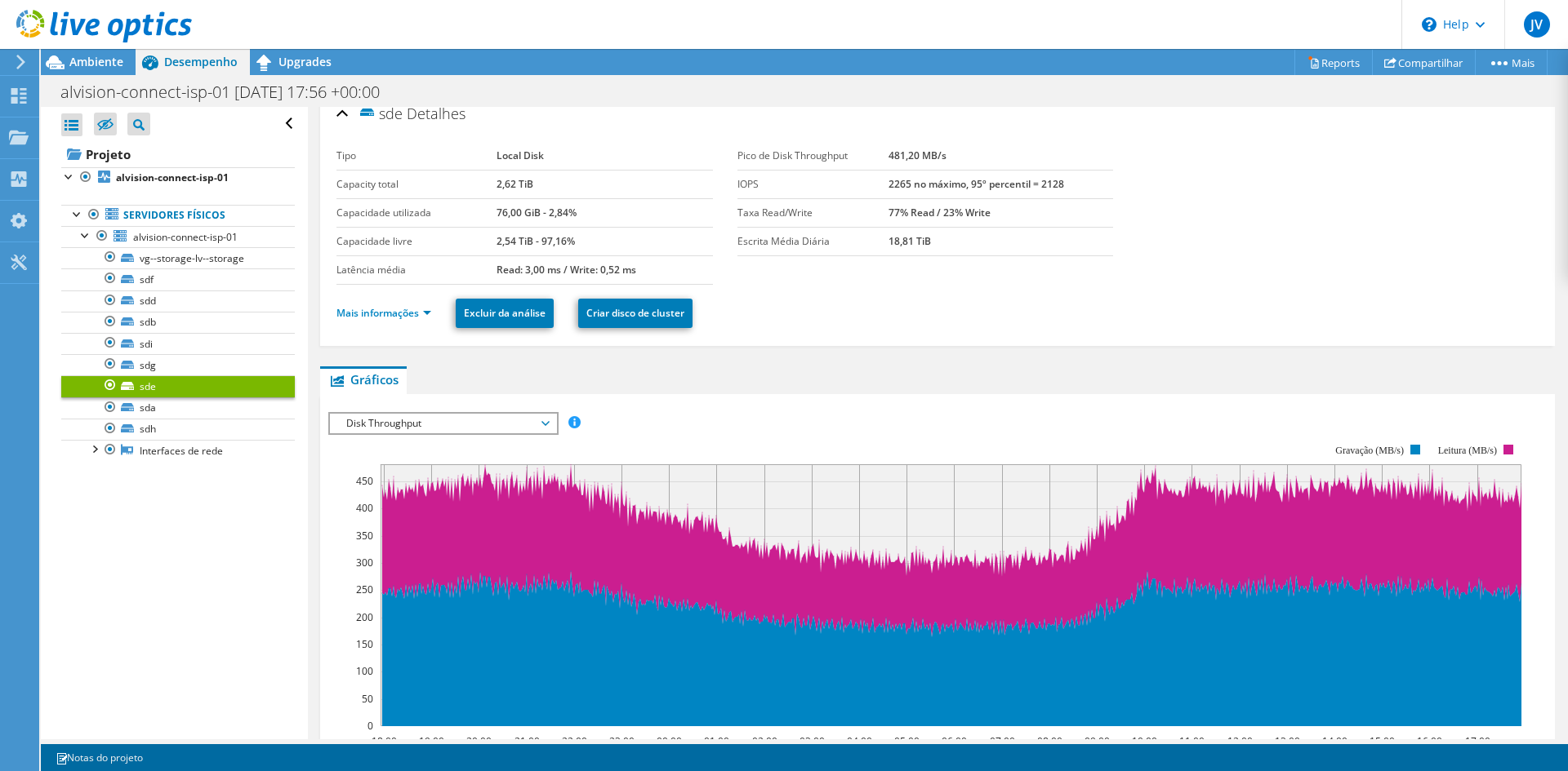
scroll to position [0, 0]
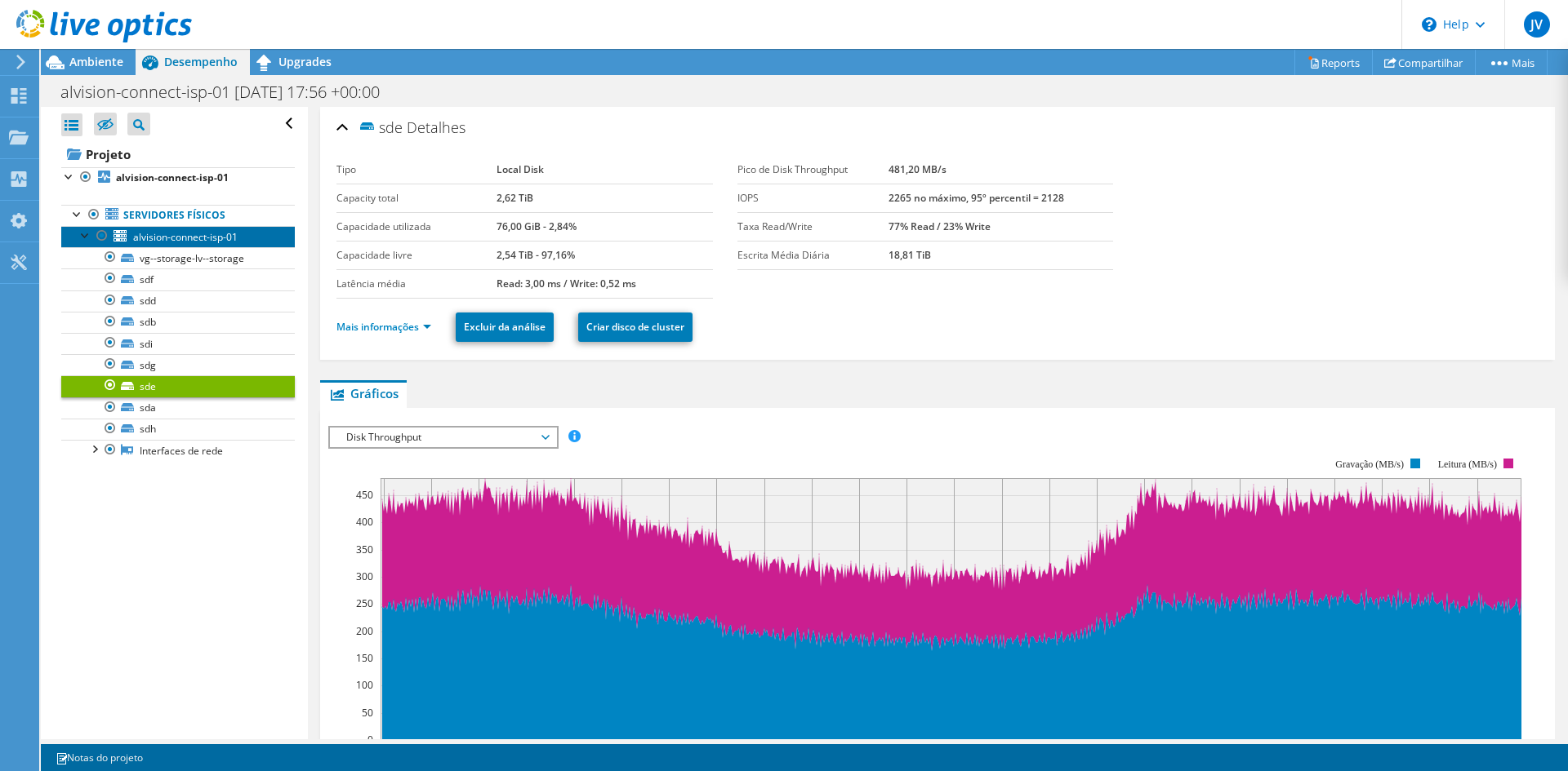
click at [146, 242] on span "alvision-connect-isp-01" at bounding box center [185, 237] width 104 height 13
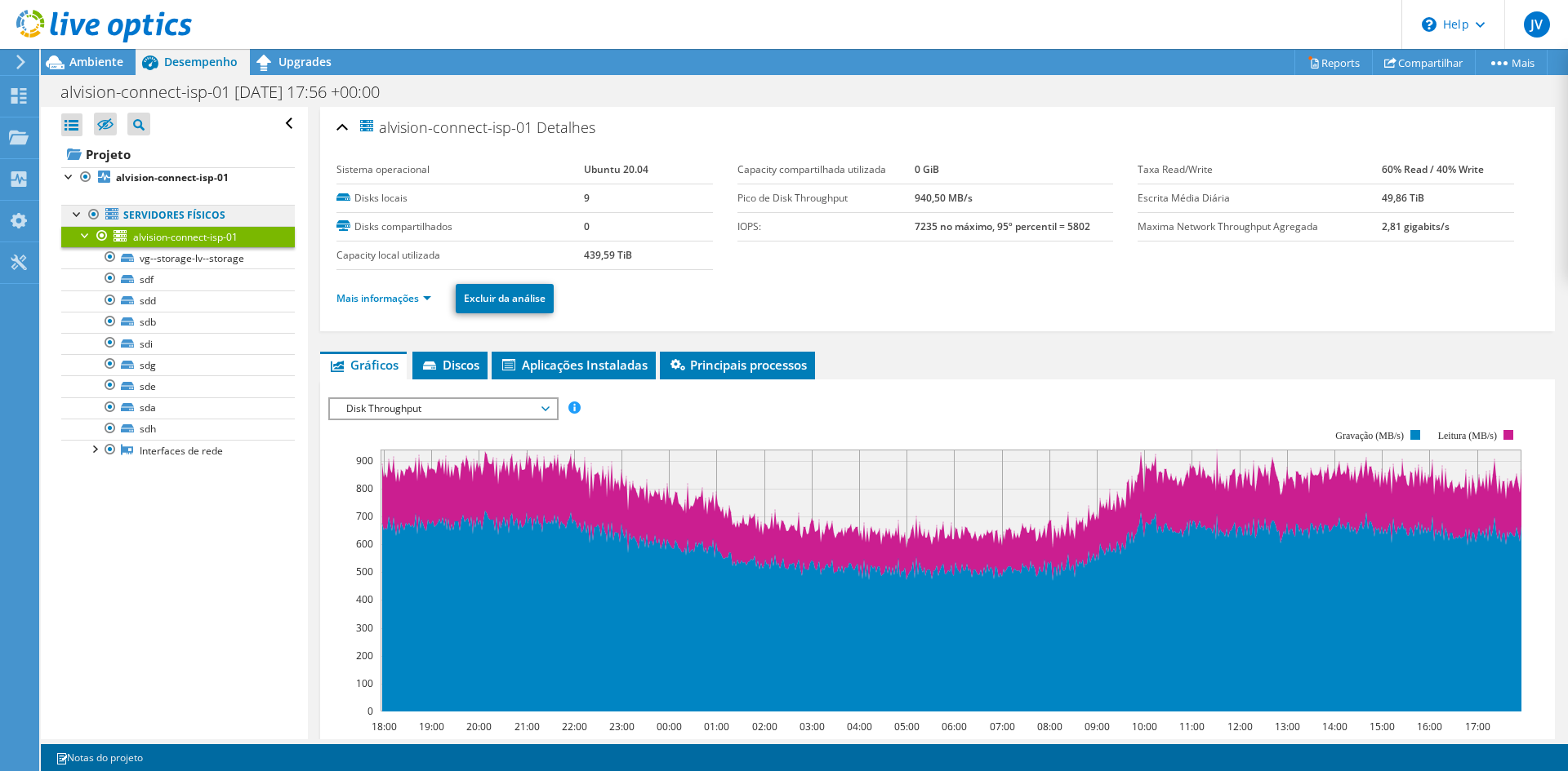
click at [185, 223] on link "Servidores físicos" at bounding box center [177, 216] width 233 height 22
click at [185, 215] on link "Servidores físicos" at bounding box center [177, 216] width 233 height 22
click at [167, 216] on link "Servidores físicos" at bounding box center [177, 216] width 233 height 22
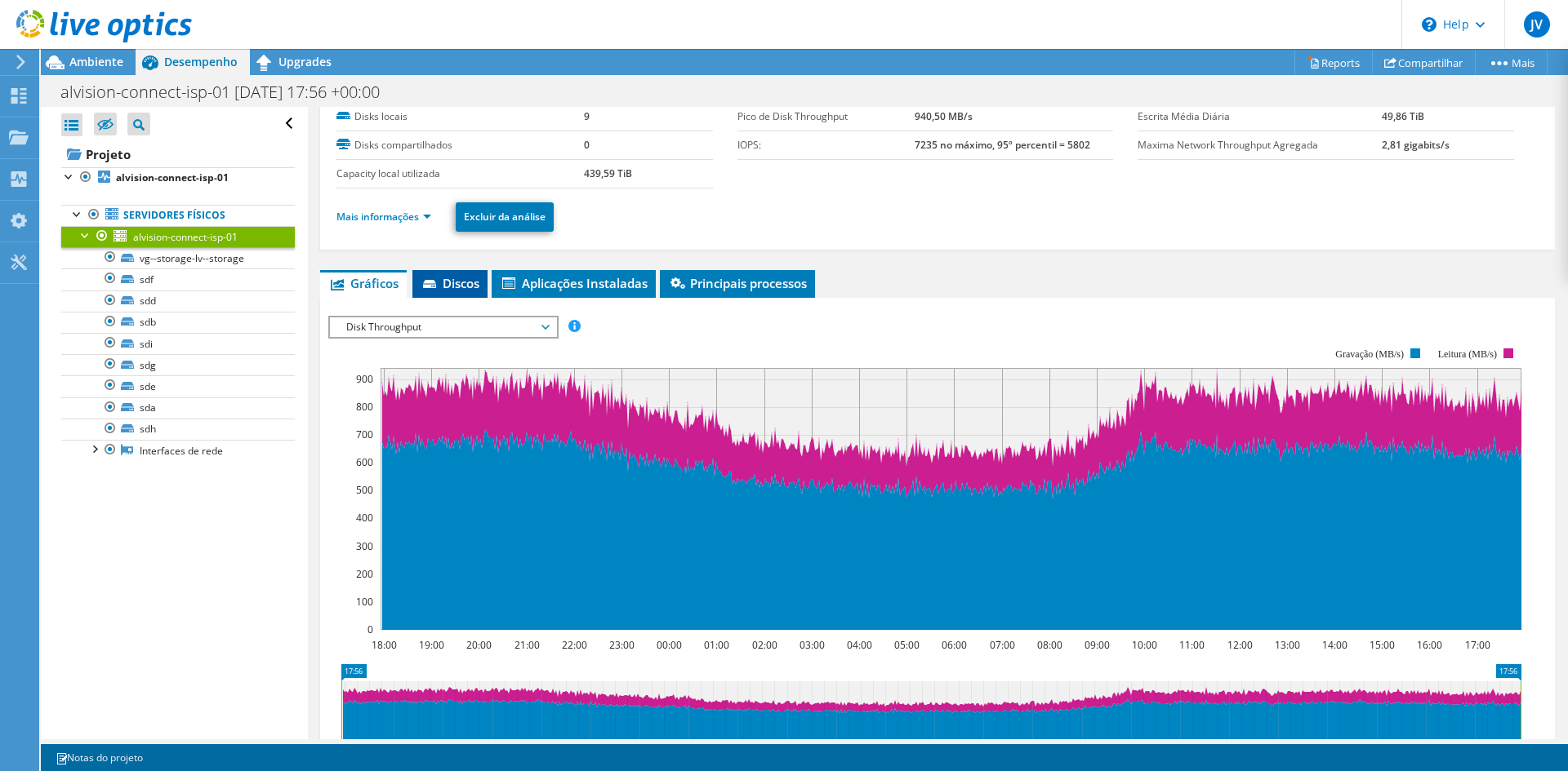
click at [450, 281] on span "Discos" at bounding box center [449, 283] width 59 height 16
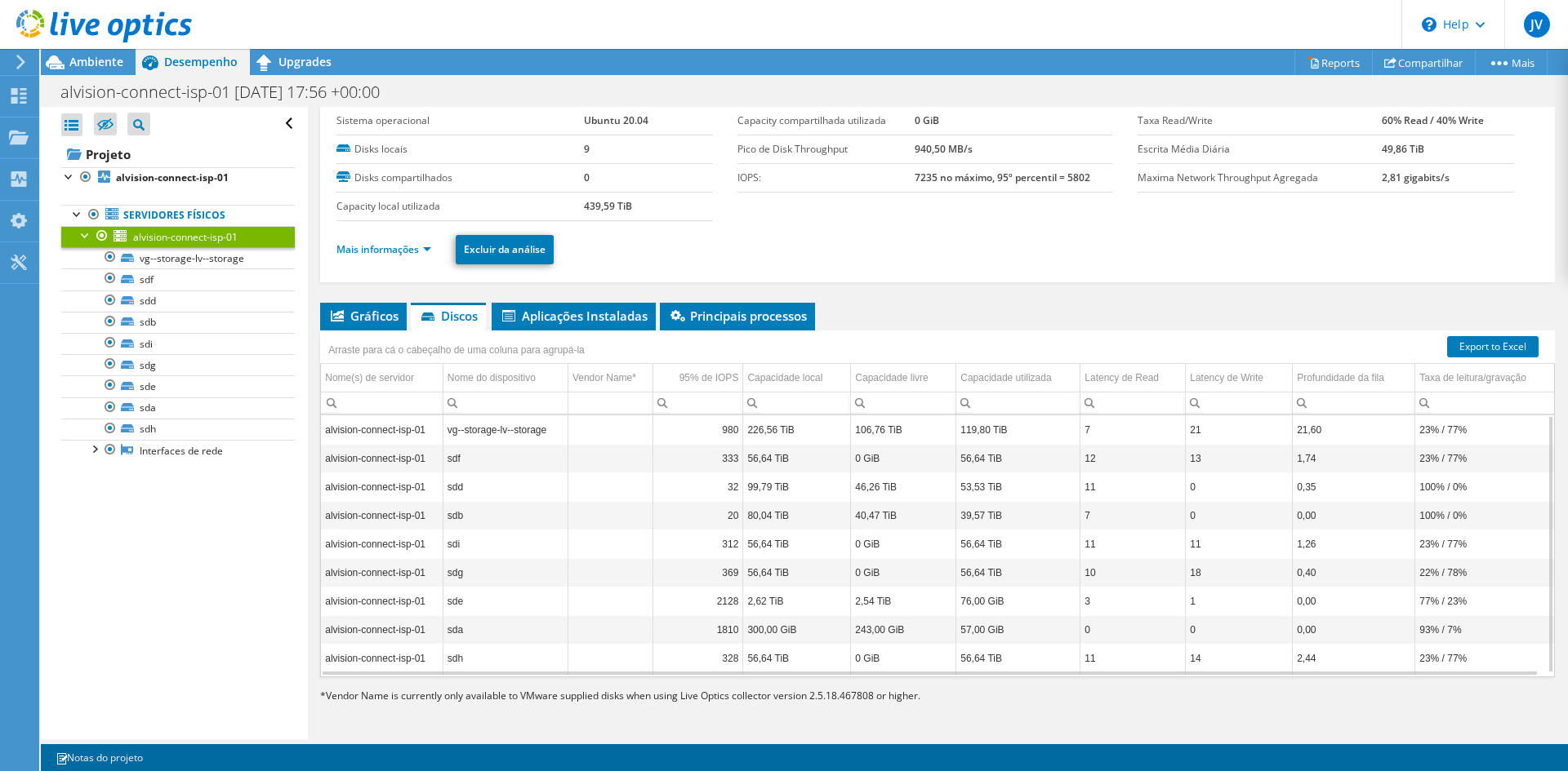
click at [449, 600] on td "sde" at bounding box center [505, 601] width 125 height 29
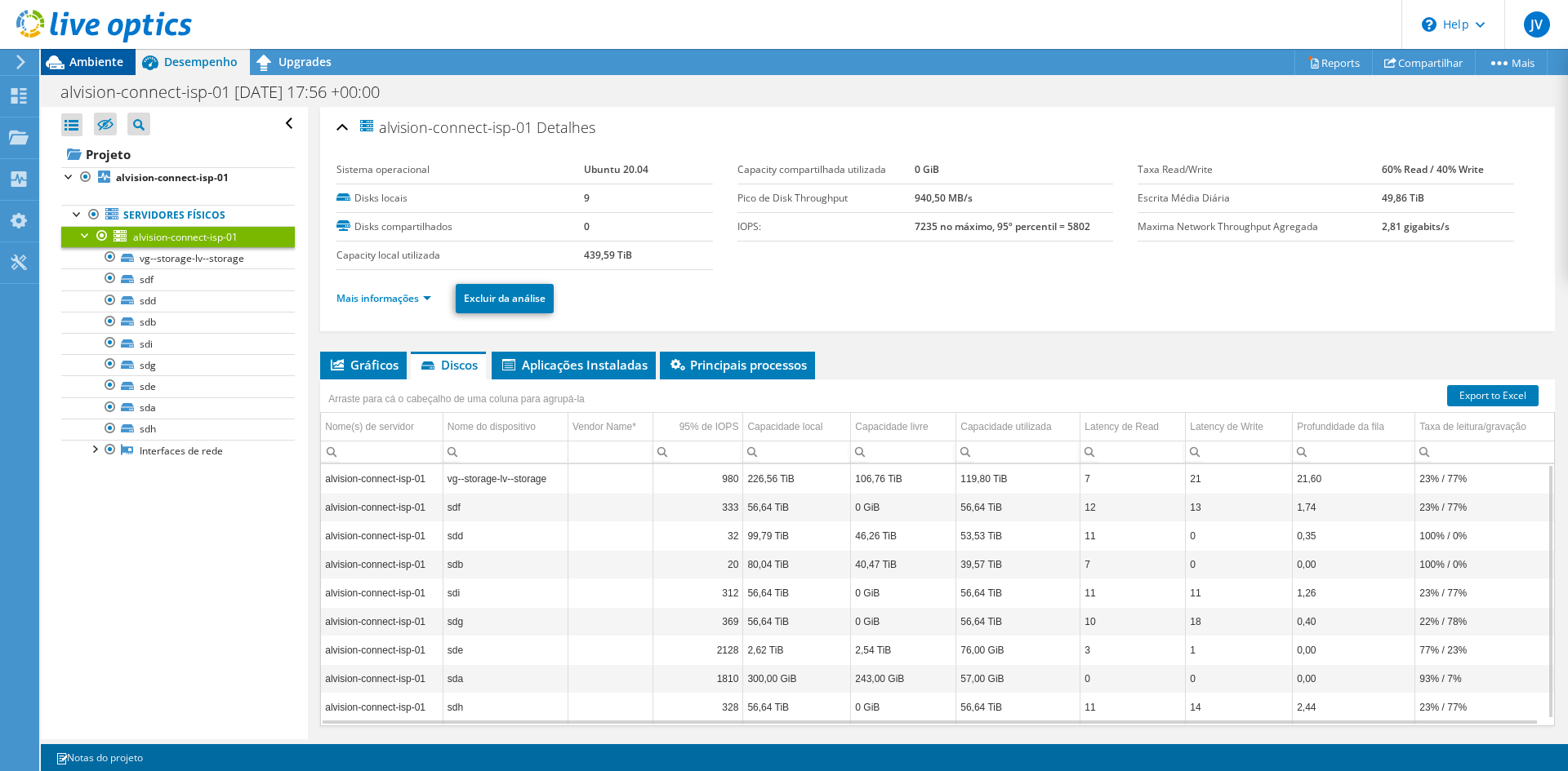
click at [64, 58] on icon at bounding box center [55, 63] width 29 height 29
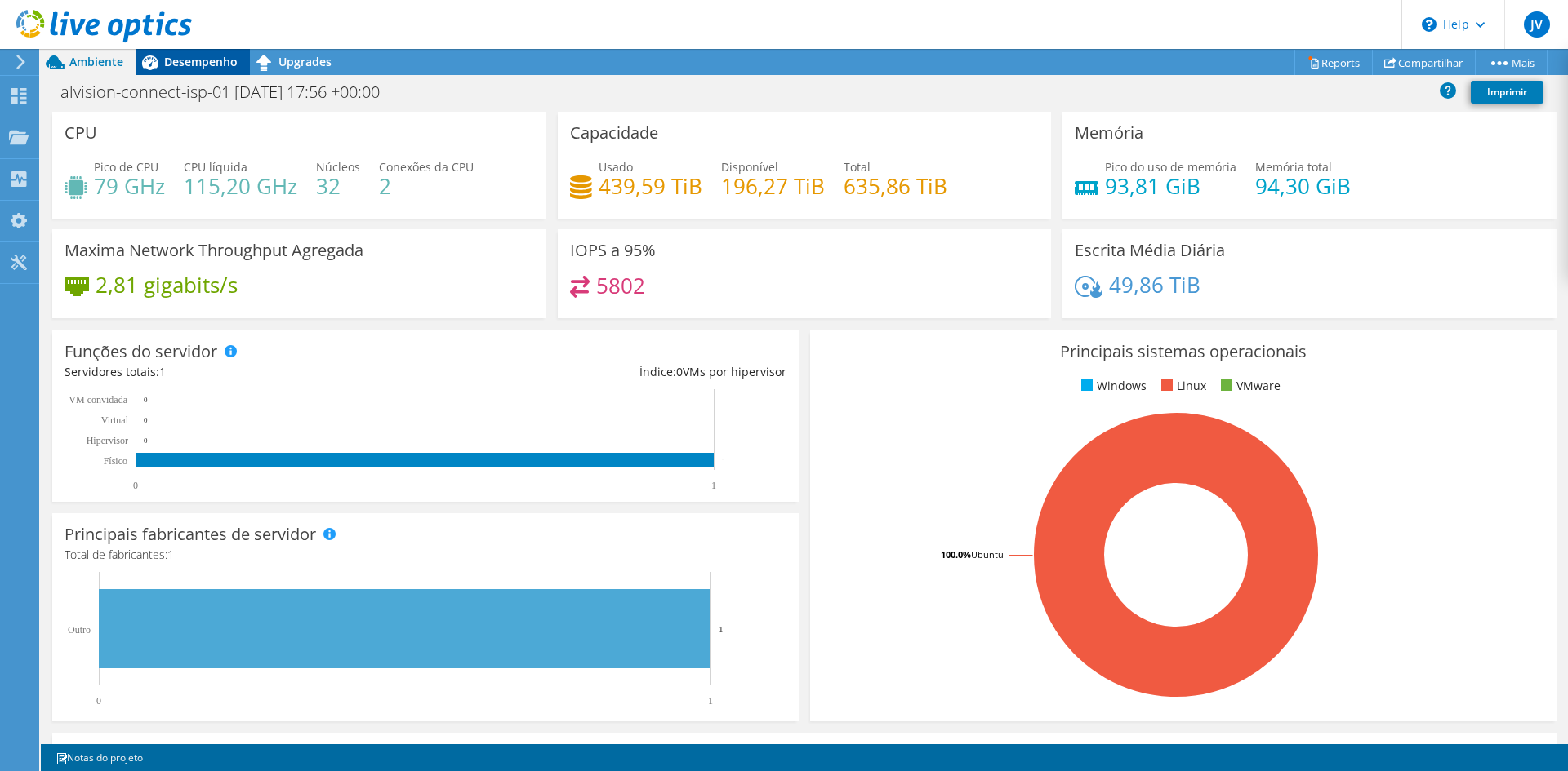
click at [209, 61] on span "Desempenho" at bounding box center [201, 61] width 74 height 15
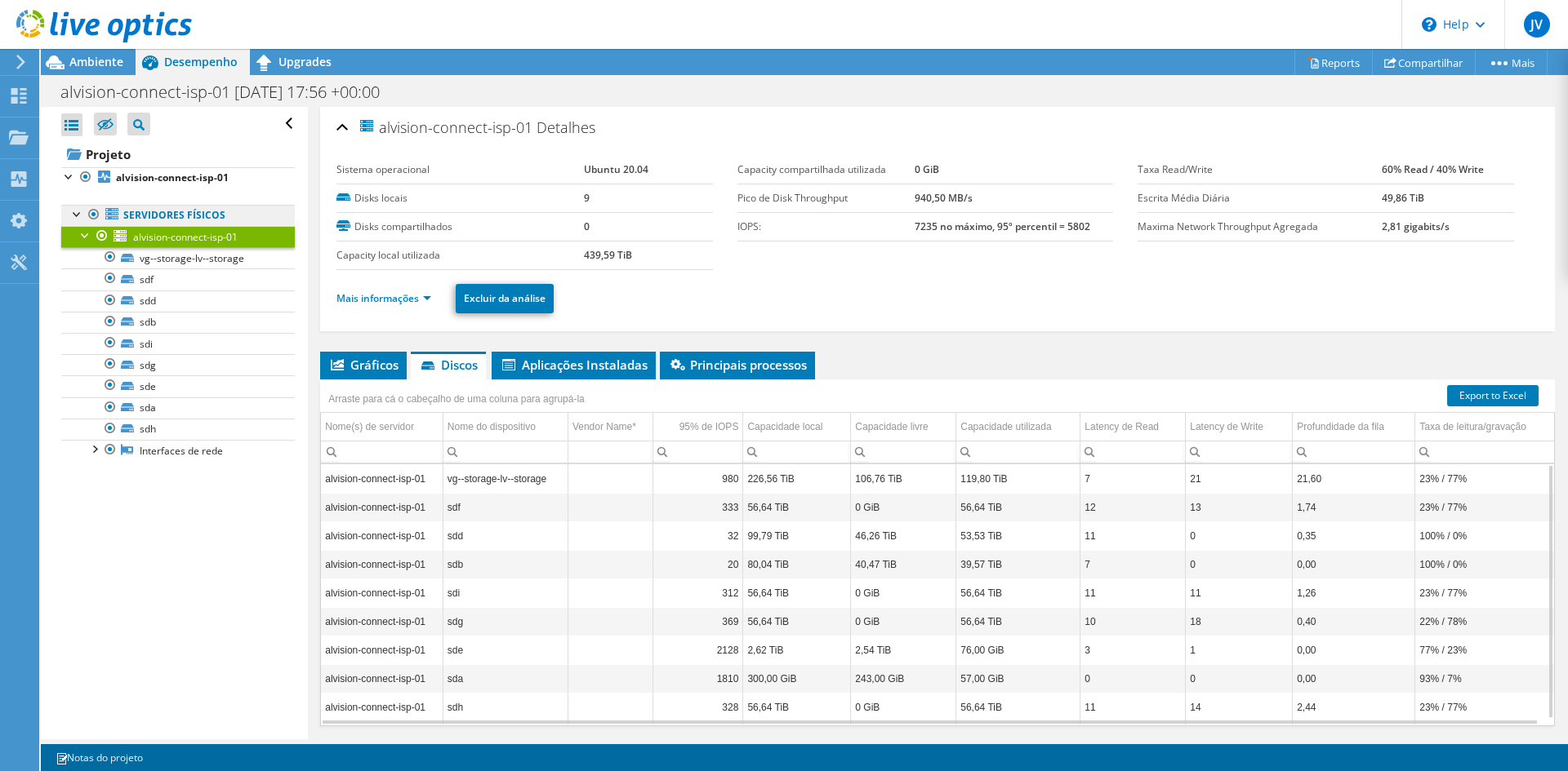
click at [166, 214] on link "Servidores físicos" at bounding box center [177, 216] width 233 height 22
click at [94, 49] on div at bounding box center [95, 27] width 192 height 55
click at [95, 60] on span "Ambiente" at bounding box center [96, 61] width 54 height 15
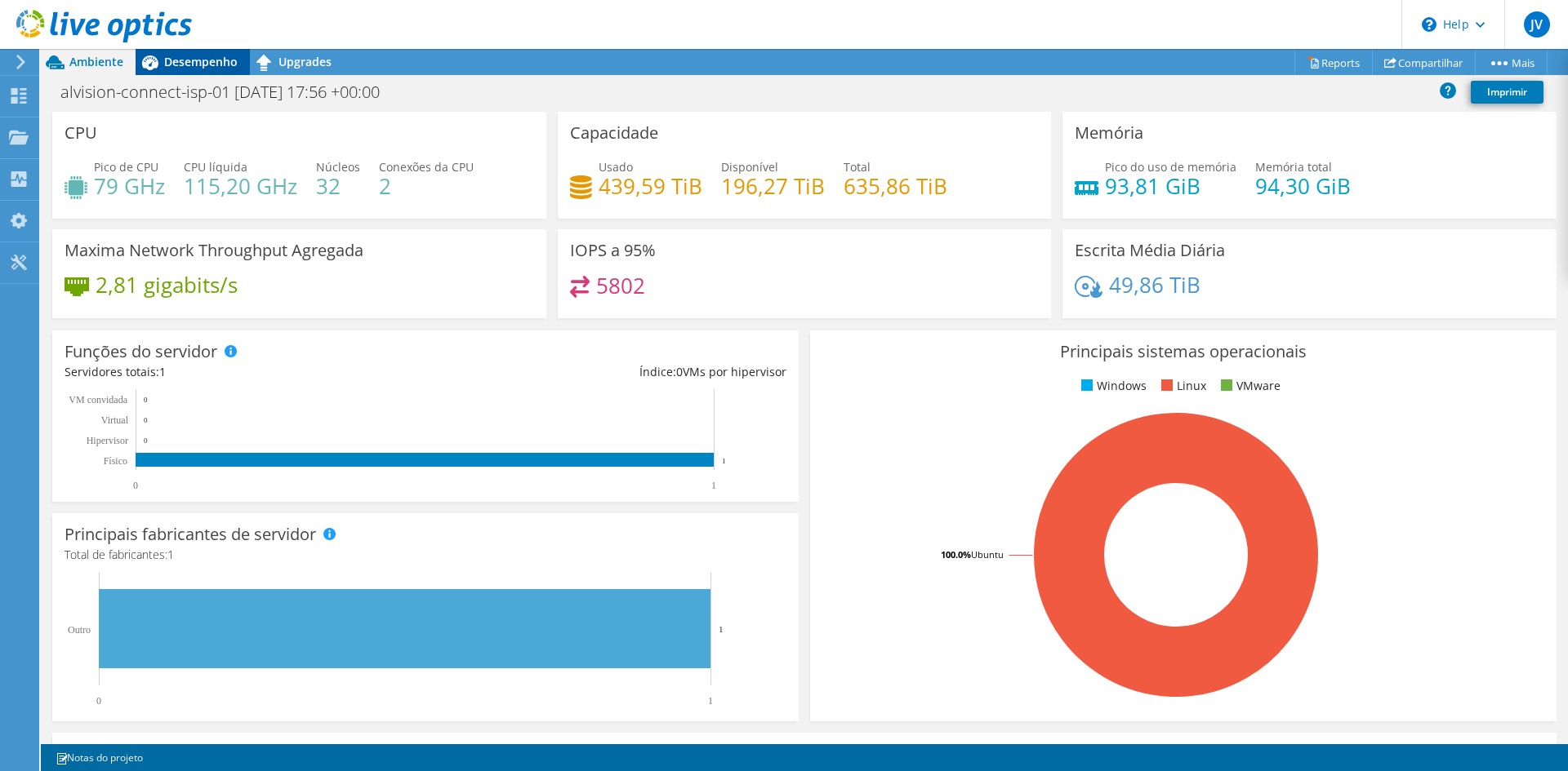
click at [196, 69] on div "Desempenho" at bounding box center [193, 61] width 114 height 26
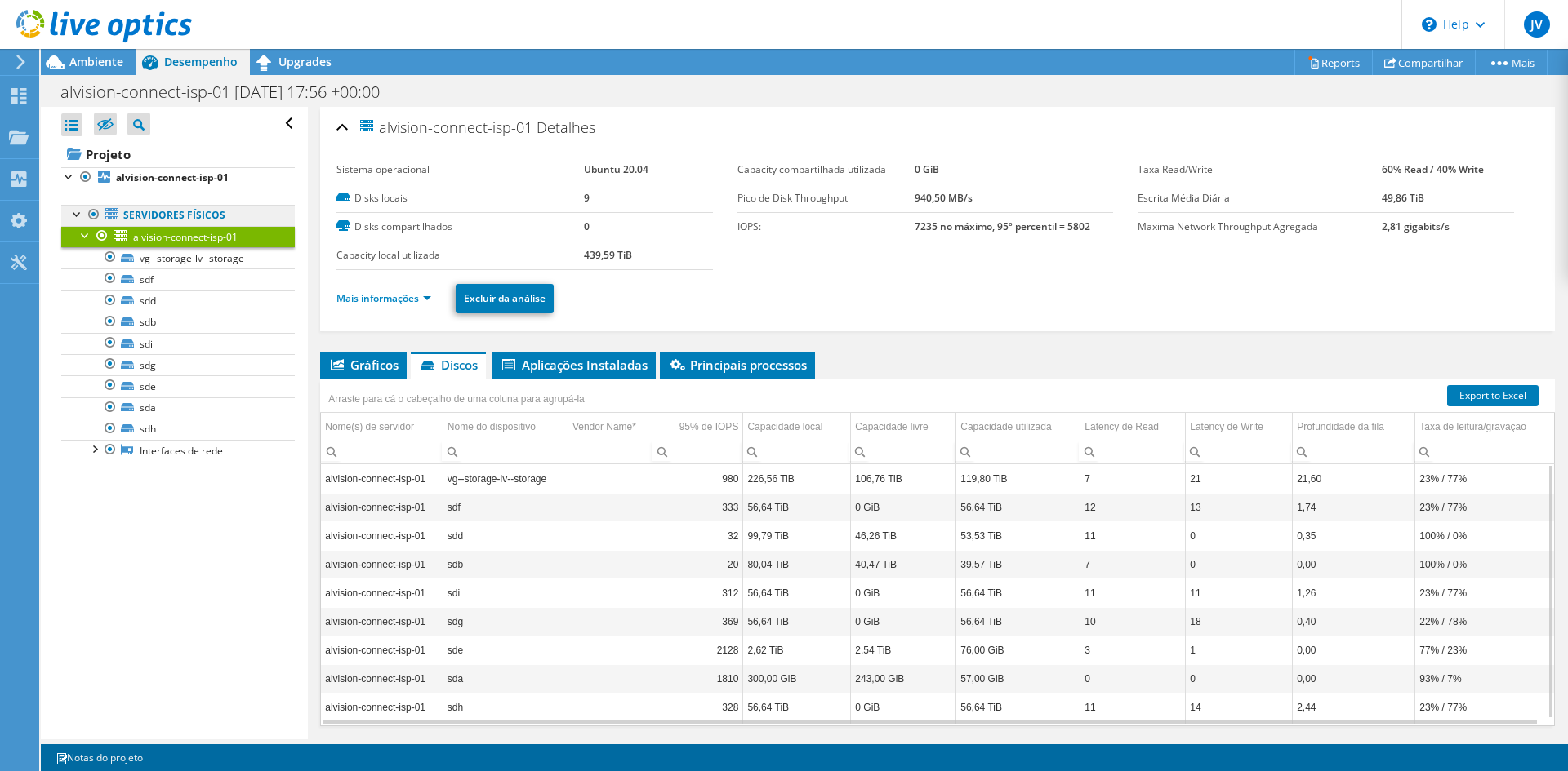
click at [171, 215] on link "Servidores físicos" at bounding box center [177, 216] width 233 height 22
click at [169, 253] on link "vg--storage-lv--storage" at bounding box center [177, 258] width 233 height 22
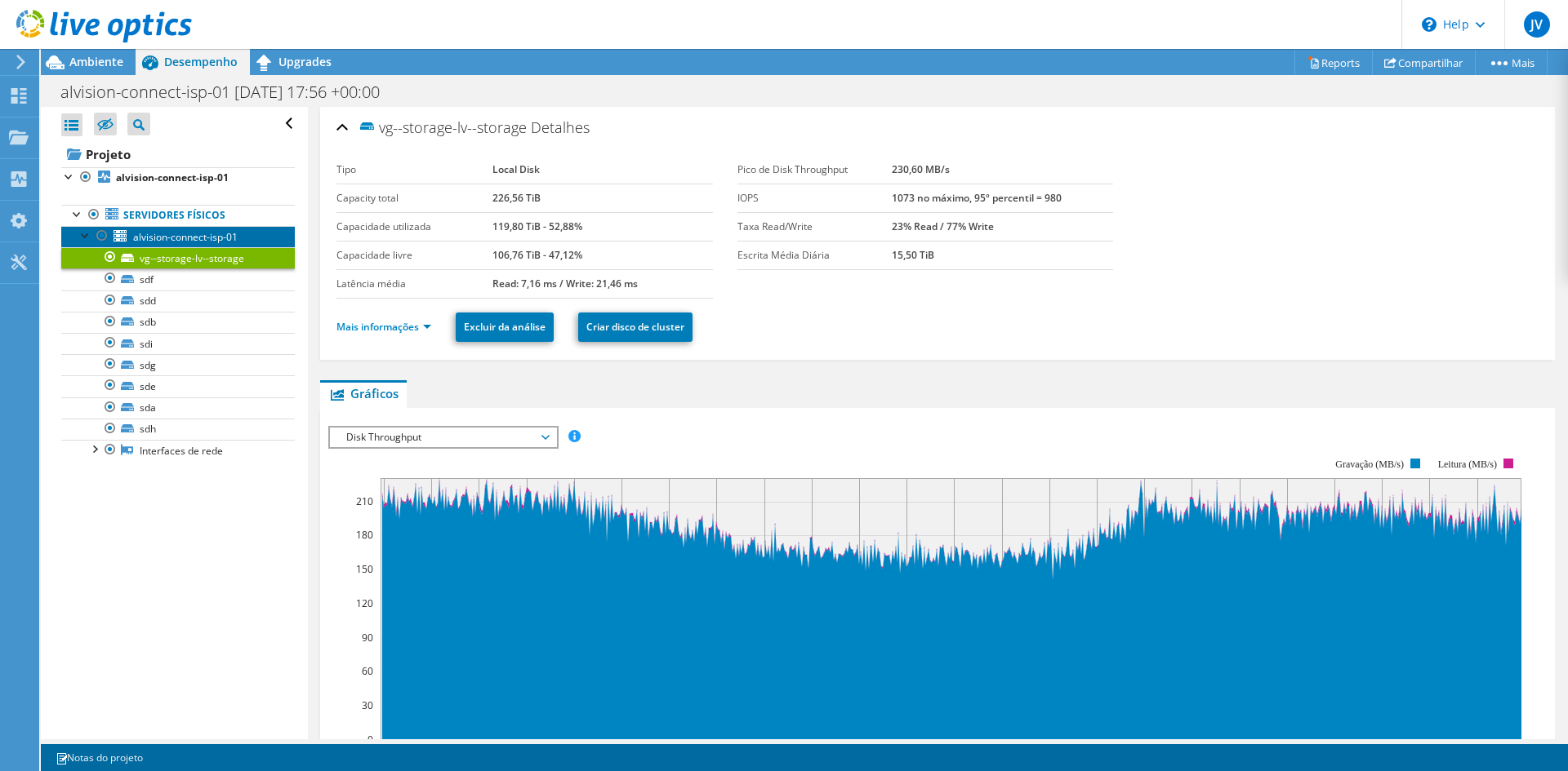
click at [168, 240] on span "alvision-connect-isp-01" at bounding box center [185, 237] width 104 height 13
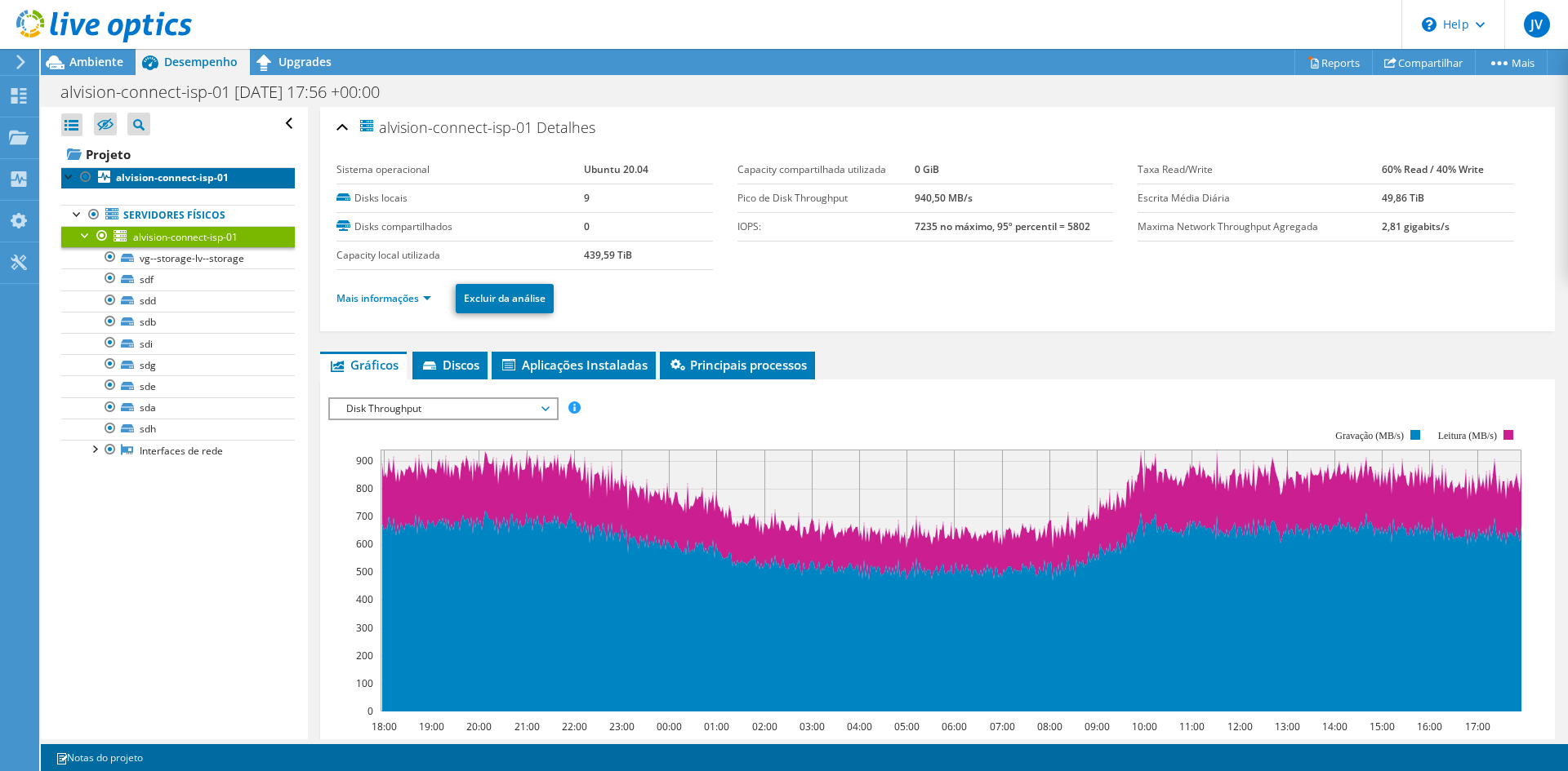
click at [148, 172] on b "alvision-connect-isp-01" at bounding box center [172, 177] width 113 height 13
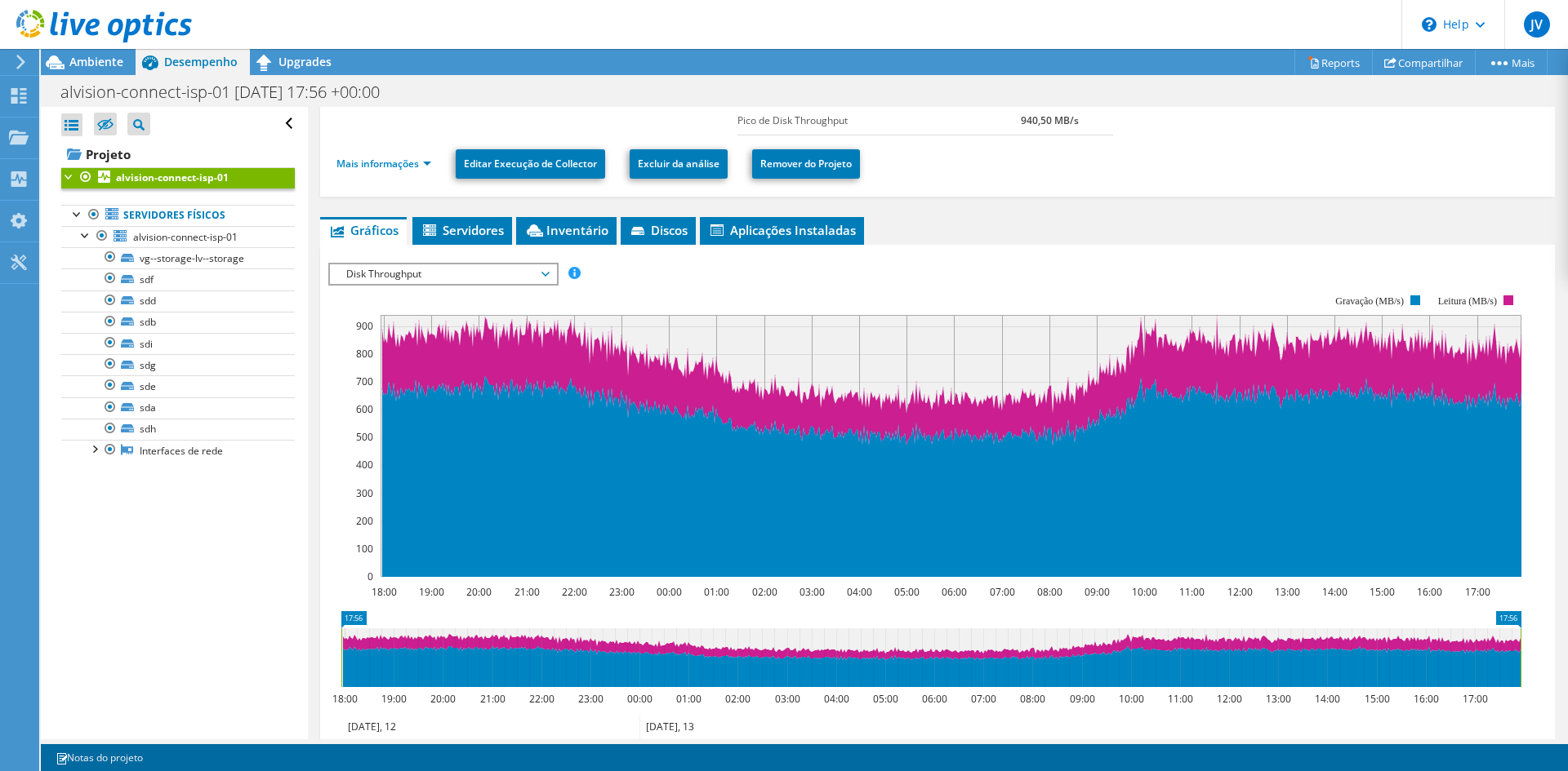
scroll to position [245, 0]
